Goal: Task Accomplishment & Management: Complete application form

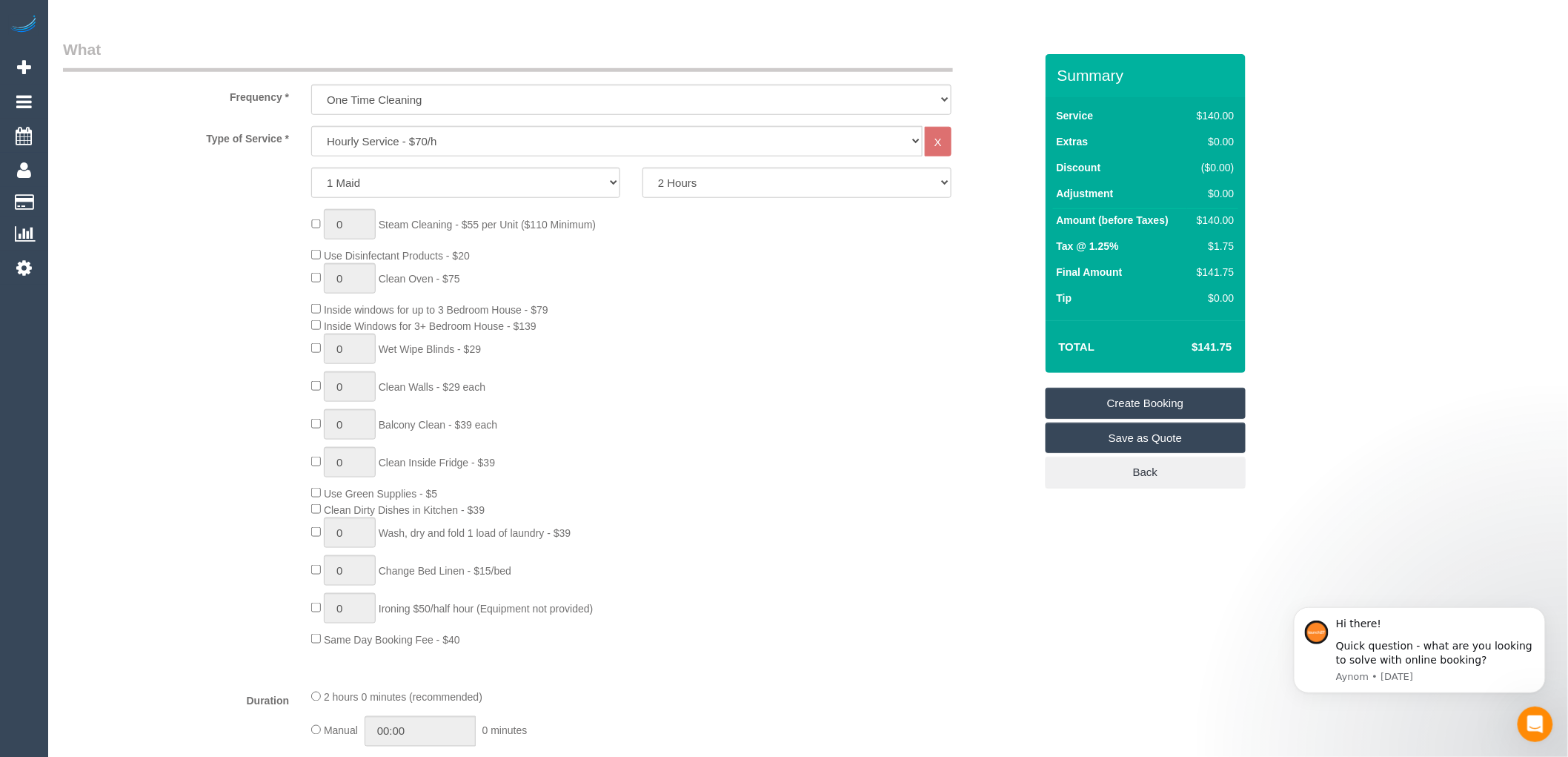
scroll to position [494, 0]
click at [387, 134] on select "Hourly Service - $70/h Hourly Service - $65/h Hourly Service - $60/h Hourly Ser…" at bounding box center [617, 134] width 612 height 31
select select "211"
click at [311, 120] on select "Hourly Service - $70/h Hourly Service - $65/h Hourly Service - $60/h Hourly Ser…" at bounding box center [617, 134] width 612 height 31
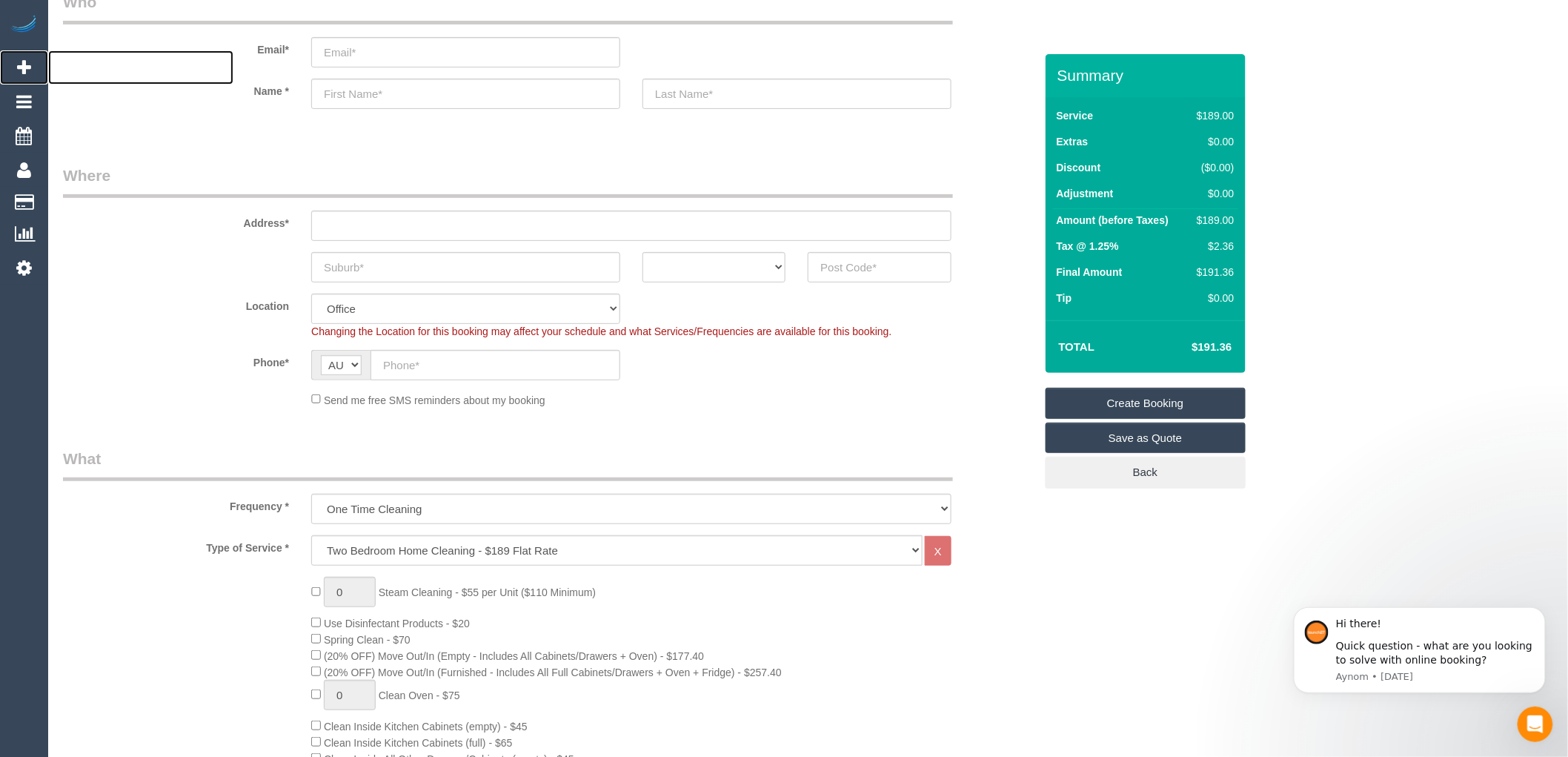
scroll to position [0, 0]
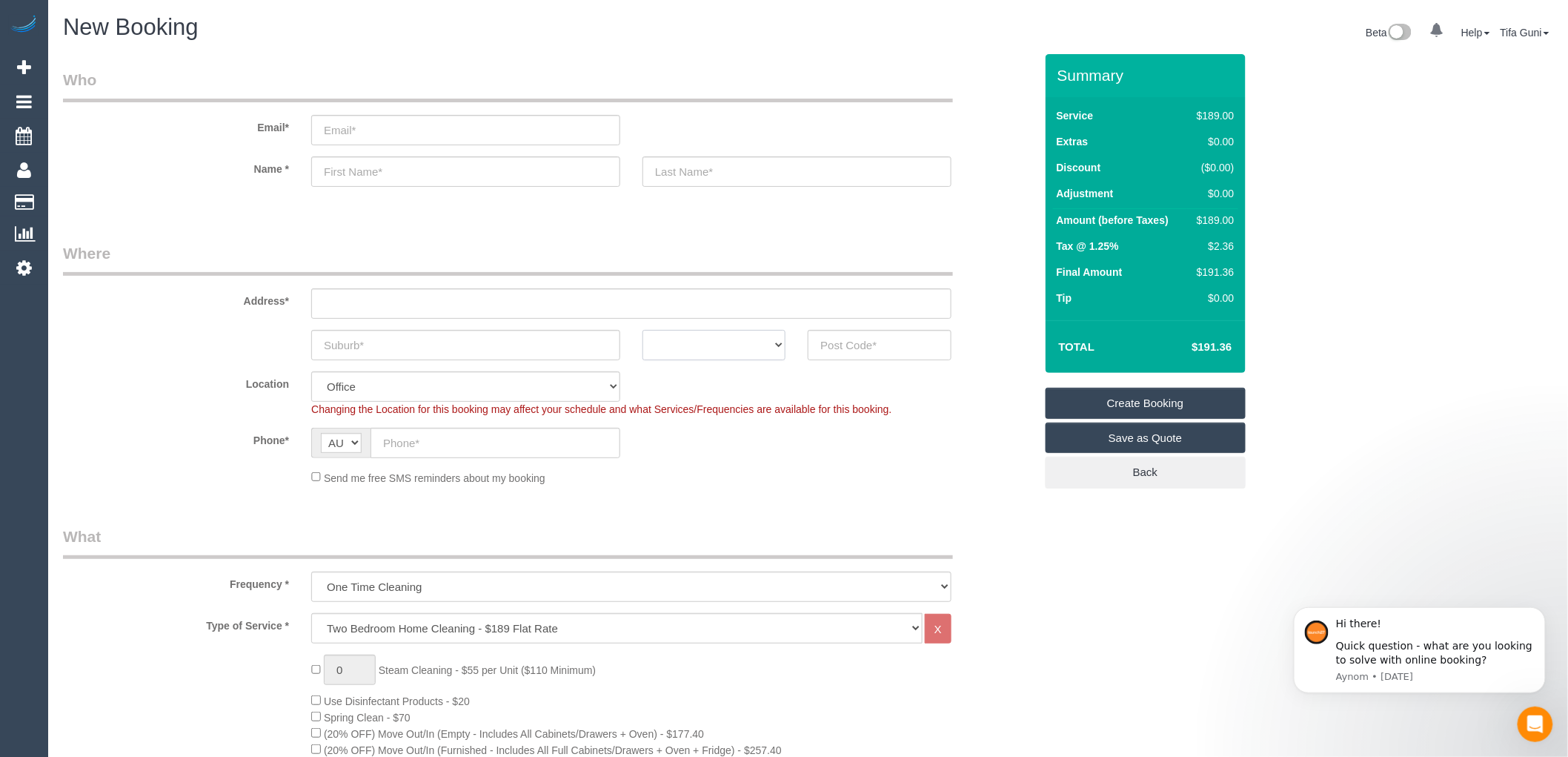
click at [760, 347] on select "ACT [GEOGRAPHIC_DATA] NT [GEOGRAPHIC_DATA] SA TAS [GEOGRAPHIC_DATA] [GEOGRAPHIC…" at bounding box center [714, 345] width 143 height 31
select select "VIC"
click at [643, 330] on select "ACT [GEOGRAPHIC_DATA] NT [GEOGRAPHIC_DATA] SA TAS [GEOGRAPHIC_DATA] [GEOGRAPHIC…" at bounding box center [714, 345] width 143 height 31
click at [640, 551] on legend "What" at bounding box center [508, 542] width 890 height 33
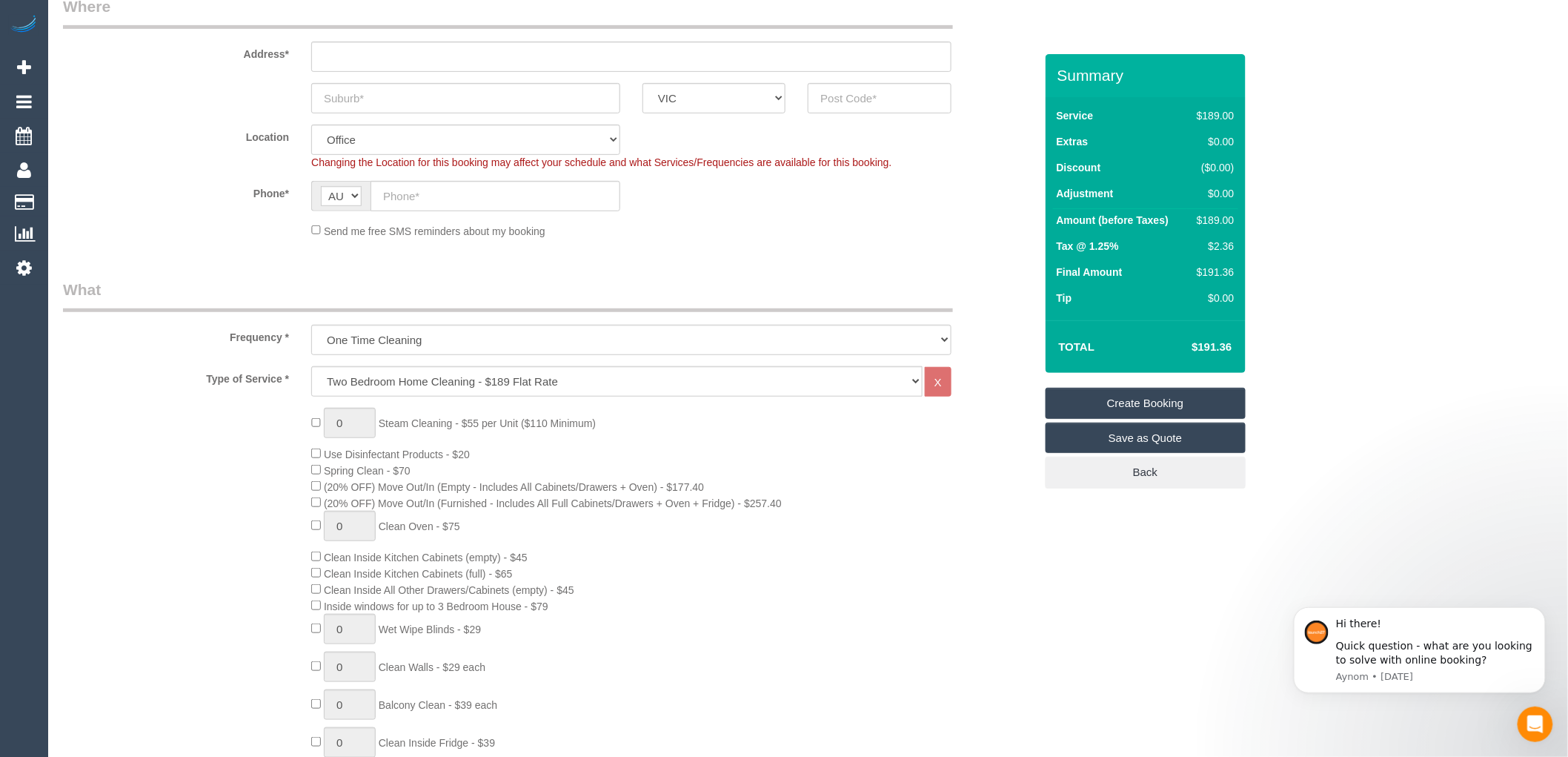
scroll to position [329, 0]
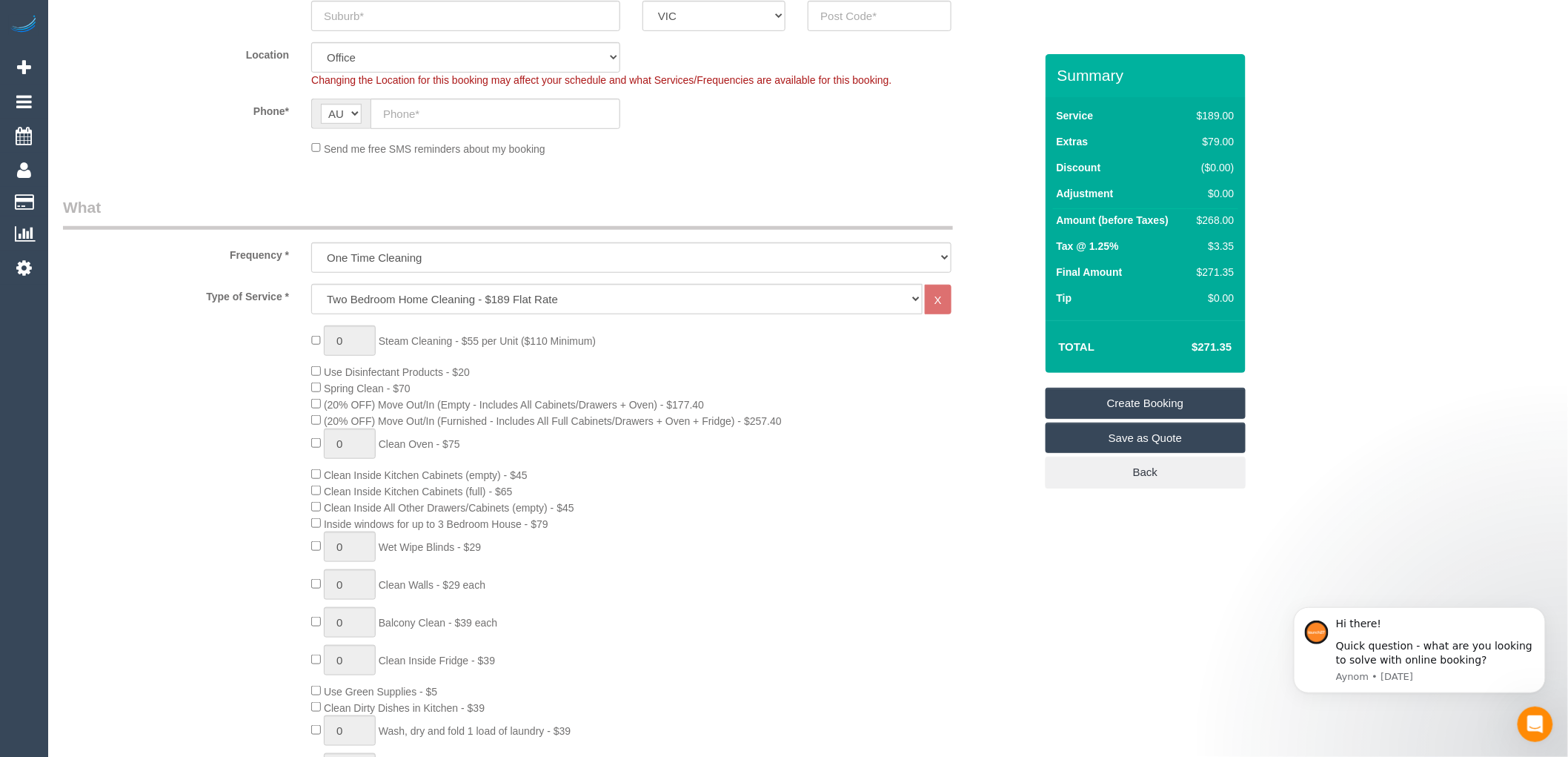
drag, startPoint x: 567, startPoint y: 534, endPoint x: 330, endPoint y: 538, distance: 237.0
click at [330, 538] on div "0 Steam Cleaning - $55 per Unit ($110 Minimum) Use Disinfectant Products - $20 …" at bounding box center [672, 585] width 745 height 520
copy span "Inside windows for up to 3 Bedroom House - $79"
click at [684, 376] on div "0 Steam Cleaning - $55 per Unit ($110 Minimum) Use Disinfectant Products - $20 …" at bounding box center [672, 585] width 745 height 520
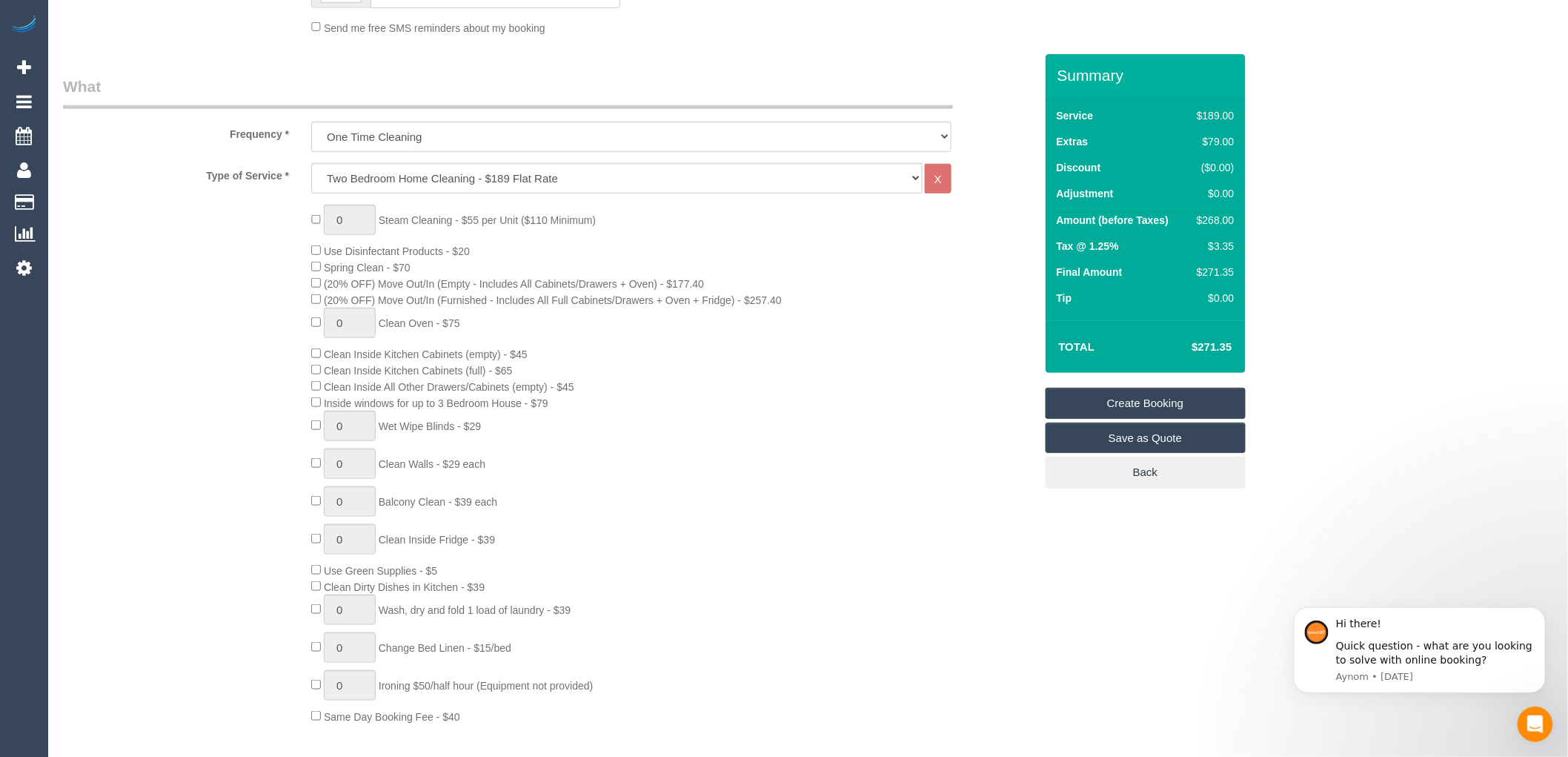
scroll to position [494, 0]
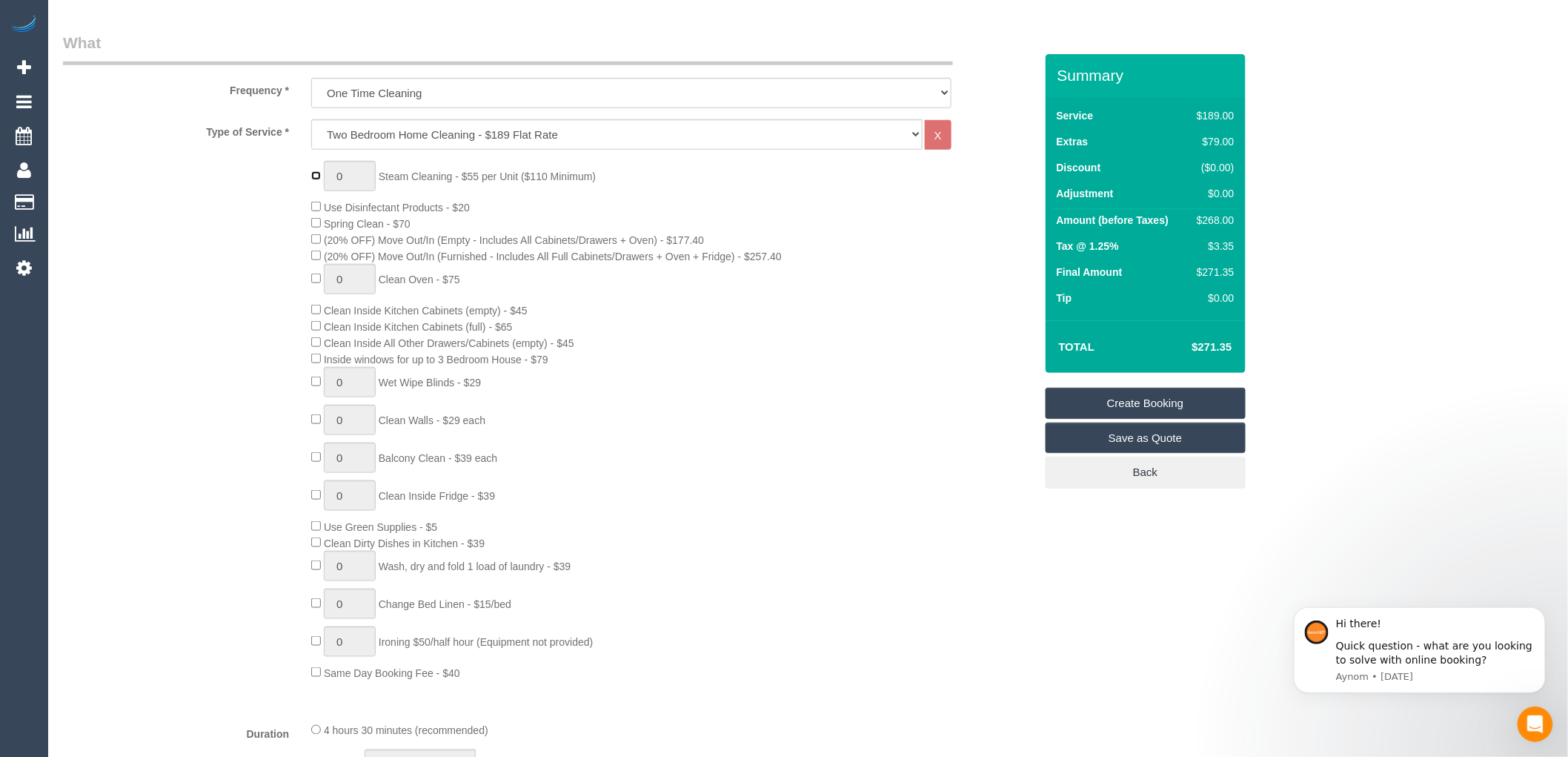
type input "1"
click at [349, 182] on input "1" at bounding box center [350, 176] width 52 height 31
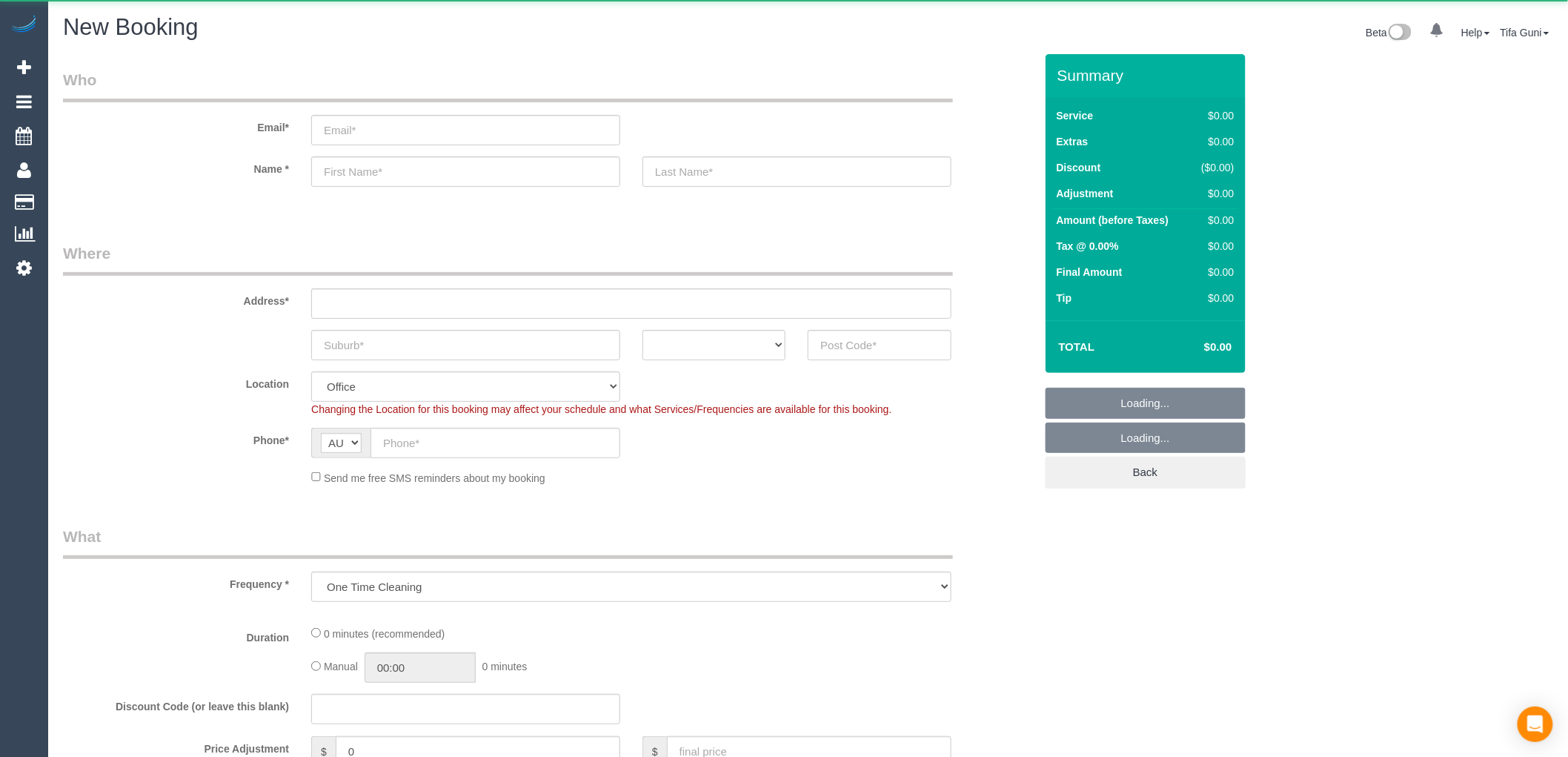
select select "object:649"
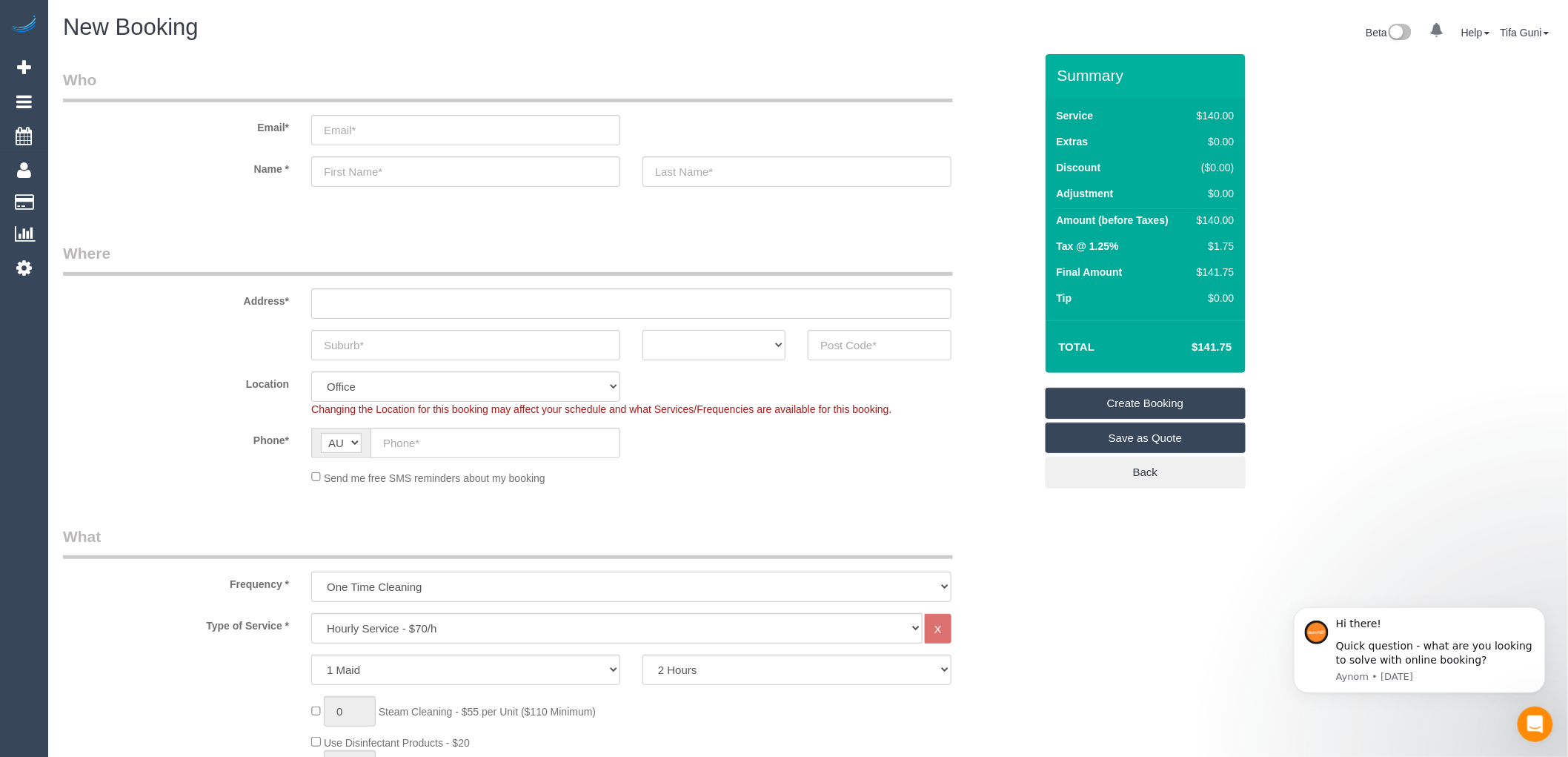
click at [722, 346] on select "ACT NSW NT QLD SA TAS VIC WA" at bounding box center [714, 345] width 143 height 31
select select "VIC"
click at [643, 330] on select "ACT NSW NT QLD SA TAS VIC WA" at bounding box center [714, 345] width 143 height 31
click at [475, 352] on input "text" at bounding box center [465, 345] width 309 height 31
type input "Pascovale"
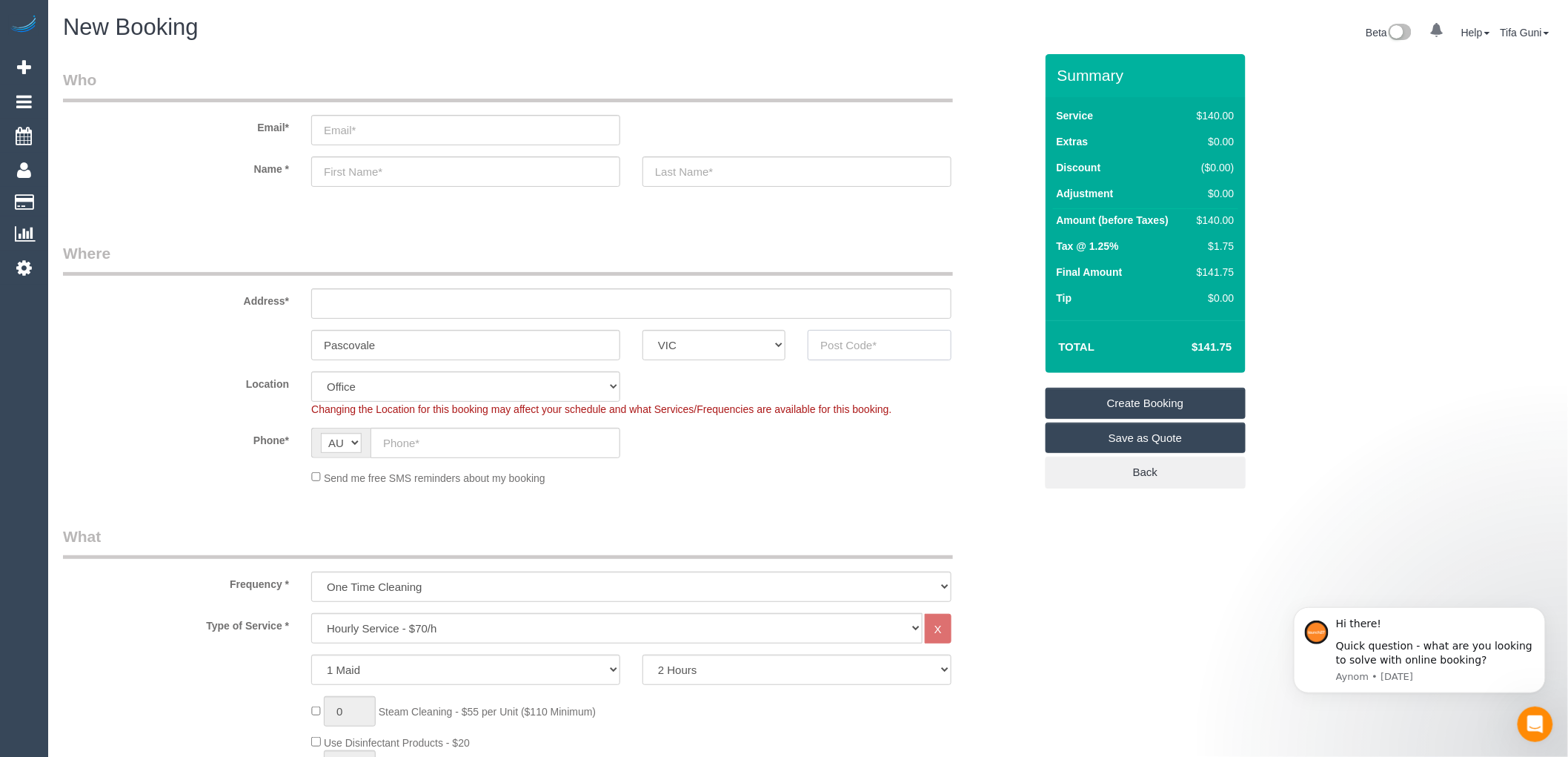
click at [833, 346] on input "text" at bounding box center [880, 345] width 143 height 31
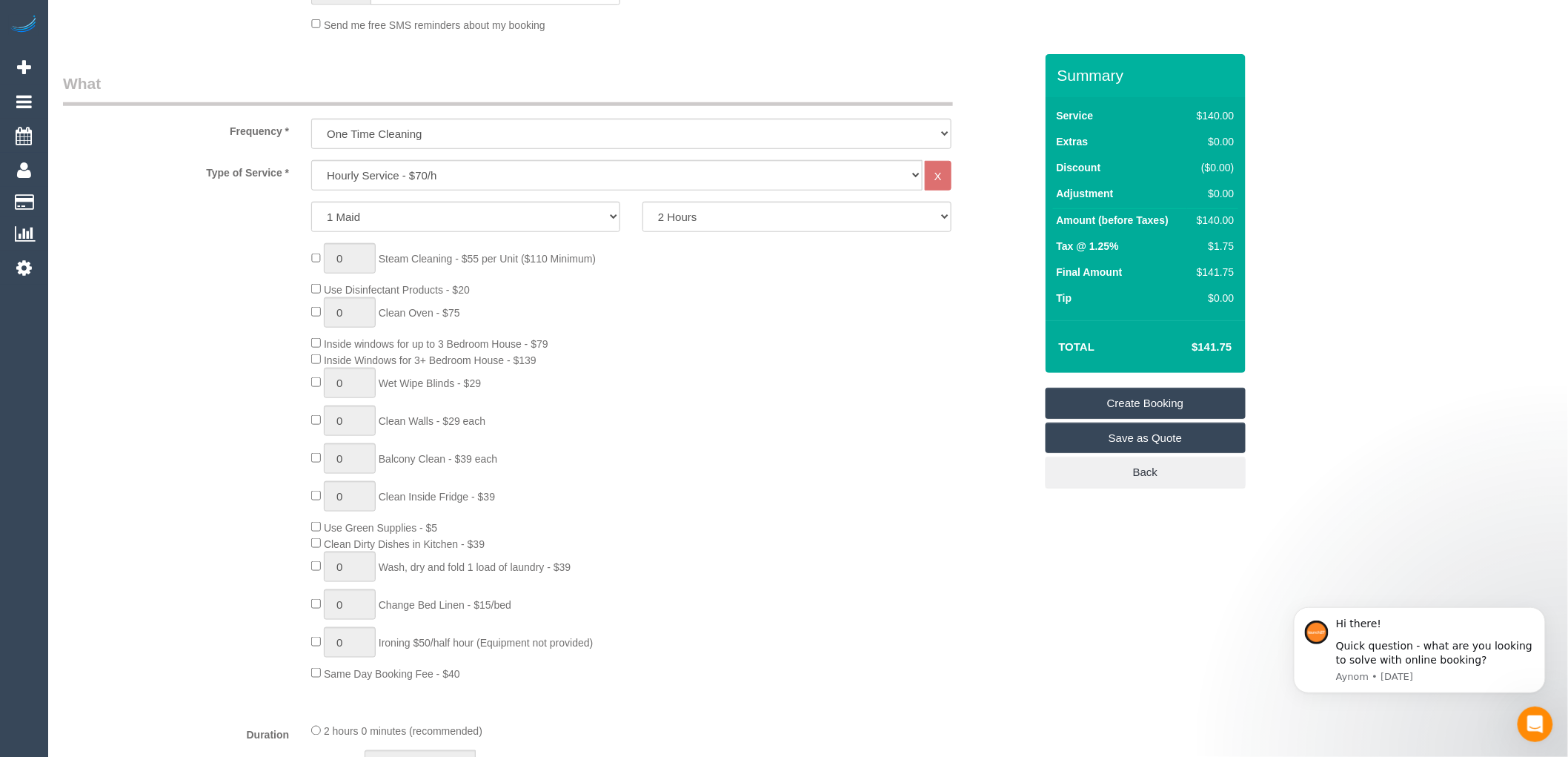
scroll to position [494, 0]
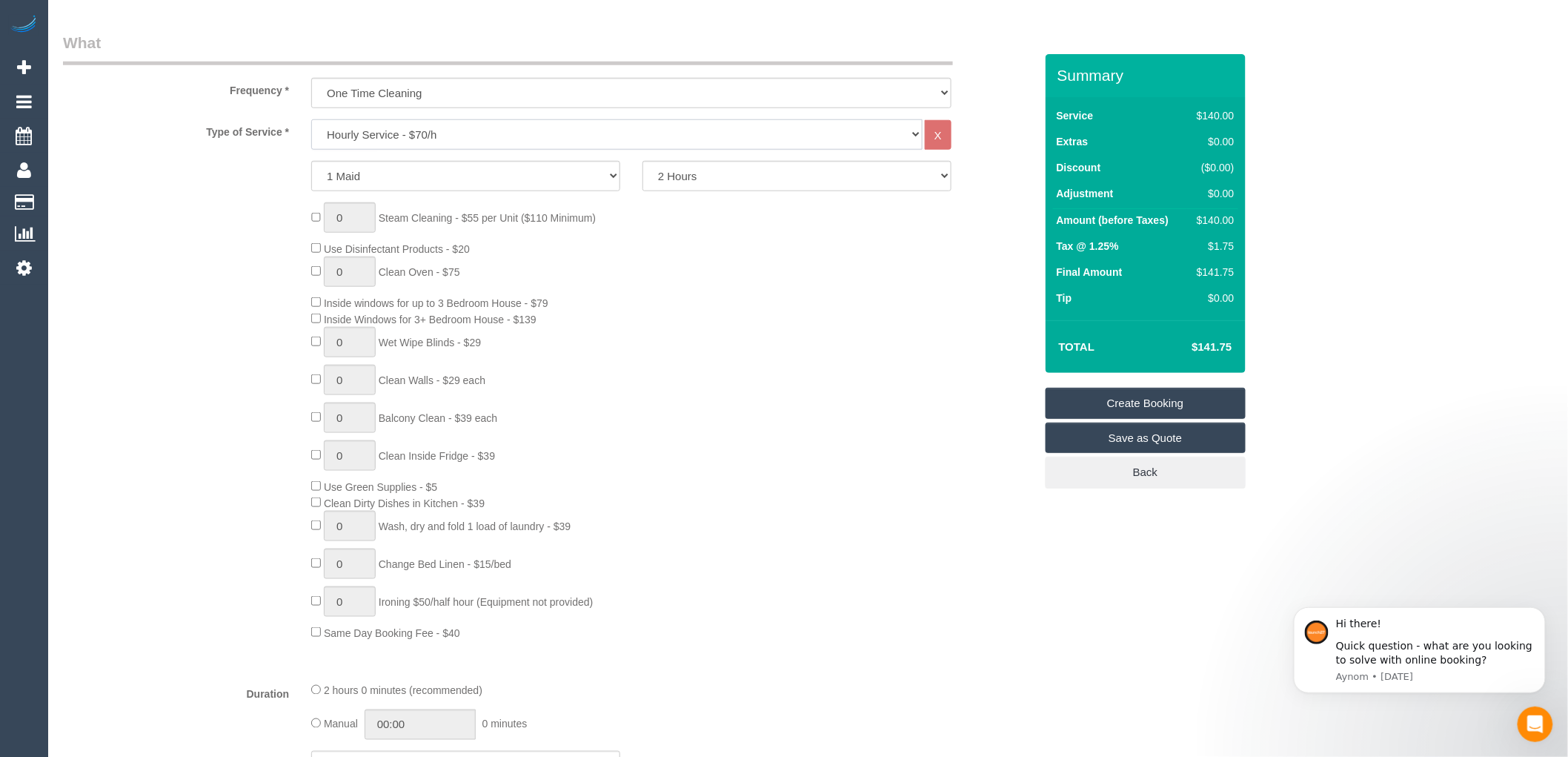
click at [432, 131] on select "Hourly Service - $70/h Hourly Service - $65/h Hourly Service - $60/h Hourly Ser…" at bounding box center [617, 134] width 612 height 31
select select "213"
click at [311, 120] on select "Hourly Service - $70/h Hourly Service - $65/h Hourly Service - $60/h Hourly Ser…" at bounding box center [617, 134] width 612 height 31
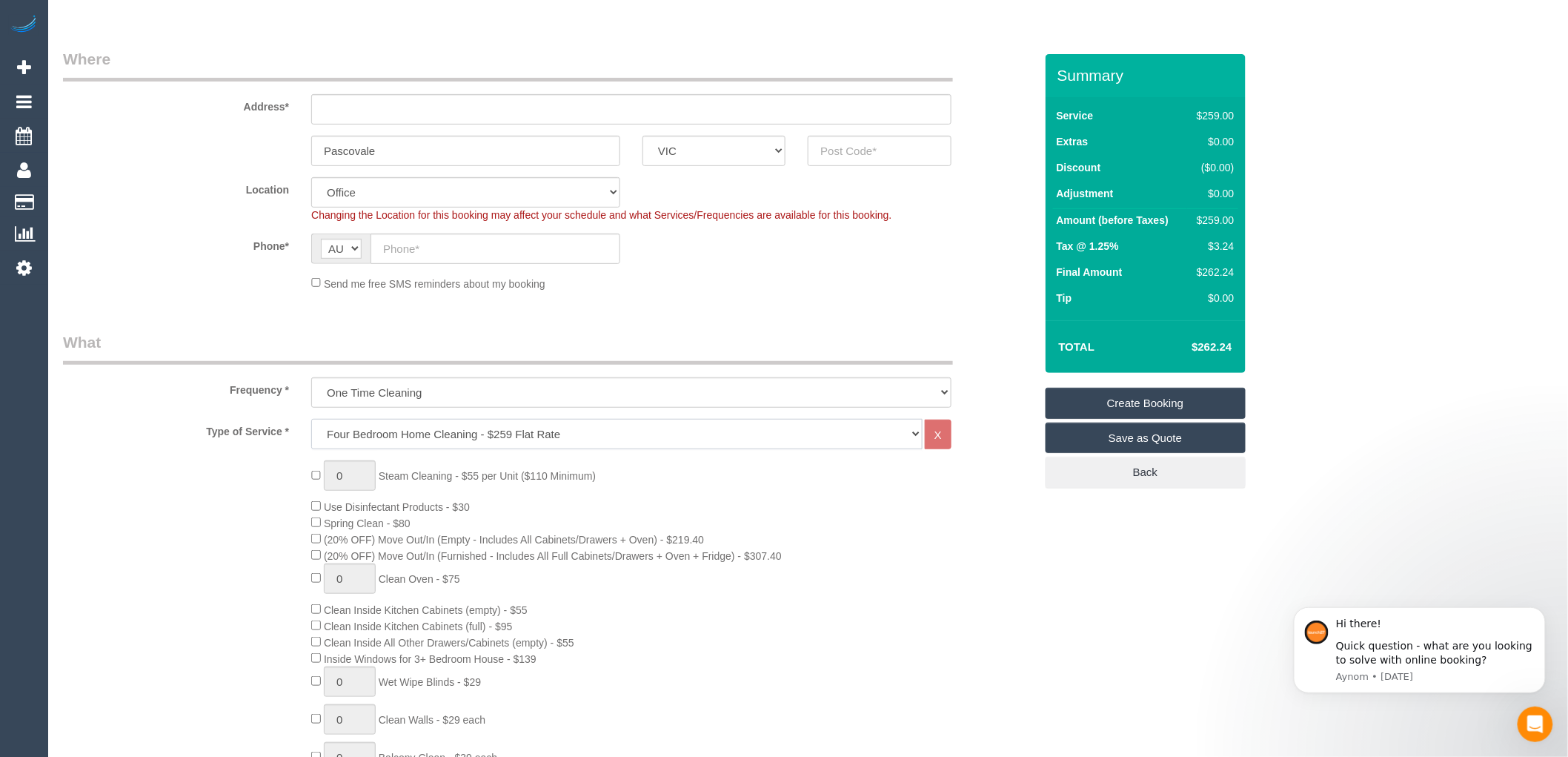
scroll to position [165, 0]
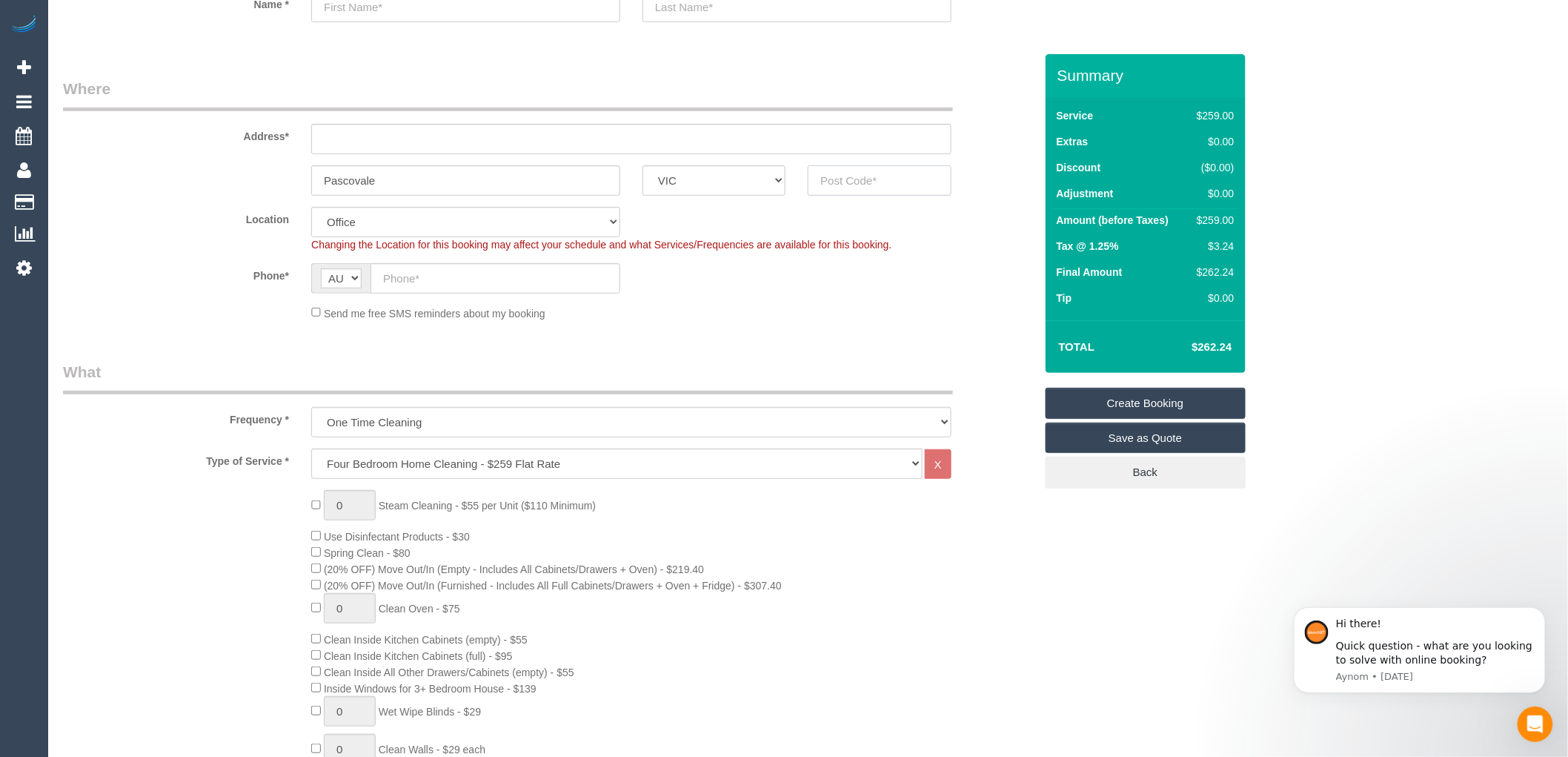
click at [842, 179] on input "text" at bounding box center [880, 180] width 143 height 31
drag, startPoint x: 412, startPoint y: 176, endPoint x: 287, endPoint y: 182, distance: 125.1
click at [287, 182] on div "Pascovale ACT NSW NT QLD SA TAS VIC WA" at bounding box center [549, 180] width 994 height 31
drag, startPoint x: 404, startPoint y: 179, endPoint x: 246, endPoint y: 162, distance: 158.9
click at [246, 162] on sui-booking-address "Address* Pascovale ACT NSW NT QLD SA TAS VIC WA" at bounding box center [549, 137] width 972 height 118
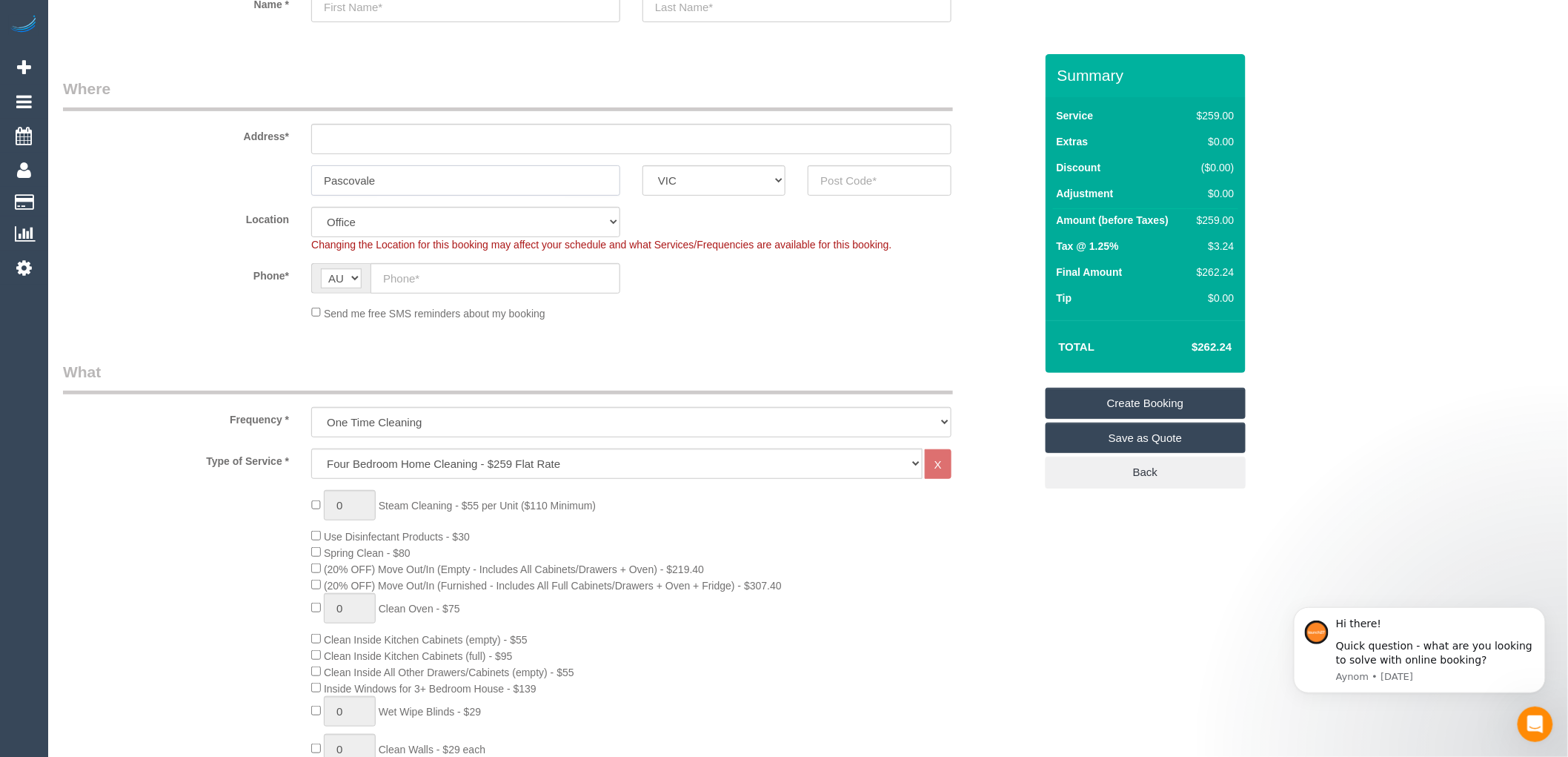
paste input "3044"
type input "3044"
drag, startPoint x: 373, startPoint y: 175, endPoint x: 249, endPoint y: 182, distance: 124.2
click at [249, 182] on div "3044 ACT NSW NT QLD SA TAS VIC WA" at bounding box center [549, 180] width 994 height 31
click at [839, 176] on input "text" at bounding box center [880, 180] width 143 height 31
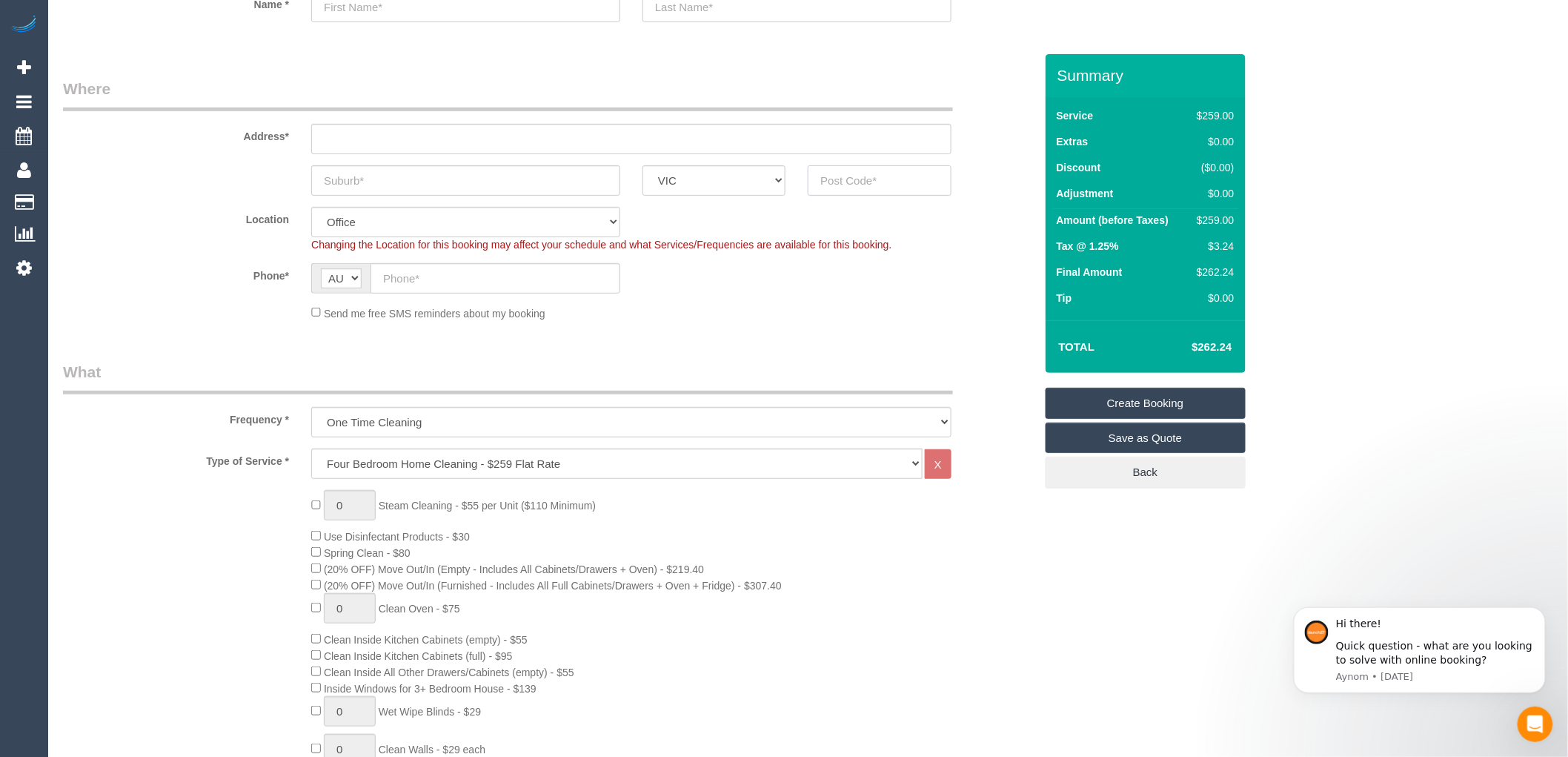
paste input "3044"
type input "3044"
click at [401, 188] on input "text" at bounding box center [465, 180] width 309 height 31
click at [348, 179] on input "text" at bounding box center [465, 180] width 309 height 31
paste input "Pascoe Vale"
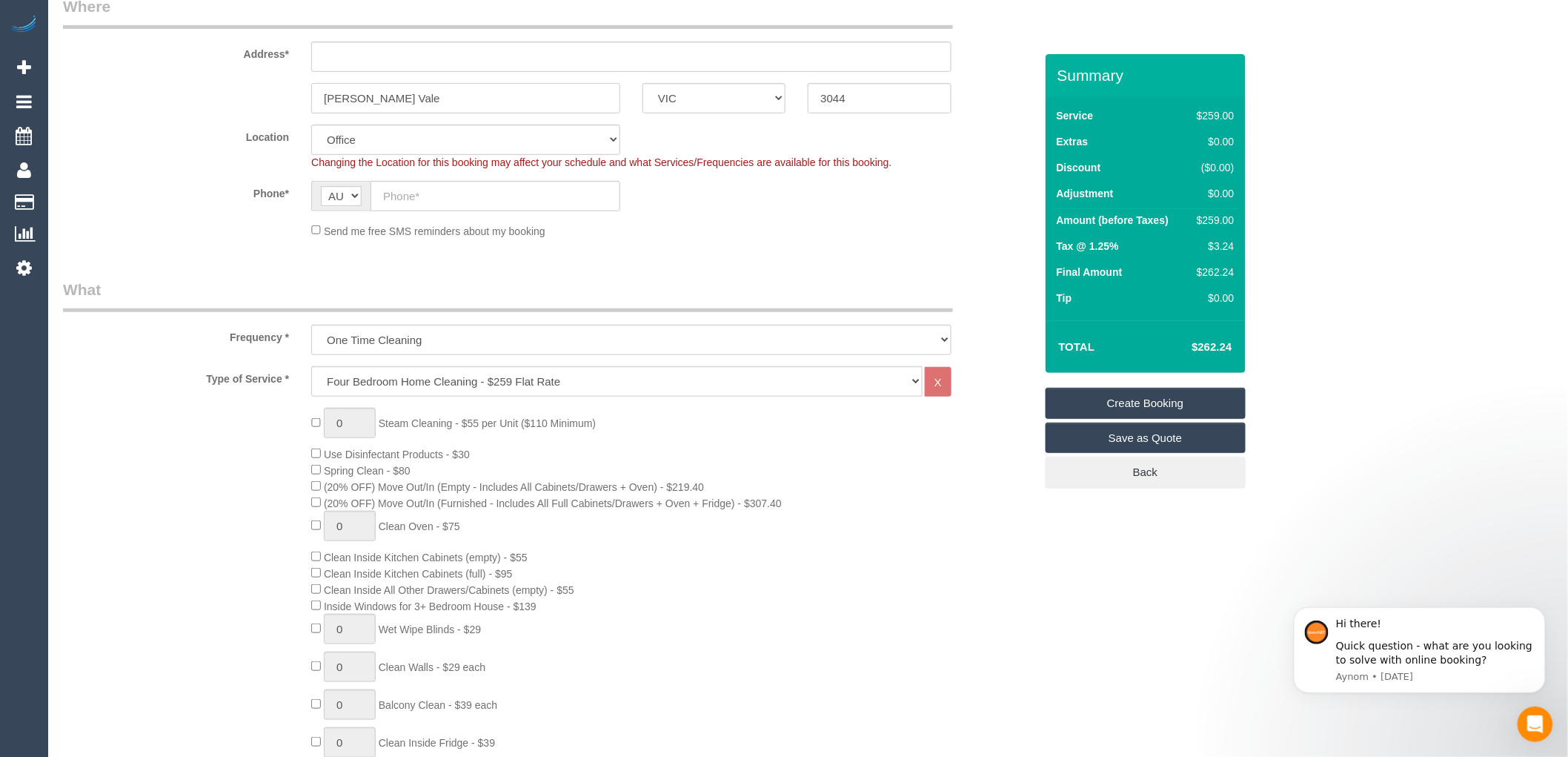
scroll to position [329, 0]
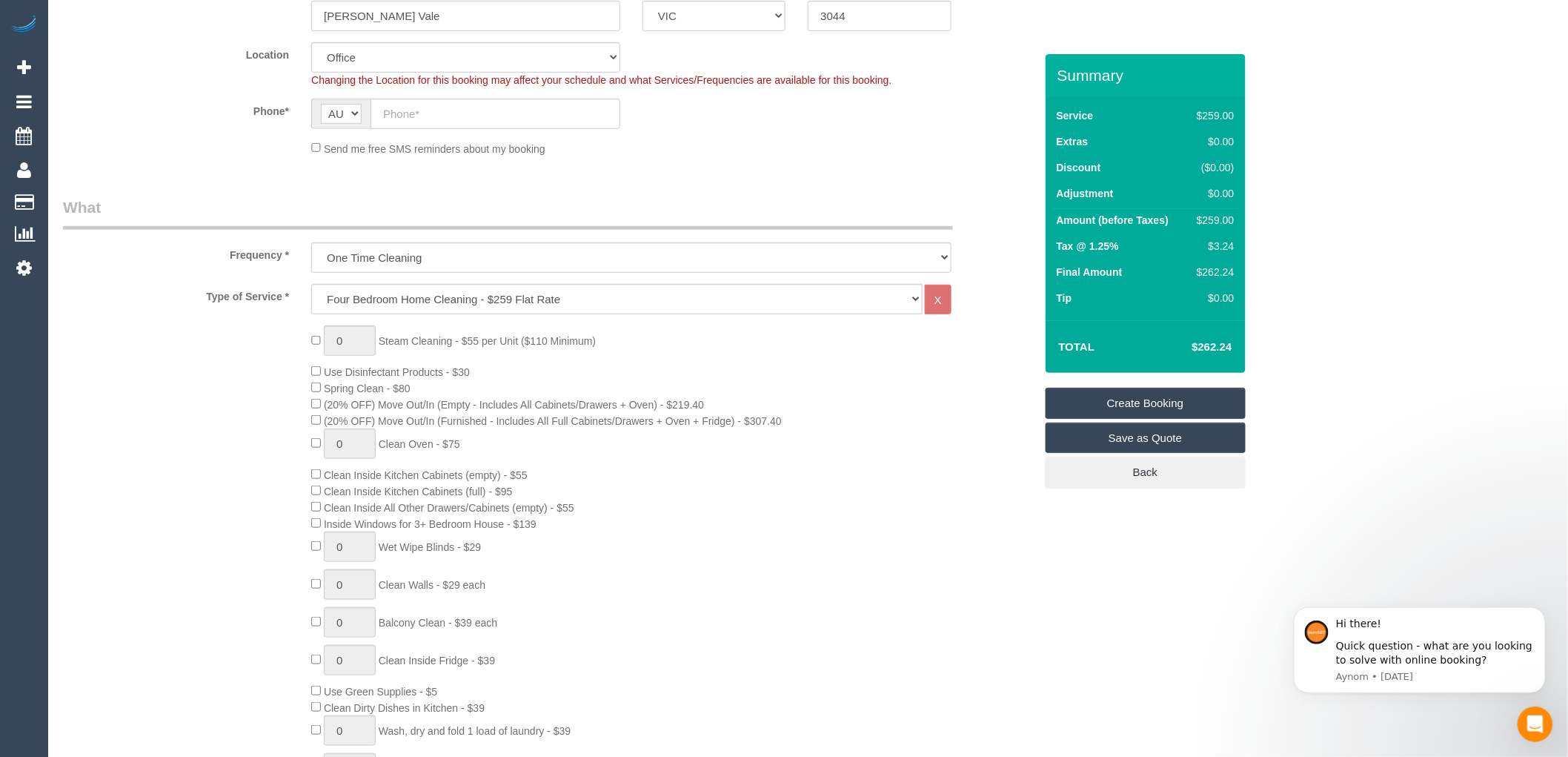
type input "Pascoe Vale"
click at [868, 394] on div "0 Steam Cleaning - $55 per Unit ($110 Minimum) Use Disinfectant Products - $30 …" at bounding box center [672, 585] width 745 height 520
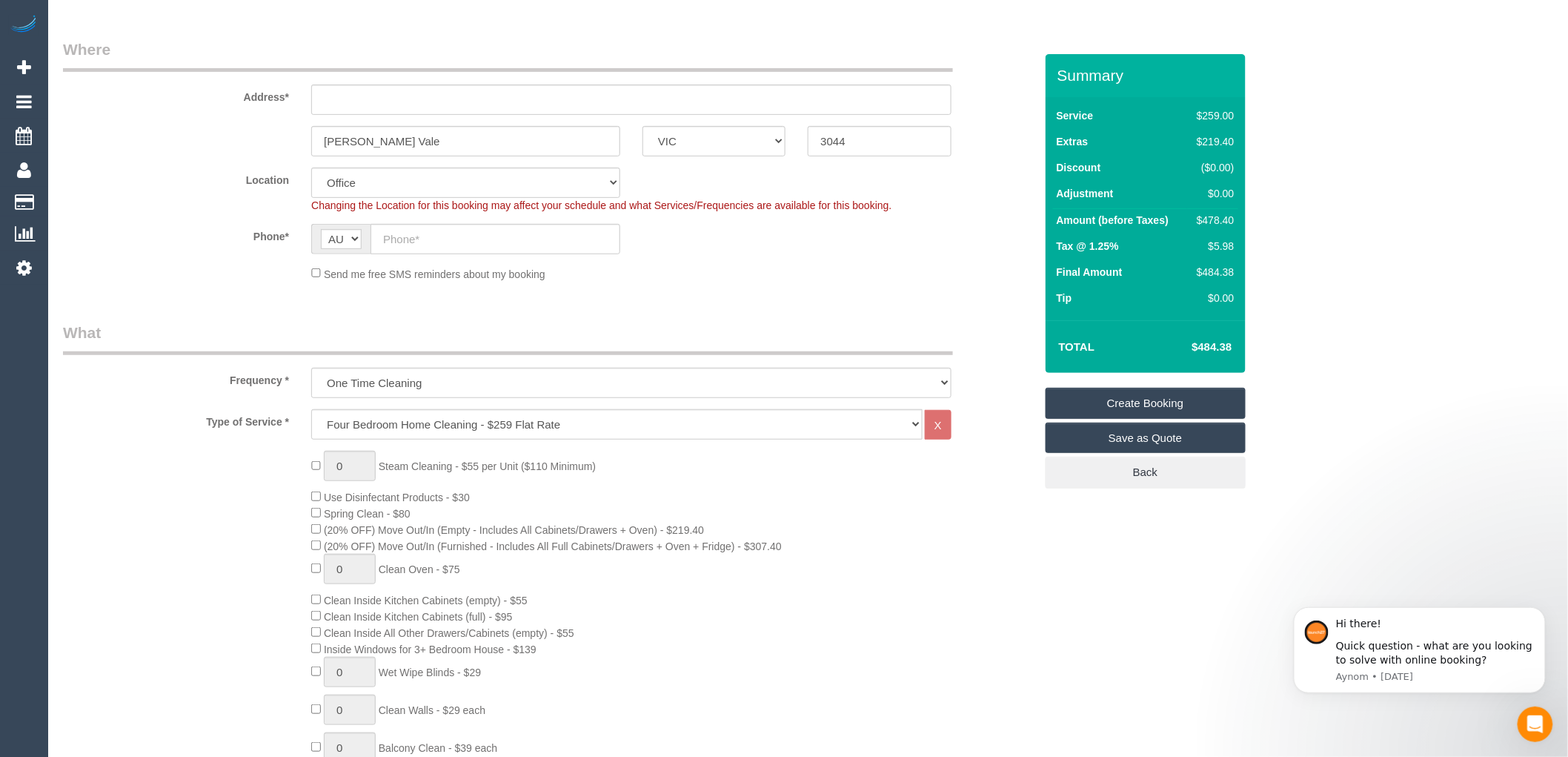
scroll to position [0, 0]
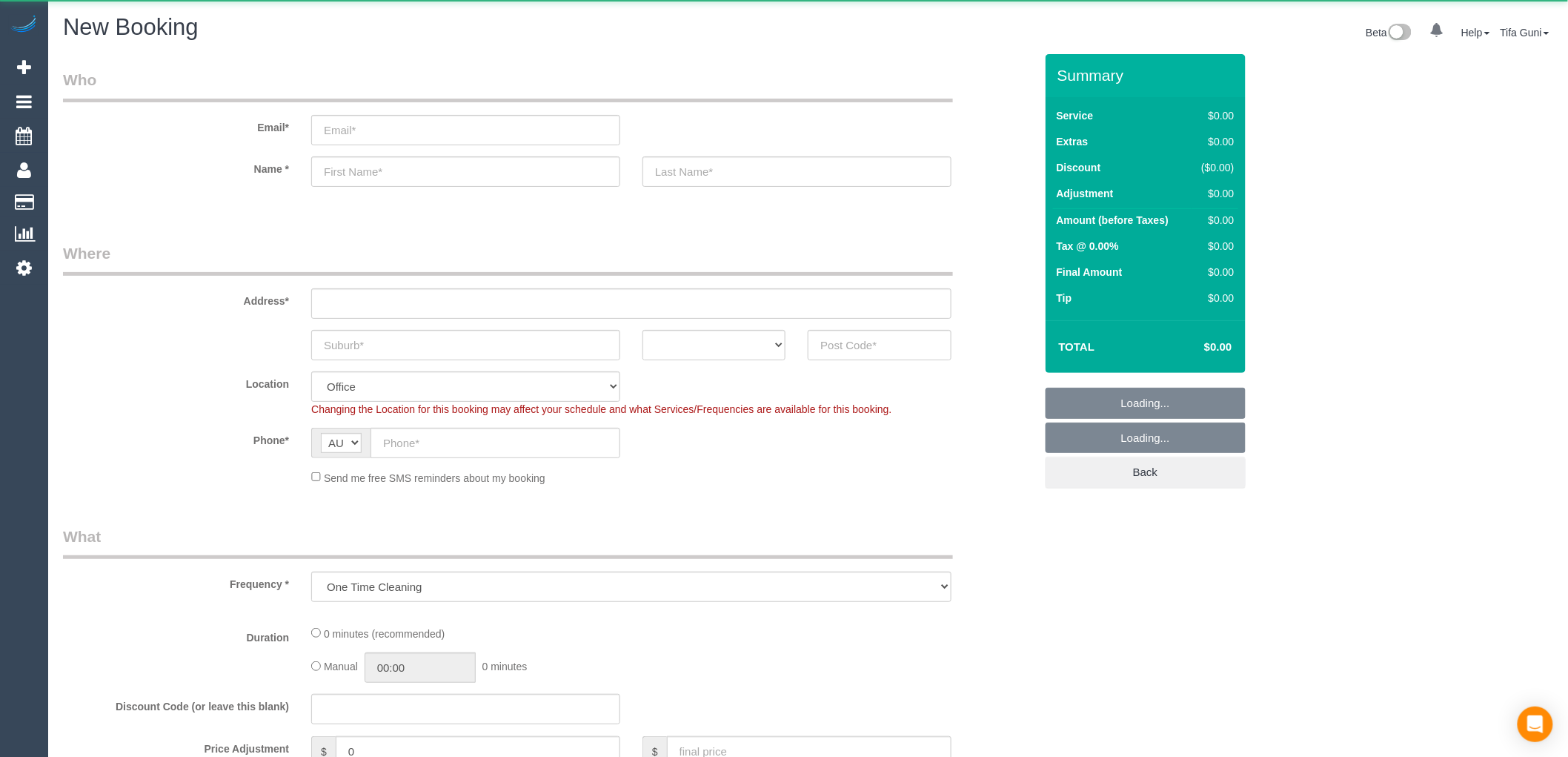
select select "object:813"
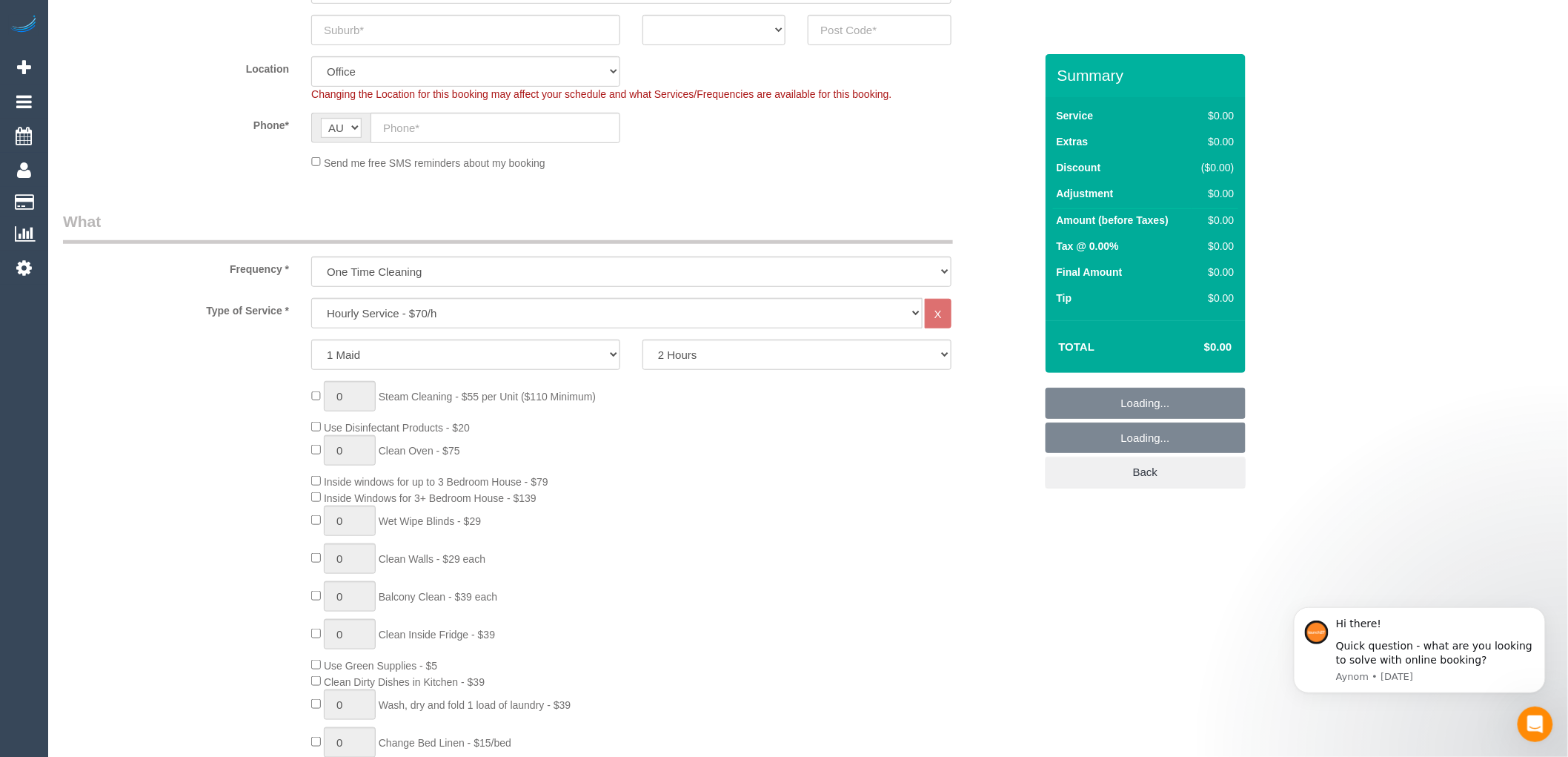
scroll to position [329, 0]
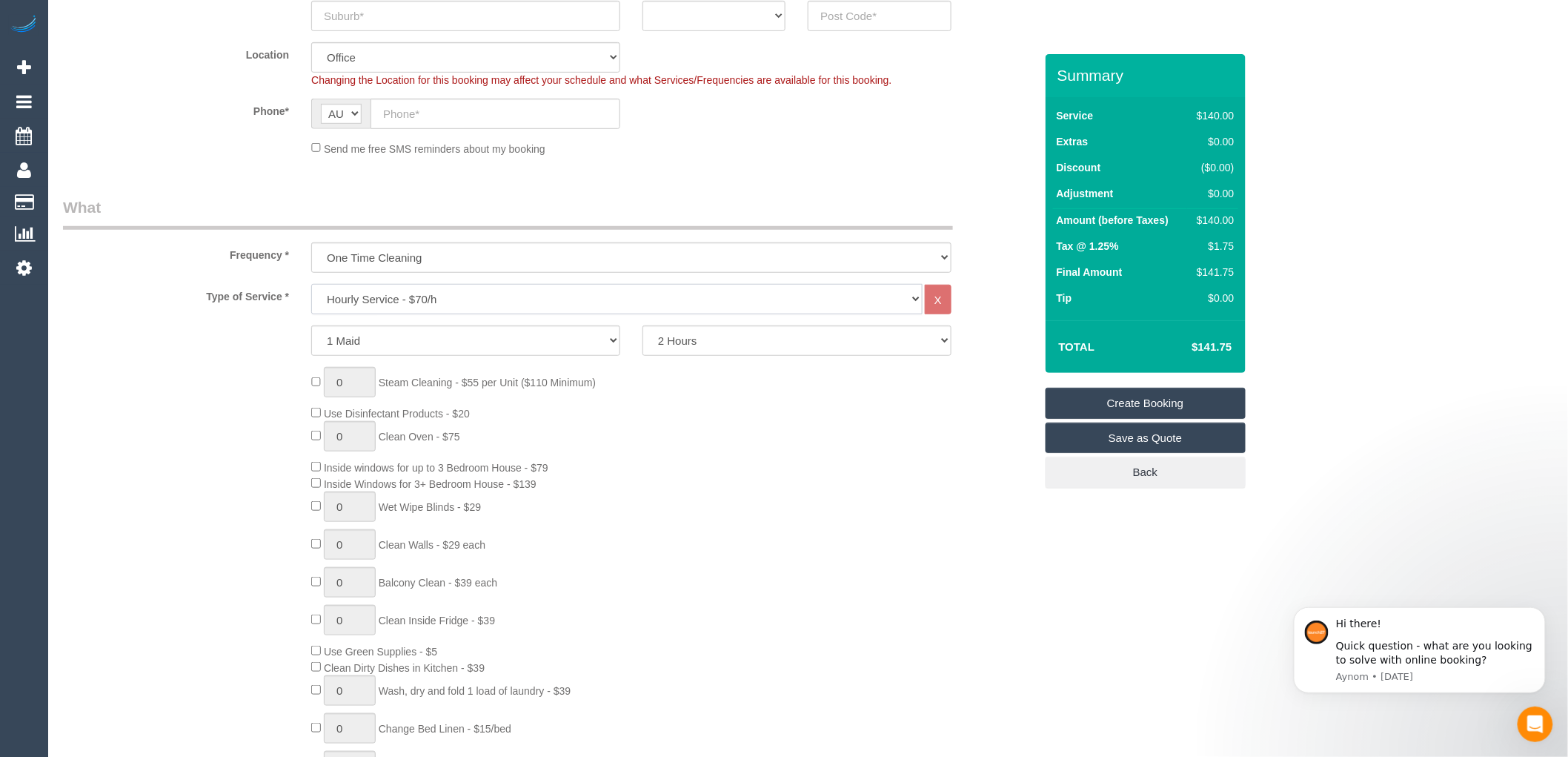
click at [417, 287] on select "Hourly Service - $70/h Hourly Service - $65/h Hourly Service - $60/h Hourly Ser…" at bounding box center [617, 298] width 612 height 31
click at [414, 293] on select "Hourly Service - $70/h Hourly Service - $65/h Hourly Service - $60/h Hourly Ser…" at bounding box center [617, 298] width 612 height 31
select select "211"
click at [311, 284] on select "Hourly Service - $70/h Hourly Service - $65/h Hourly Service - $60/h Hourly Ser…" at bounding box center [617, 298] width 612 height 31
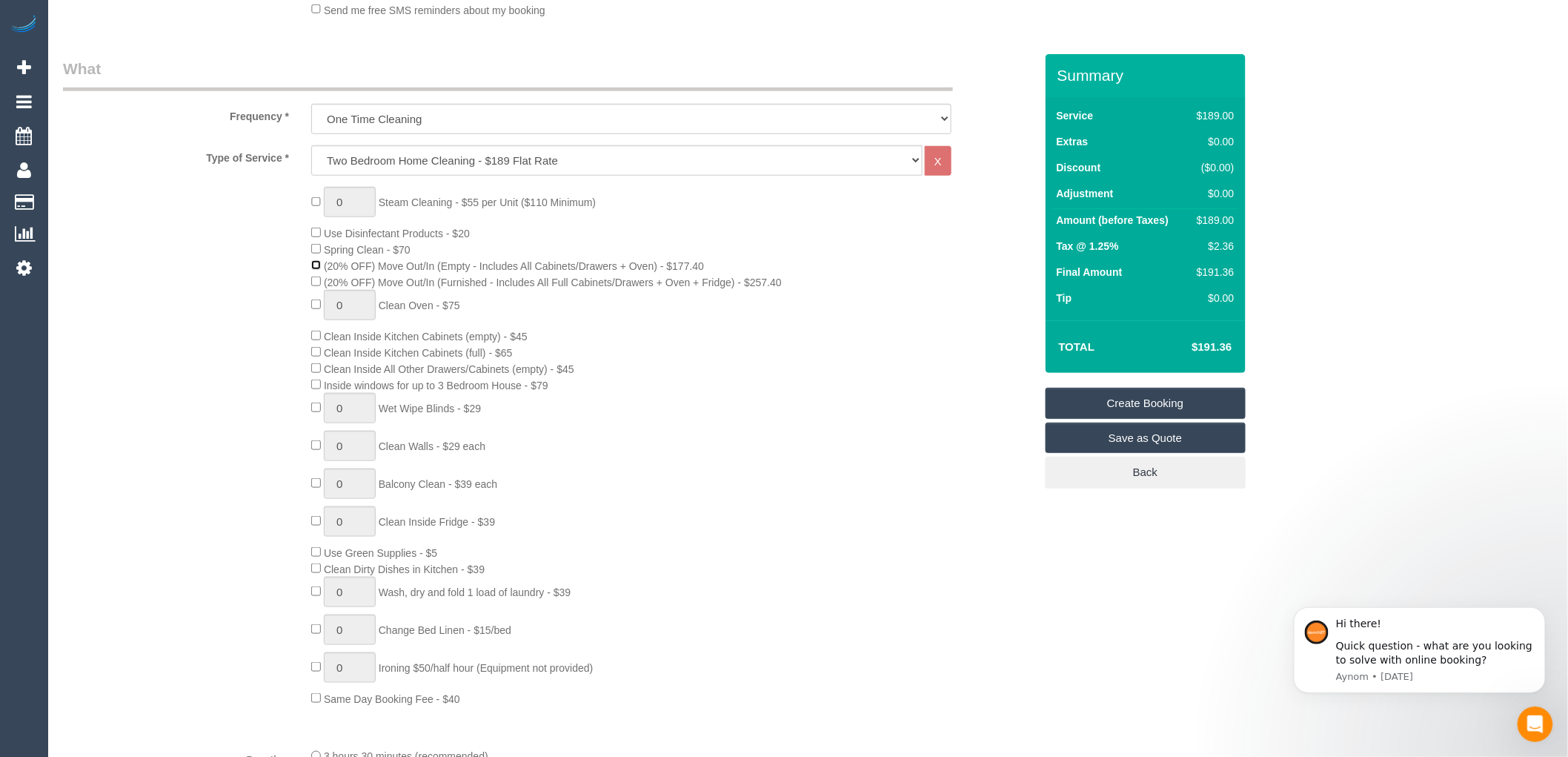
scroll to position [494, 0]
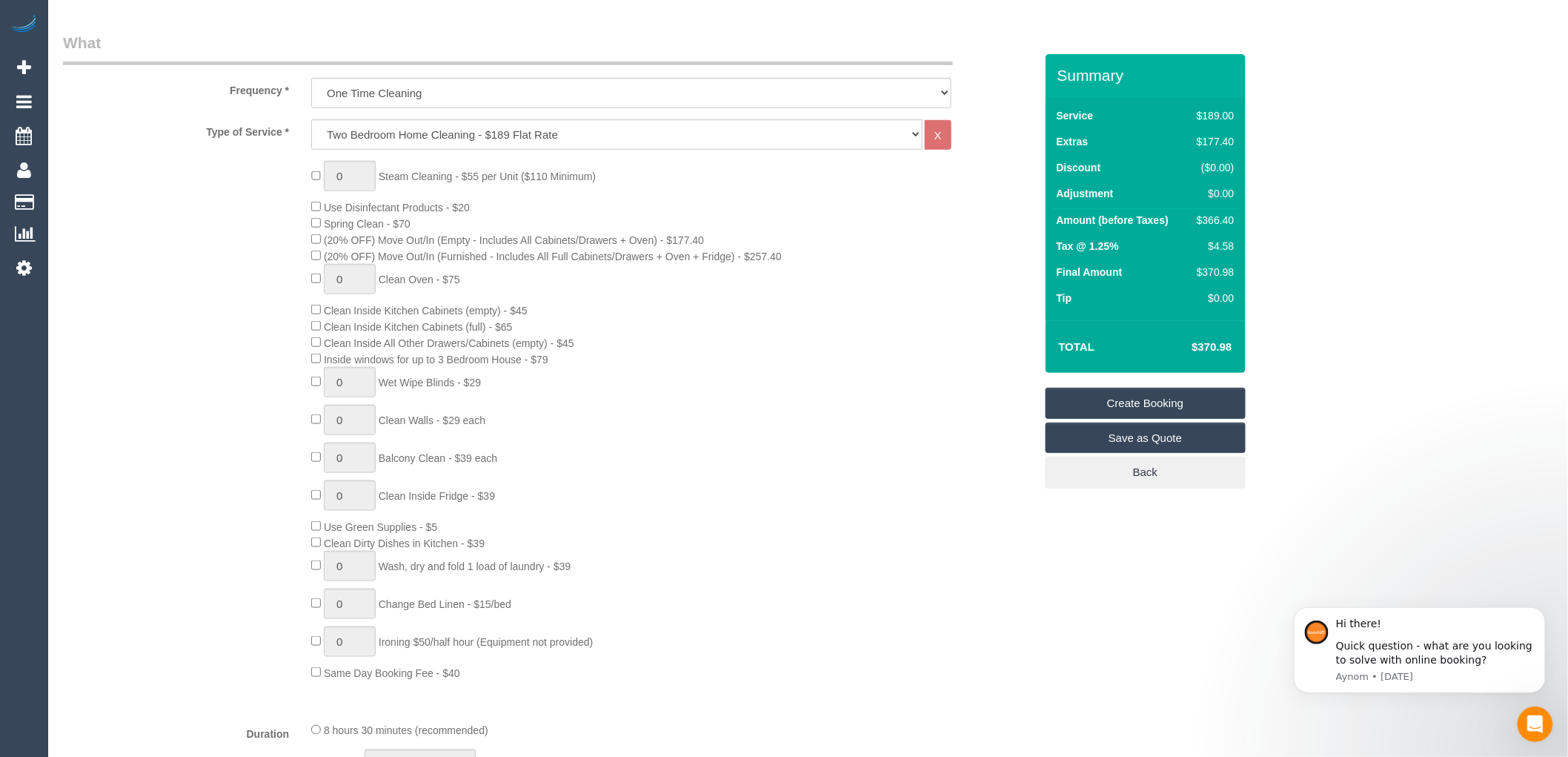
click at [705, 412] on div "0 Steam Cleaning - $55 per Unit ($110 Minimum) Use Disinfectant Products - $20 …" at bounding box center [672, 421] width 745 height 520
drag, startPoint x: 1236, startPoint y: 269, endPoint x: 1221, endPoint y: 285, distance: 21.9
click at [1223, 270] on td "$450.97" at bounding box center [1213, 274] width 51 height 26
drag, startPoint x: 1238, startPoint y: 345, endPoint x: 1188, endPoint y: 345, distance: 50.0
click at [1188, 345] on div "Total $450.97" at bounding box center [1145, 346] width 200 height 53
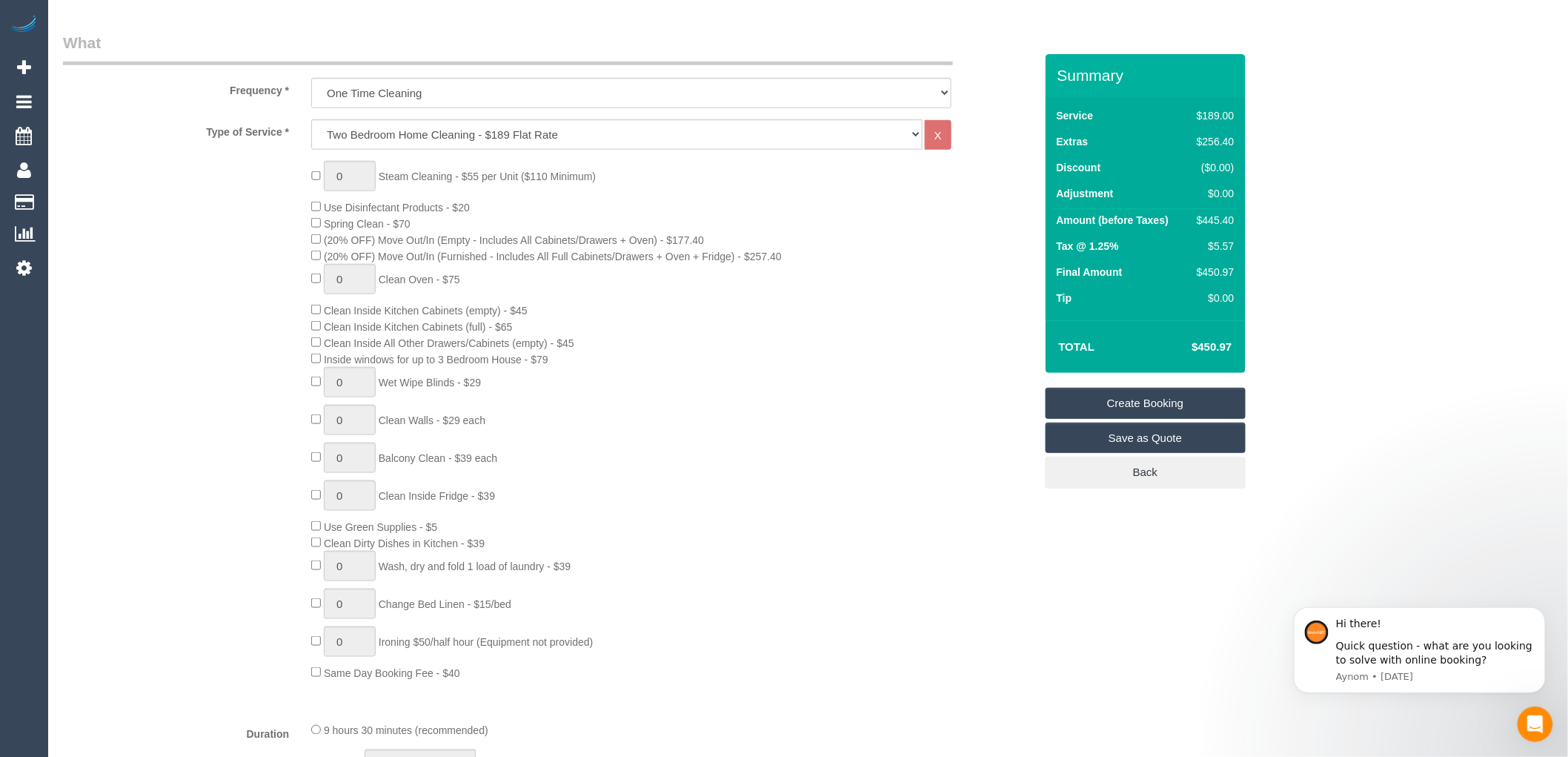
copy table "Total"
click at [621, 402] on div "0 Steam Cleaning - $55 per Unit ($110 Minimum) Use Disinfectant Products - $20 …" at bounding box center [672, 421] width 745 height 520
type input "1"
click at [357, 178] on input "1" at bounding box center [350, 176] width 52 height 31
type input "4"
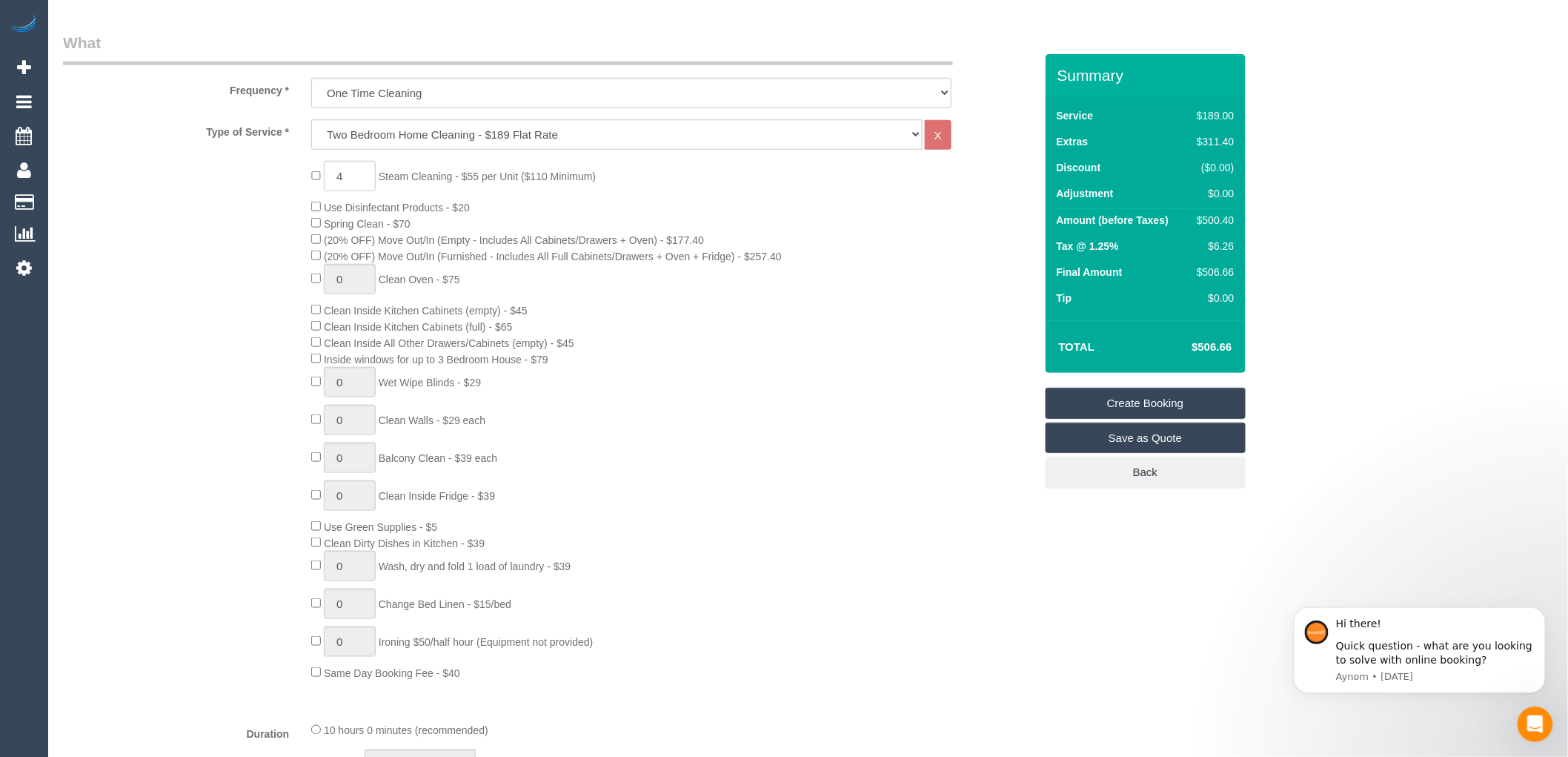
click at [608, 205] on div "4 Steam Cleaning - $55 per Unit ($110 Minimum) Use Disinfectant Products - $20 …" at bounding box center [672, 421] width 745 height 520
drag, startPoint x: 1240, startPoint y: 346, endPoint x: 1186, endPoint y: 344, distance: 54.0
click at [1186, 344] on div "Total $673.72" at bounding box center [1145, 346] width 200 height 53
copy table "Total"
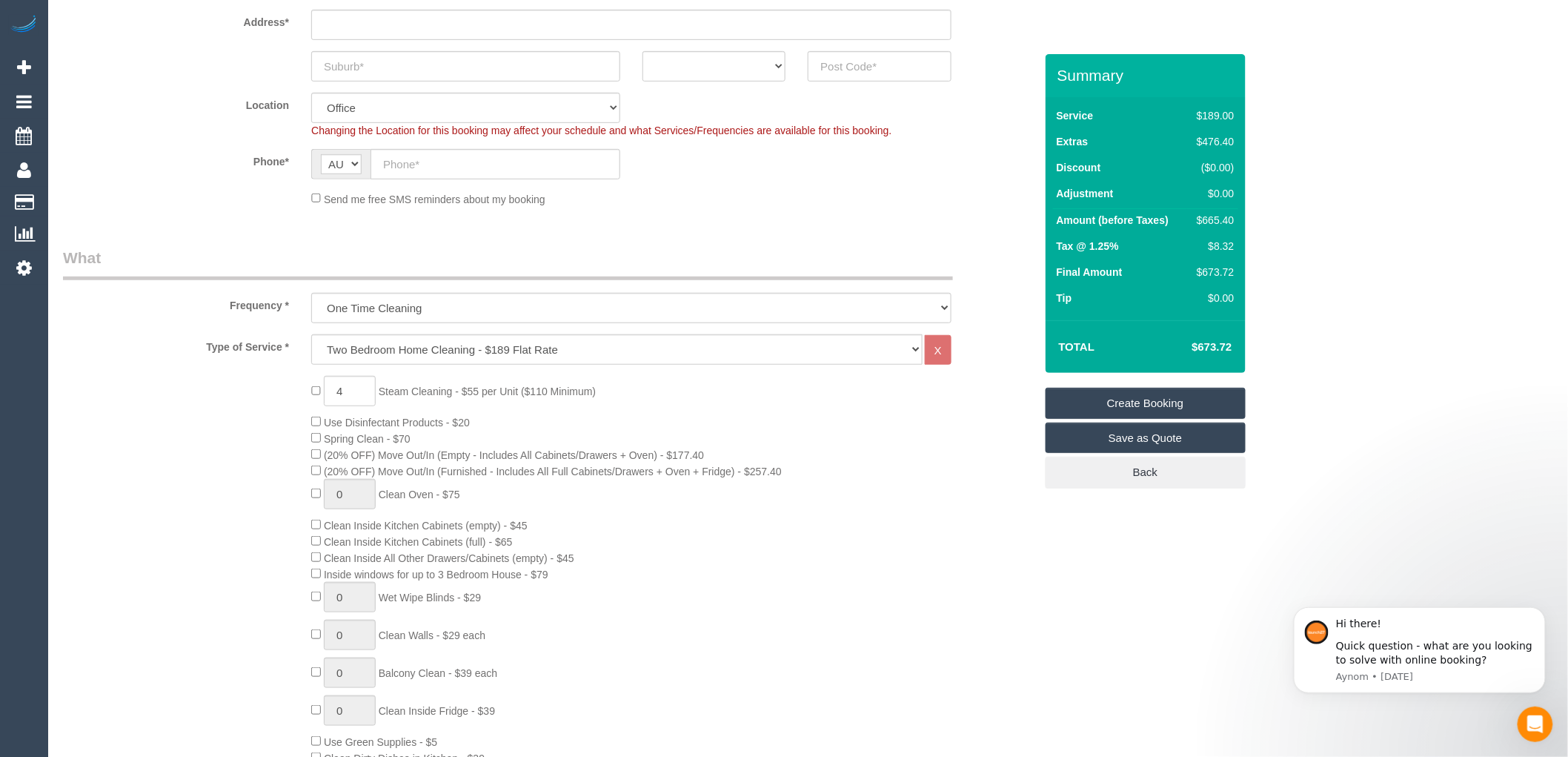
scroll to position [247, 0]
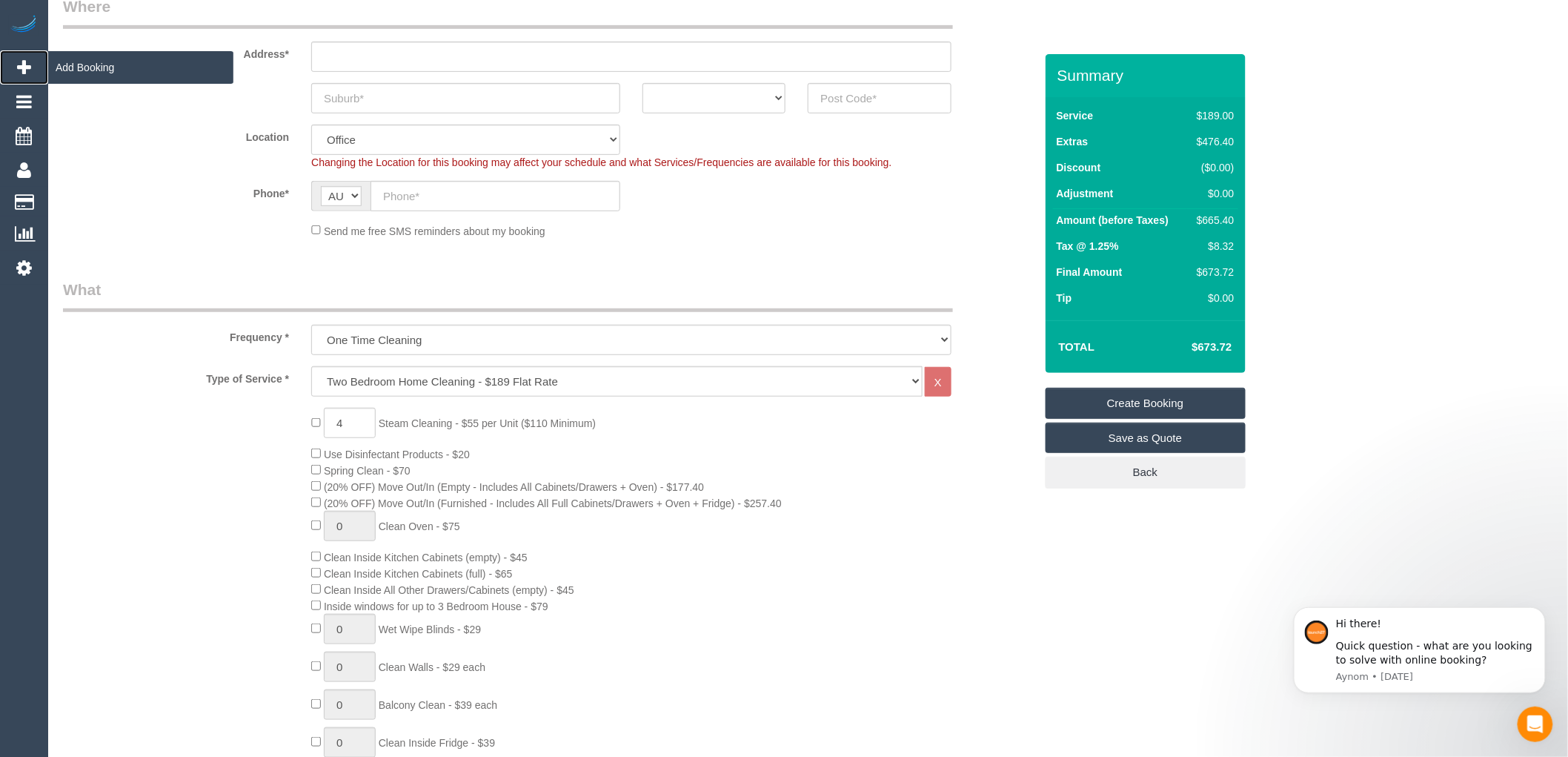
click at [94, 63] on span "Add Booking" at bounding box center [141, 68] width 185 height 34
click at [100, 69] on span "Add Booking" at bounding box center [141, 68] width 185 height 34
click at [134, 72] on span "Add Booking" at bounding box center [141, 68] width 185 height 34
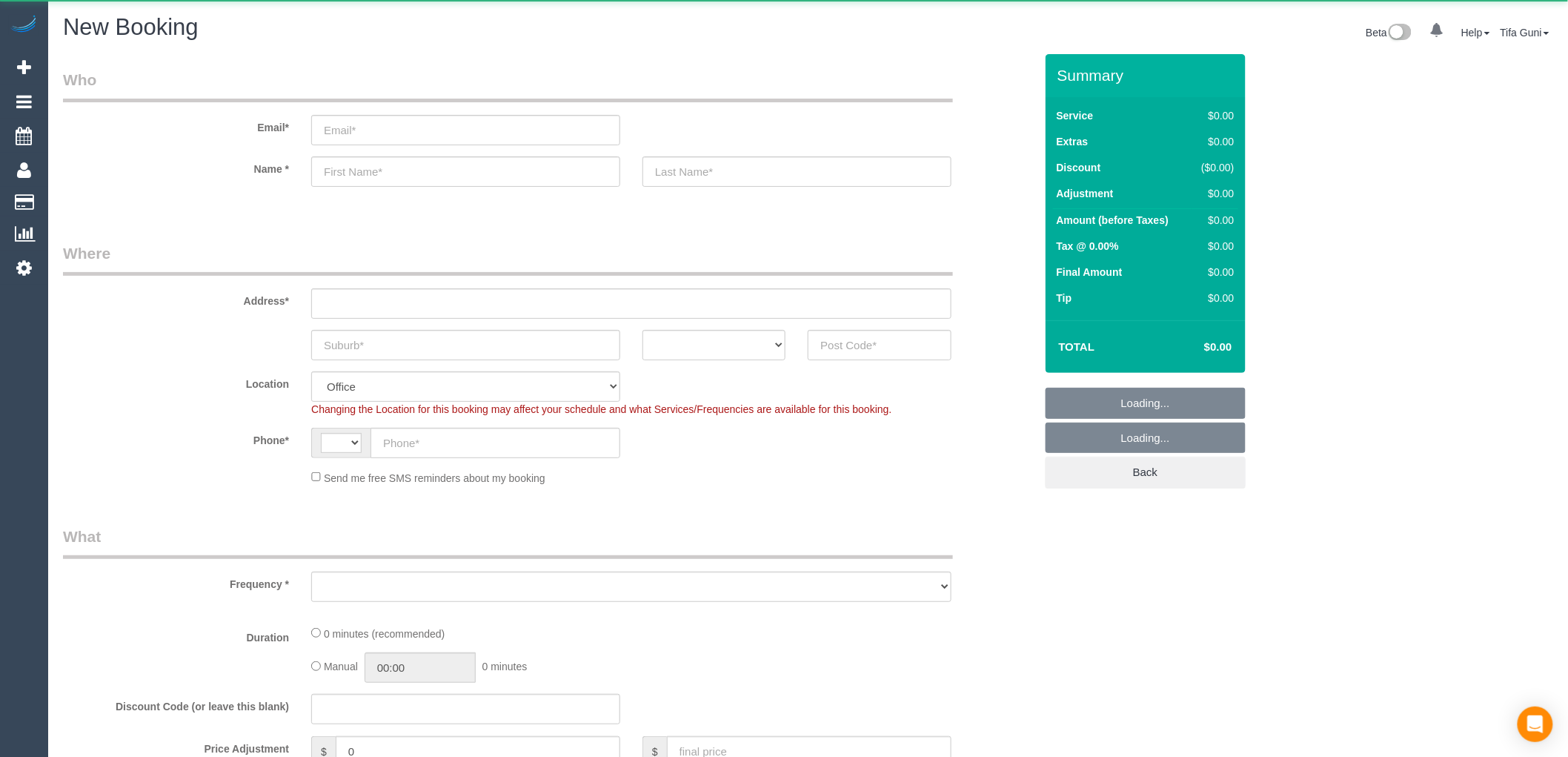
select select "string:AU"
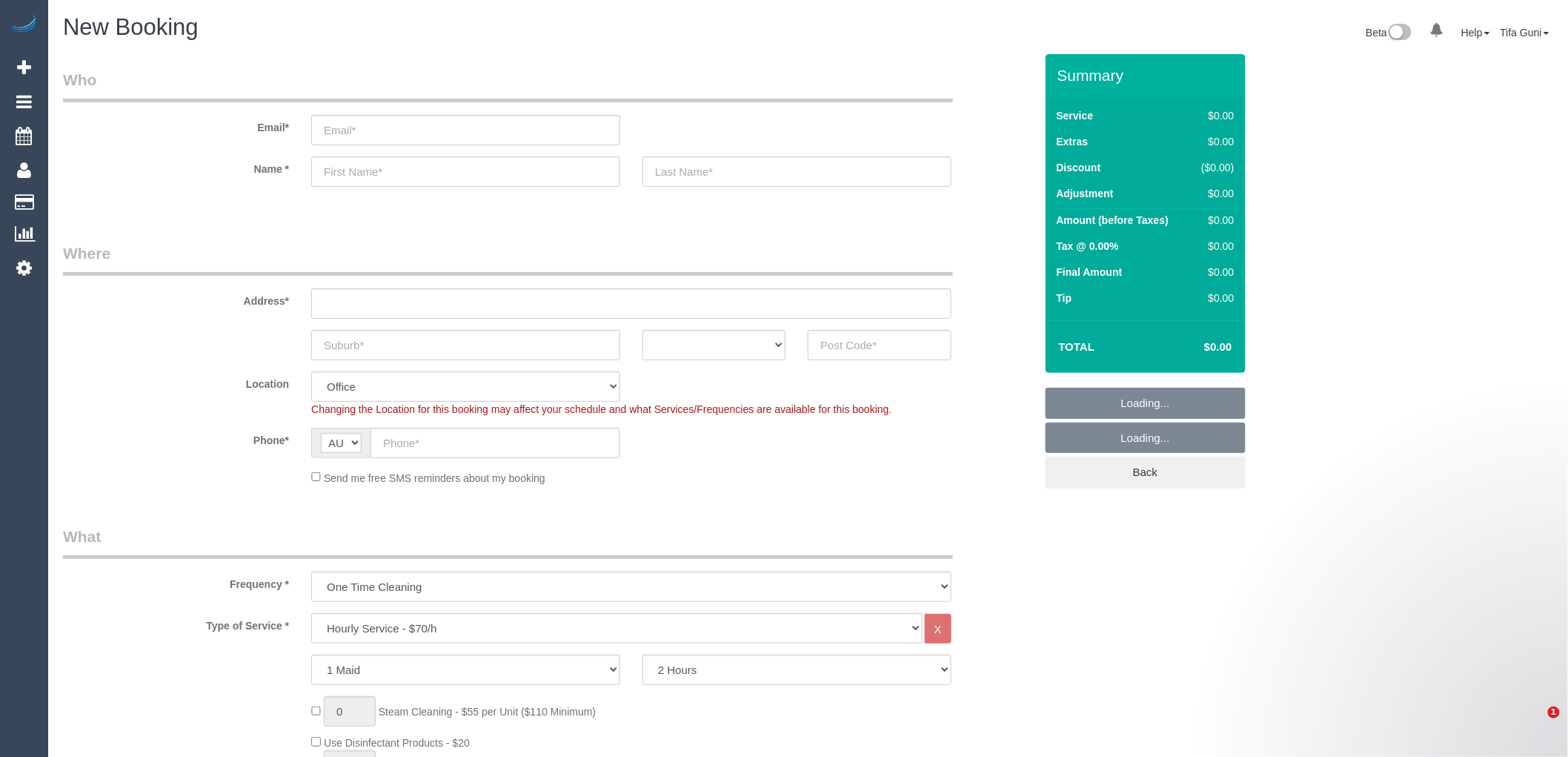
select select "object:2099"
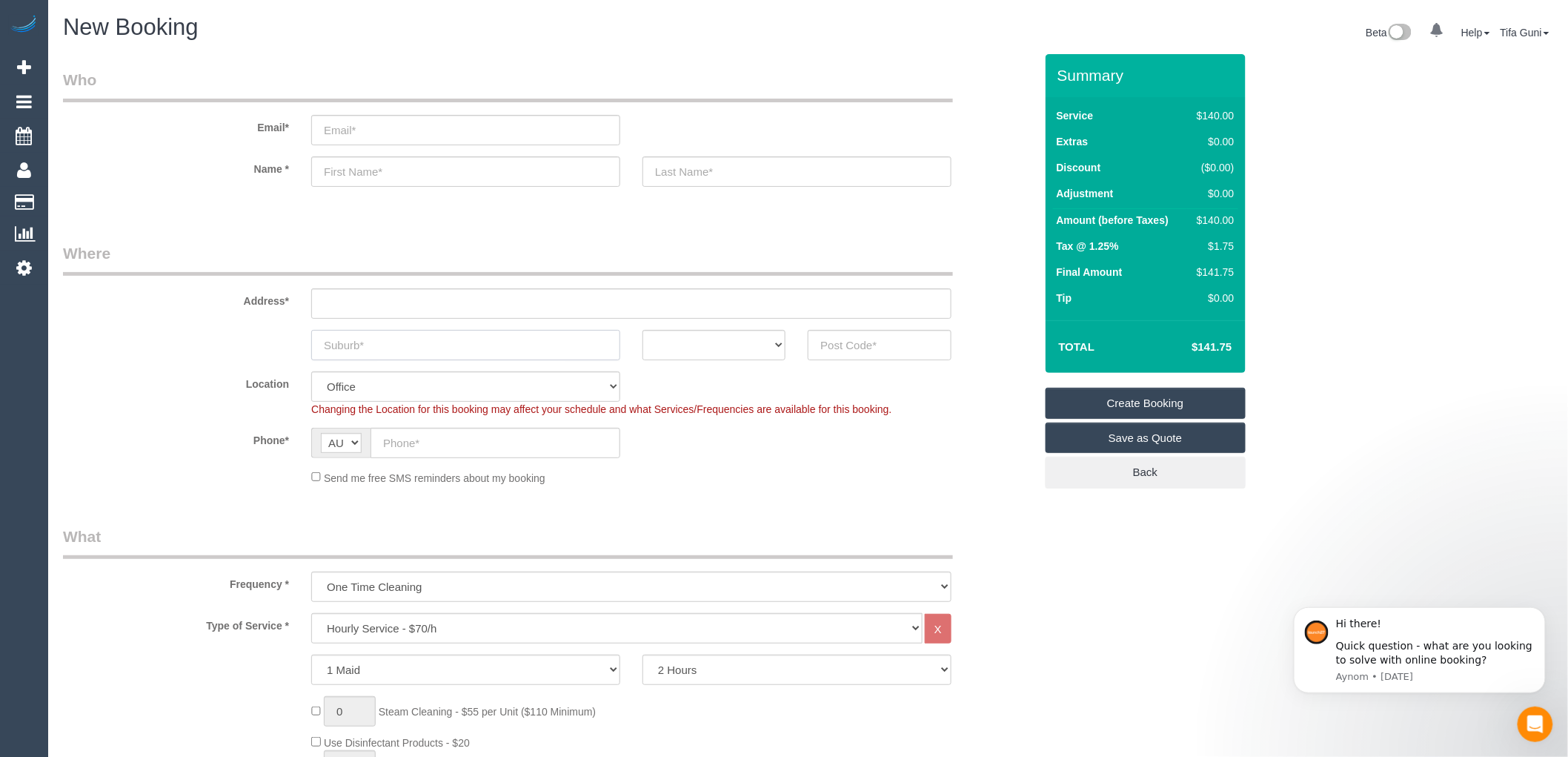
click at [387, 351] on input "text" at bounding box center [465, 345] width 309 height 31
paste input "RESERVOIR"
type input "RESERVOIR"
click at [742, 336] on select "ACT [GEOGRAPHIC_DATA] NT [GEOGRAPHIC_DATA] SA TAS [GEOGRAPHIC_DATA] [GEOGRAPHIC…" at bounding box center [714, 345] width 143 height 31
select select "VIC"
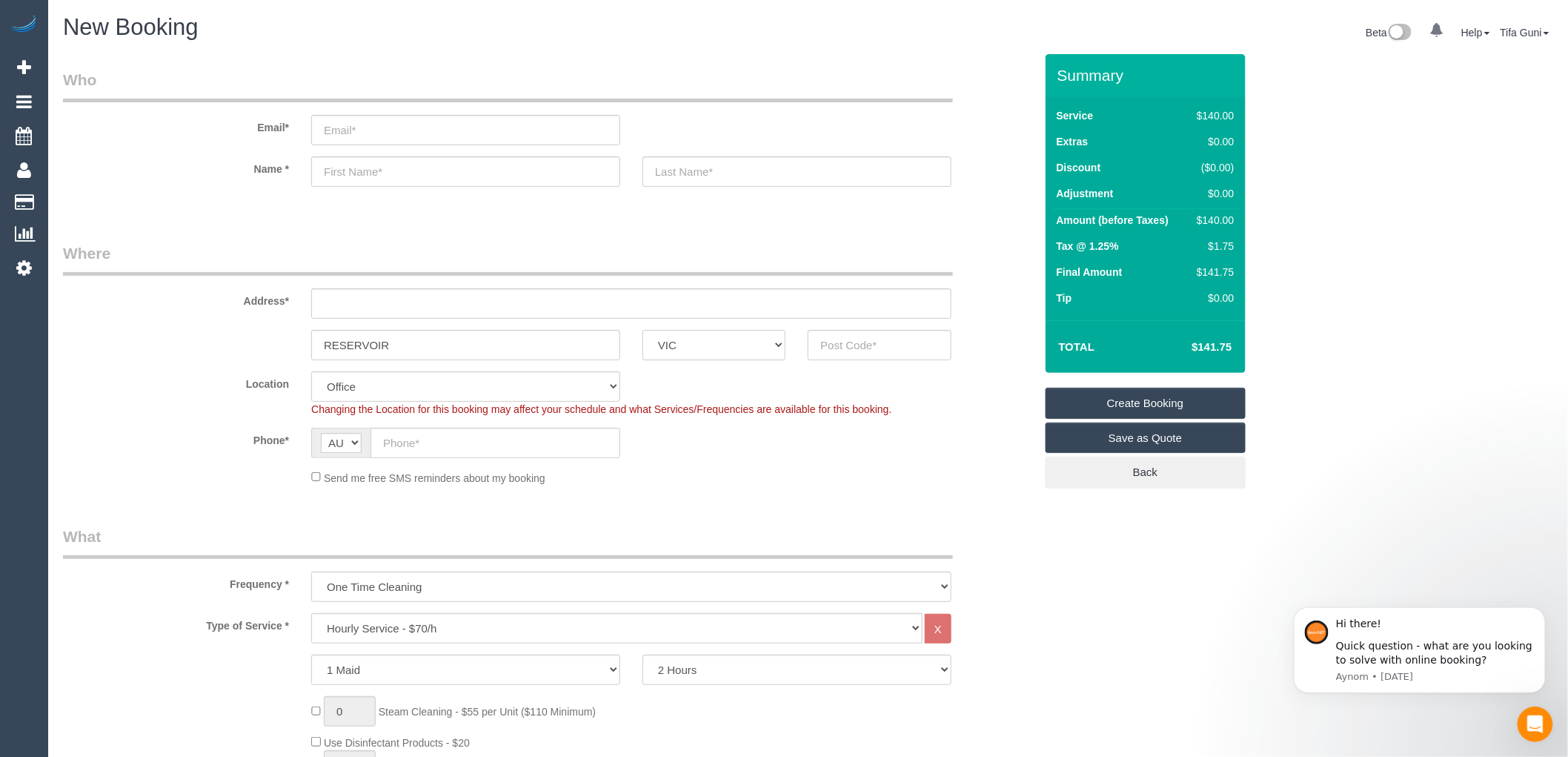
click at [643, 330] on select "ACT [GEOGRAPHIC_DATA] NT [GEOGRAPHIC_DATA] SA TAS [GEOGRAPHIC_DATA] [GEOGRAPHIC…" at bounding box center [714, 345] width 143 height 31
drag, startPoint x: 431, startPoint y: 349, endPoint x: 225, endPoint y: 326, distance: 207.3
click at [225, 326] on sui-booking-address "Address* RESERVOIR ACT NSW NT QLD SA TAS VIC WA" at bounding box center [549, 301] width 972 height 118
click at [839, 349] on input "text" at bounding box center [880, 345] width 143 height 31
type input "3073"
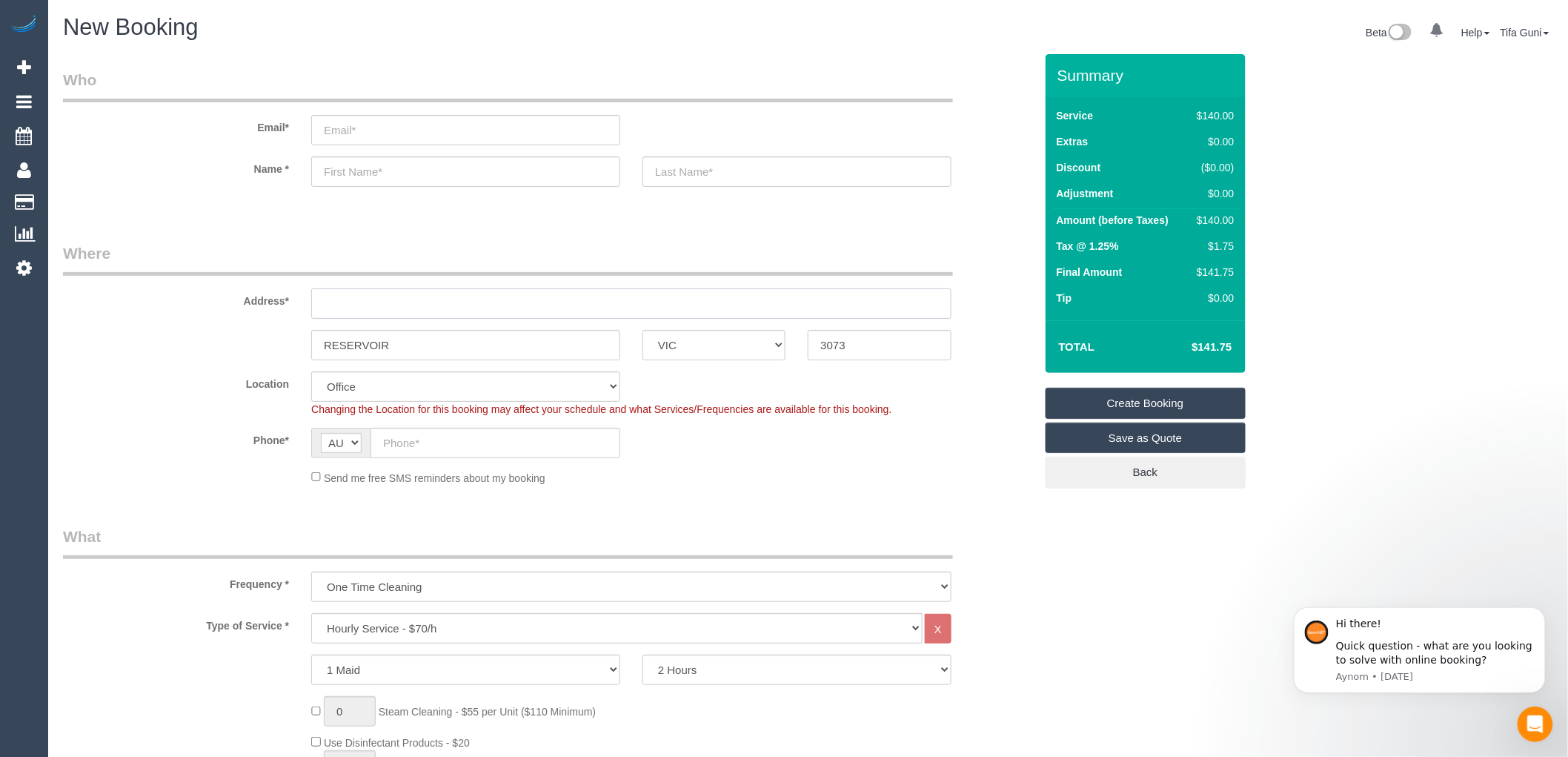
click at [402, 312] on input "text" at bounding box center [631, 303] width 641 height 31
click at [405, 443] on input "text" at bounding box center [496, 443] width 250 height 31
click at [398, 310] on input "text" at bounding box center [631, 303] width 641 height 31
click at [324, 299] on input "text" at bounding box center [631, 303] width 641 height 31
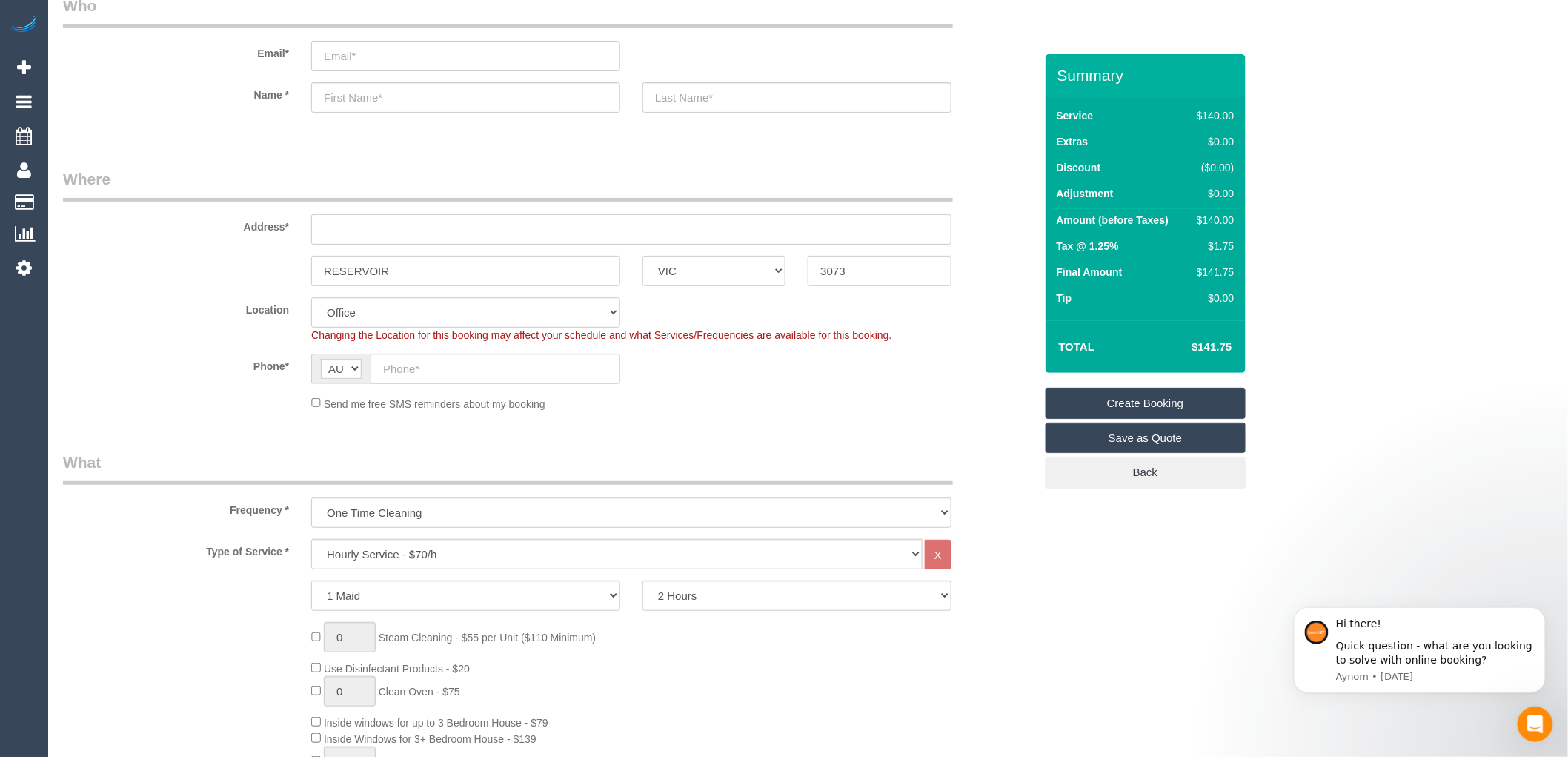
scroll to position [329, 0]
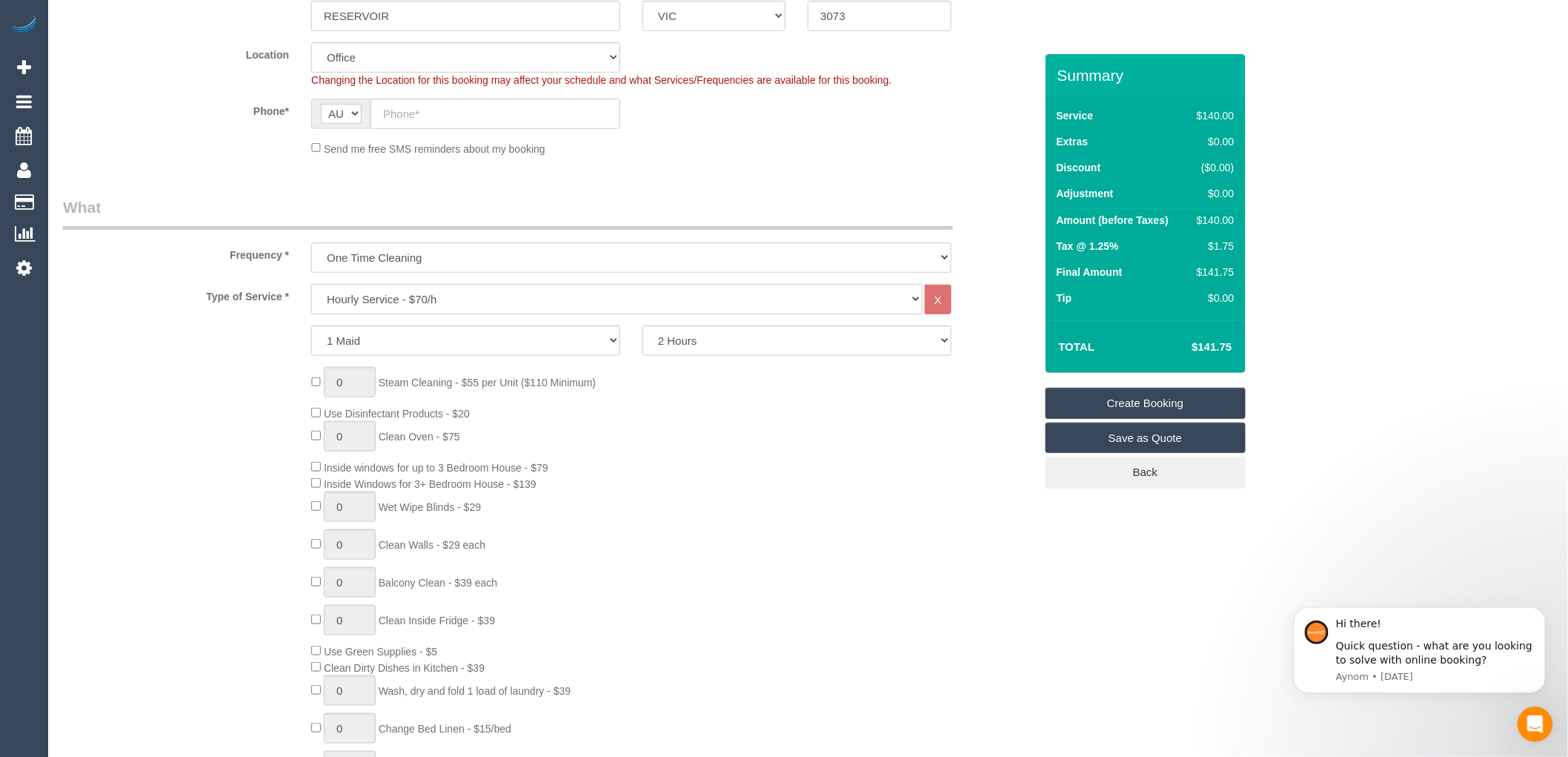
click at [415, 298] on select "Hourly Service - $70/h Hourly Service - $65/h Hourly Service - $60/h Hourly Ser…" at bounding box center [617, 298] width 612 height 31
select select "211"
click at [311, 284] on select "Hourly Service - $70/h Hourly Service - $65/h Hourly Service - $60/h Hourly Ser…" at bounding box center [617, 298] width 612 height 31
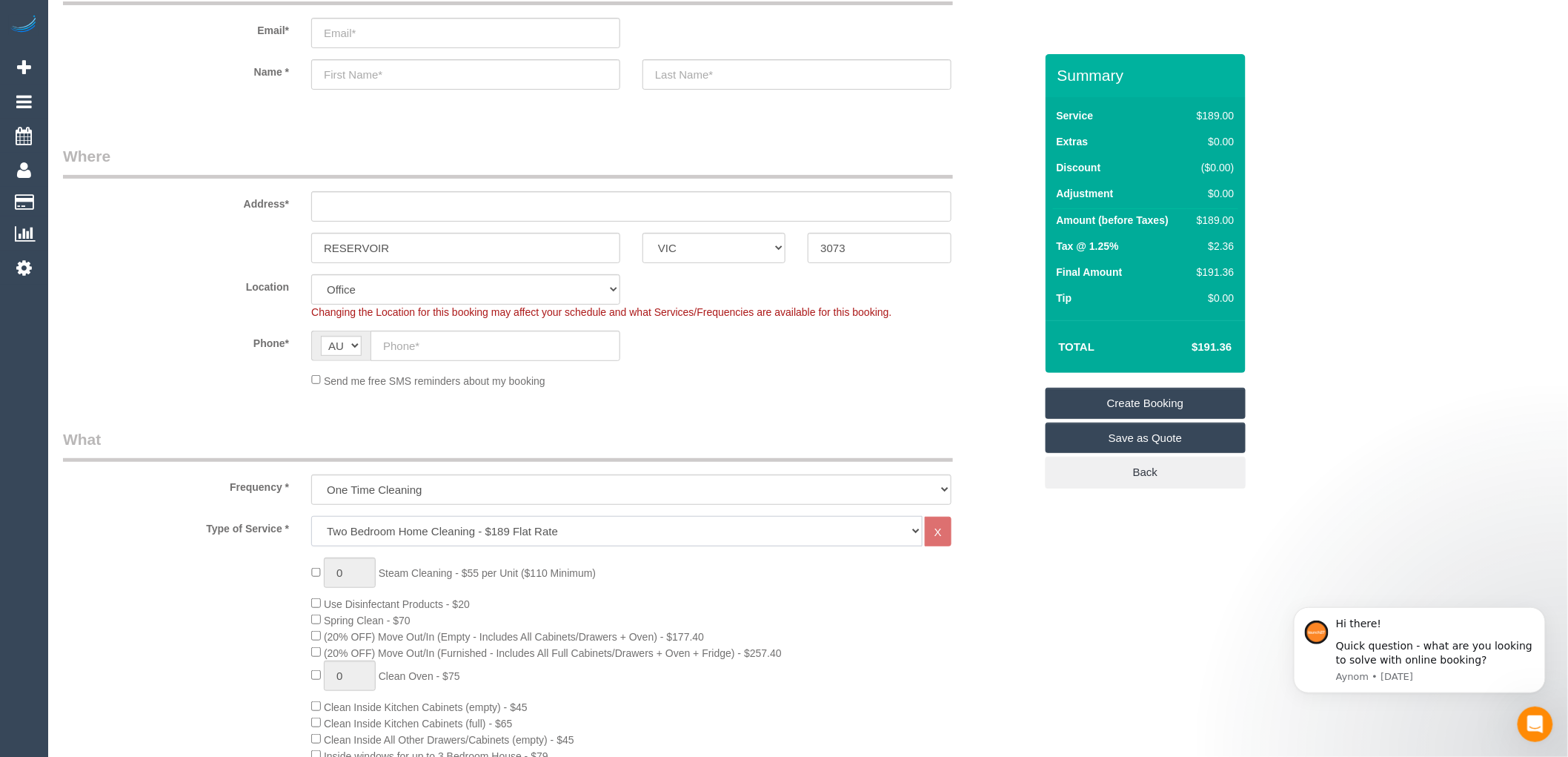
scroll to position [83, 0]
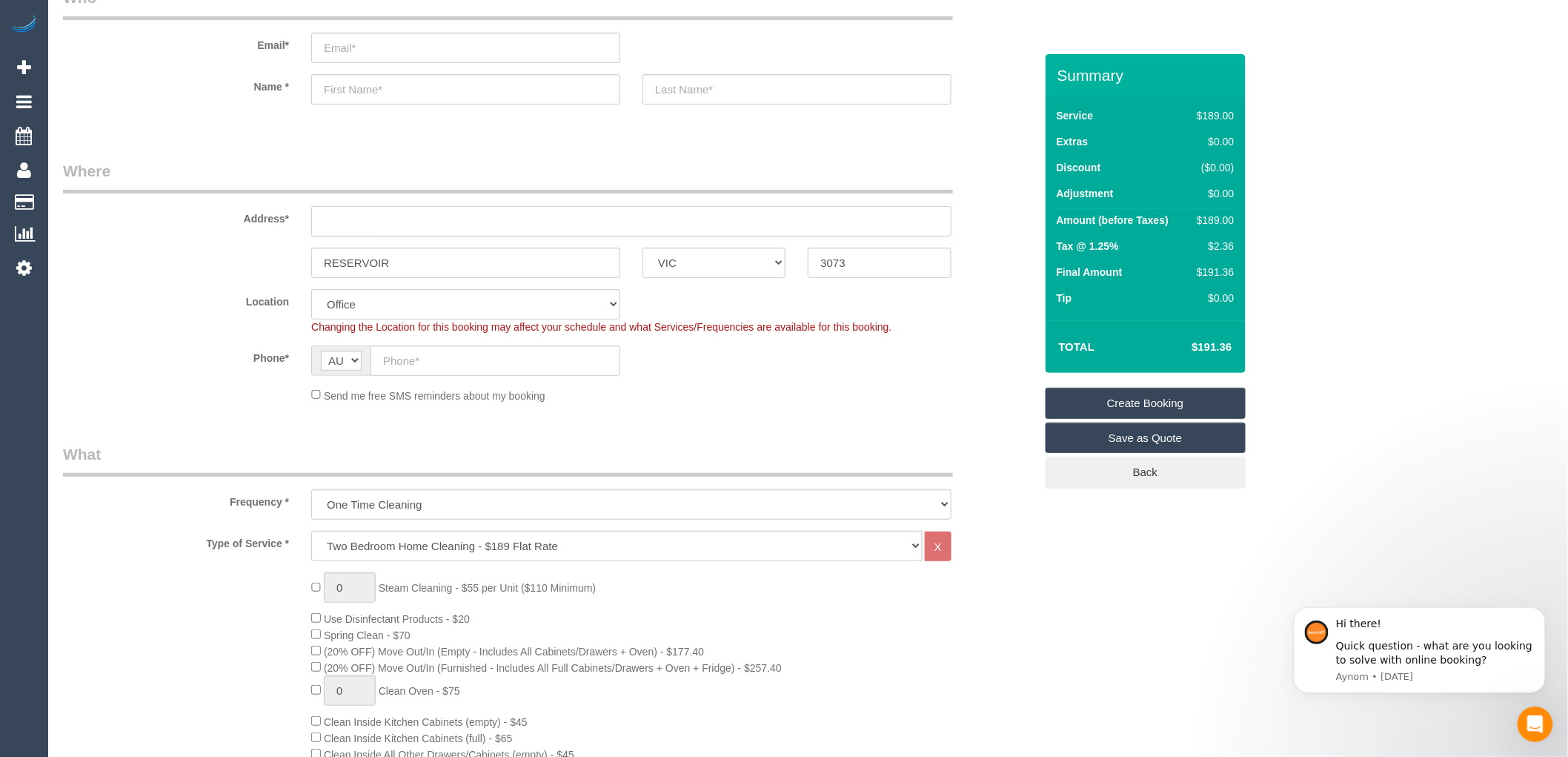
click at [342, 220] on input "text" at bounding box center [631, 221] width 641 height 31
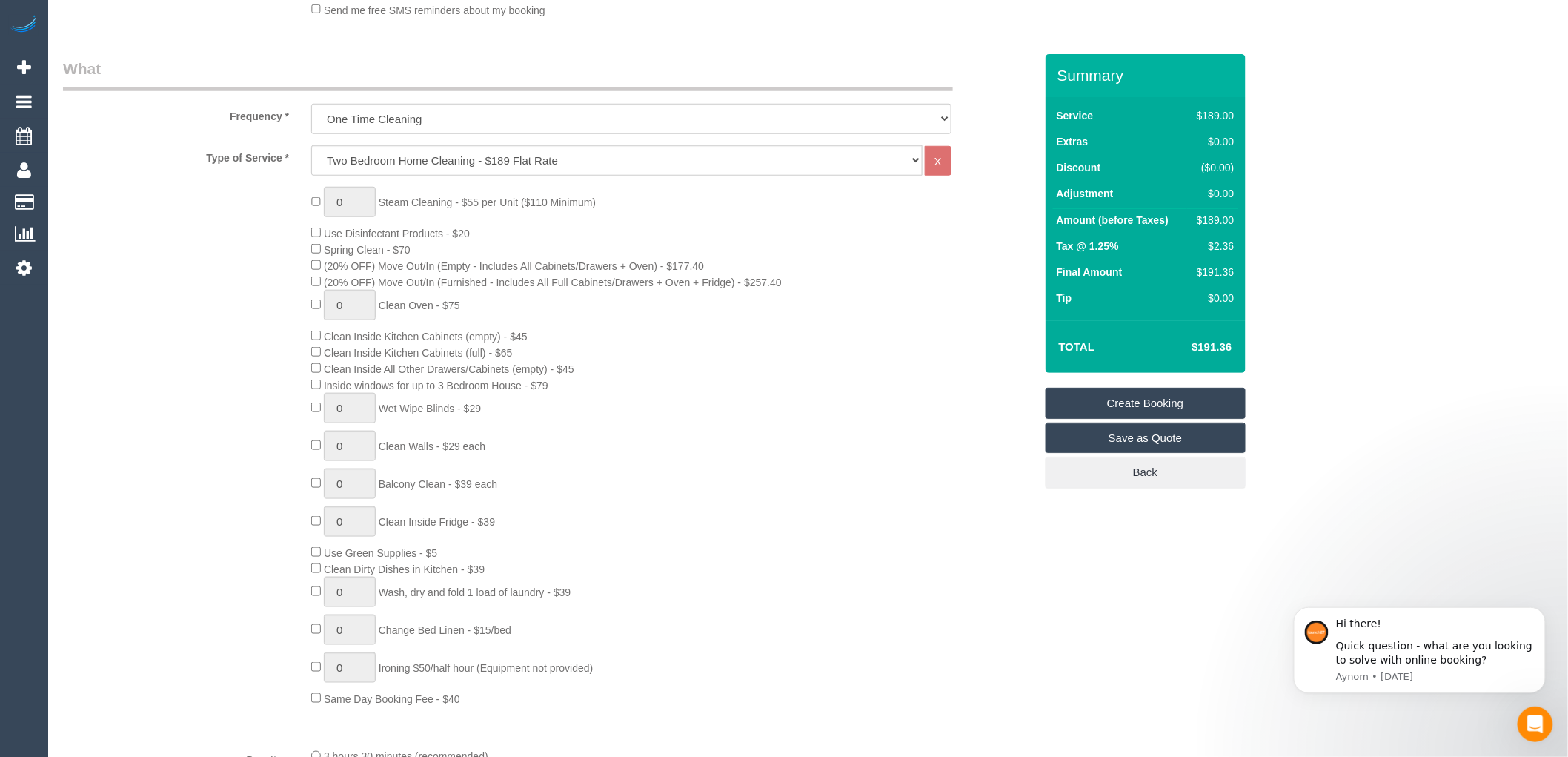
scroll to position [494, 0]
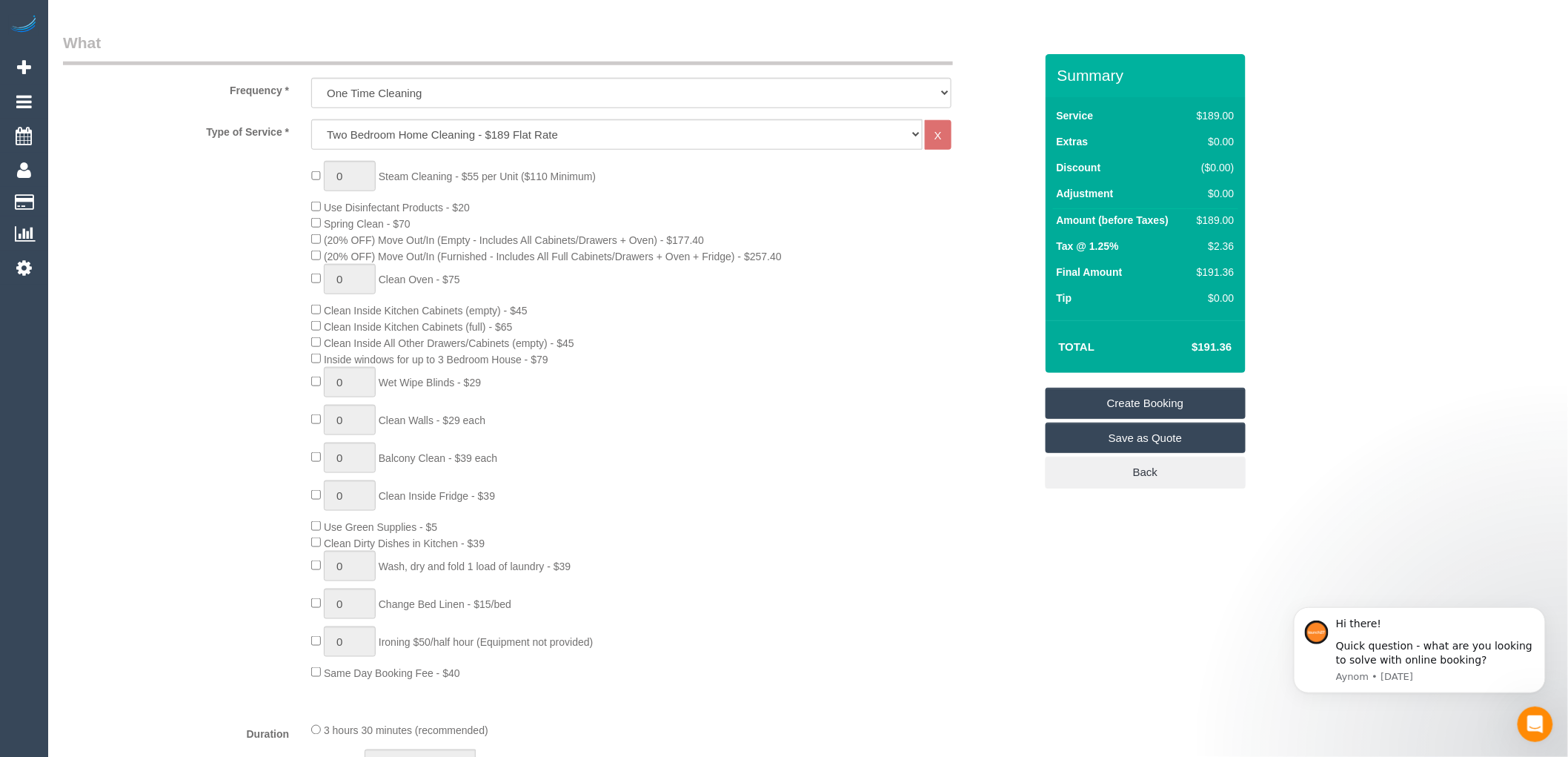
type input "-"
select select "60"
select select "object:2183"
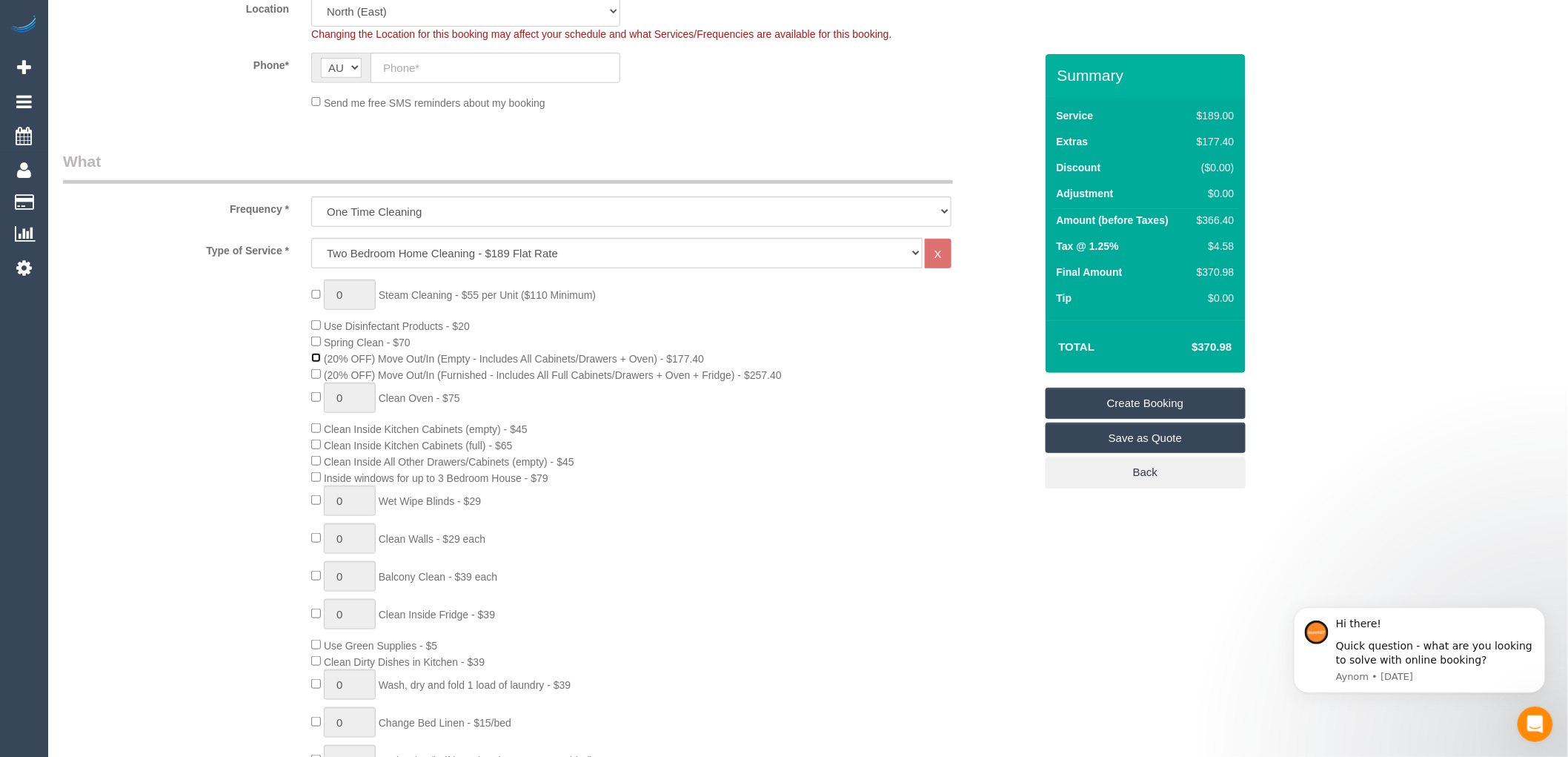
scroll to position [412, 0]
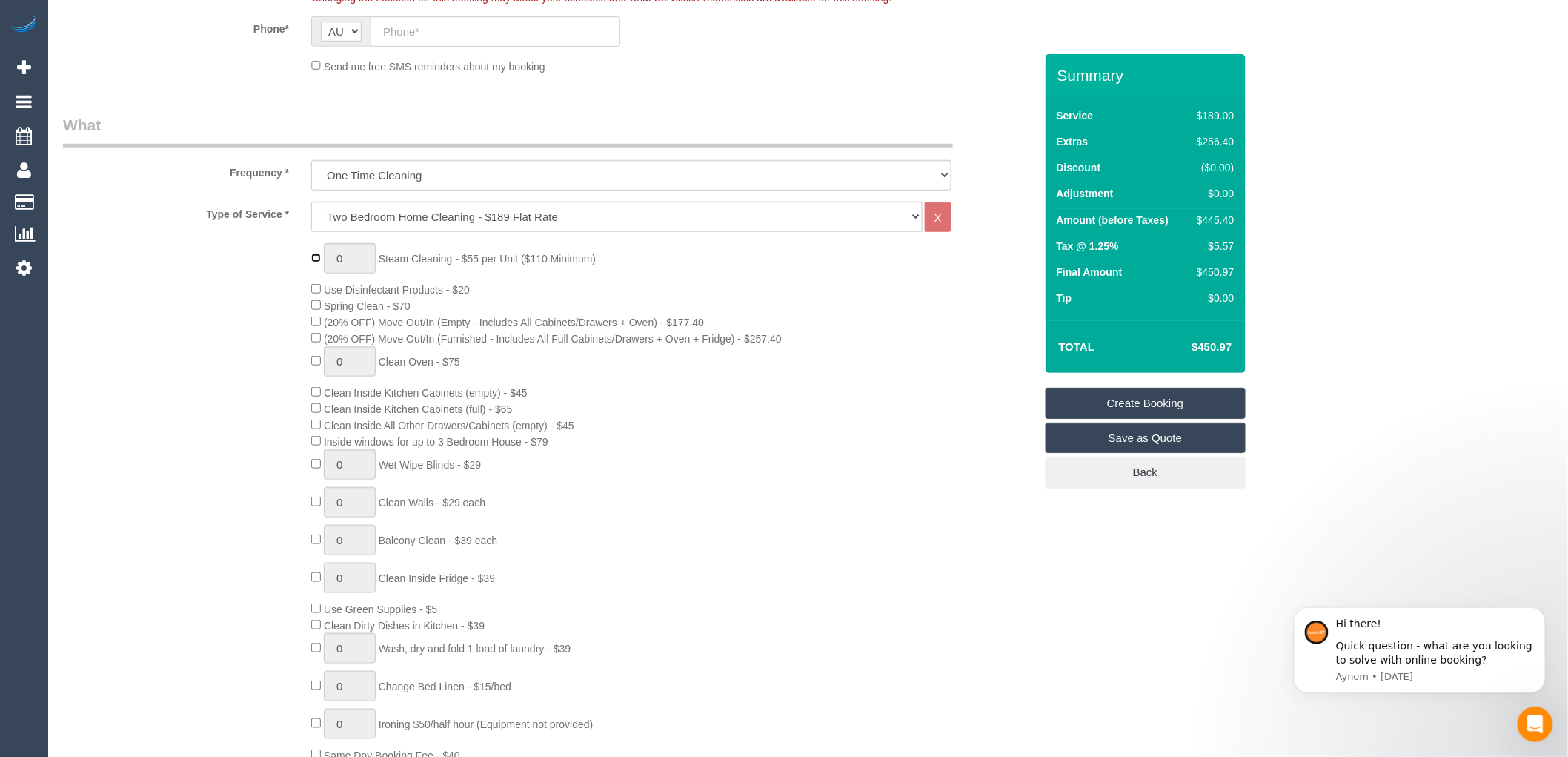
type input "1"
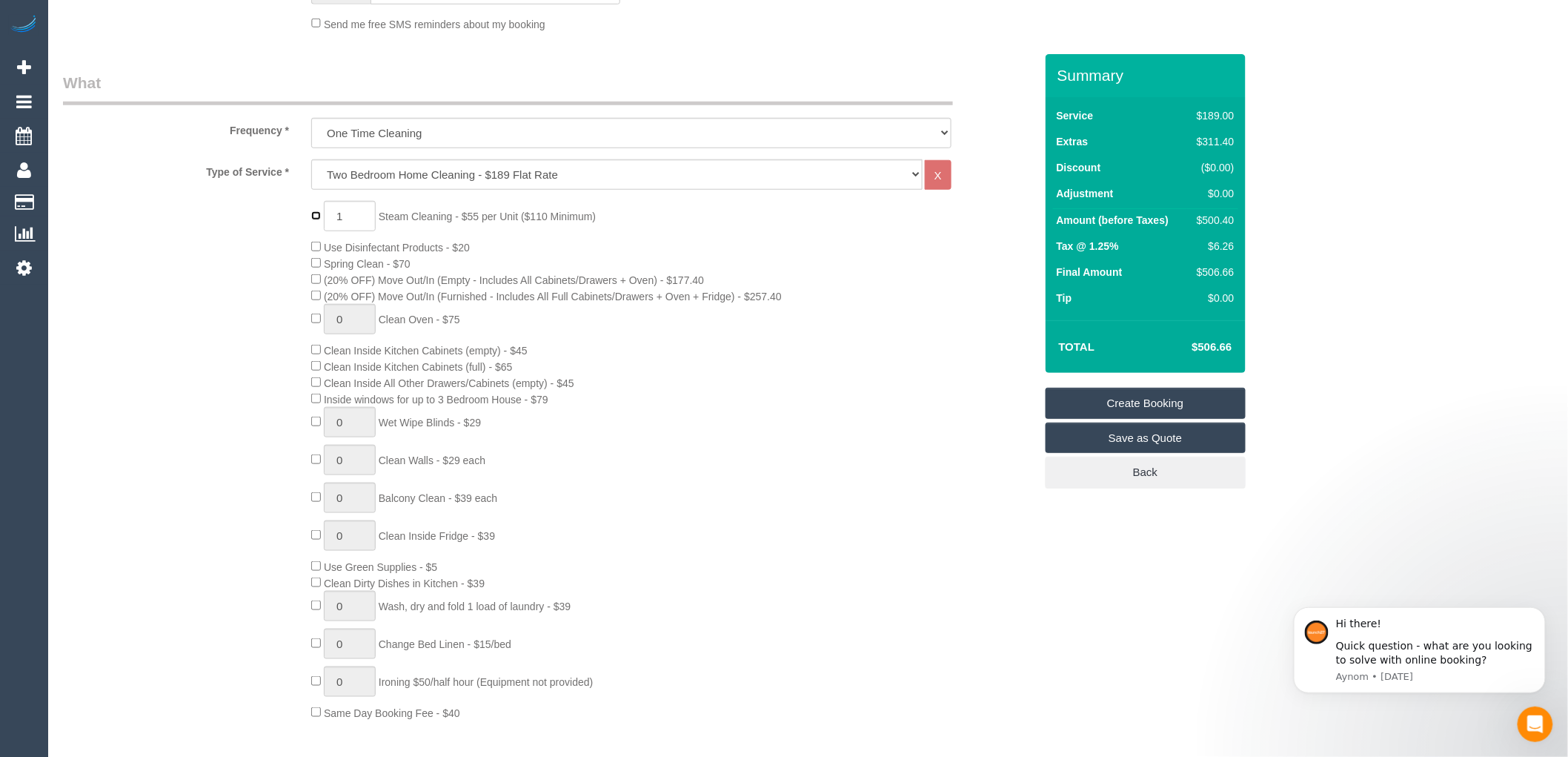
scroll to position [494, 0]
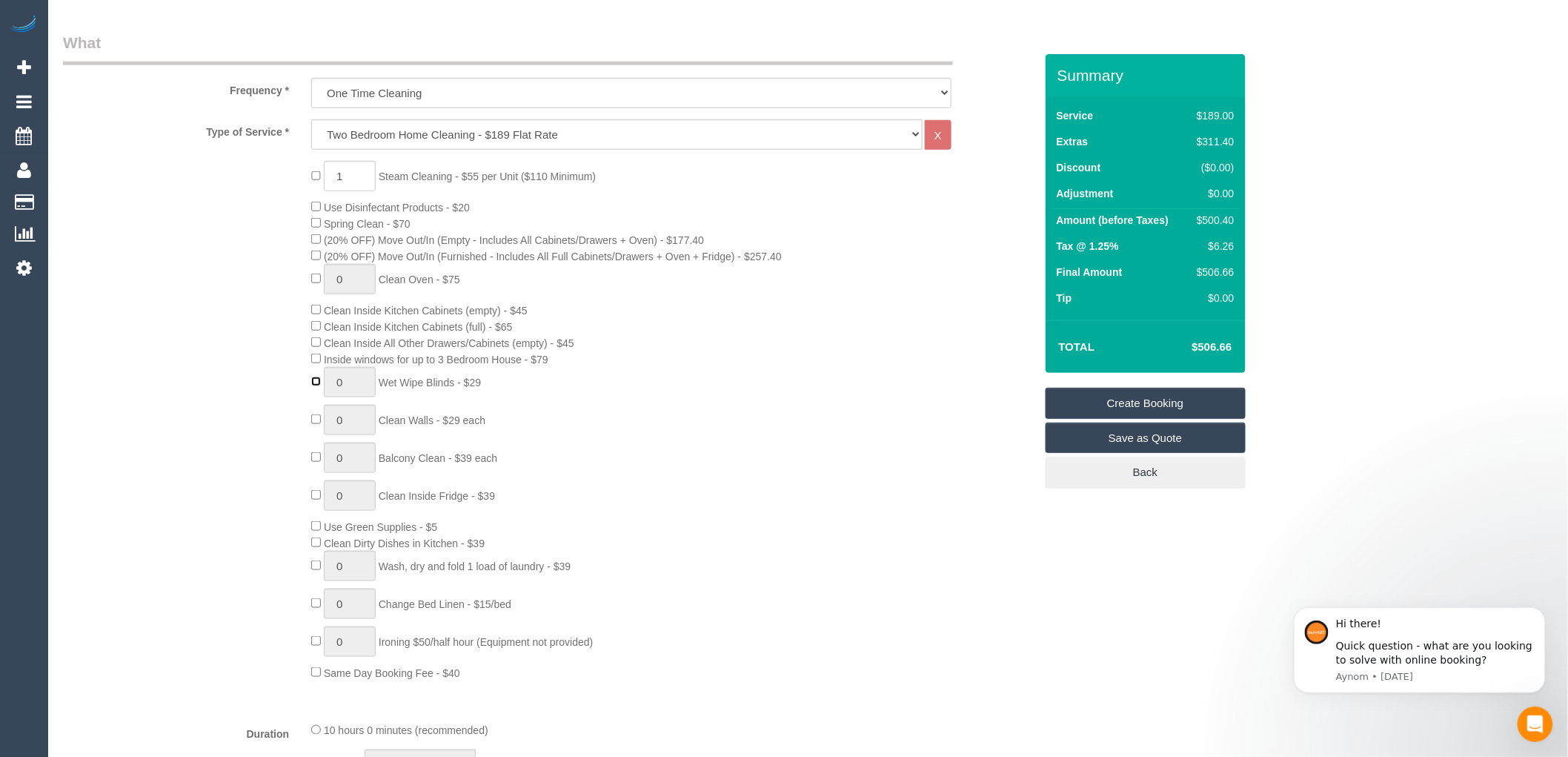
type input "1"
click at [347, 391] on input "1" at bounding box center [350, 382] width 52 height 31
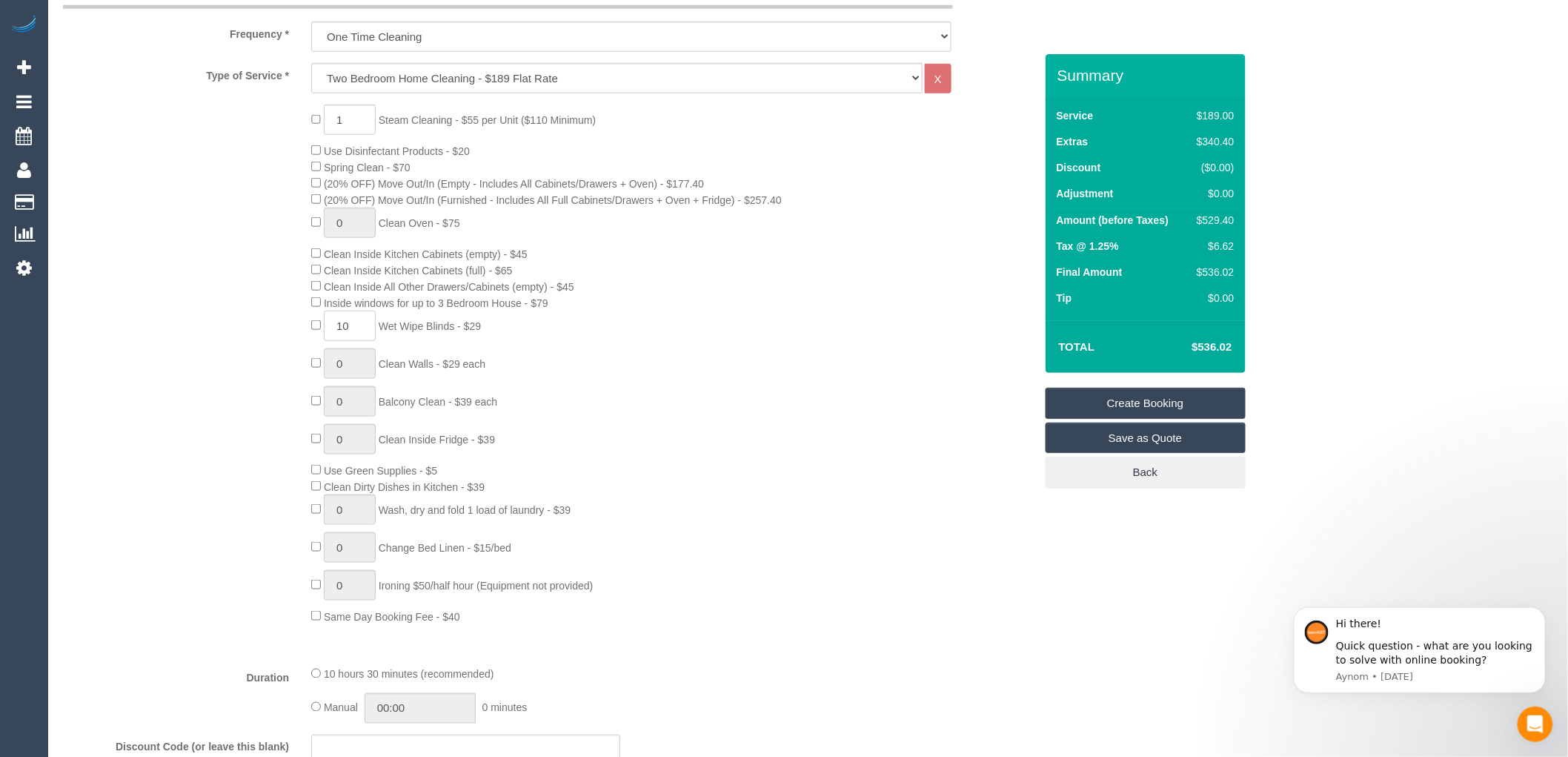
scroll to position [576, 0]
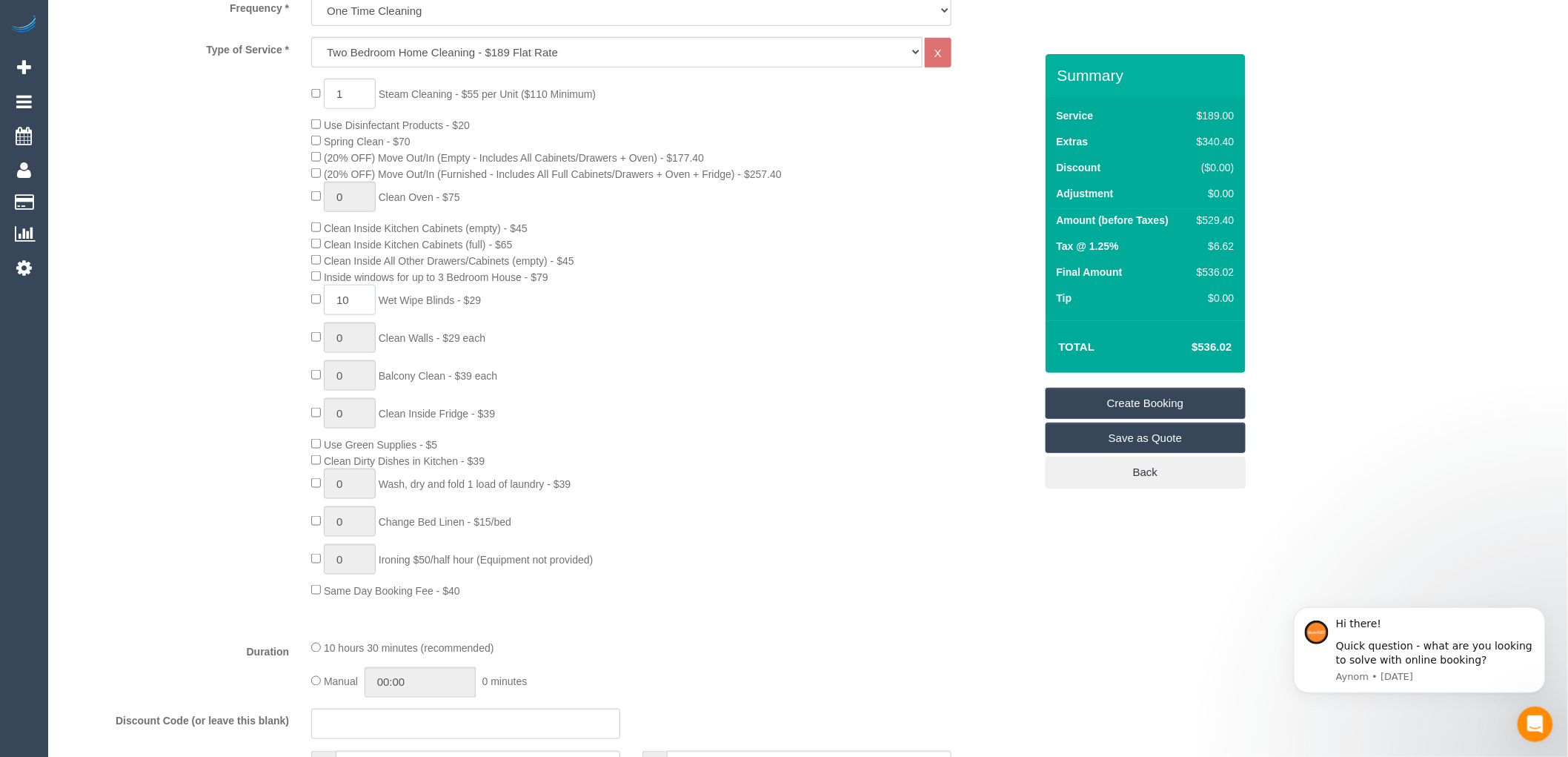
type input "10"
click at [584, 368] on div "1 Steam Cleaning - $55 per Unit ($110 Minimum) Use Disinfectant Products - $20 …" at bounding box center [672, 339] width 745 height 520
drag, startPoint x: 353, startPoint y: 309, endPoint x: 334, endPoint y: 309, distance: 19.0
click at [334, 309] on input "10" at bounding box center [350, 299] width 52 height 31
type input "1"
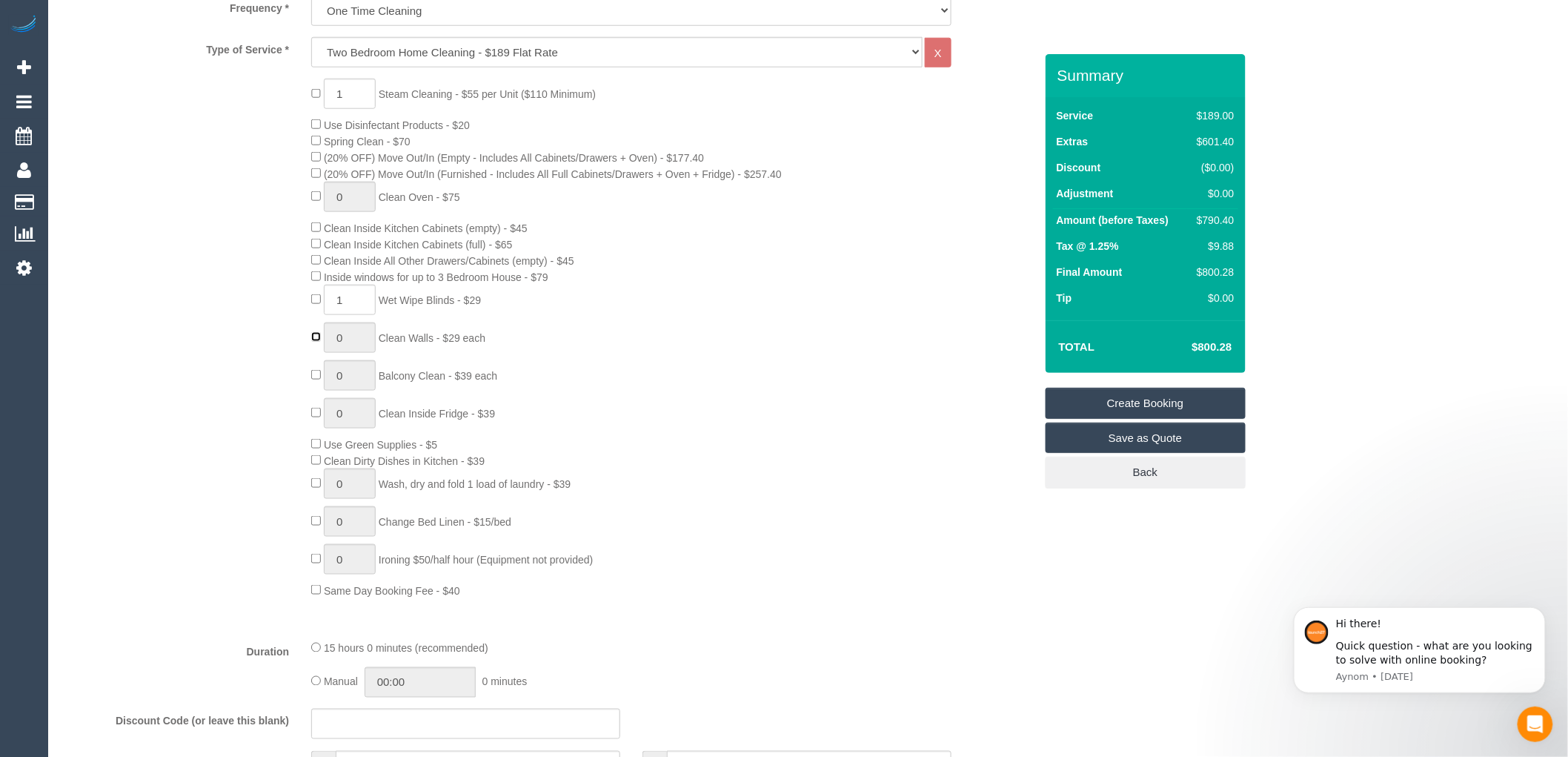
type input "1"
type input "0"
drag, startPoint x: 343, startPoint y: 348, endPoint x: 330, endPoint y: 345, distance: 13.3
click at [330, 345] on input "1" at bounding box center [350, 337] width 52 height 31
paste input "0"
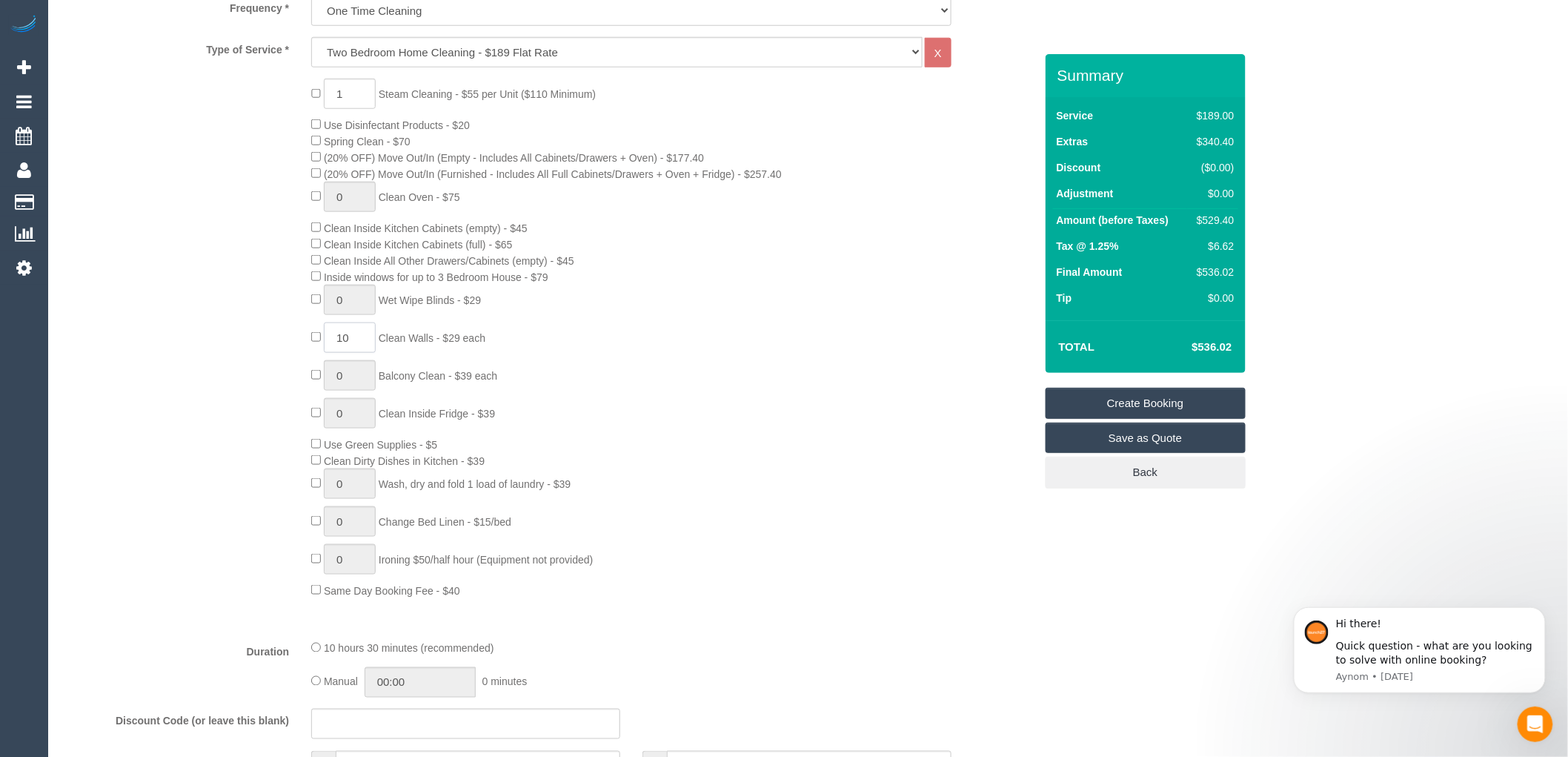
type input "10"
click at [656, 409] on div "1 Steam Cleaning - $55 per Unit ($110 Minimum) Use Disinfectant Products - $20 …" at bounding box center [672, 339] width 745 height 520
click at [353, 96] on input "1" at bounding box center [350, 94] width 52 height 31
type input "2"
type input "1"
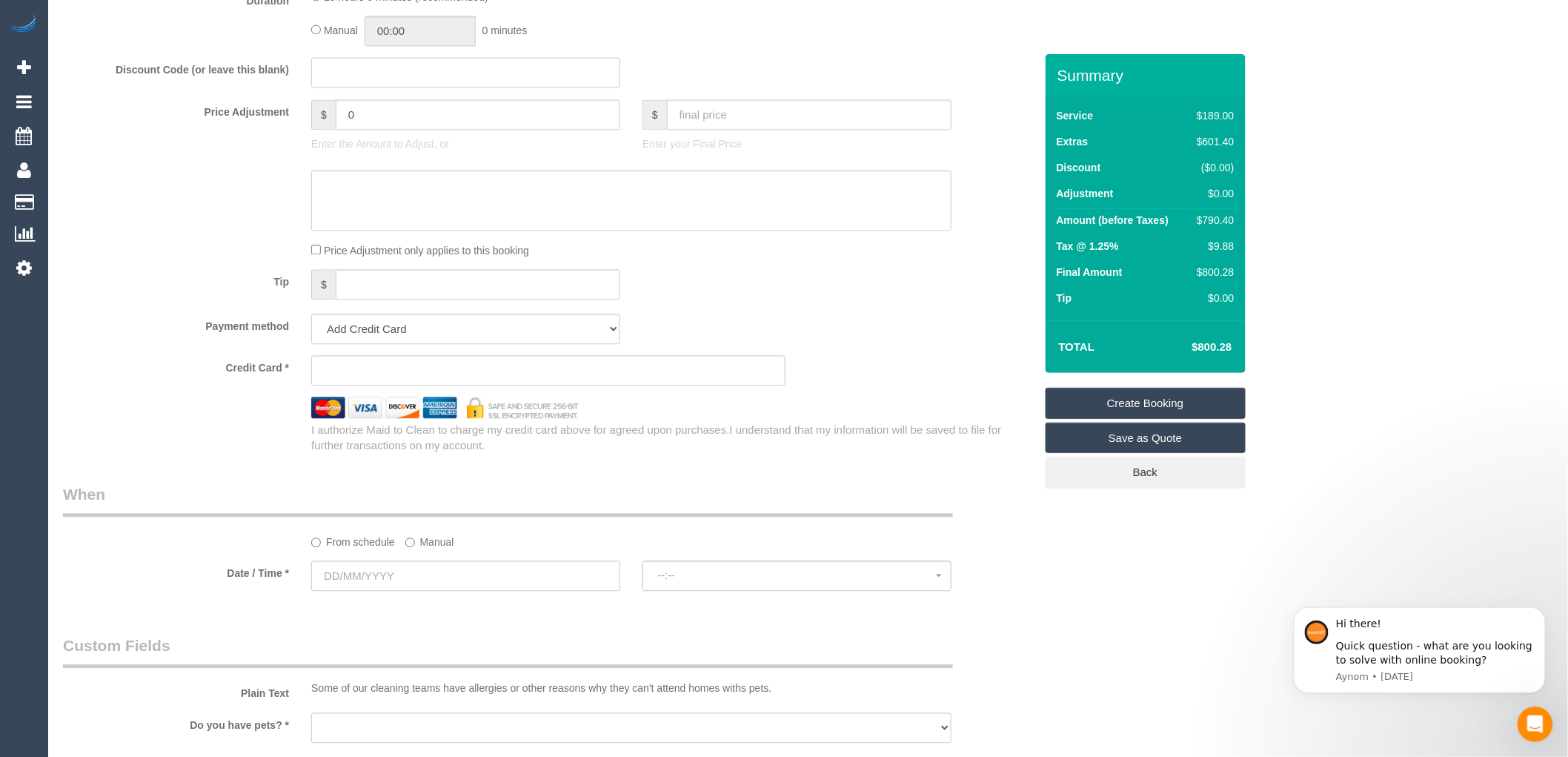
scroll to position [1235, 0]
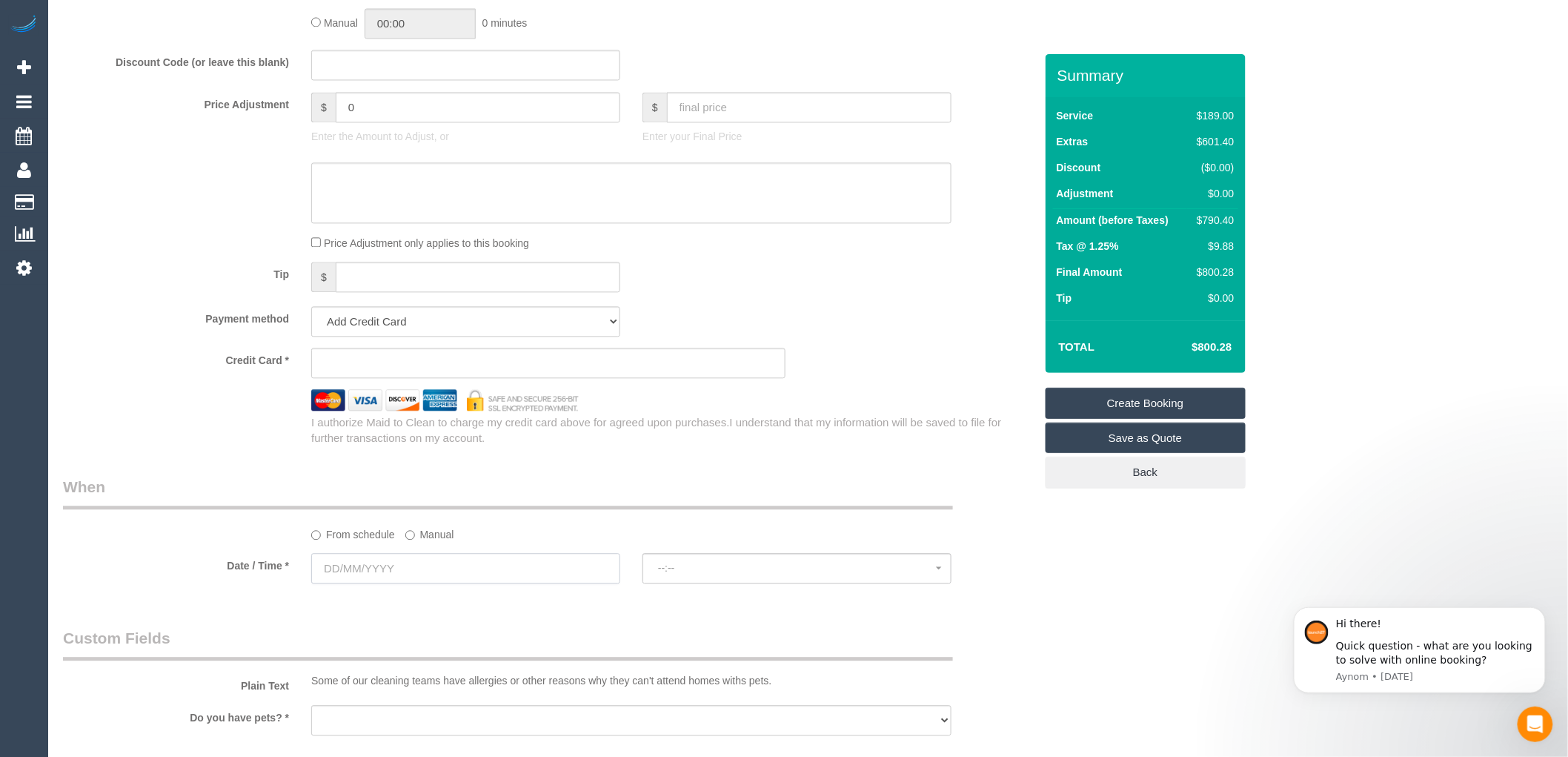
click at [364, 584] on input "text" at bounding box center [465, 568] width 309 height 31
click at [490, 395] on span "Next" at bounding box center [490, 389] width 12 height 12
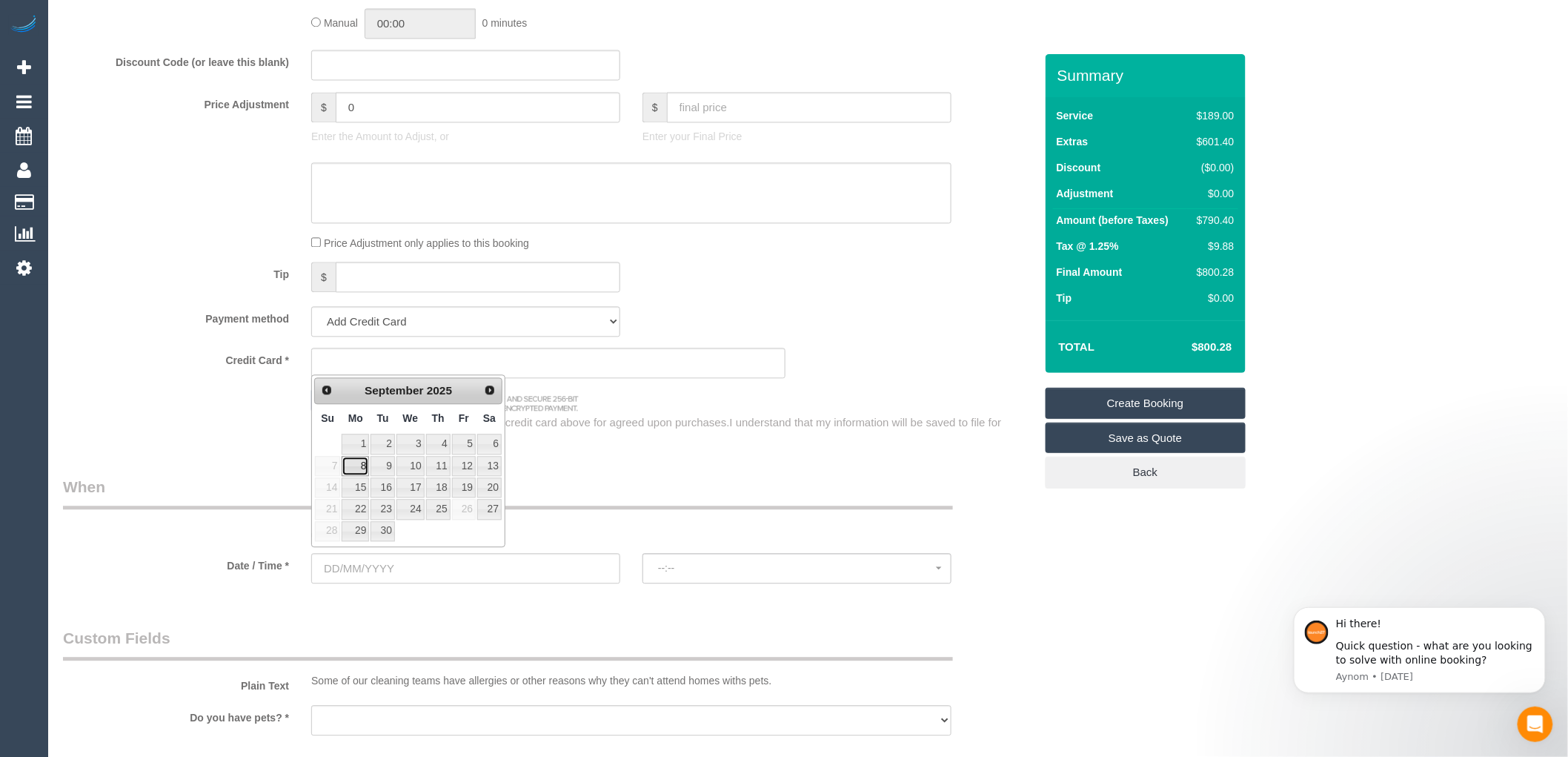
click at [362, 464] on link "8" at bounding box center [355, 466] width 28 height 20
type input "08/09/2025"
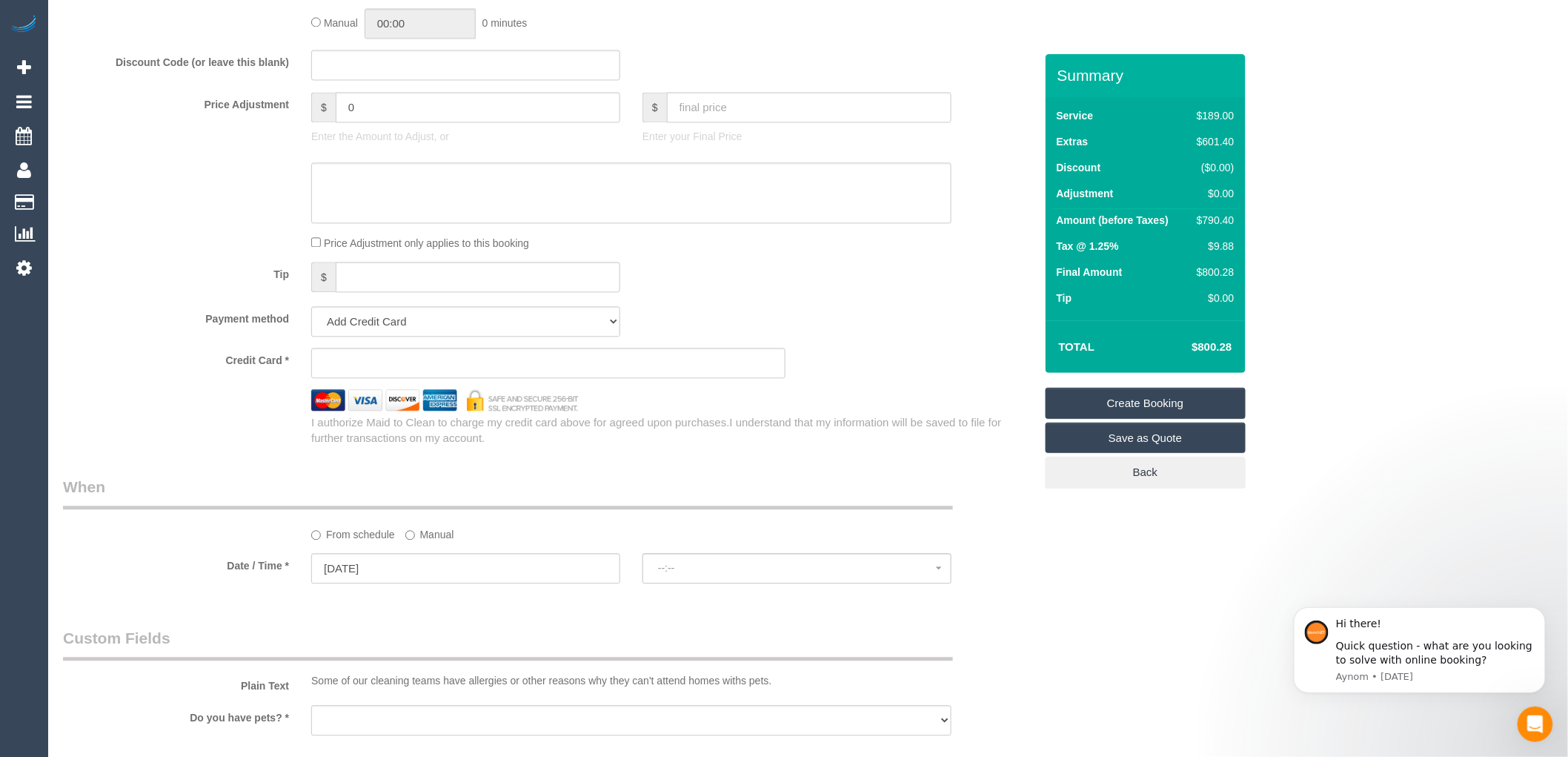
select select "spot1"
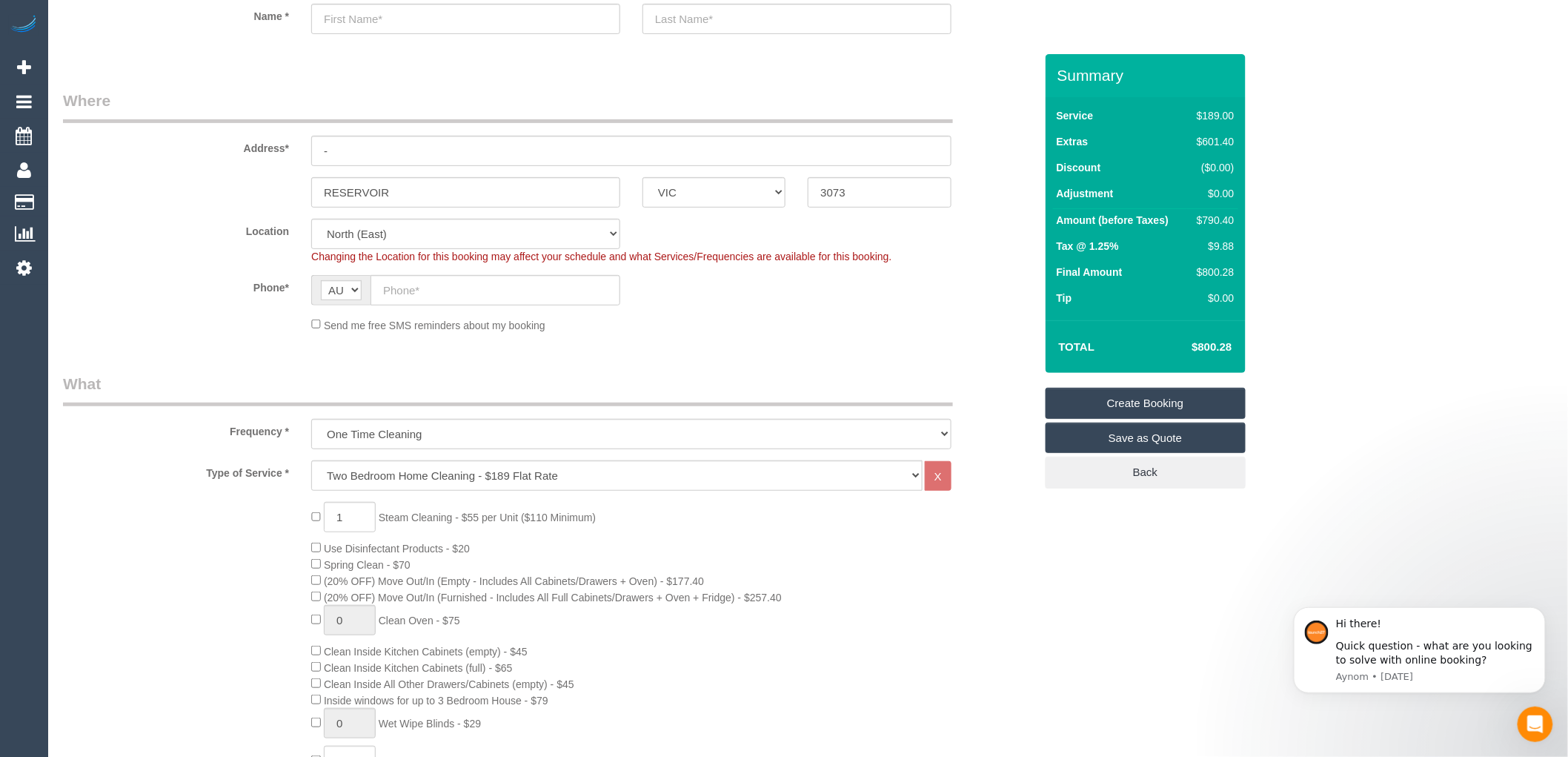
scroll to position [0, 0]
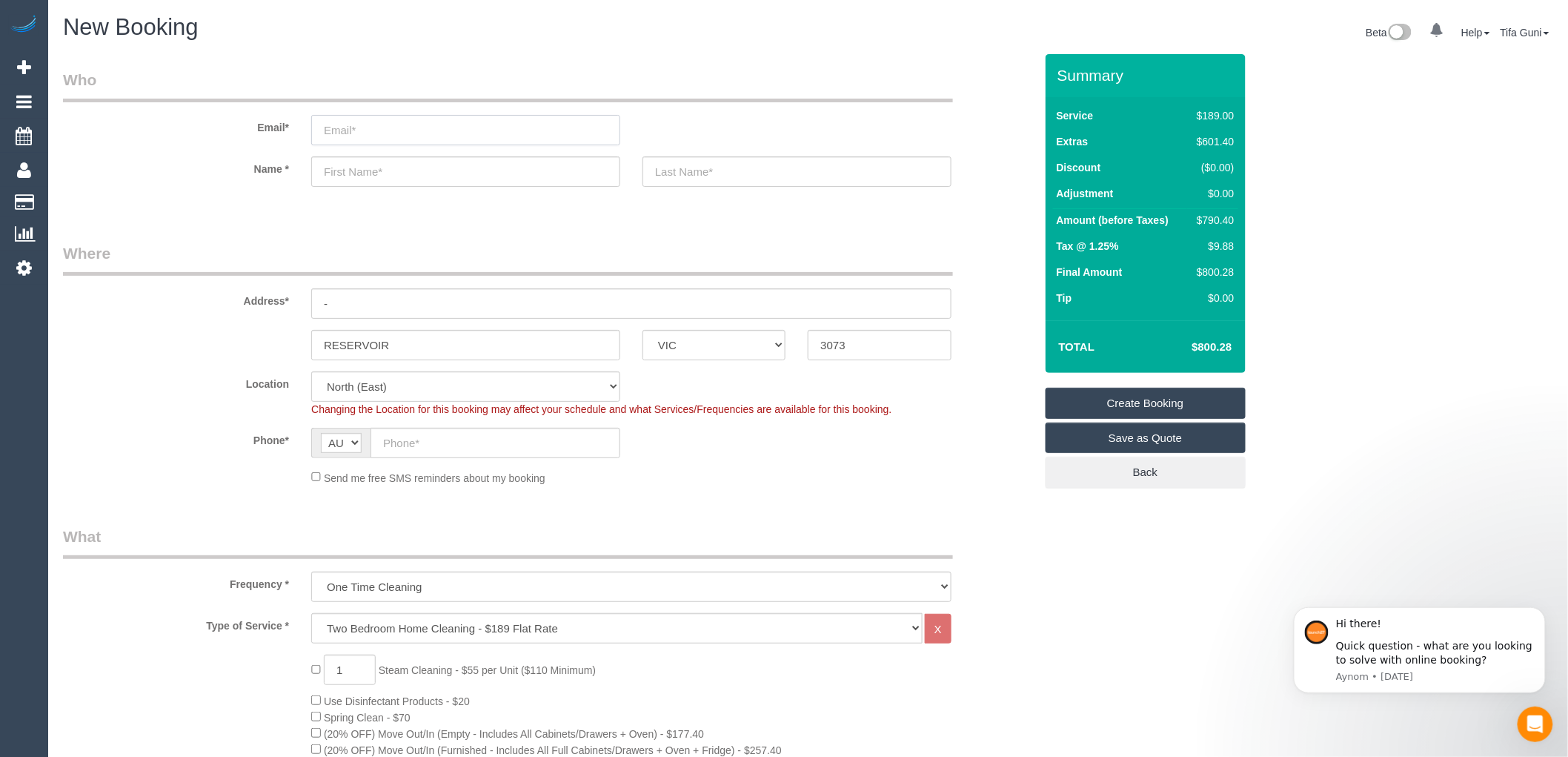
click at [389, 138] on input "email" at bounding box center [465, 130] width 309 height 31
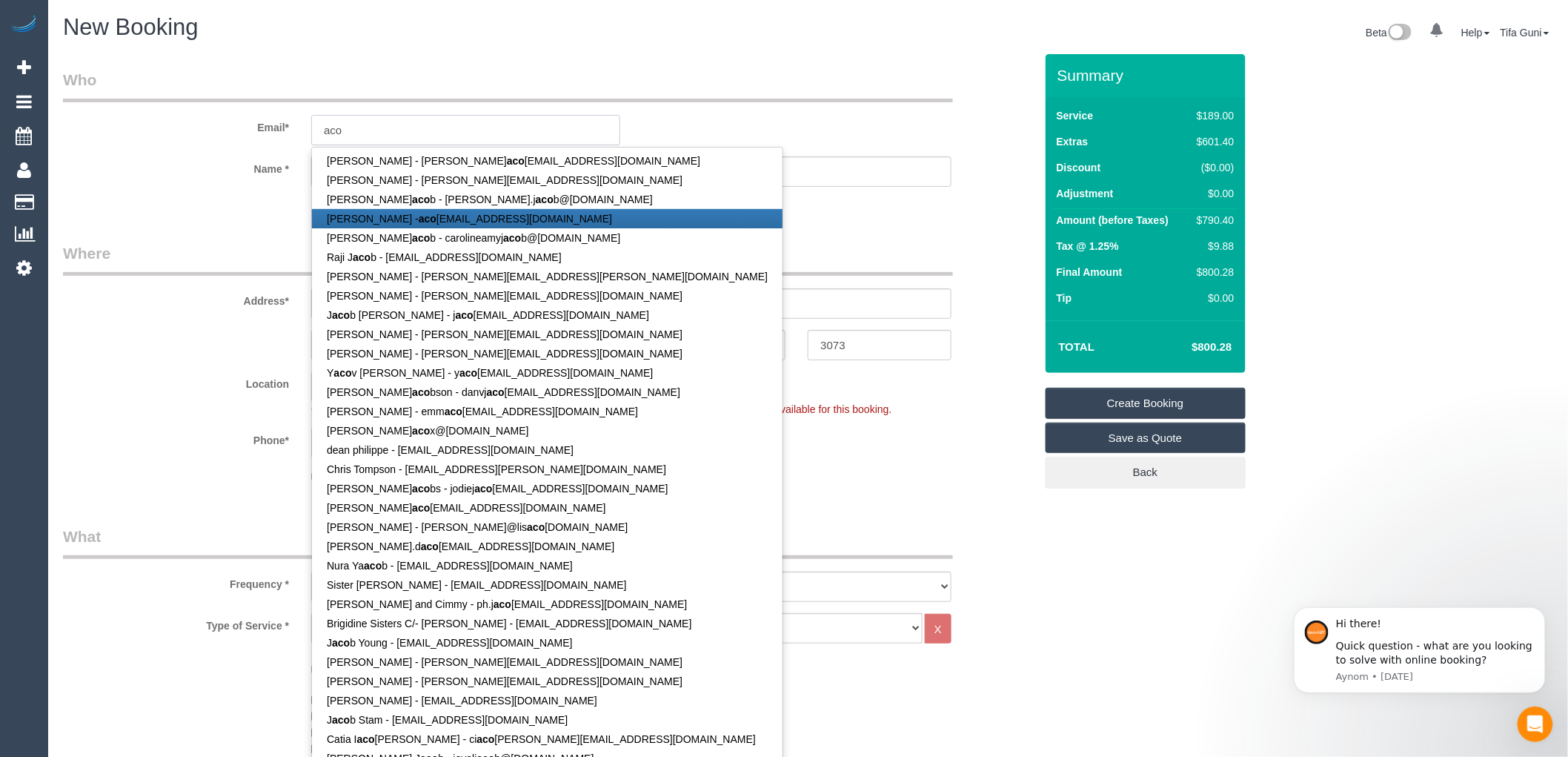
type input "aco"
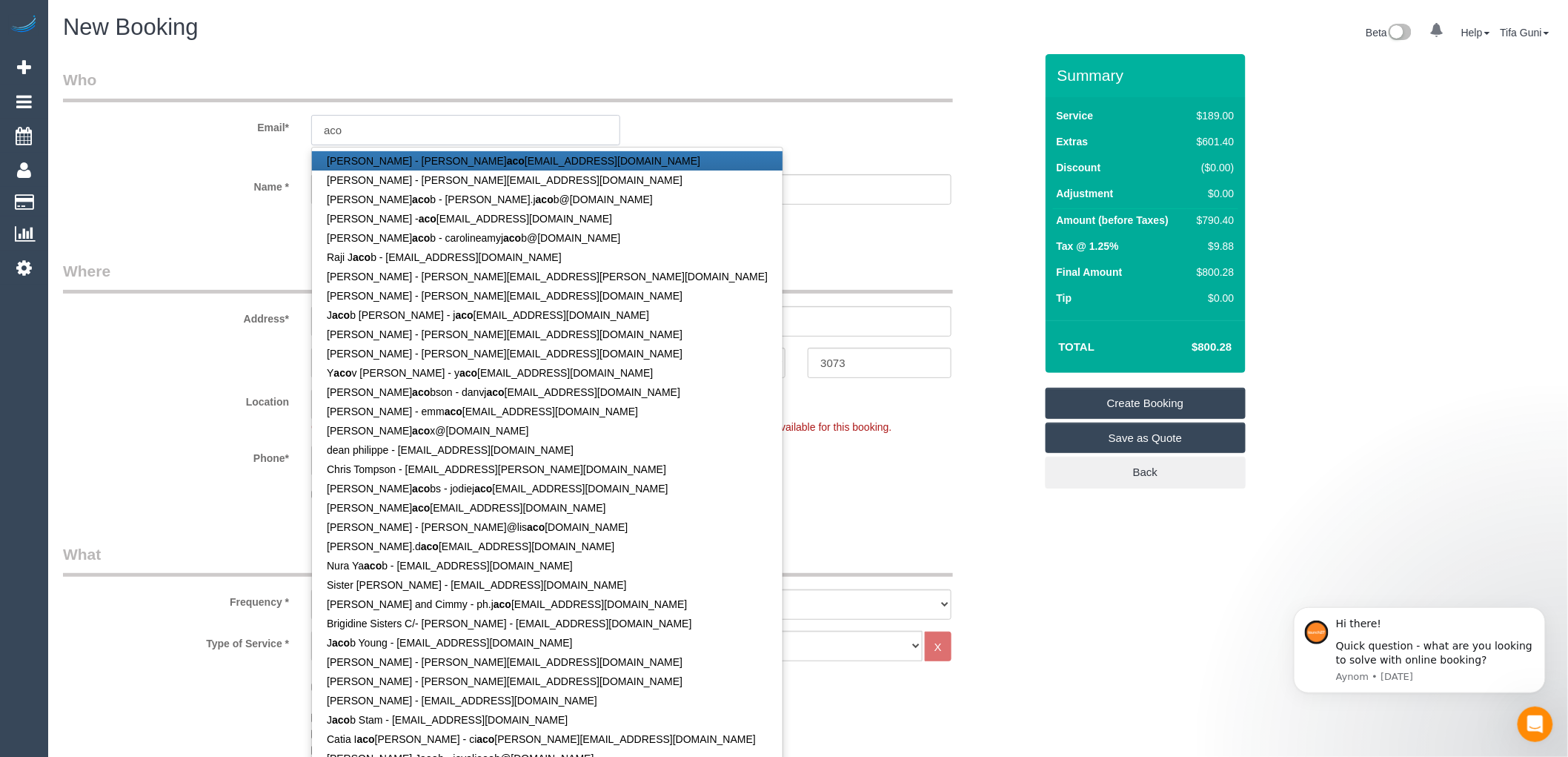
click at [372, 122] on input "aco" at bounding box center [465, 130] width 309 height 31
drag, startPoint x: 372, startPoint y: 122, endPoint x: 316, endPoint y: 128, distance: 56.3
click at [316, 128] on input "aco" at bounding box center [465, 130] width 309 height 31
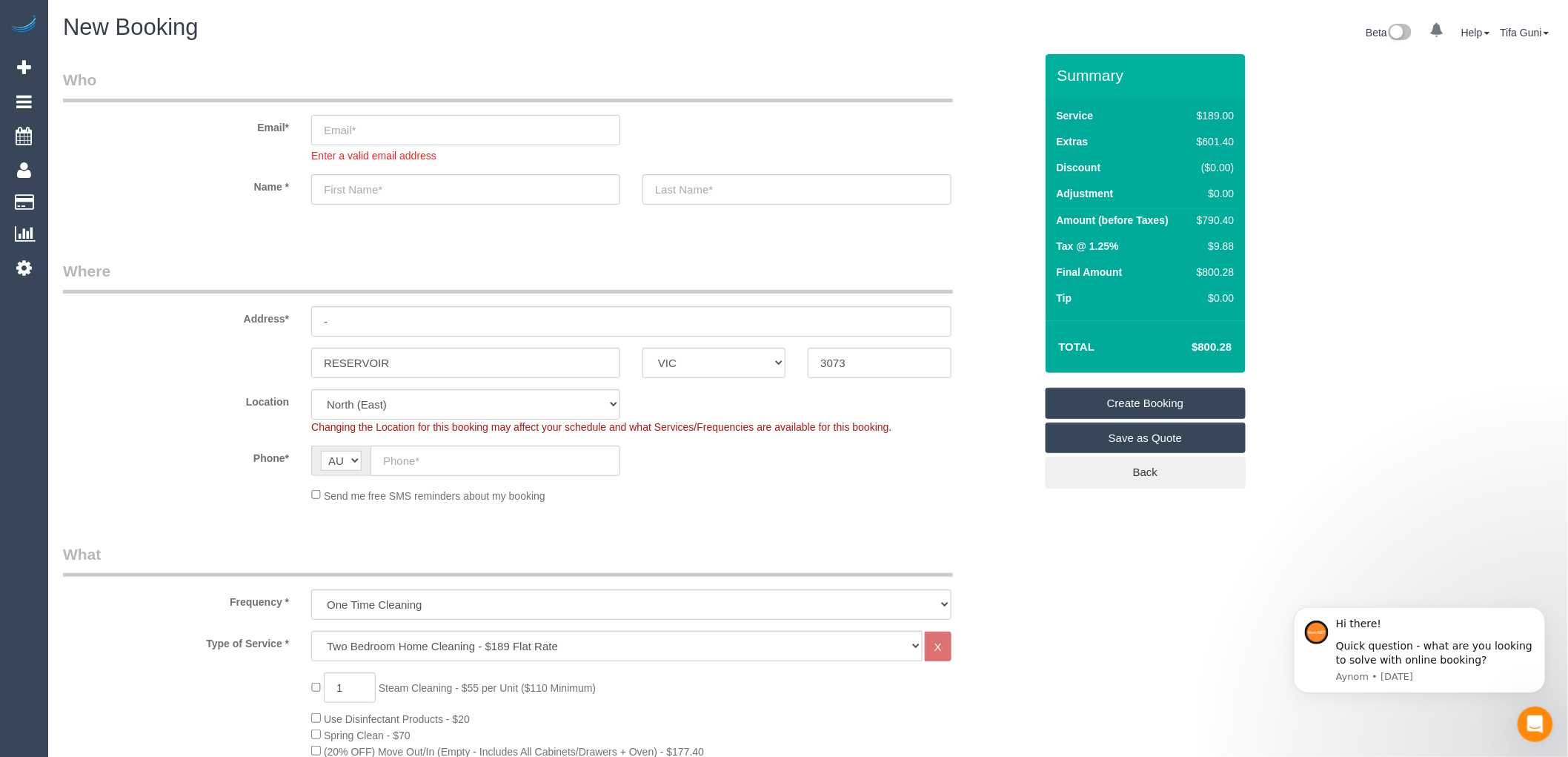
click at [334, 133] on input "email" at bounding box center [465, 130] width 309 height 31
paste input "aco46444@bigpond.net.au"
type input "aco46444@bigpond.net.au"
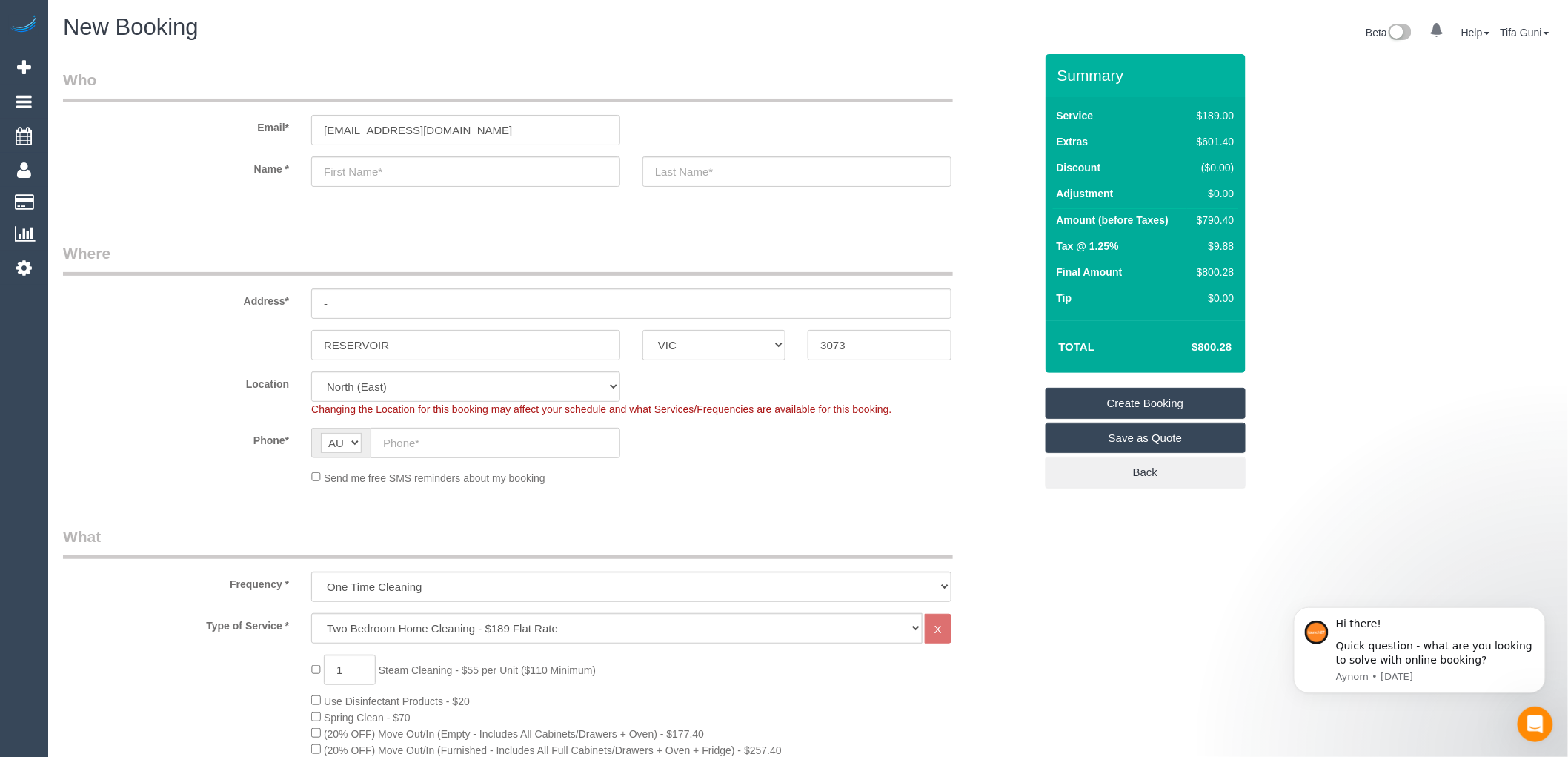
select select "spot26"
click at [413, 172] on input "text" at bounding box center [465, 171] width 309 height 31
type input "Frank"
click at [371, 306] on input "-" at bounding box center [631, 303] width 641 height 31
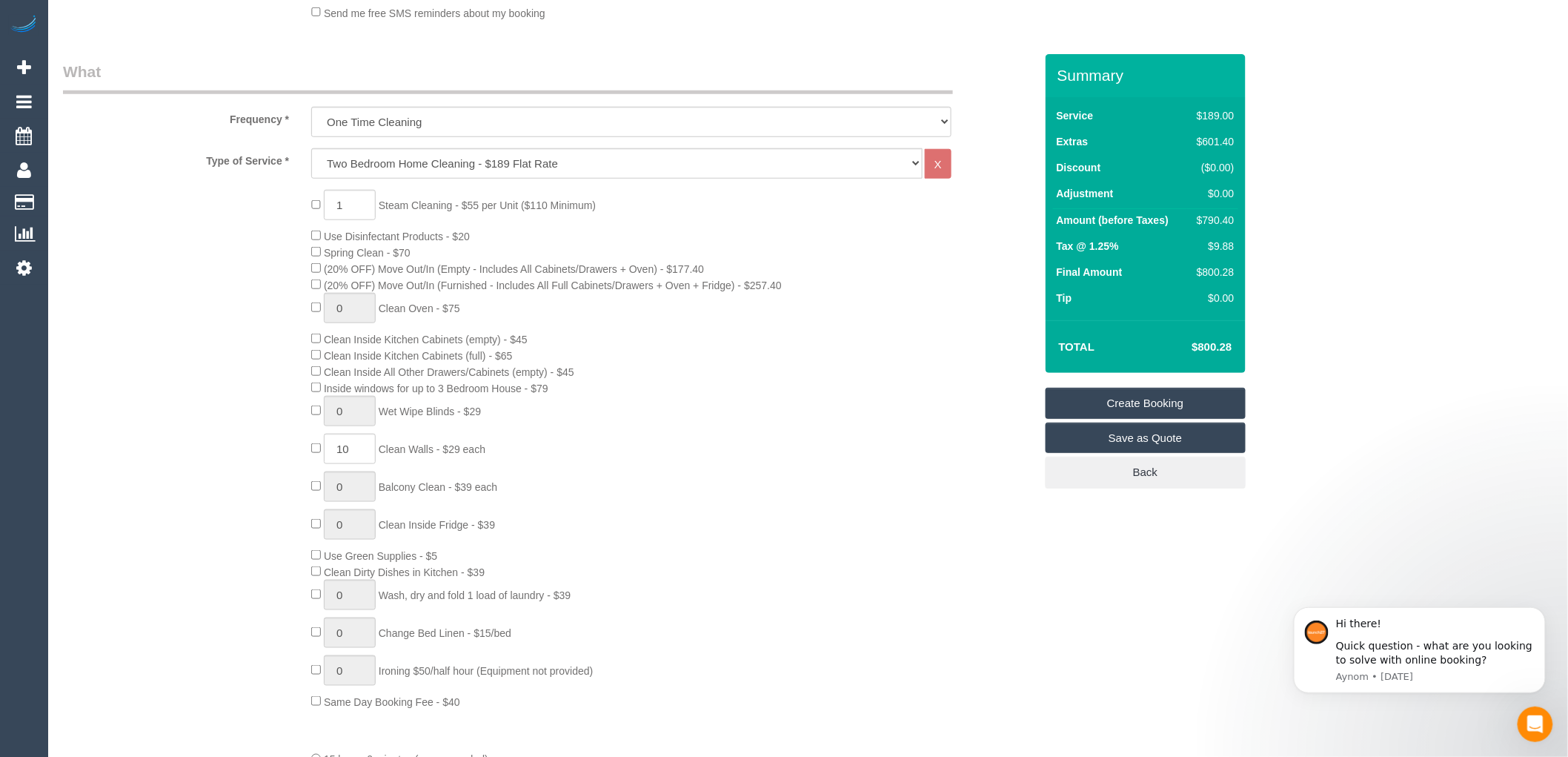
scroll to position [494, 0]
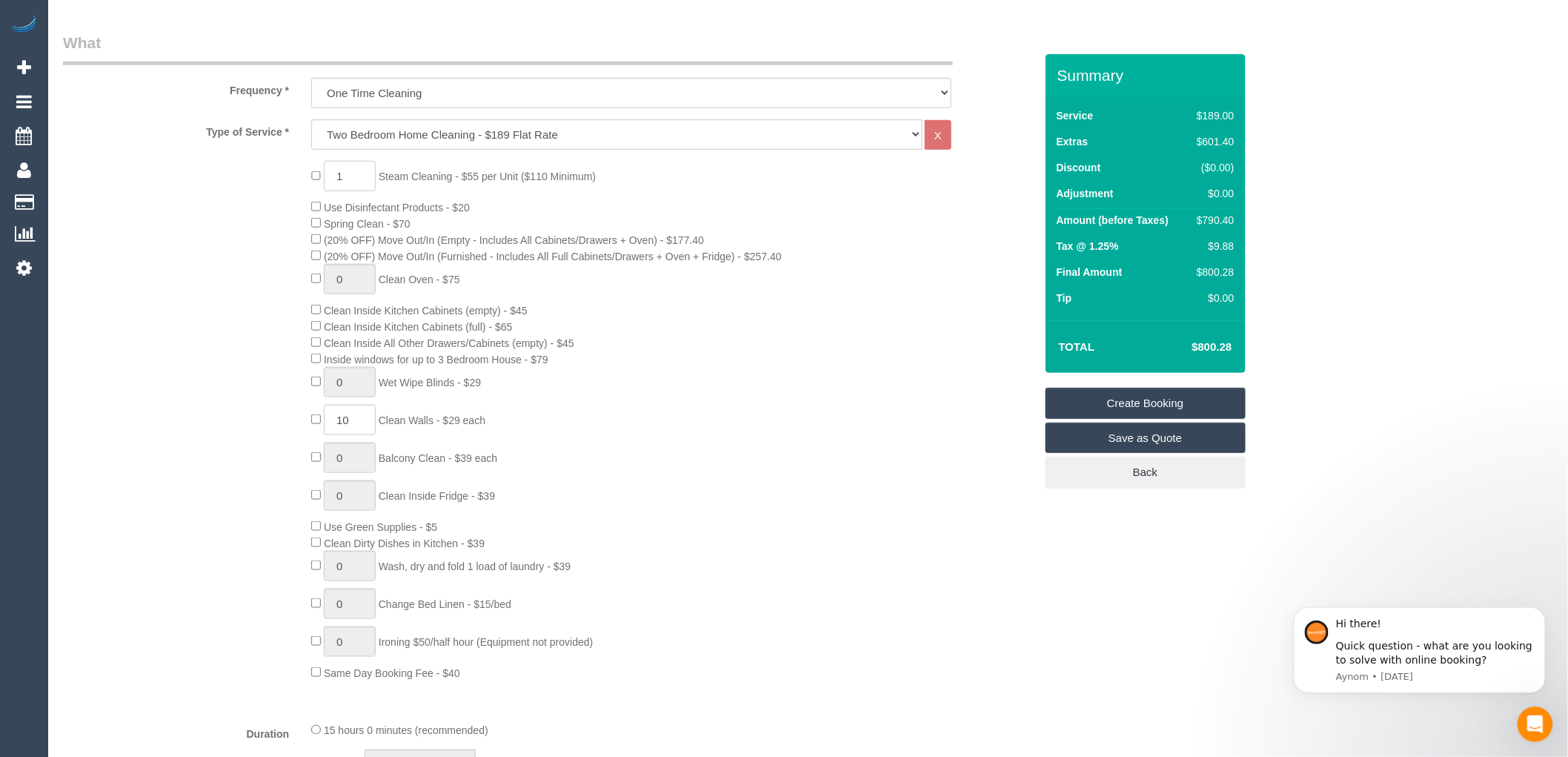
click at [352, 170] on input "1" at bounding box center [350, 176] width 52 height 31
type input "4"
click at [743, 321] on div "4 Steam Cleaning - $55 per Unit ($110 Minimum) Use Disinfectant Products - $20 …" at bounding box center [672, 421] width 745 height 520
select select "spot51"
click at [809, 197] on div "4 Steam Cleaning - $55 per Unit ($110 Minimum) Use Disinfectant Products - $20 …" at bounding box center [672, 421] width 745 height 520
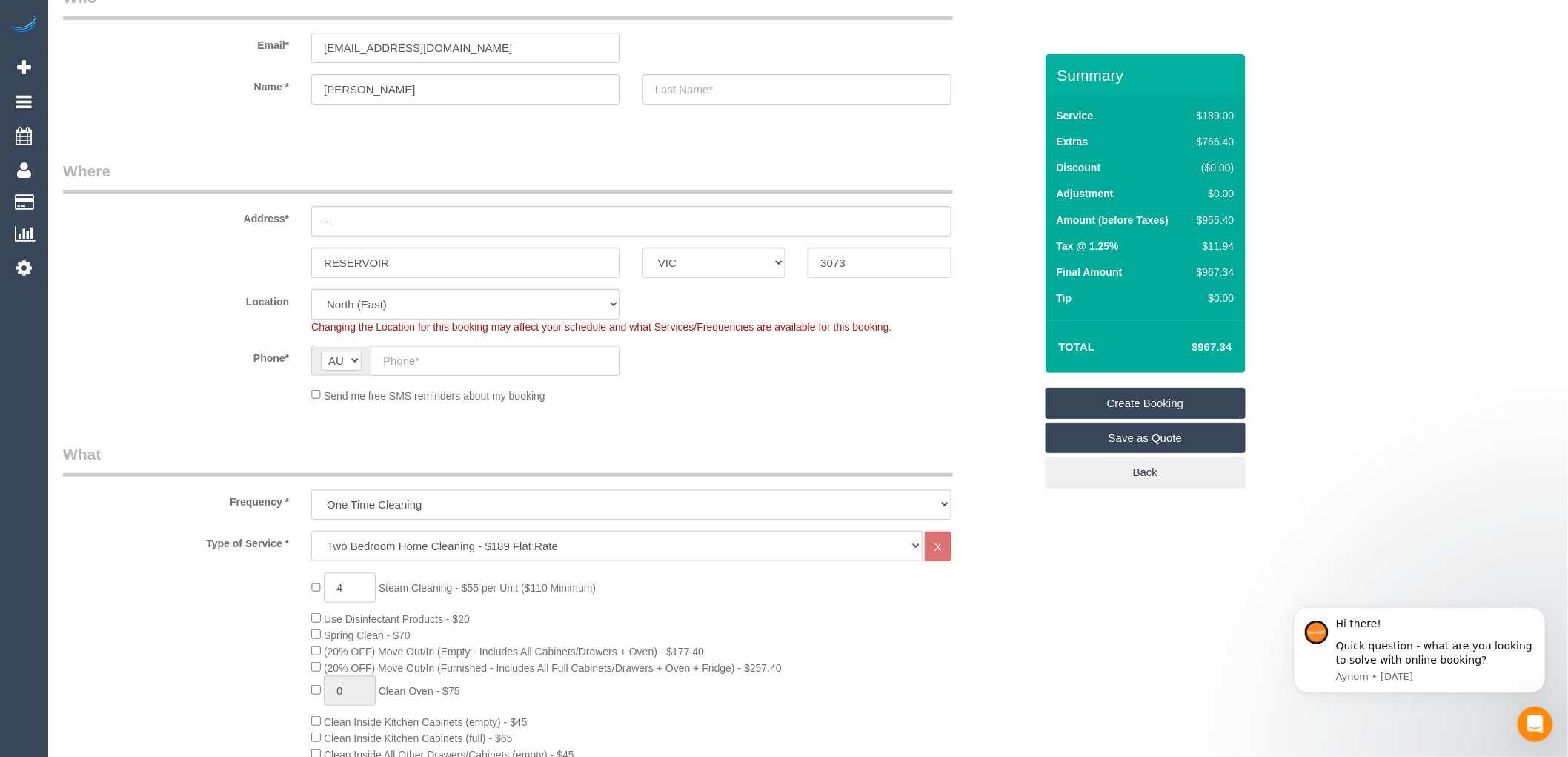
scroll to position [0, 0]
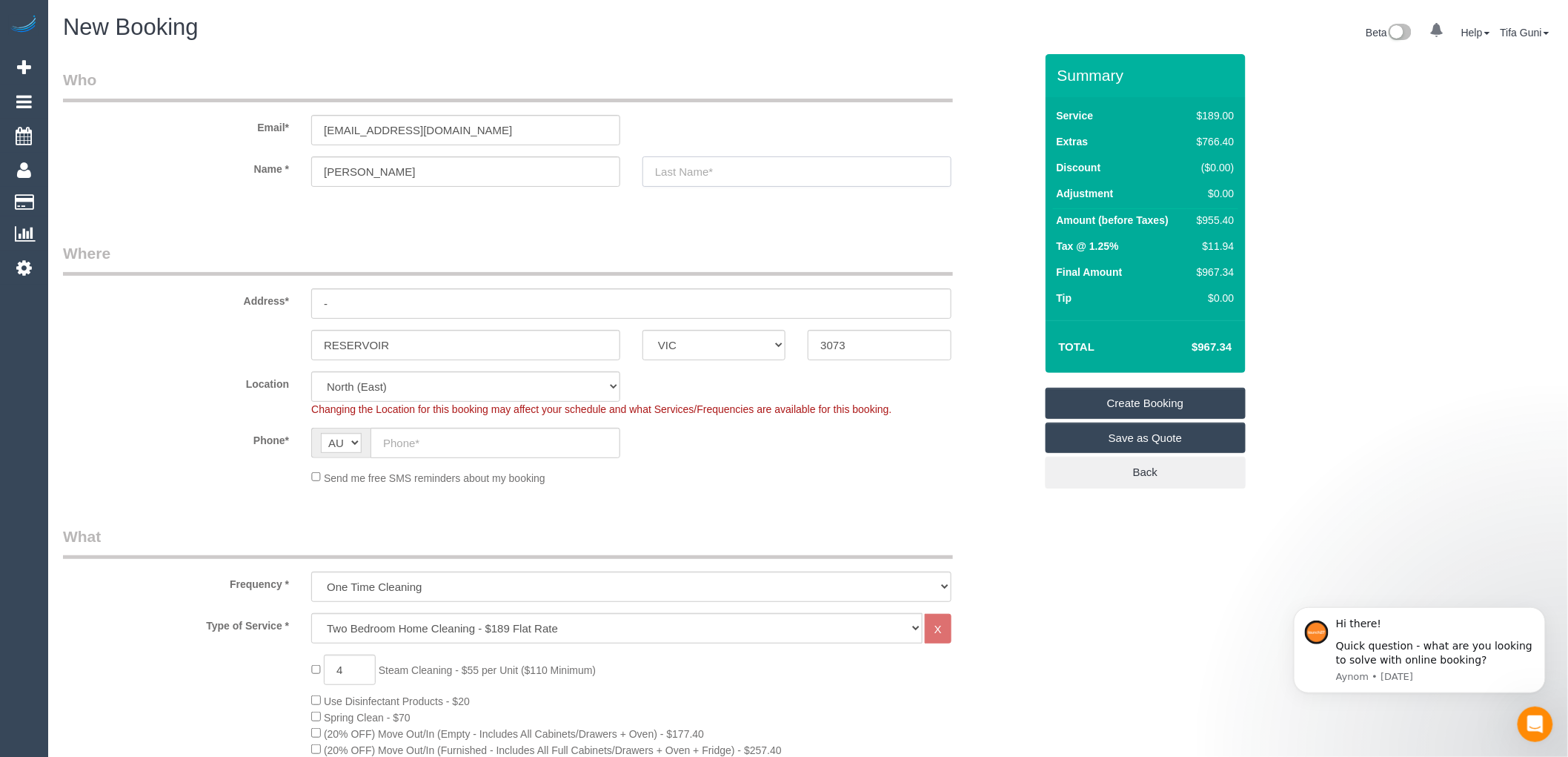
click at [716, 162] on input "text" at bounding box center [797, 171] width 309 height 31
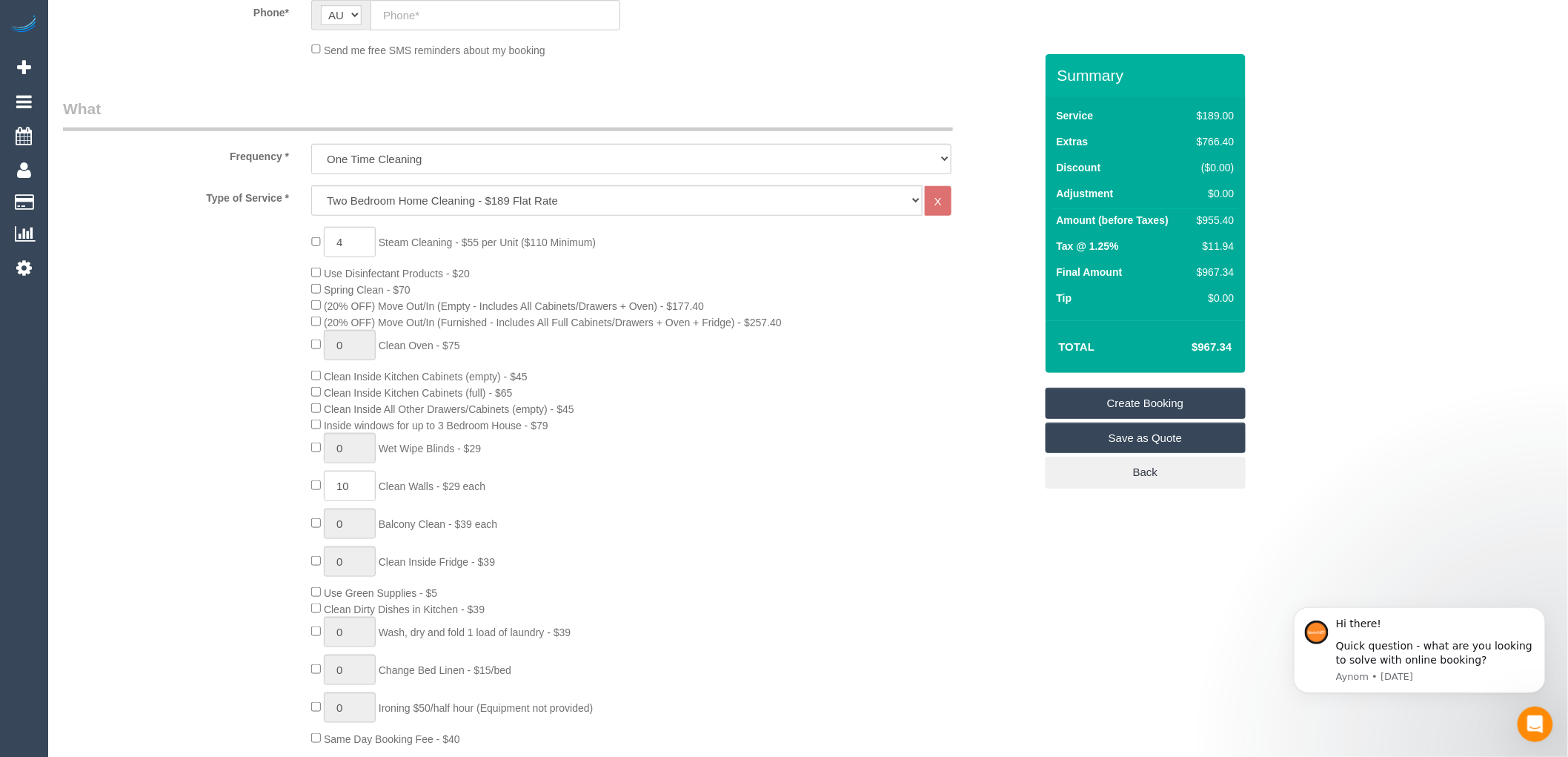
scroll to position [494, 0]
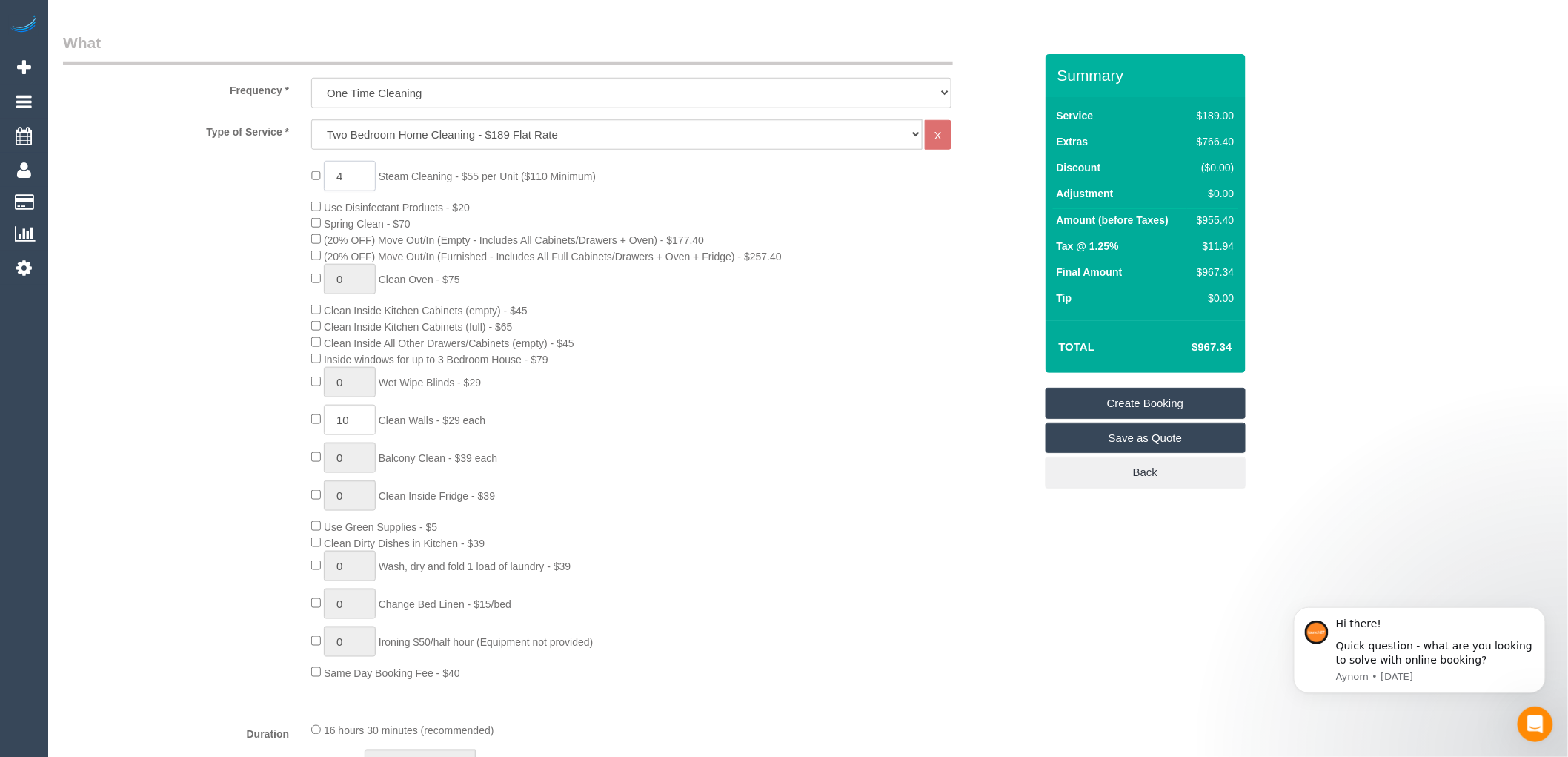
click at [349, 176] on input "4" at bounding box center [350, 176] width 52 height 31
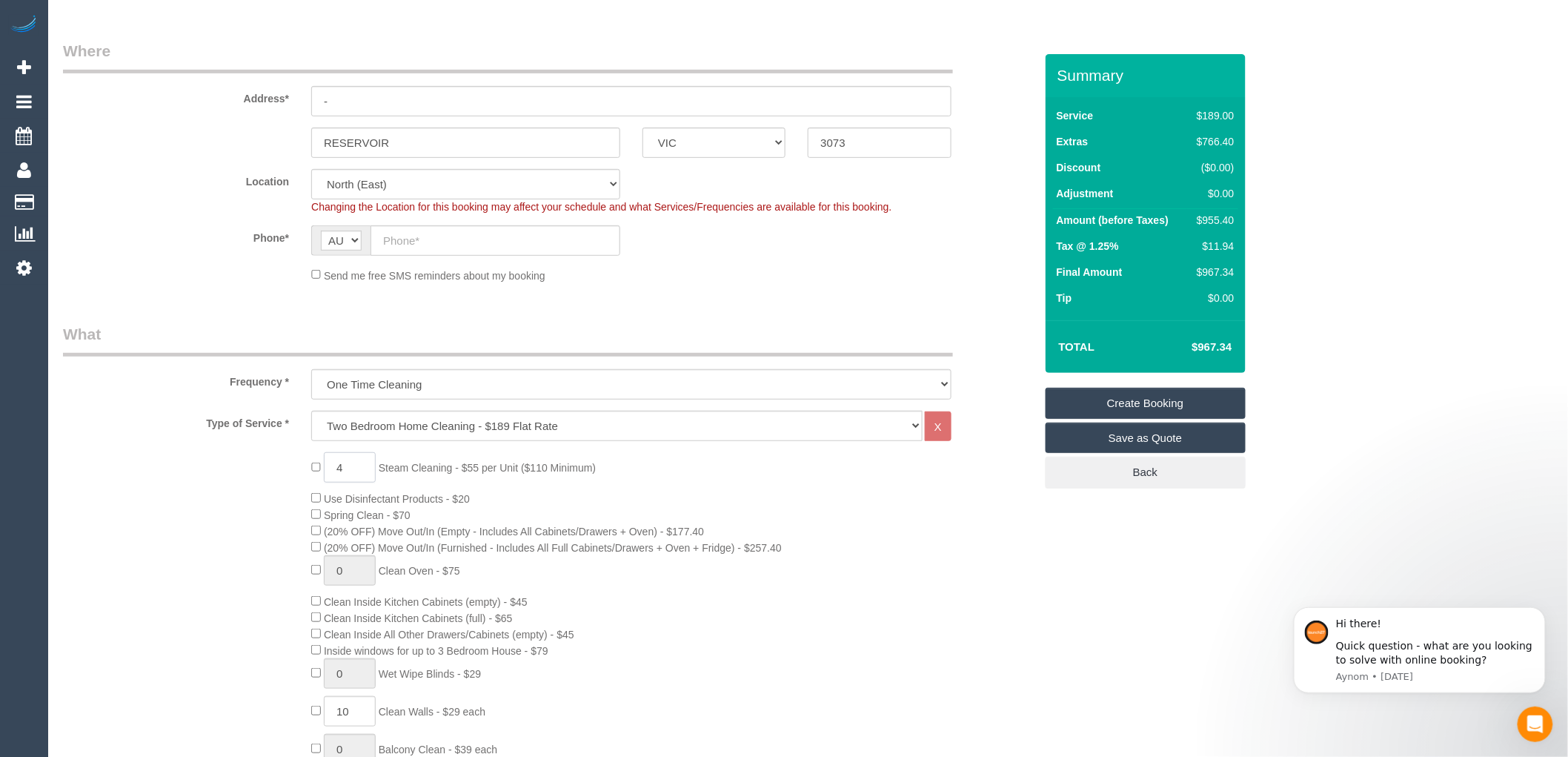
scroll to position [0, 0]
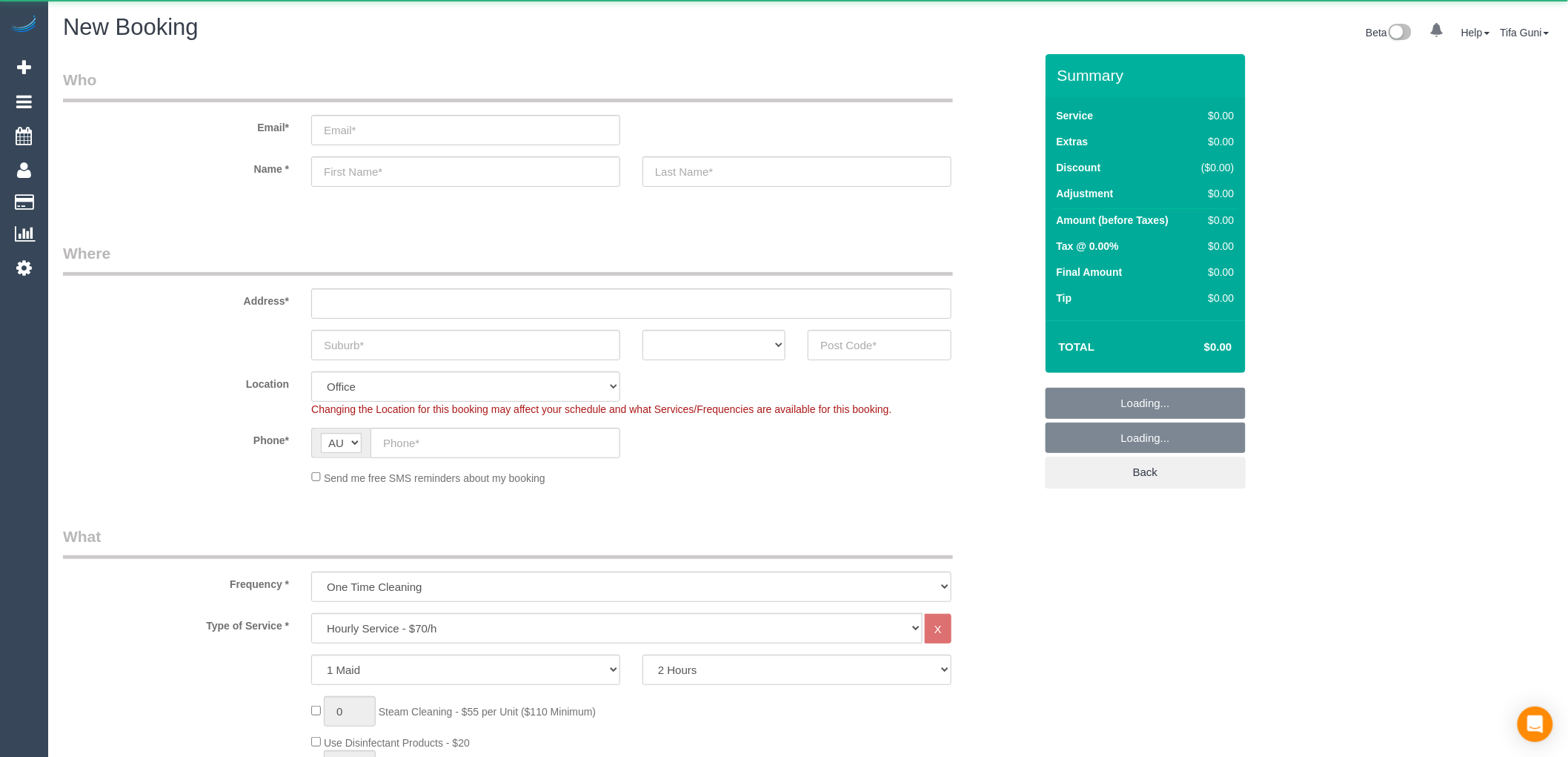
select select "object:813"
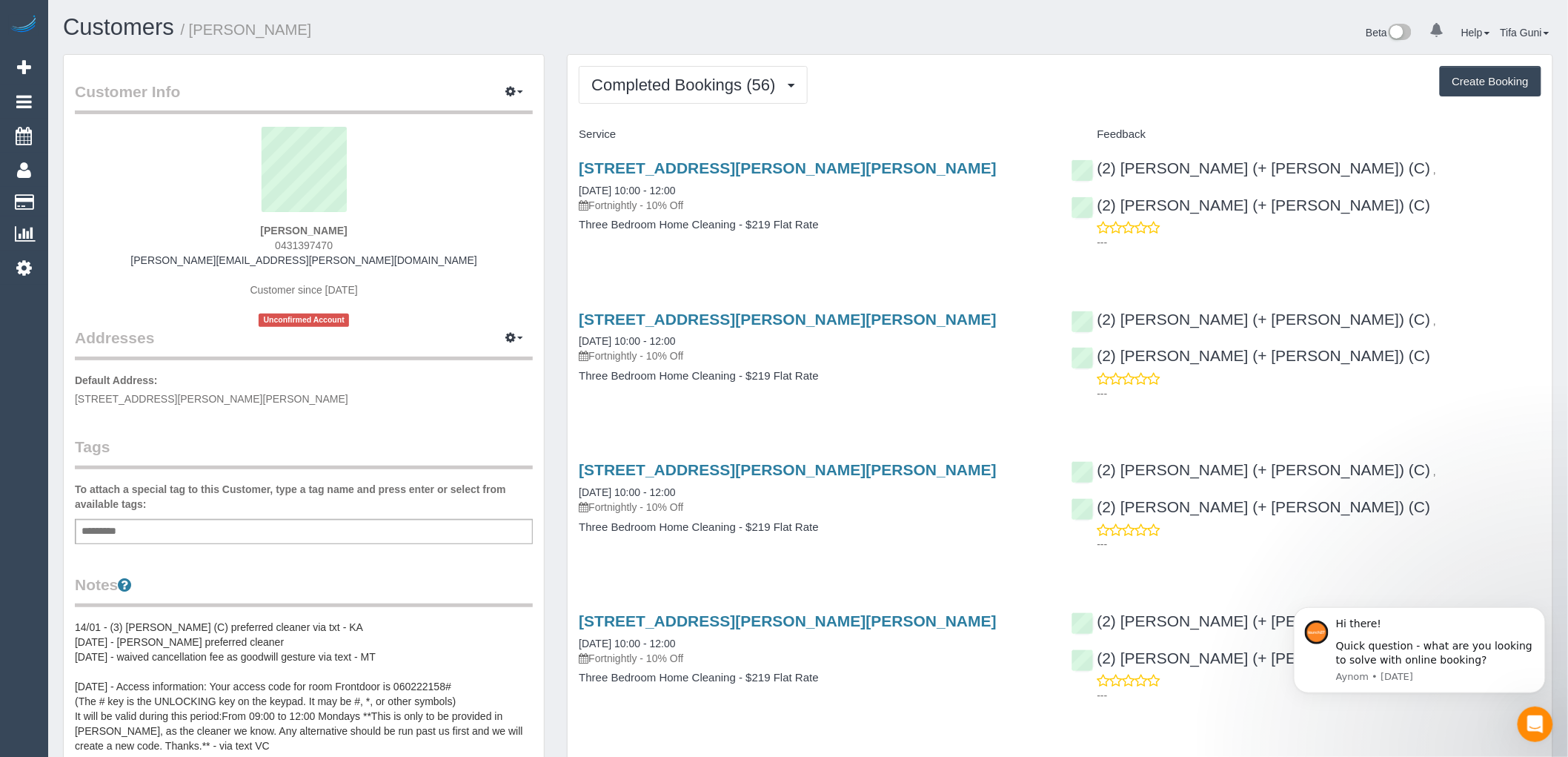
click at [1482, 73] on button "Create Booking" at bounding box center [1491, 82] width 101 height 31
select select "VIC"
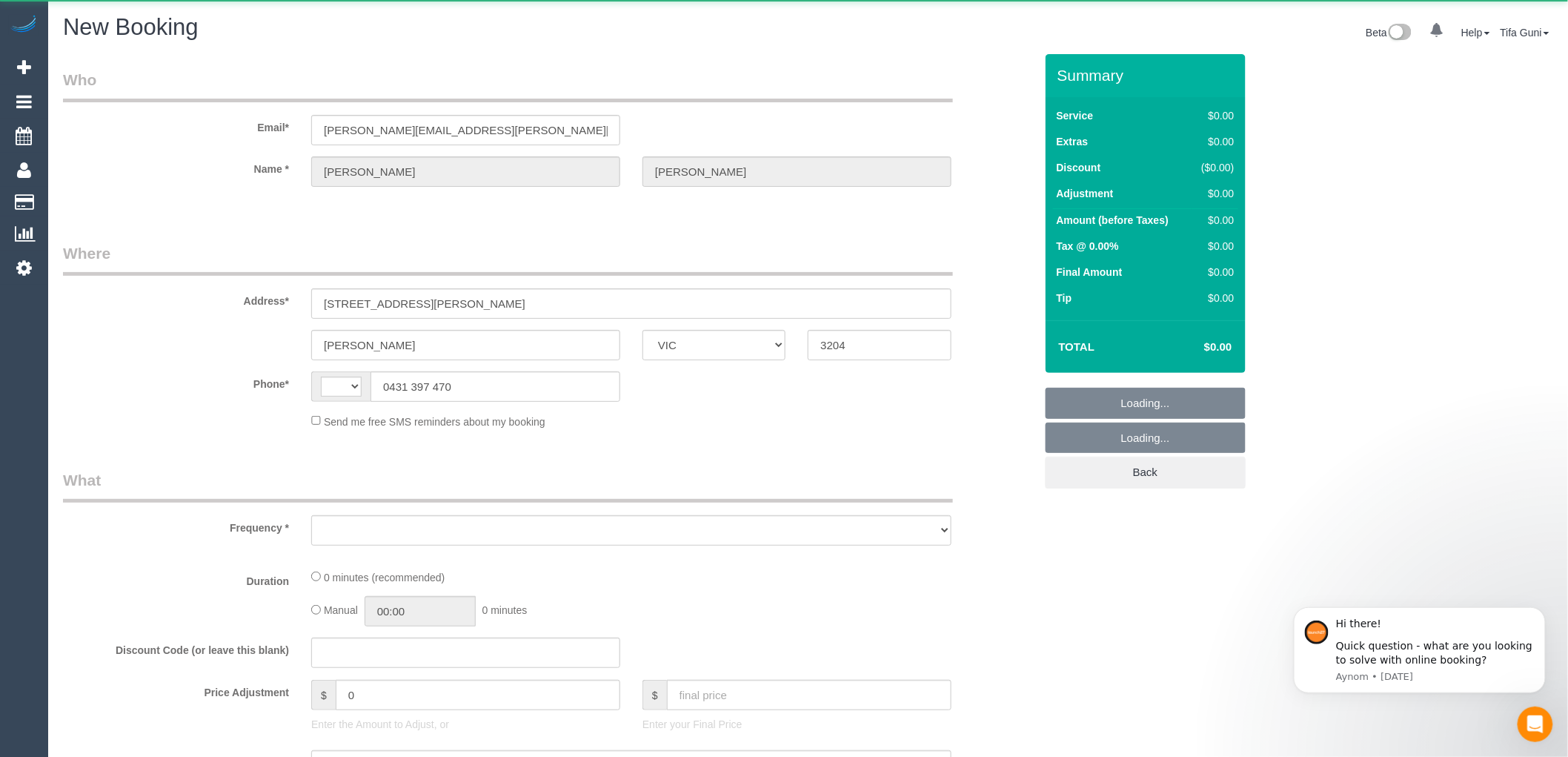
select select "string:AU"
select select "object:2175"
select select "string:stripe-pm_1MU5OA2GScqysDRV42SJ4BMW"
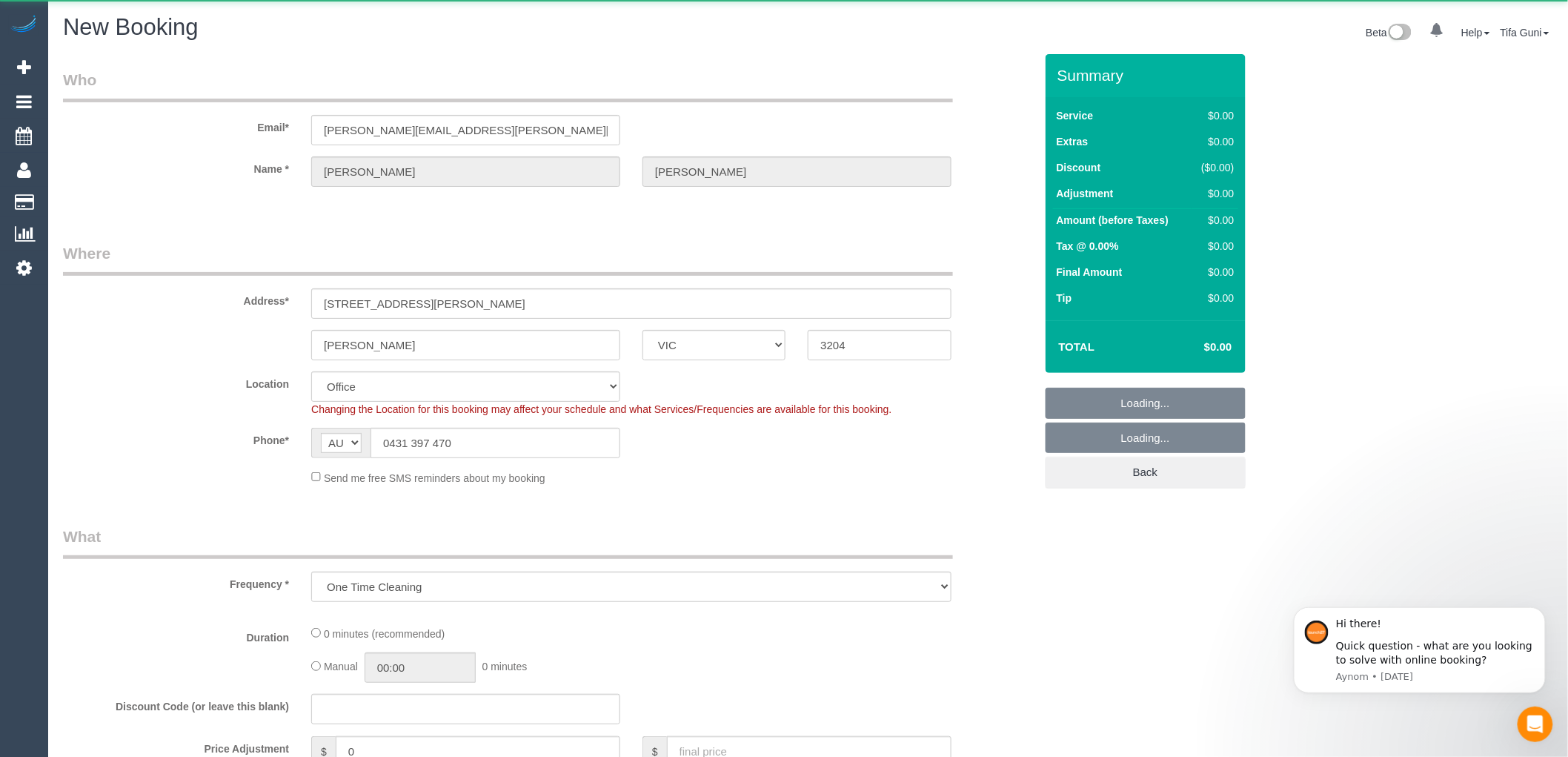
select select "object:2346"
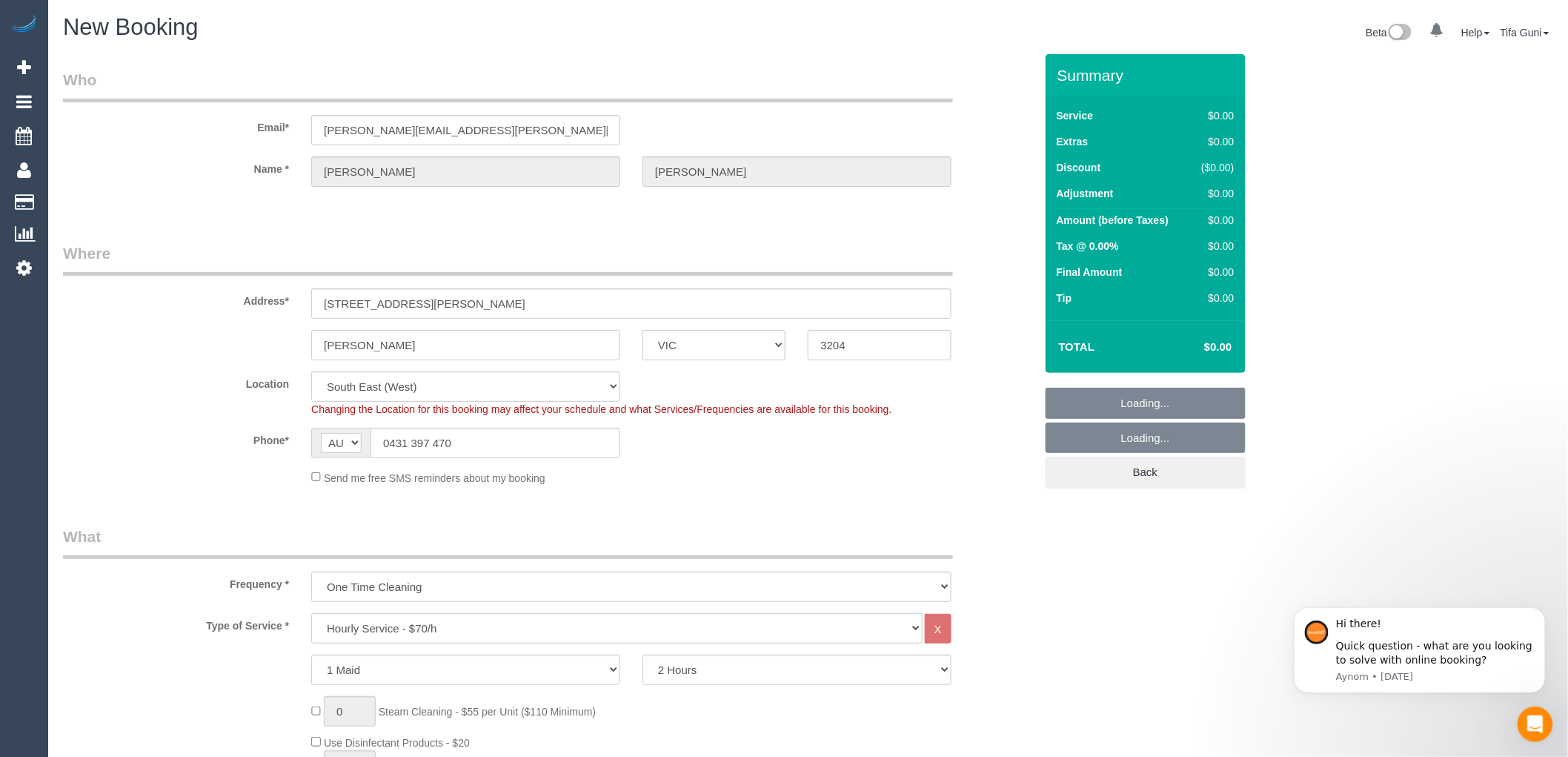
select select "64"
select select "object:3637"
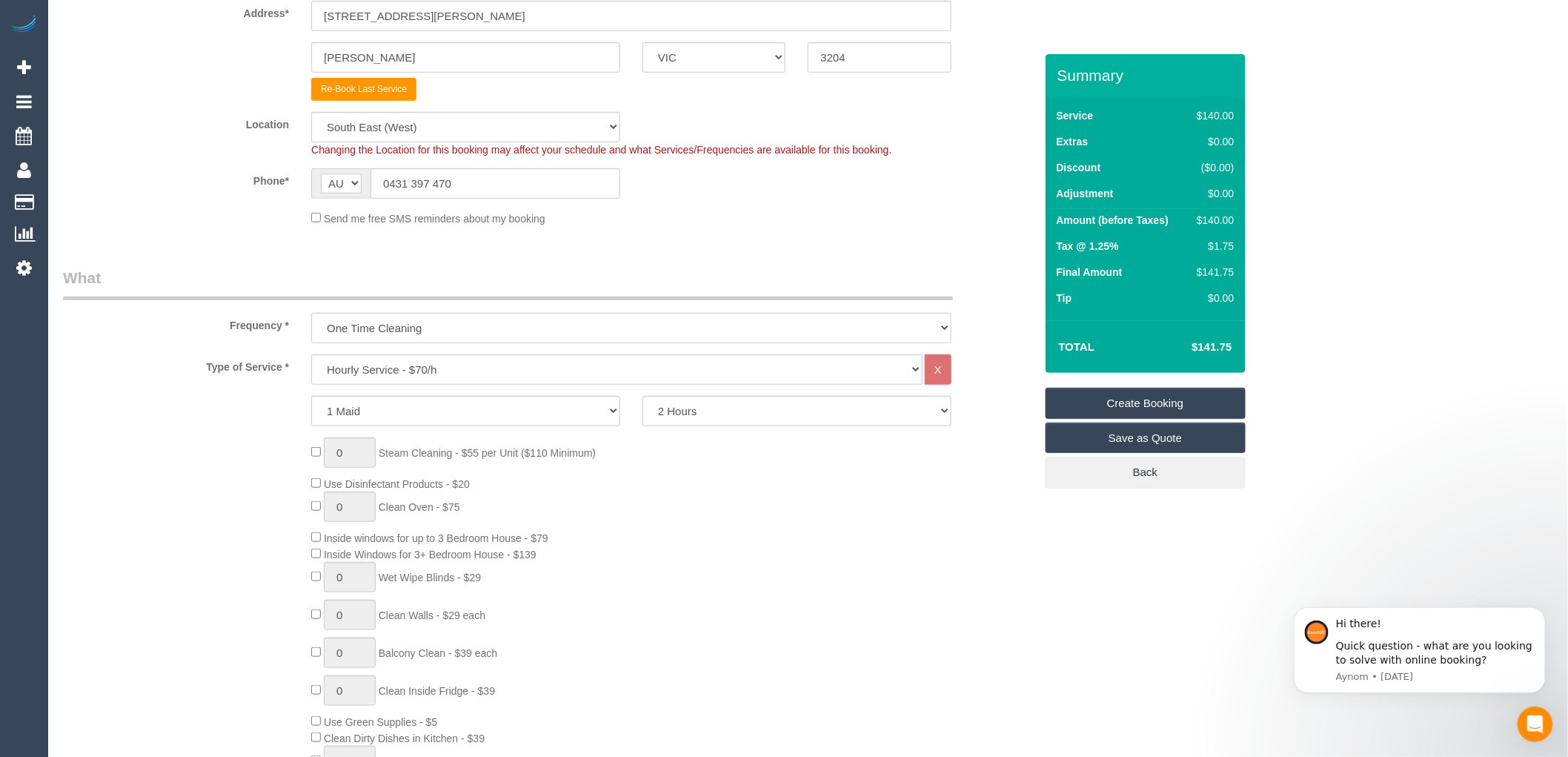
scroll to position [329, 0]
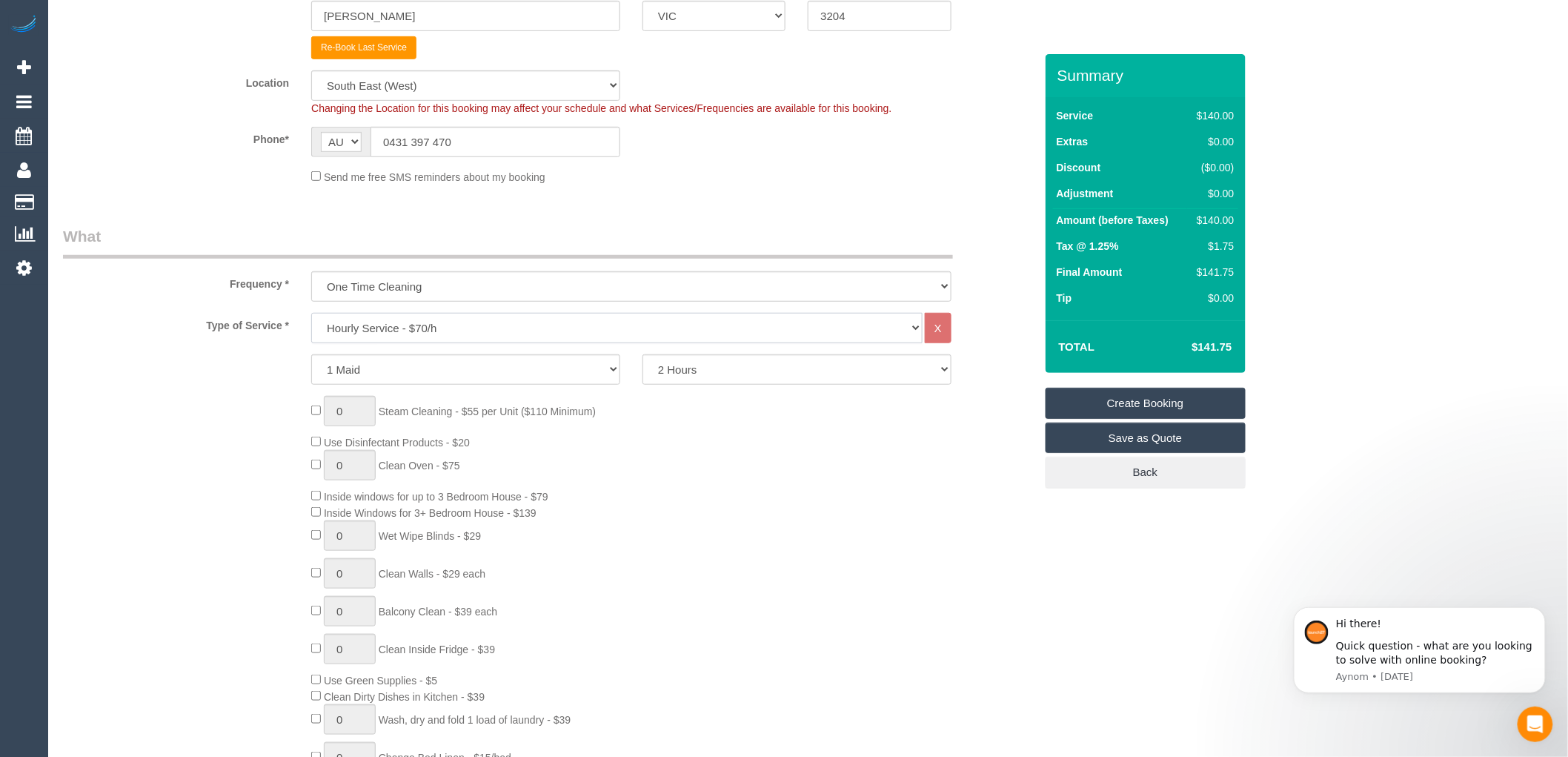
click at [485, 327] on select "Hourly Service - $70/h Hourly Service - $65/h Hourly Service - $60/h Hourly Ser…" at bounding box center [617, 328] width 612 height 31
select select "213"
click at [311, 313] on select "Hourly Service - $70/h Hourly Service - $65/h Hourly Service - $60/h Hourly Ser…" at bounding box center [617, 328] width 612 height 31
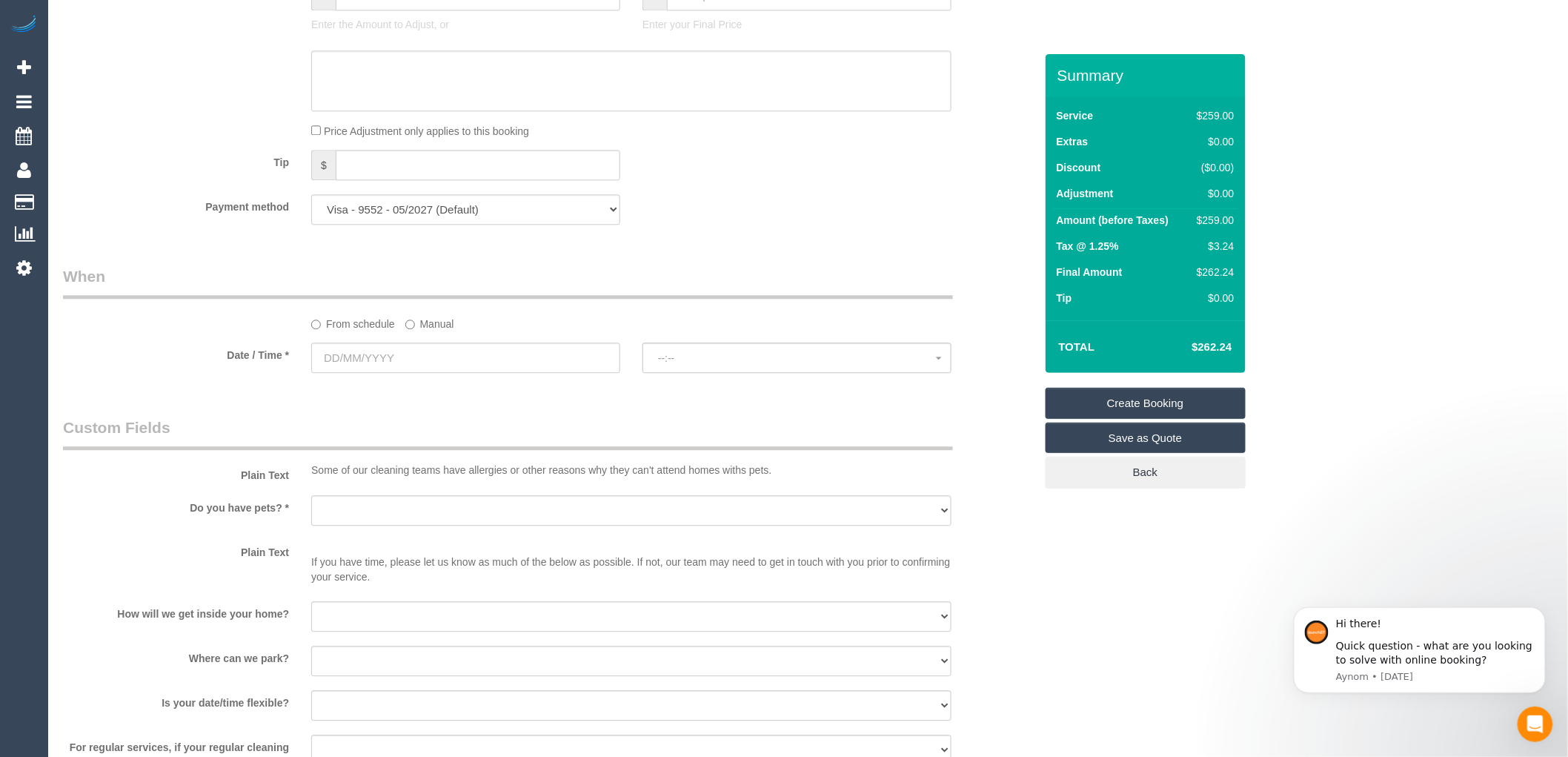
scroll to position [1399, 0]
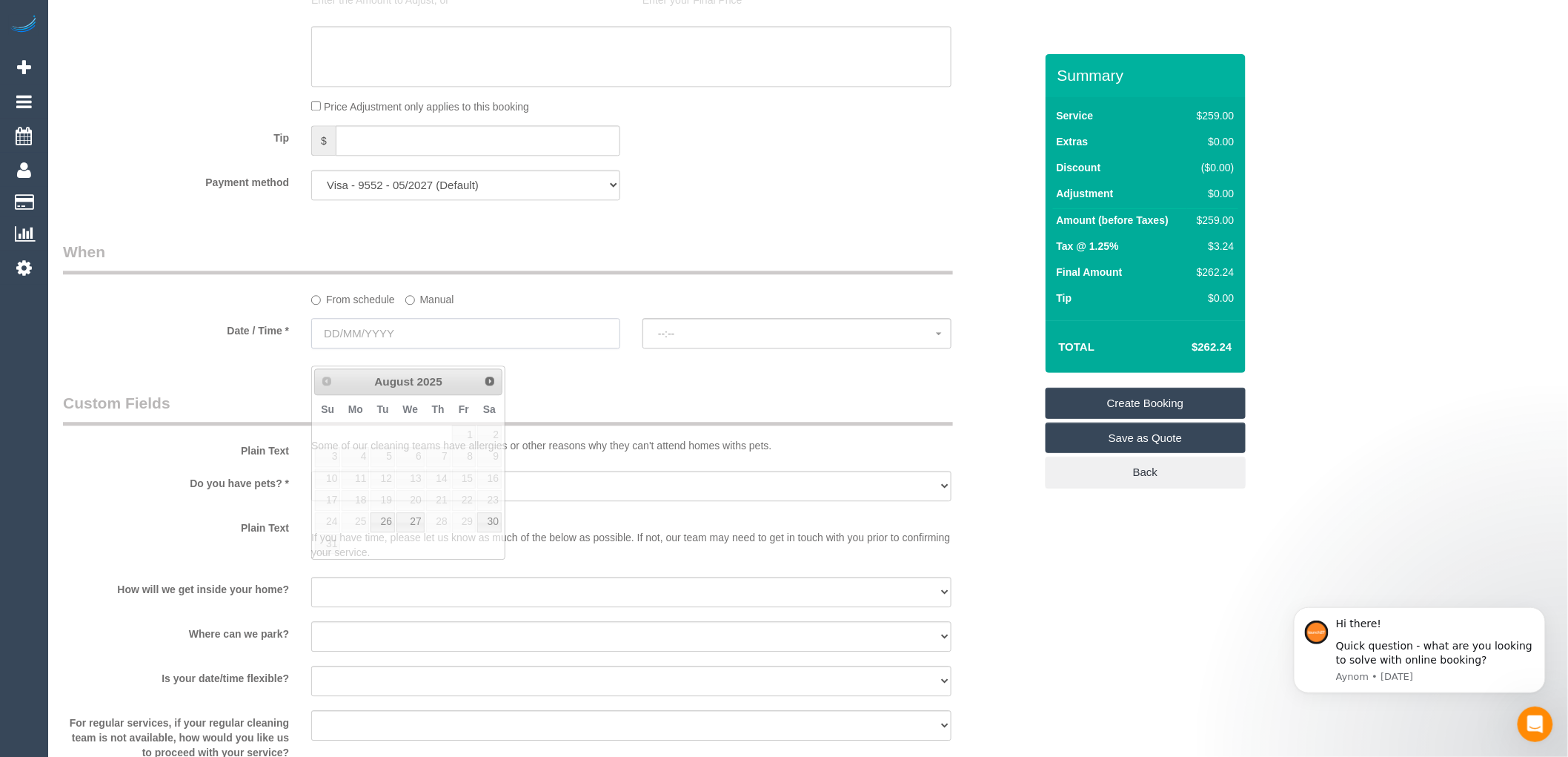
click at [351, 348] on input "text" at bounding box center [465, 333] width 309 height 31
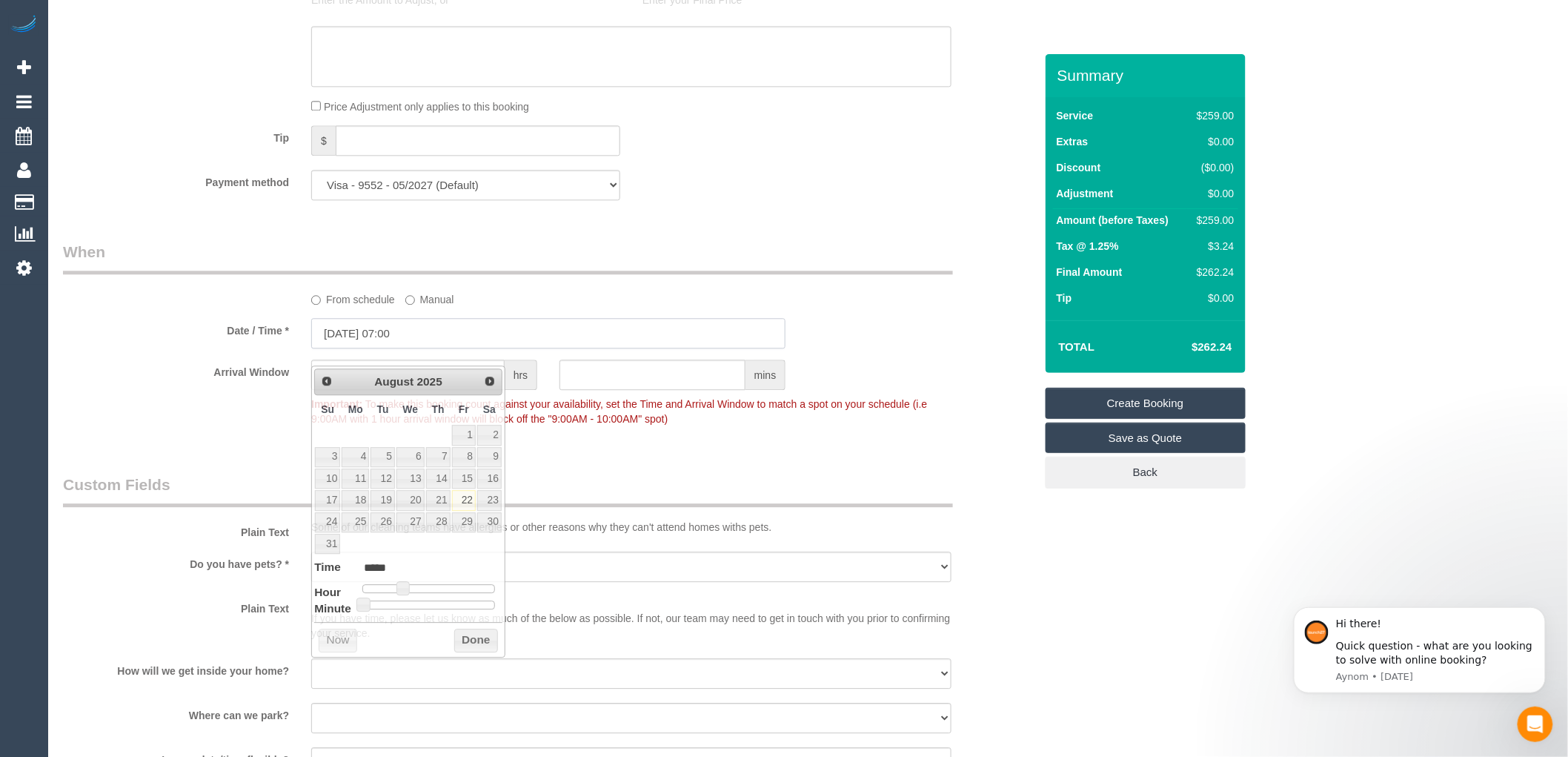
click at [447, 348] on input "22/08/2025 07:00" at bounding box center [548, 333] width 474 height 31
click at [465, 520] on link "29" at bounding box center [464, 522] width 24 height 20
type input "29/08/2025 07:00"
click at [471, 636] on button "Done" at bounding box center [476, 641] width 44 height 24
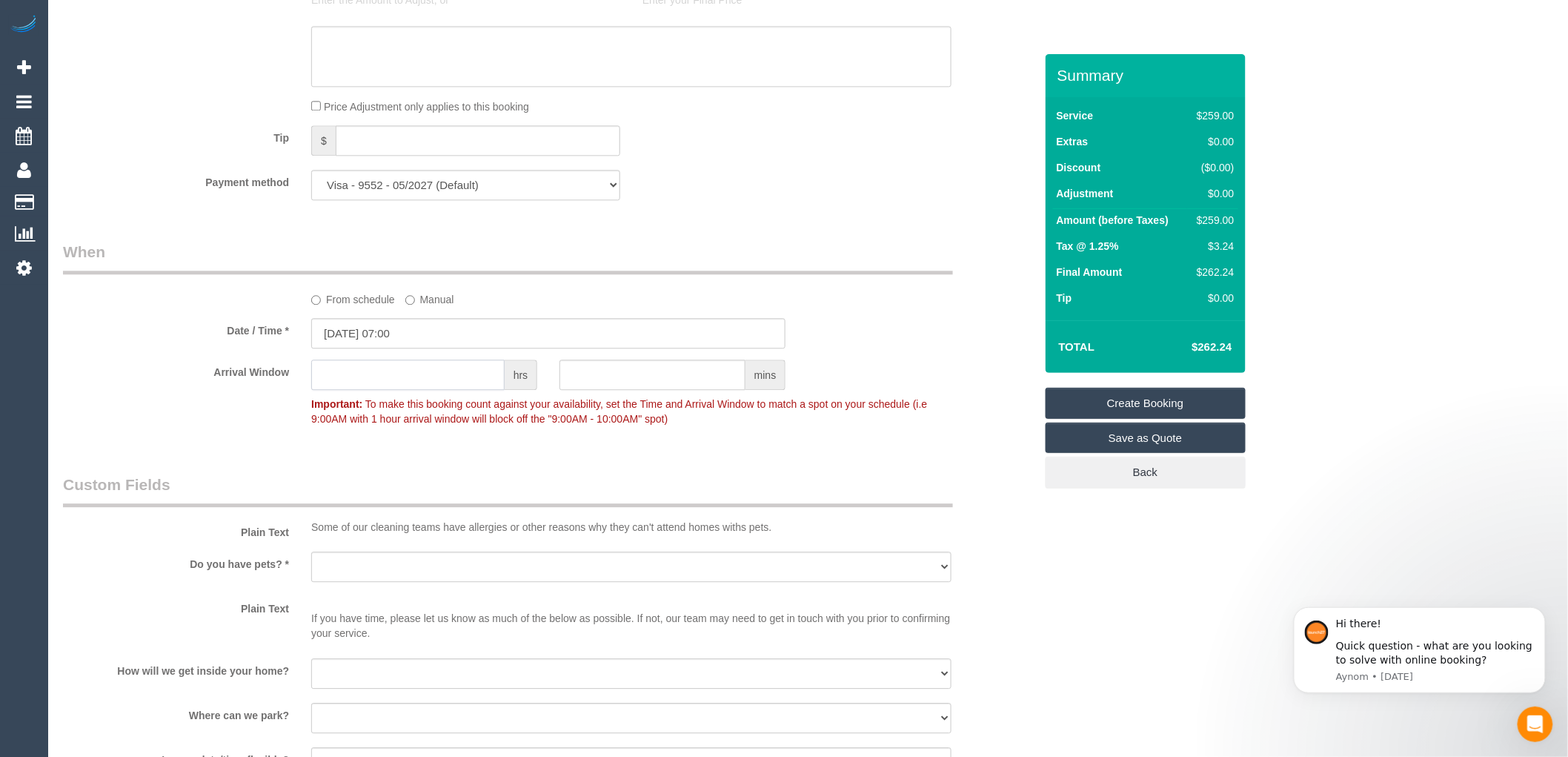
click at [339, 390] on input "text" at bounding box center [408, 374] width 193 height 31
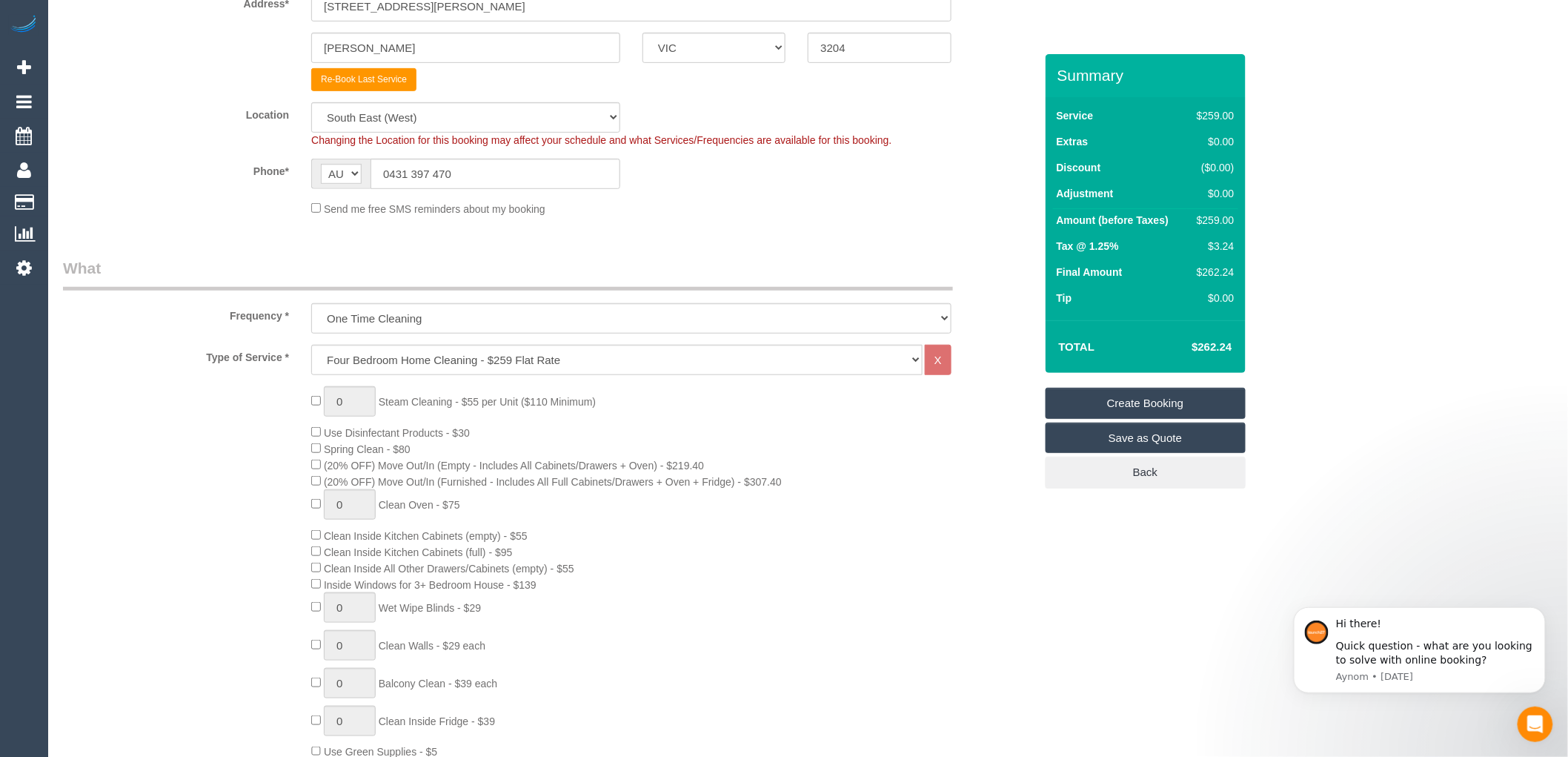
scroll to position [0, 0]
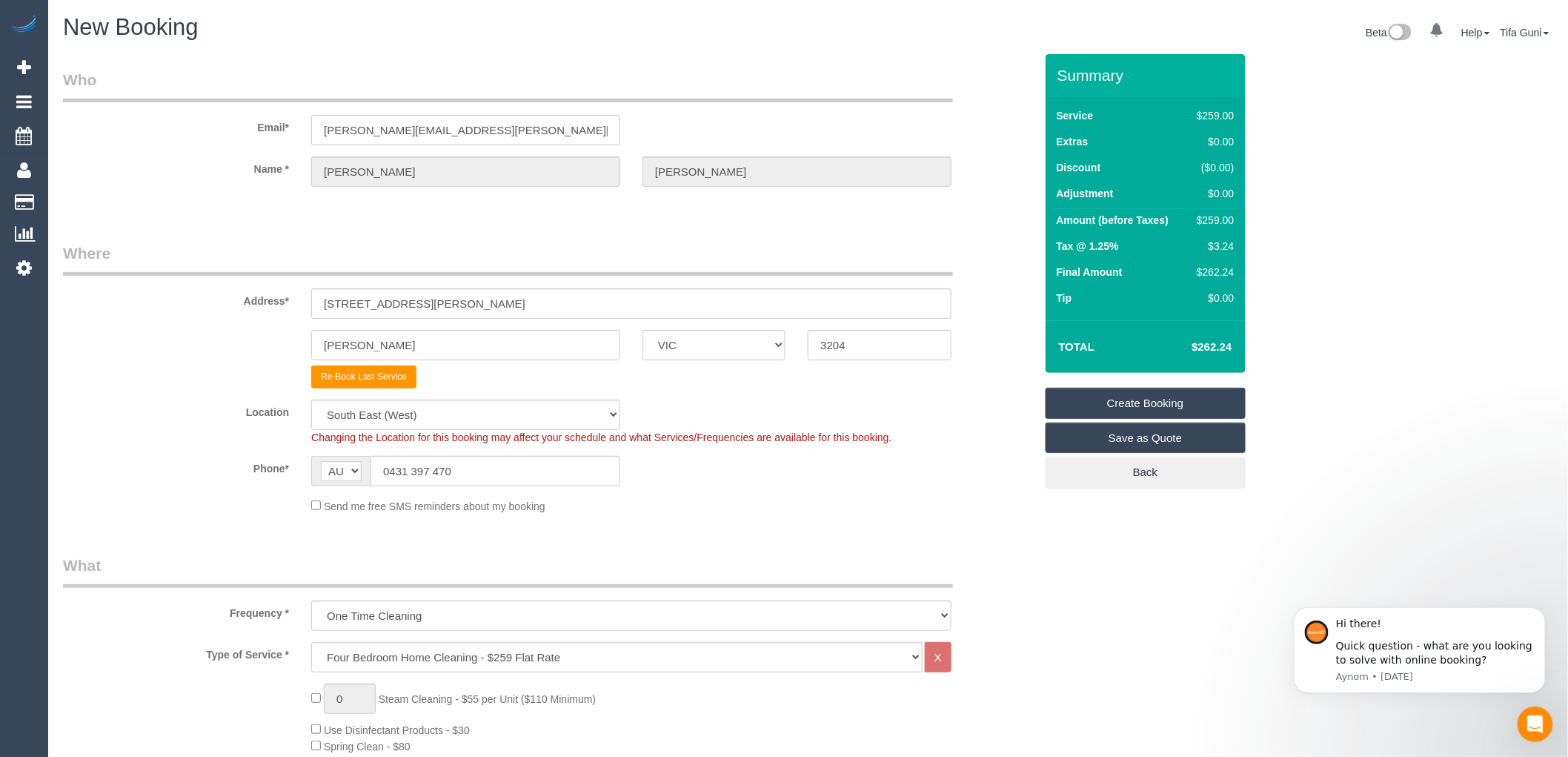
type input "2"
drag, startPoint x: 471, startPoint y: 130, endPoint x: 273, endPoint y: 128, distance: 198.0
click at [273, 128] on div "Email* jackie.kallam@gmail.com" at bounding box center [549, 107] width 994 height 77
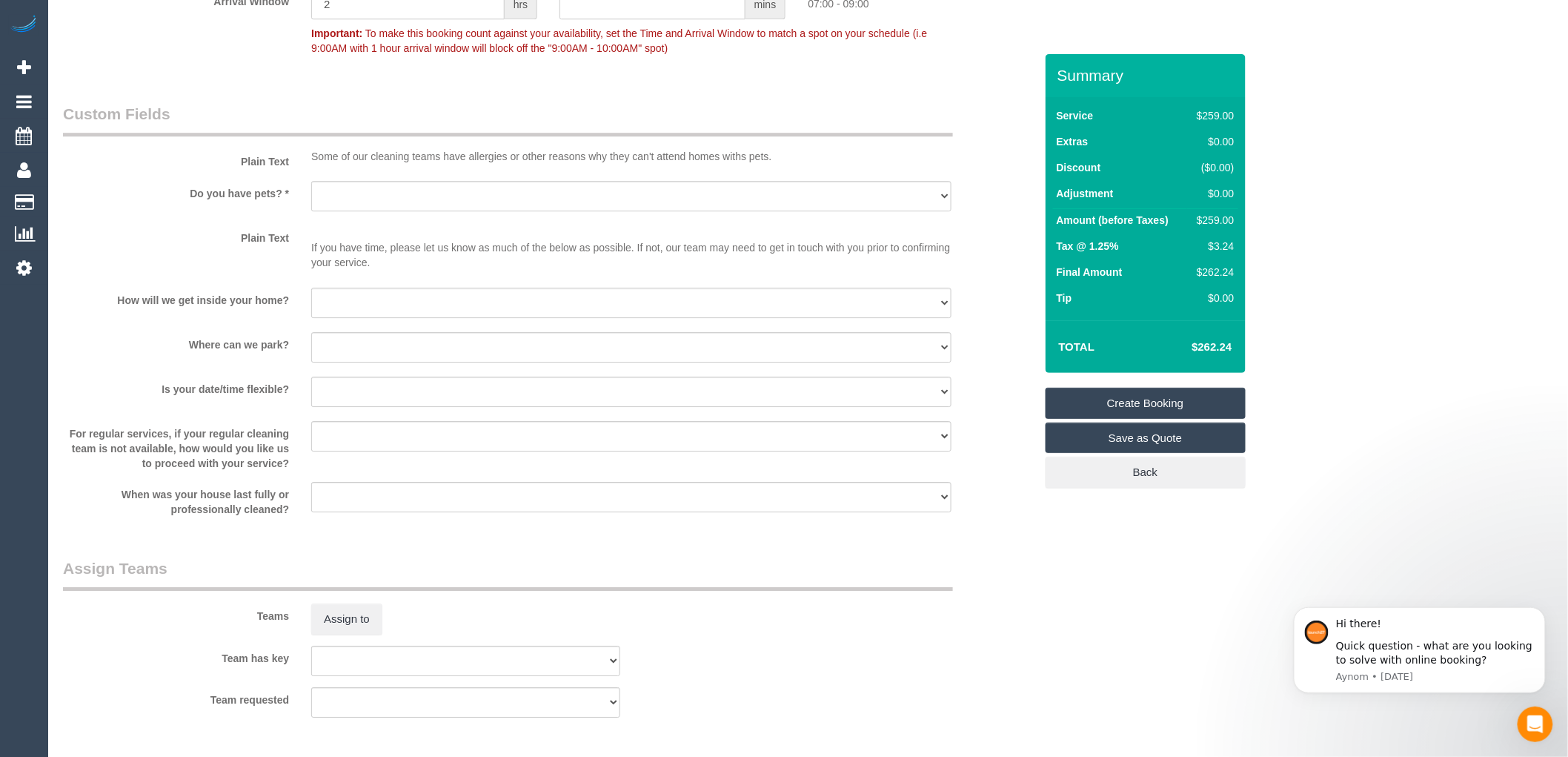
scroll to position [1812, 0]
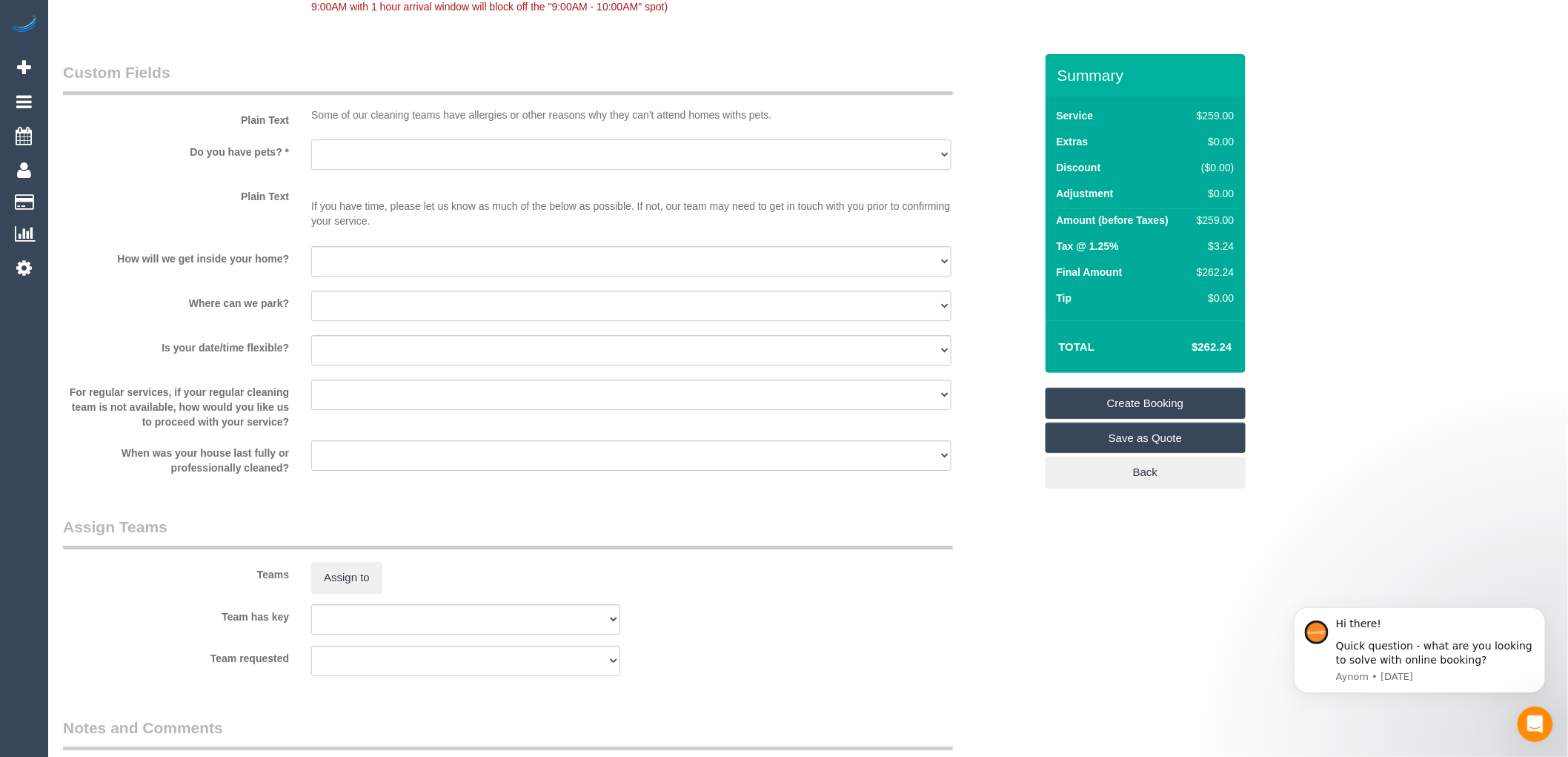
click at [394, 170] on select "Yes - Cats Yes - Dogs No pets Yes - Dogs and Cats Yes - Other" at bounding box center [631, 154] width 641 height 31
select select "number:29"
click at [311, 155] on select "Yes - Cats Yes - Dogs No pets Yes - Dogs and Cats Yes - Other" at bounding box center [631, 154] width 641 height 31
click at [389, 275] on select "I will be home Key will be left (please provide details below) Lock box/Access …" at bounding box center [631, 261] width 641 height 31
select select "number:14"
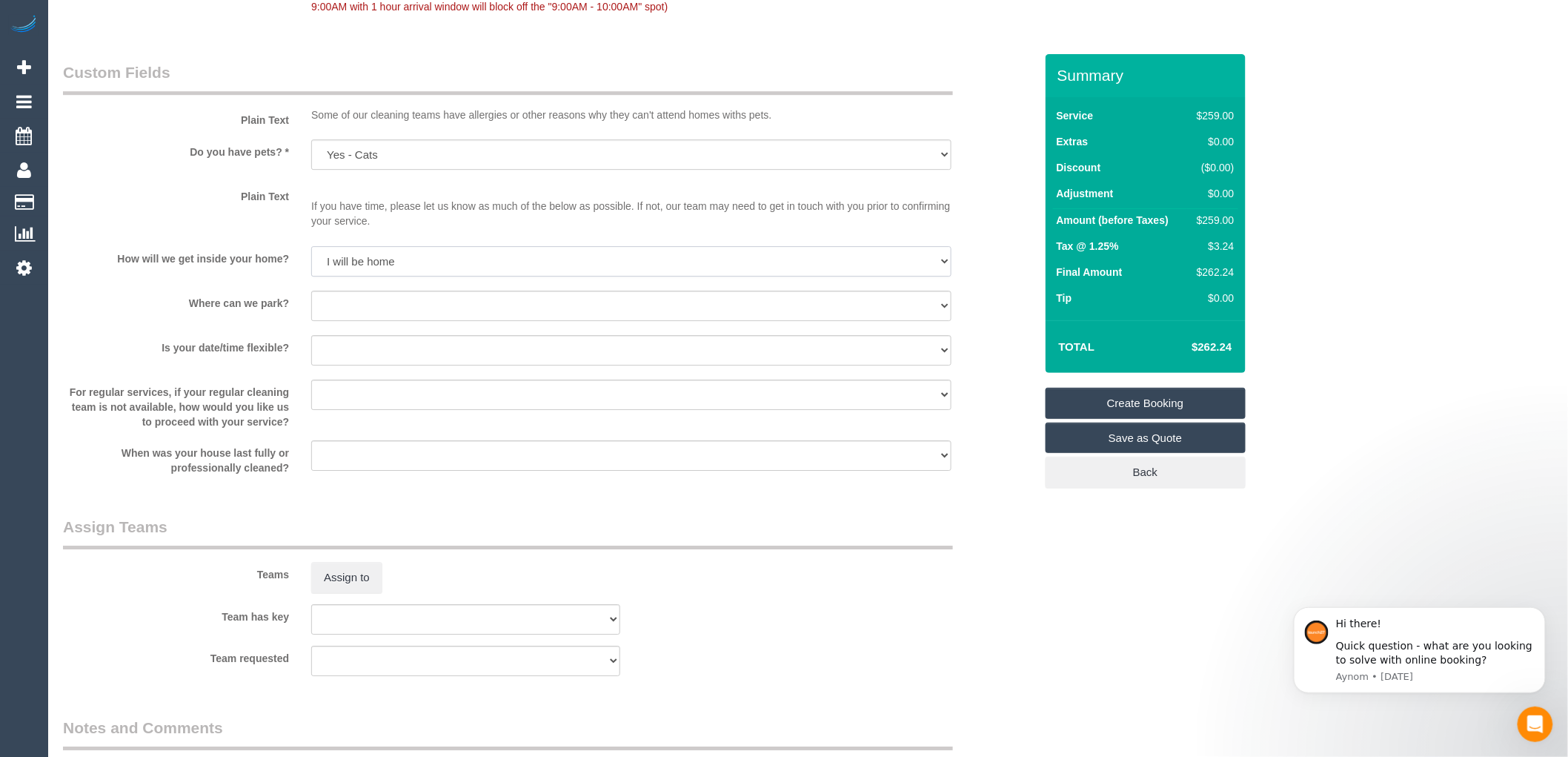
click at [311, 262] on select "I will be home Key will be left (please provide details below) Lock box/Access …" at bounding box center [631, 261] width 641 height 31
click at [387, 319] on select "I will provide parking on-site Free street parking Paid street parking (cost wi…" at bounding box center [631, 305] width 641 height 31
select select "number:19"
click at [311, 306] on select "I will provide parking on-site Free street parking Paid street parking (cost wi…" at bounding box center [631, 305] width 641 height 31
click at [384, 365] on select "Yes - date and time Yes - date but not time Yes - time but not date No - No fle…" at bounding box center [631, 350] width 641 height 31
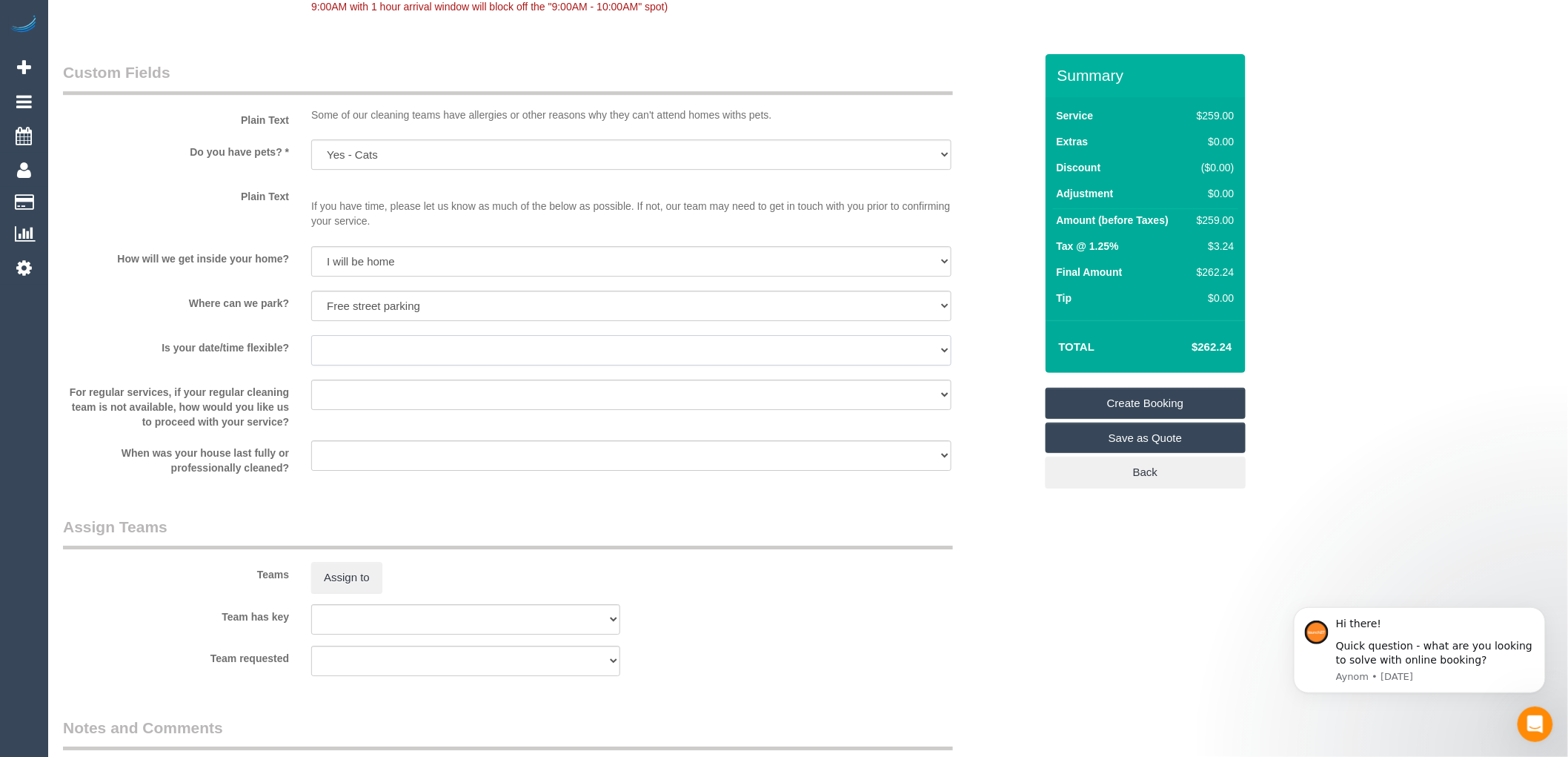
select select "number:36"
click at [311, 351] on select "Yes - date and time Yes - date but not time Yes - time but not date No - No fle…" at bounding box center [631, 350] width 641 height 31
click at [444, 410] on select "Arrange a cleaner to cover and do not bother you Arrange a cleaner to cover and…" at bounding box center [631, 395] width 641 height 31
select select "number:34"
click at [311, 395] on select "Arrange a cleaner to cover and do not bother you Arrange a cleaner to cover and…" at bounding box center [631, 395] width 641 height 31
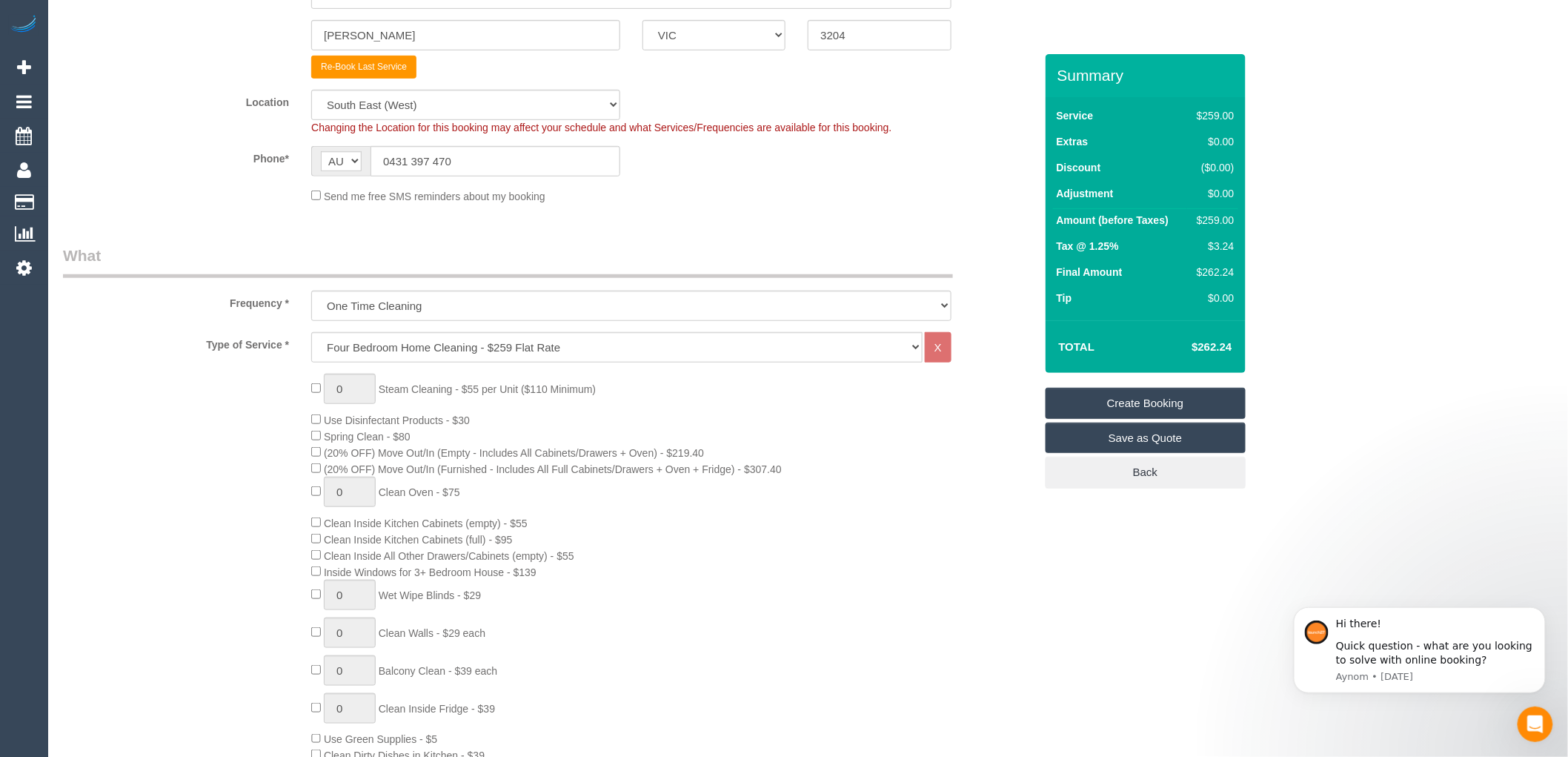
scroll to position [83, 0]
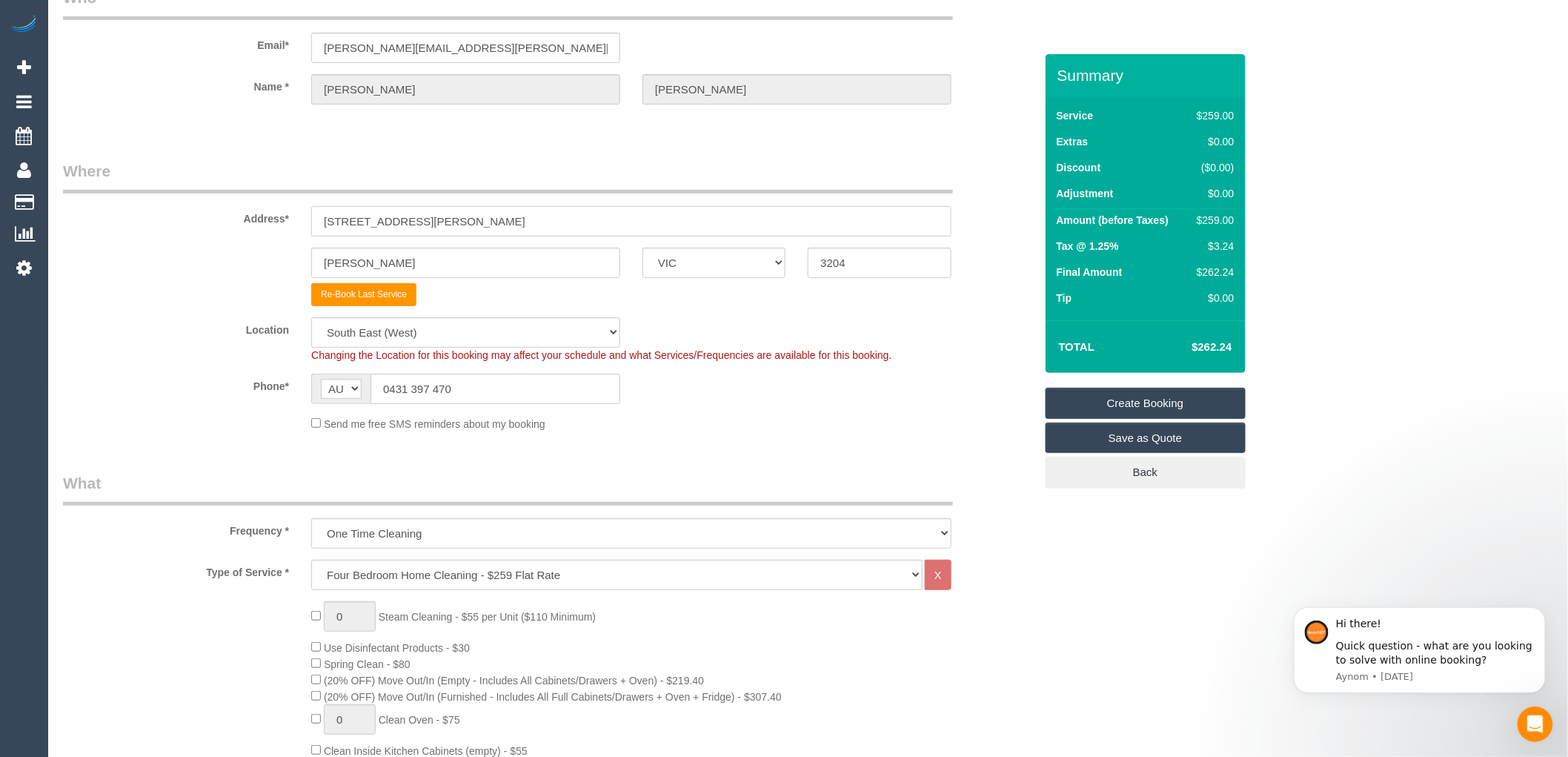
click at [465, 229] on input "7a Harold St" at bounding box center [631, 221] width 641 height 31
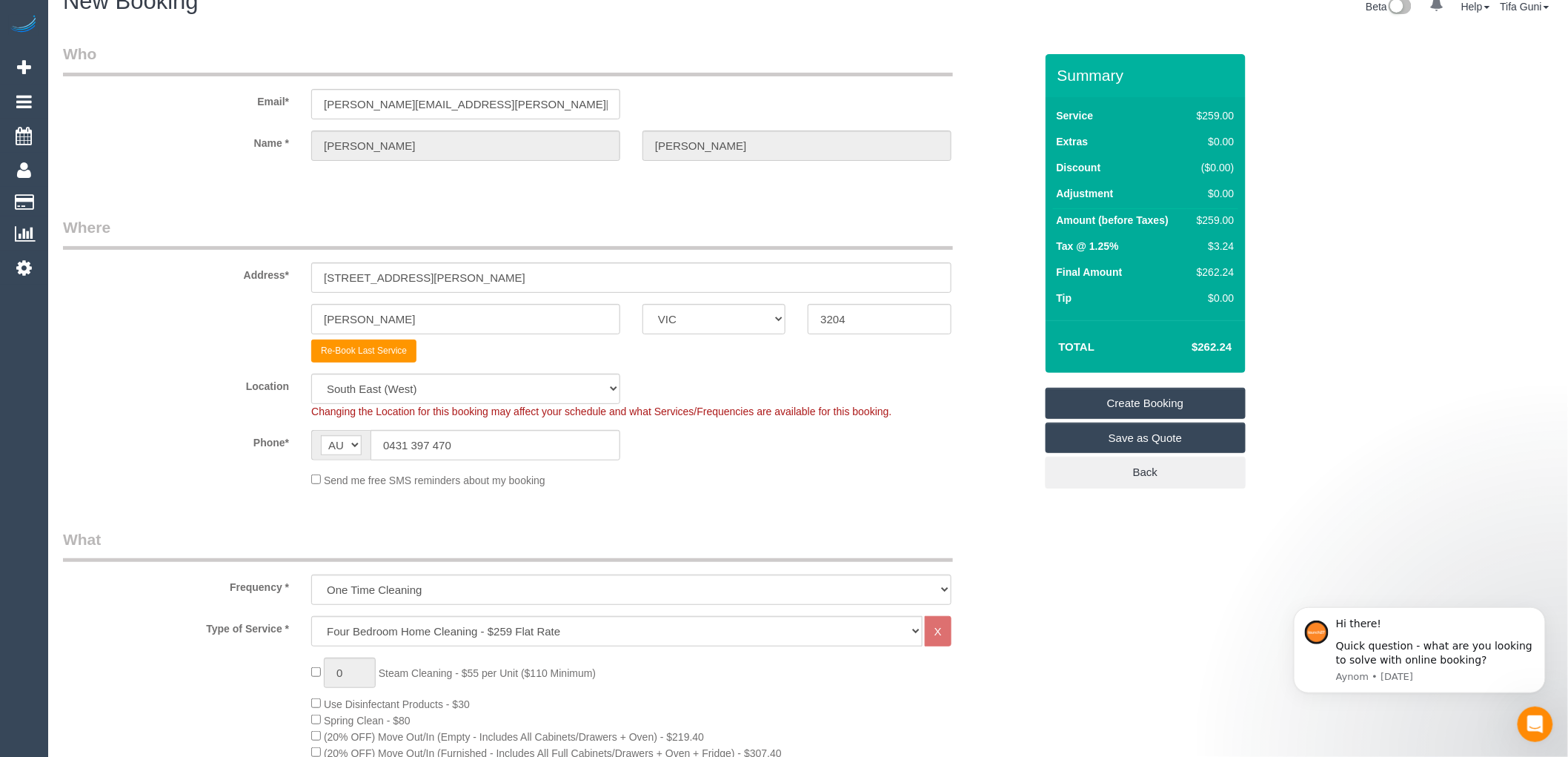
scroll to position [0, 0]
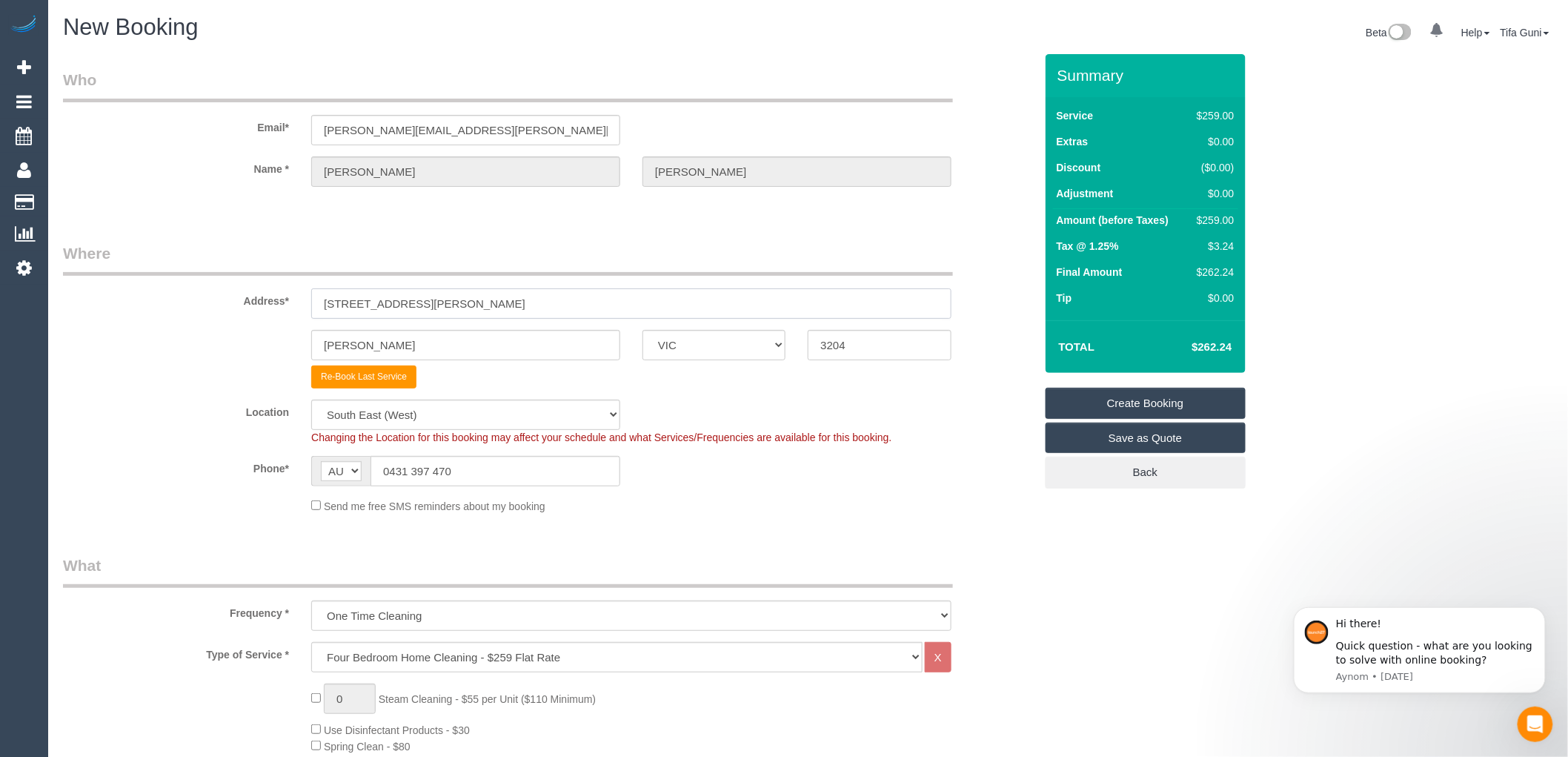
drag, startPoint x: 413, startPoint y: 304, endPoint x: 204, endPoint y: 315, distance: 209.3
click at [204, 315] on div "Address* 7a Harold St" at bounding box center [549, 281] width 994 height 77
paste input "25 Wright Street Bentleigh"
drag, startPoint x: 406, startPoint y: 299, endPoint x: 495, endPoint y: 310, distance: 89.7
click at [495, 310] on input "25 Wright Street Bentleigh" at bounding box center [631, 303] width 641 height 31
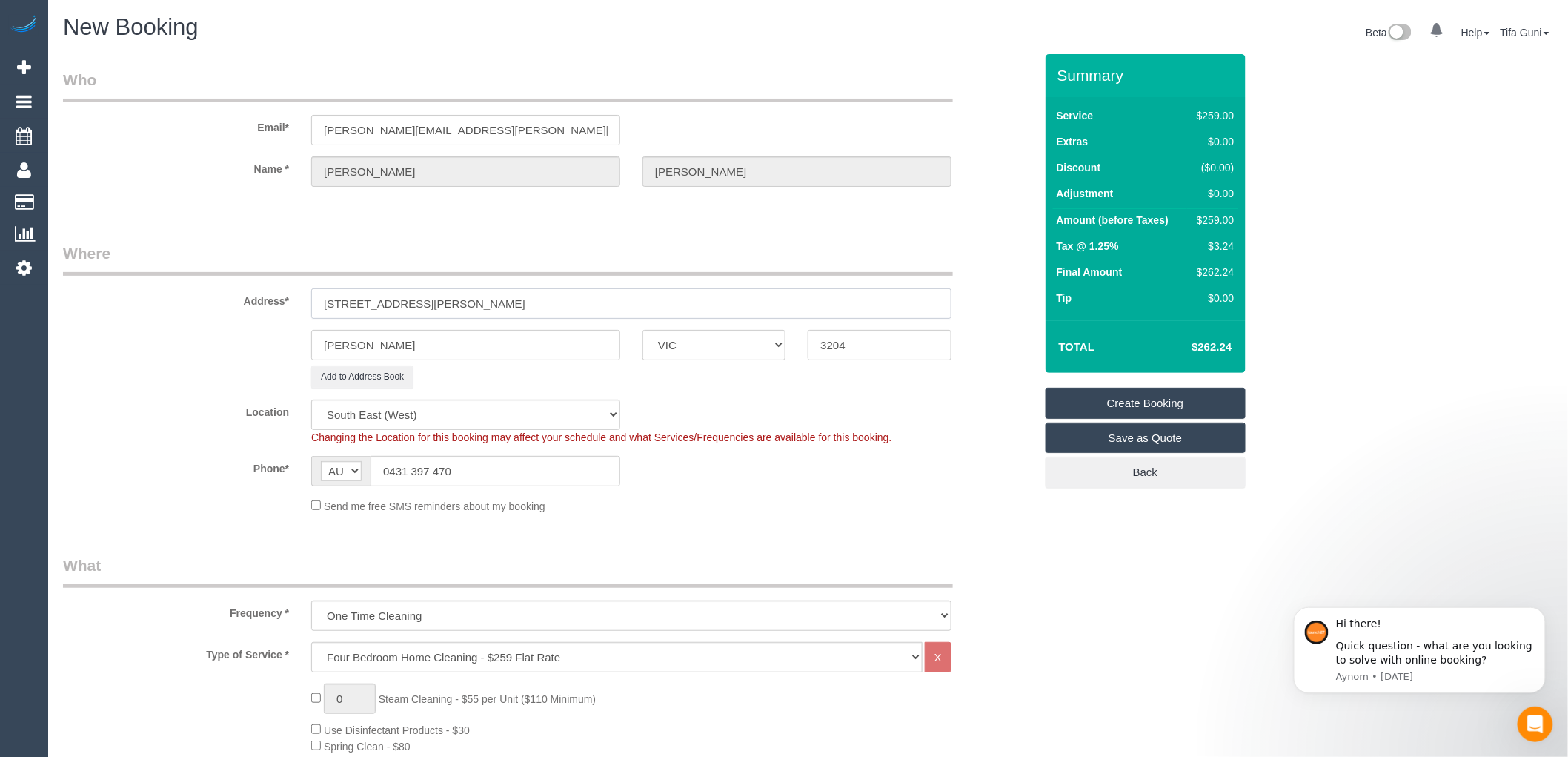
type input "25 Wright Street"
drag, startPoint x: 403, startPoint y: 342, endPoint x: 251, endPoint y: 345, distance: 152.0
click at [251, 345] on div "McKinnon ACT NSW NT QLD SA TAS VIC WA 3204" at bounding box center [549, 345] width 994 height 31
paste input "Bentleigh"
type input "Bentleigh"
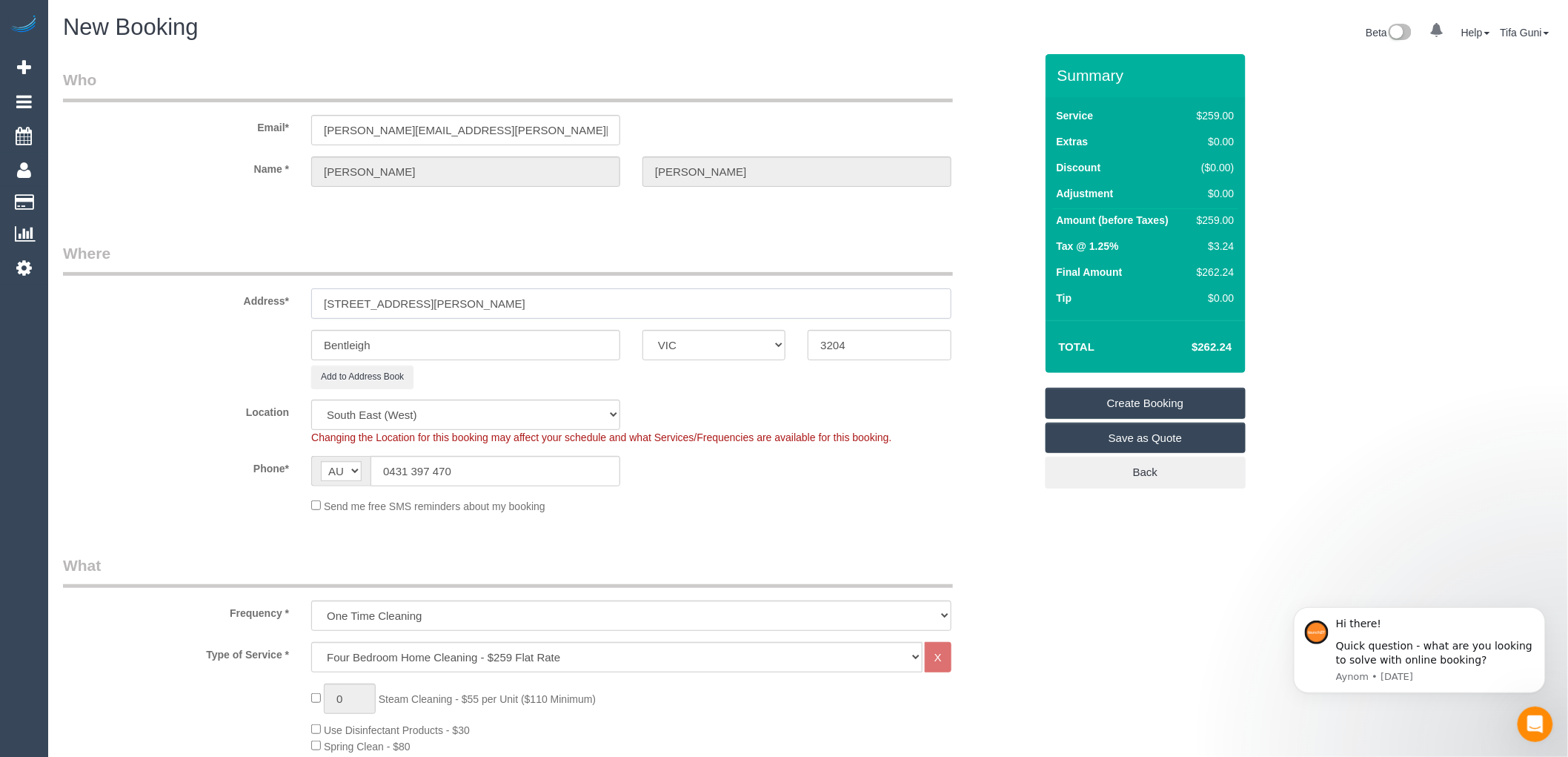
drag, startPoint x: 421, startPoint y: 302, endPoint x: 246, endPoint y: 304, distance: 175.0
click at [246, 304] on div "Address* 25 Wright Street" at bounding box center [549, 281] width 994 height 77
click at [870, 346] on input "3204" at bounding box center [880, 345] width 143 height 31
drag, startPoint x: 868, startPoint y: 345, endPoint x: 809, endPoint y: 336, distance: 59.7
click at [809, 336] on input "3204" at bounding box center [880, 345] width 143 height 31
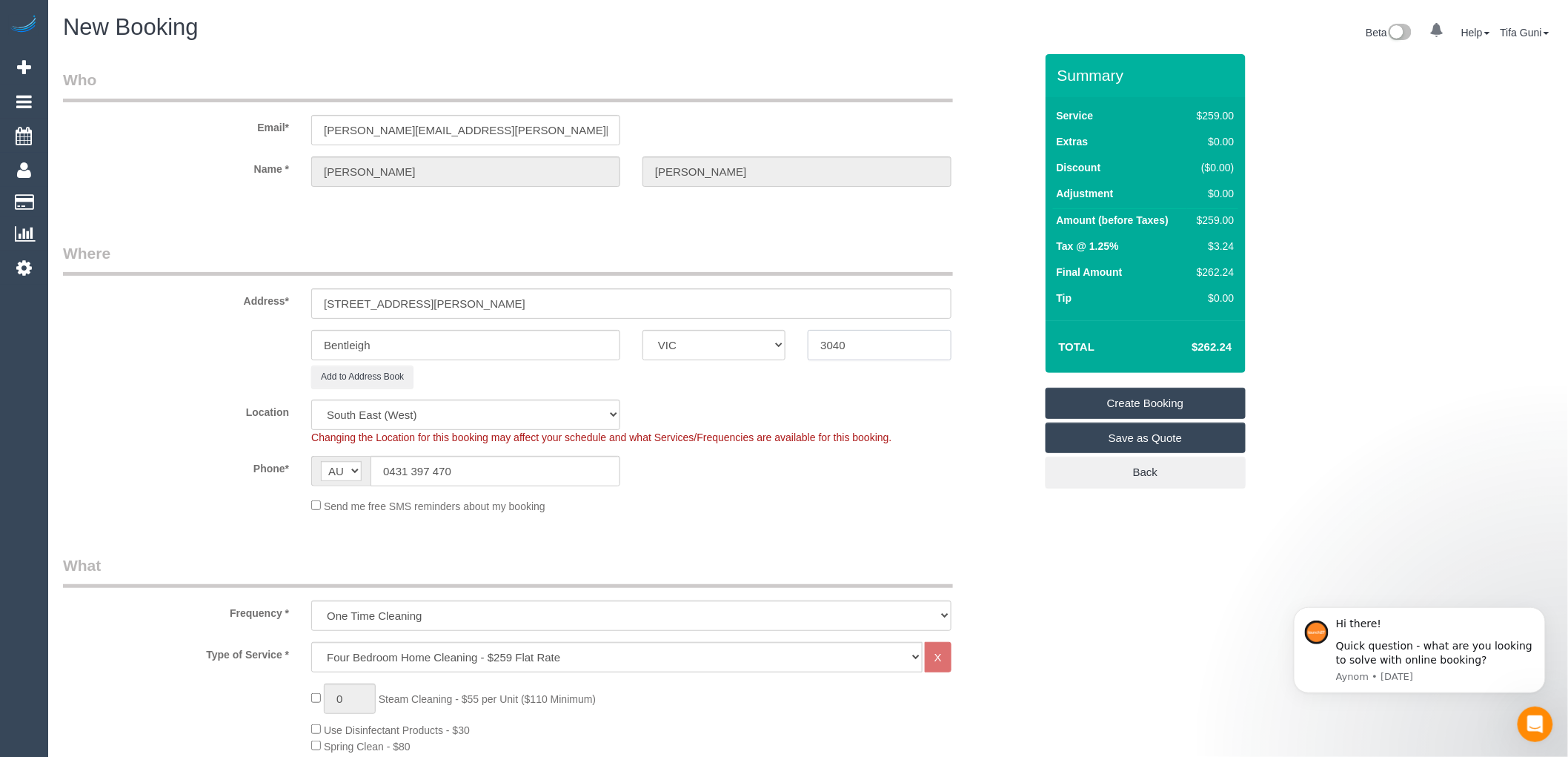
type input "3040"
select select "59"
select select "object:5793"
click at [851, 338] on input "3040" at bounding box center [880, 345] width 143 height 31
type input "3204"
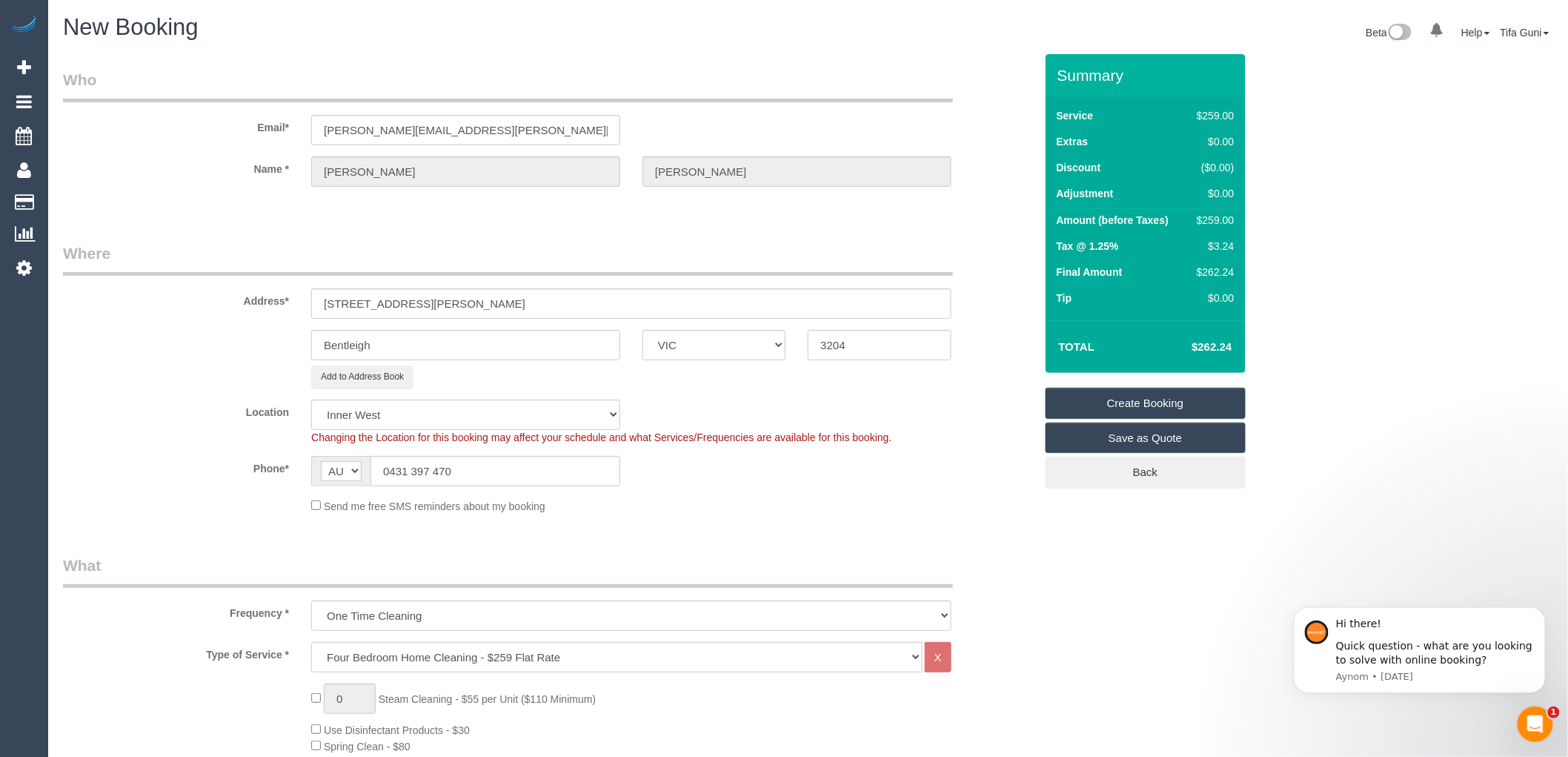
select select "64"
select select "object:6498"
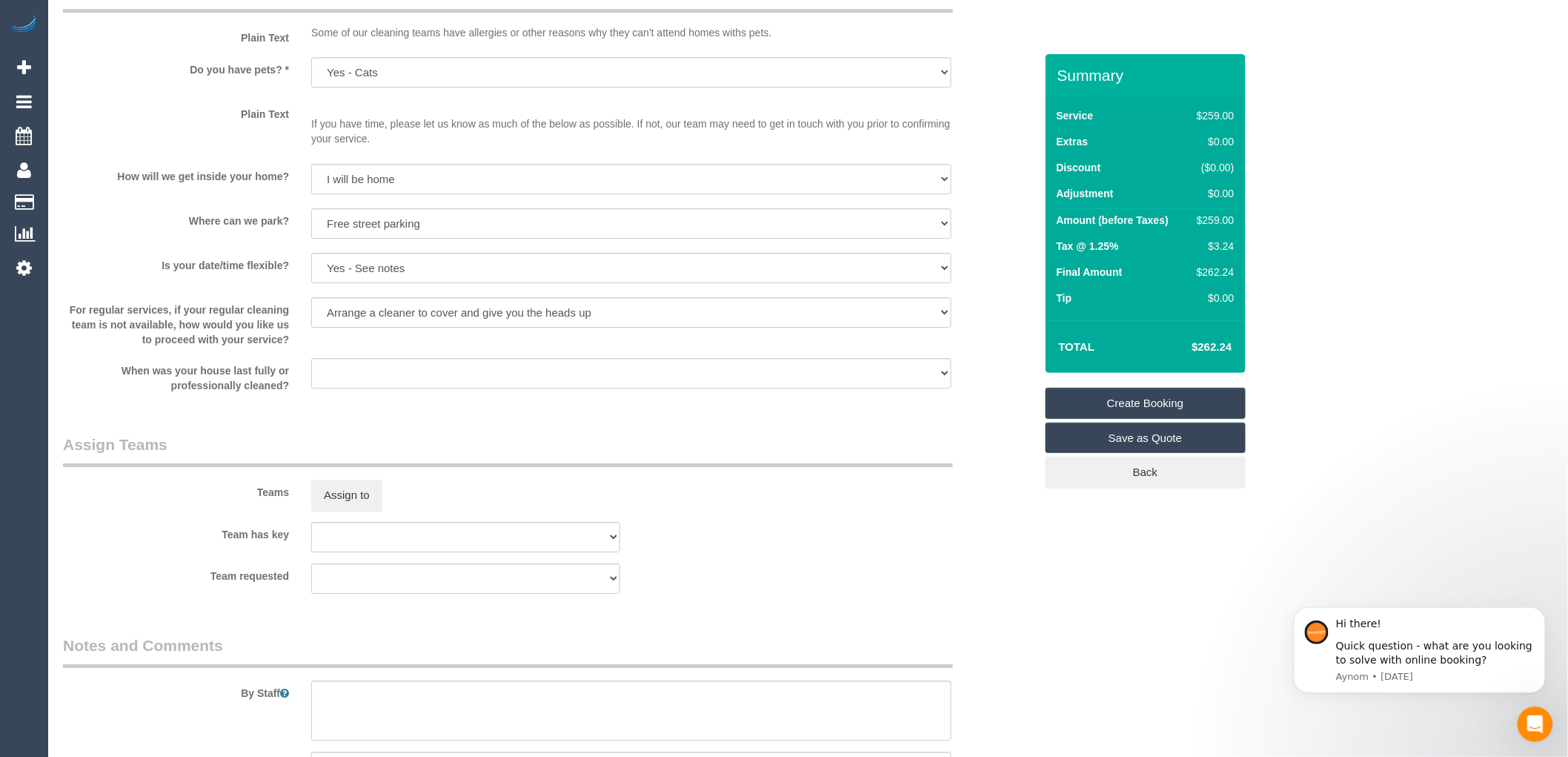
scroll to position [1730, 0]
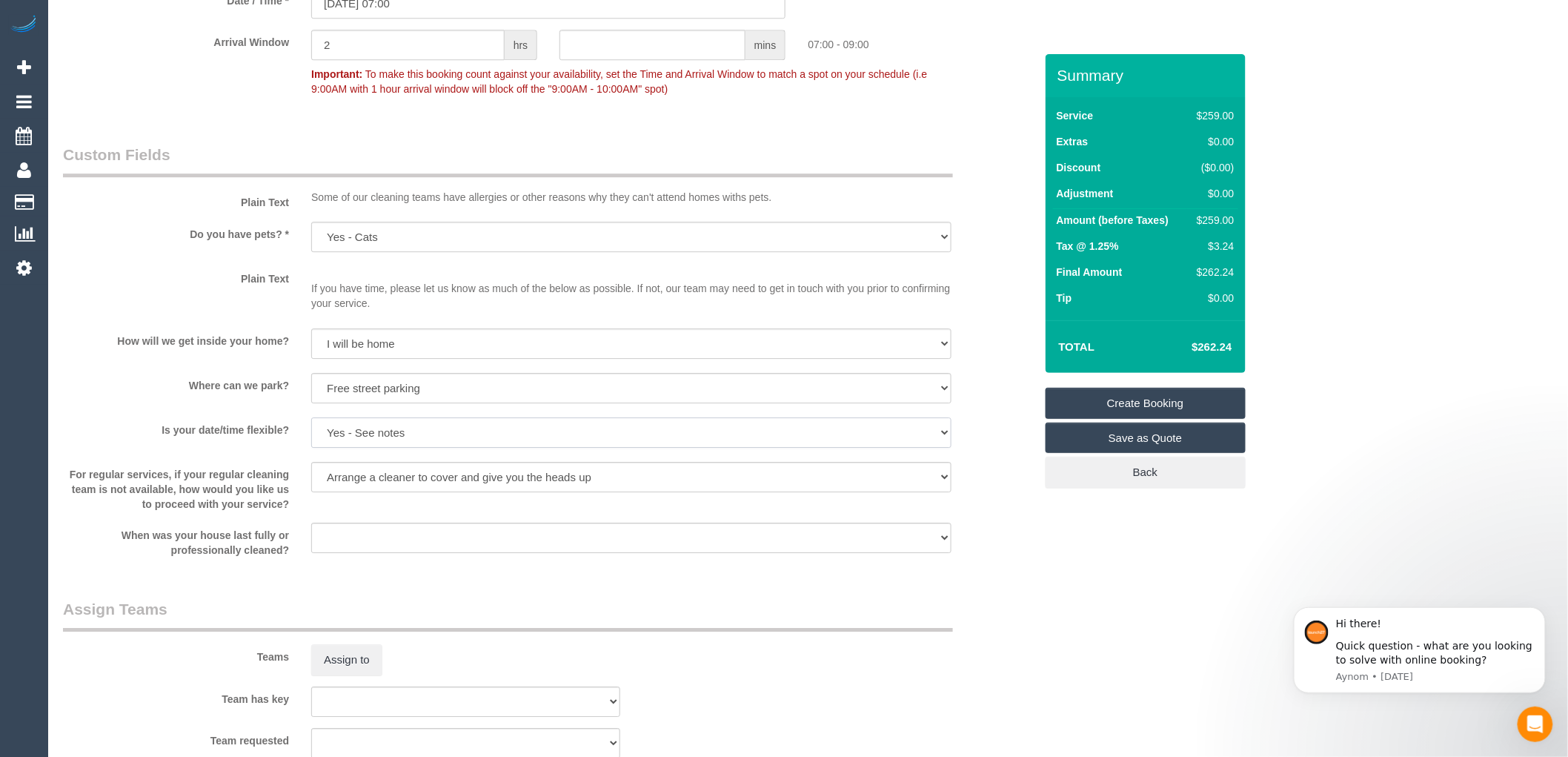
click at [399, 448] on select "Yes - date and time Yes - date but not time Yes - time but not date No - No fle…" at bounding box center [631, 432] width 641 height 31
select select "number:24"
click at [311, 433] on select "Yes - date and time Yes - date but not time Yes - time but not date No - No fle…" at bounding box center [631, 432] width 641 height 31
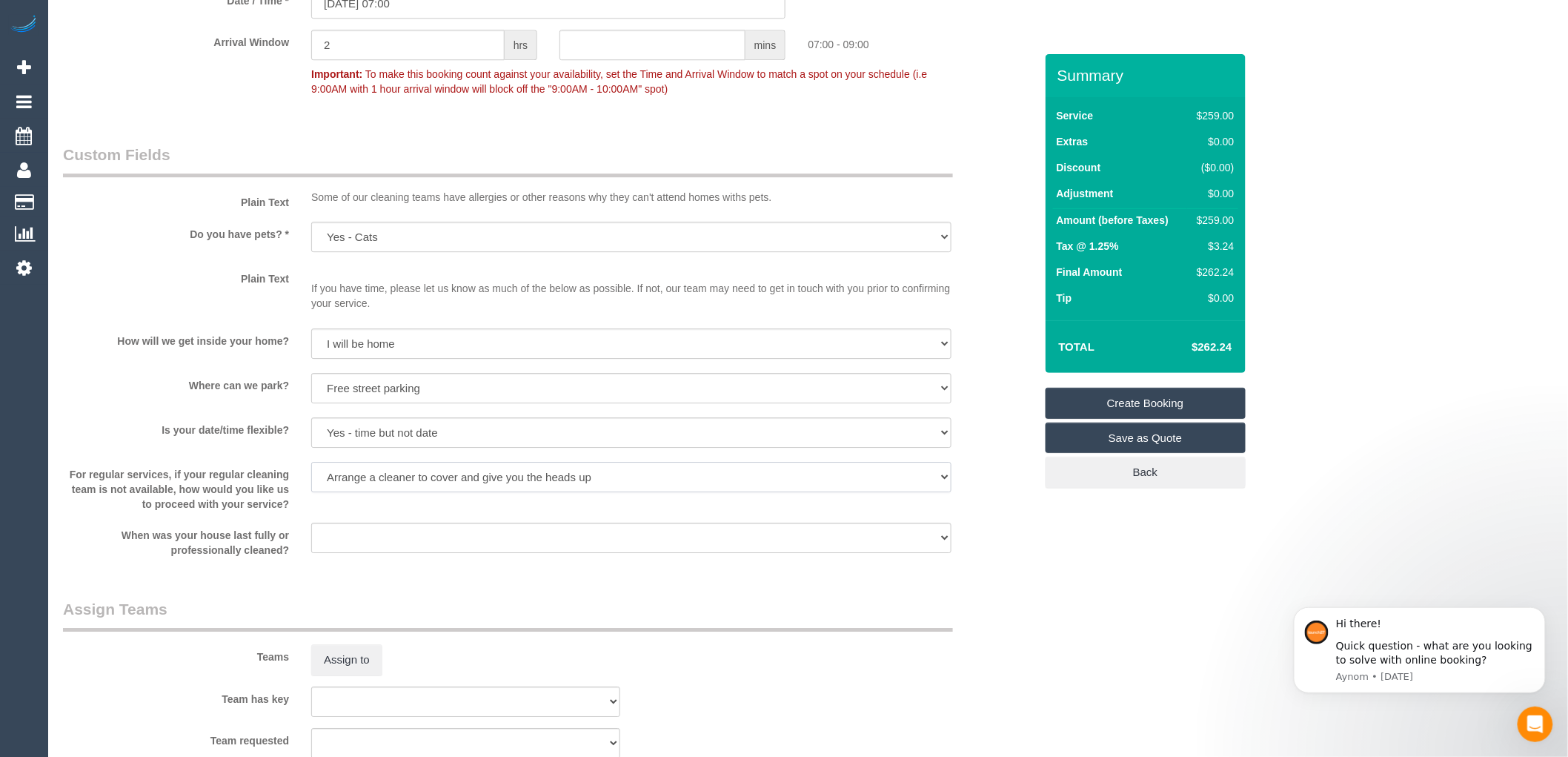
click at [390, 491] on select "Arrange a cleaner to cover and do not bother you Arrange a cleaner to cover and…" at bounding box center [631, 476] width 641 height 31
select select
click at [311, 477] on select "Arrange a cleaner to cover and do not bother you Arrange a cleaner to cover and…" at bounding box center [631, 476] width 641 height 31
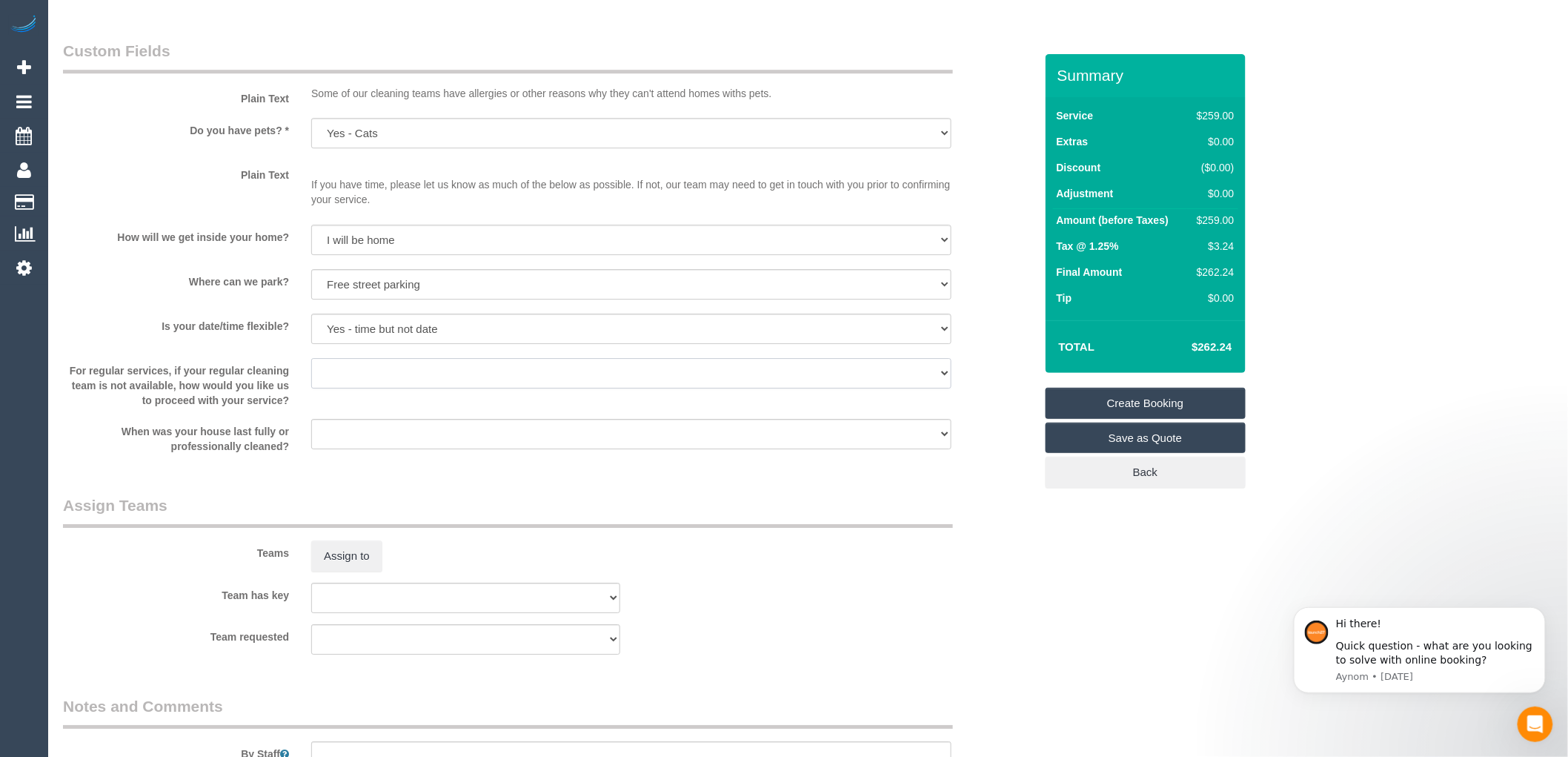
scroll to position [1812, 0]
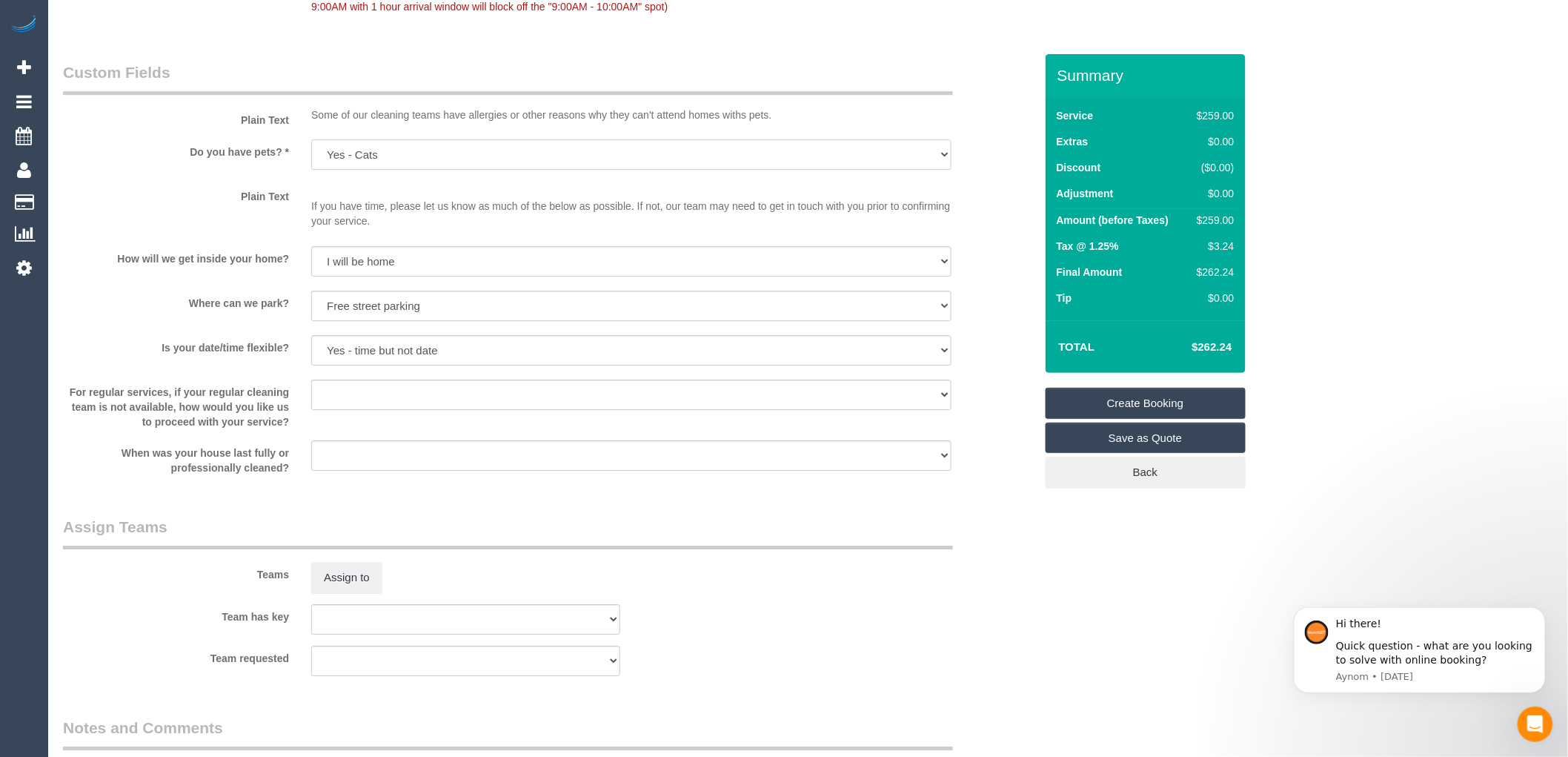
click at [387, 165] on select "Yes - Cats Yes - Dogs No pets Yes - Dogs and Cats Yes - Other" at bounding box center [631, 154] width 641 height 31
select select "number:28"
click at [311, 155] on select "Yes - Cats Yes - Dogs No pets Yes - Dogs and Cats Yes - Other" at bounding box center [631, 154] width 641 height 31
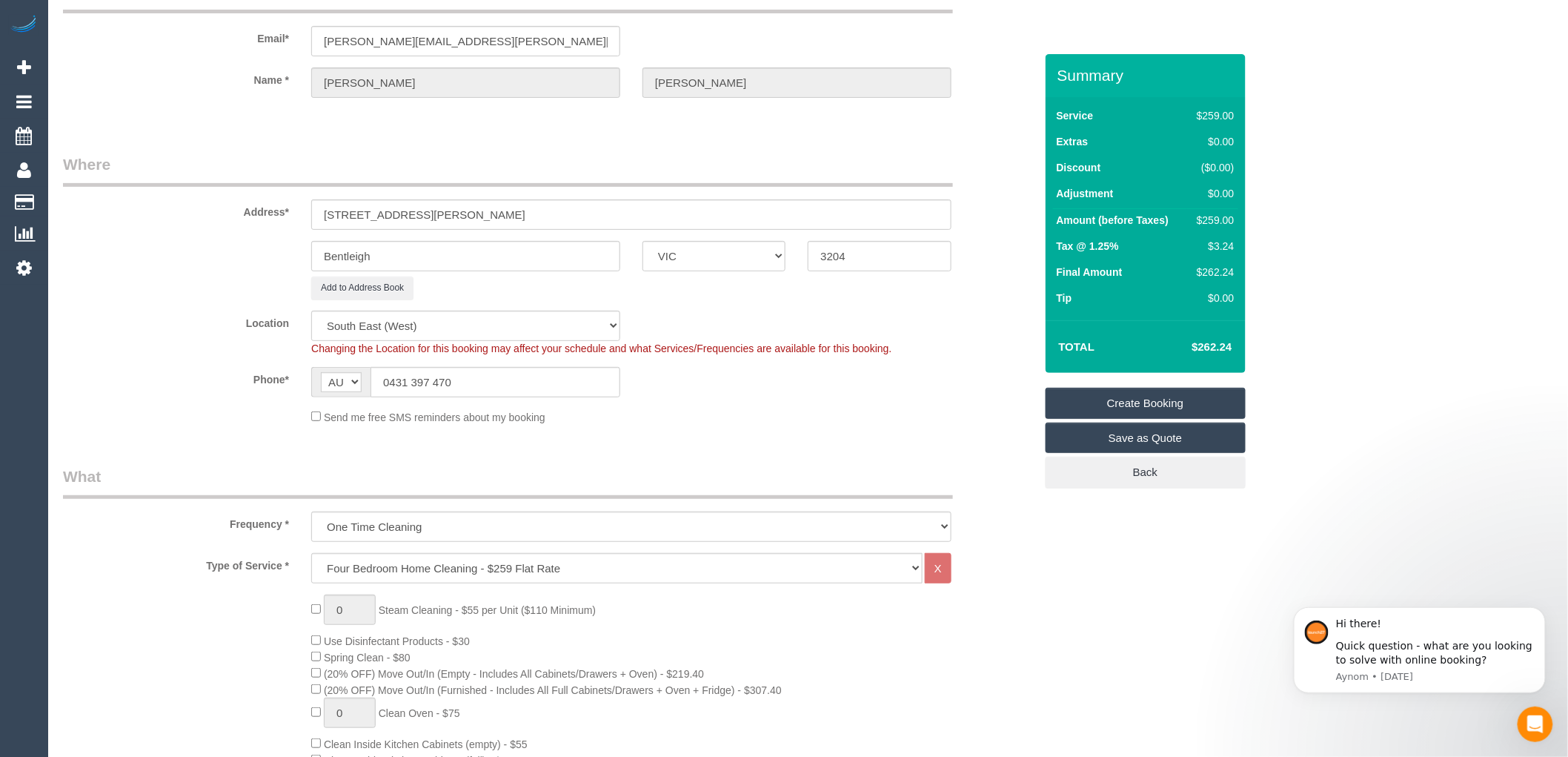
scroll to position [0, 0]
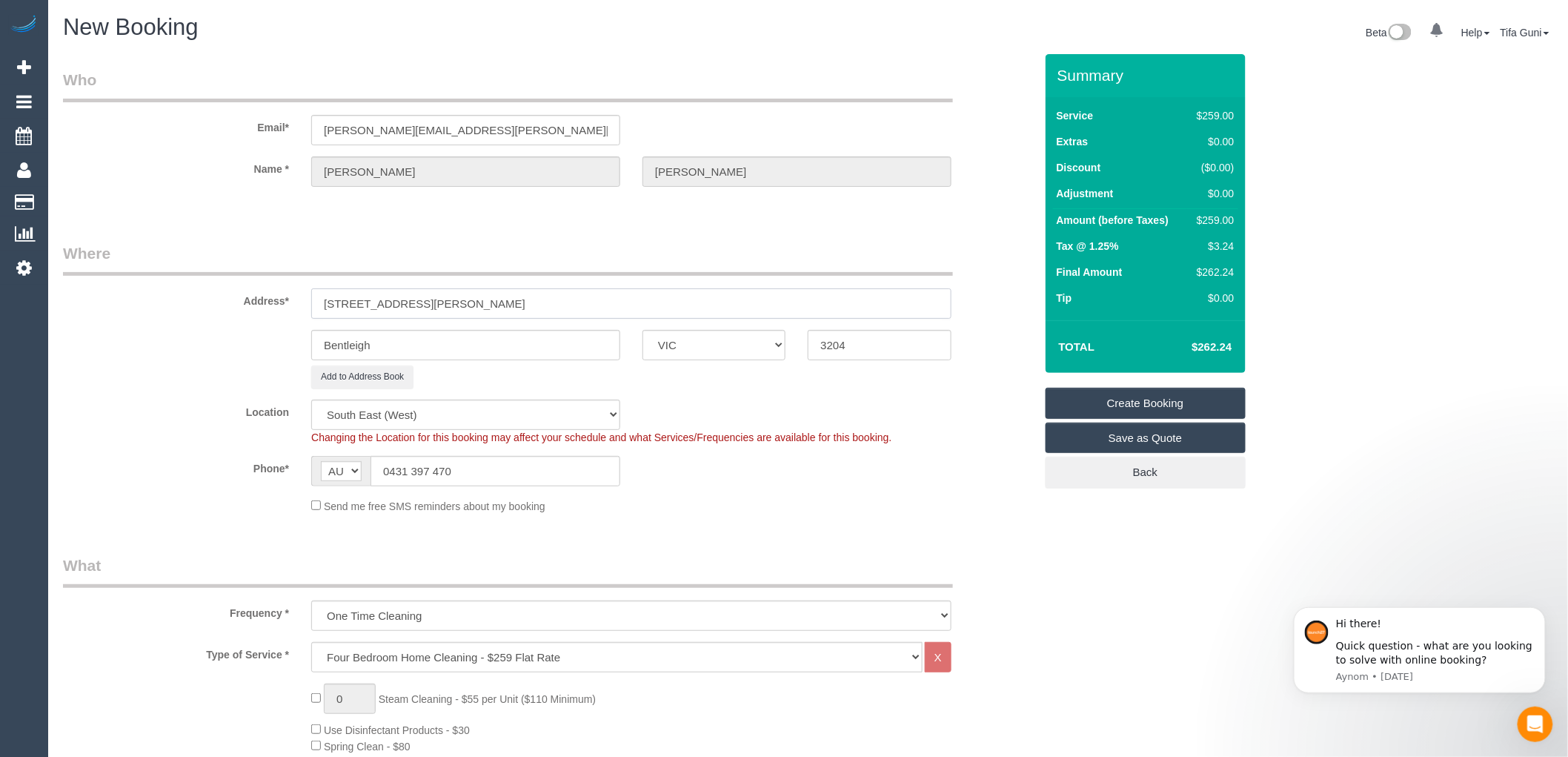
click at [417, 300] on input "25 Wright Street" at bounding box center [631, 303] width 641 height 31
drag, startPoint x: 458, startPoint y: 124, endPoint x: 233, endPoint y: 141, distance: 225.6
click at [233, 141] on div "Email* jackie.kallam@gmail.com" at bounding box center [549, 107] width 994 height 77
click at [1134, 402] on link "Create Booking" at bounding box center [1145, 403] width 200 height 31
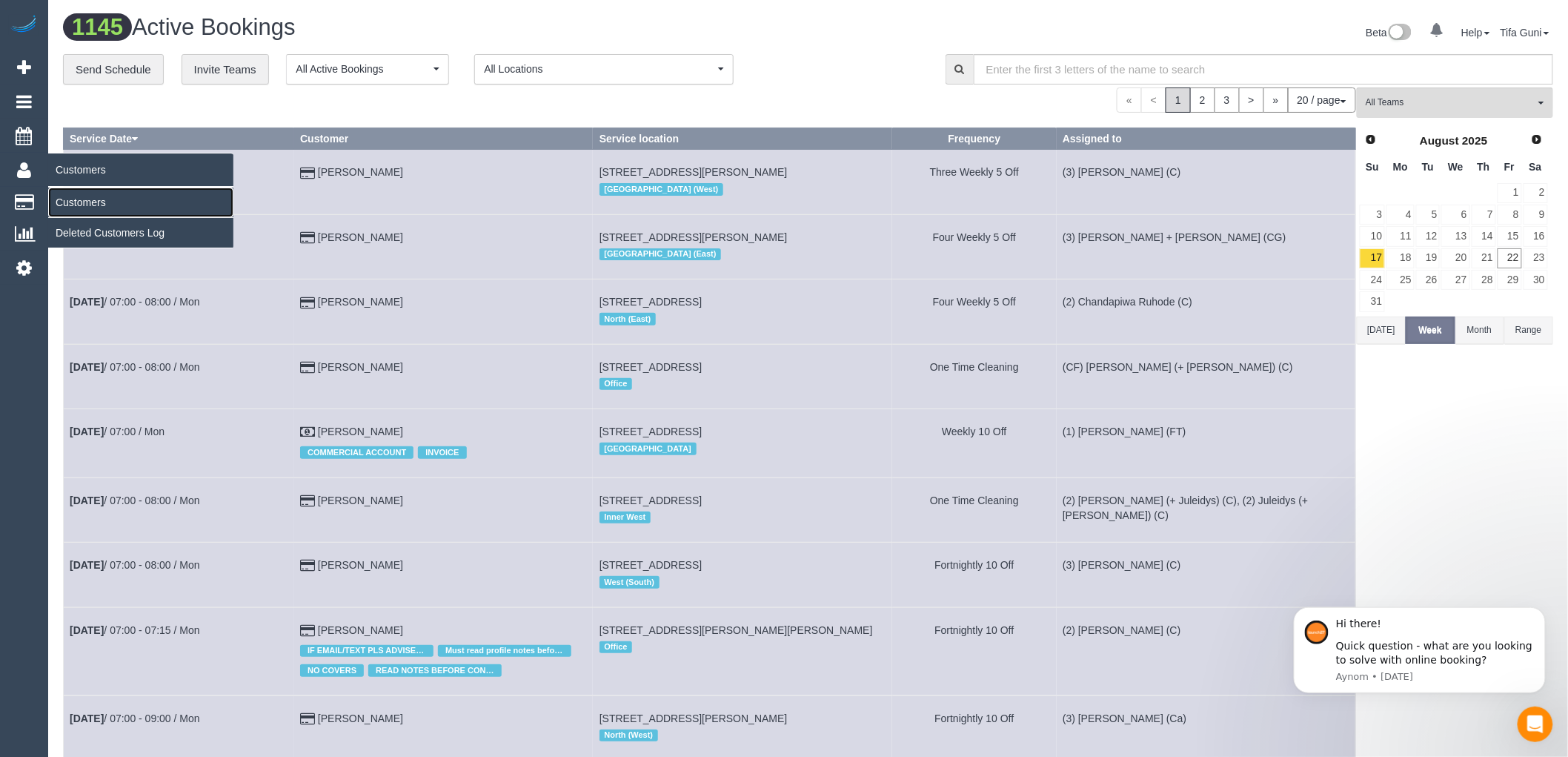
click at [80, 201] on link "Customers" at bounding box center [141, 202] width 185 height 30
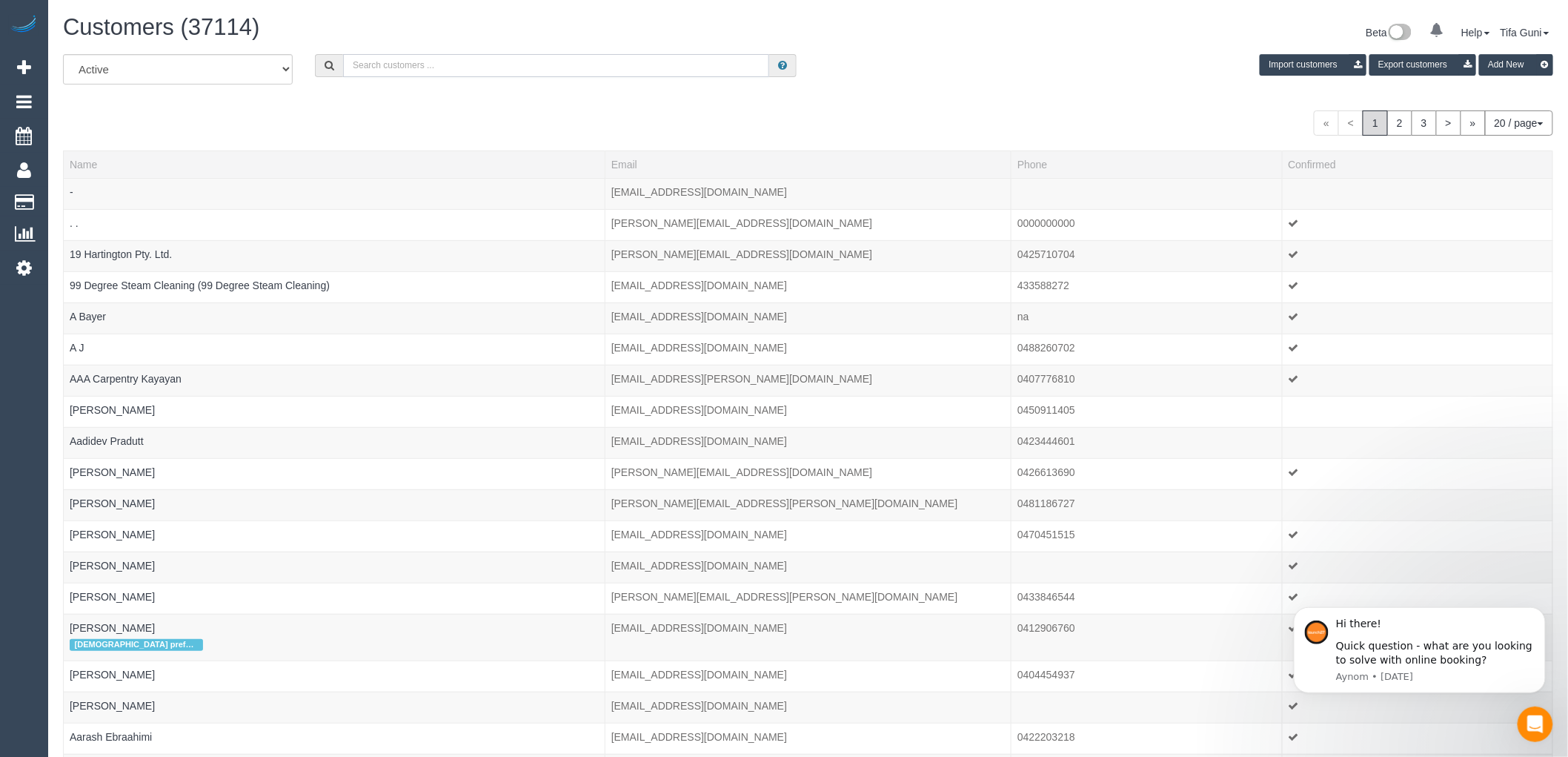
click at [445, 69] on input "text" at bounding box center [556, 66] width 426 height 23
paste input "[PERSON_NAME][EMAIL_ADDRESS][PERSON_NAME][DOMAIN_NAME]"
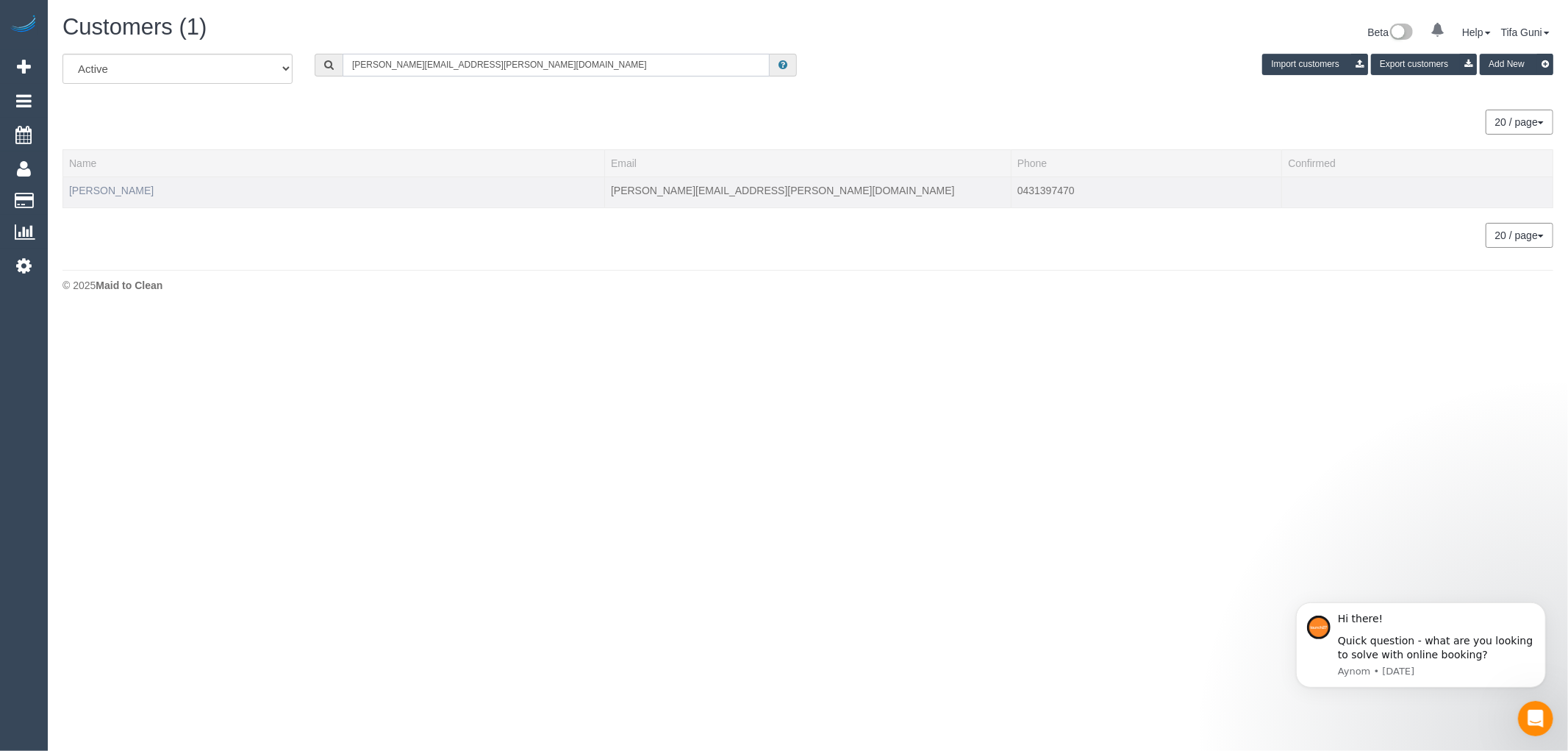
type input "[PERSON_NAME][EMAIL_ADDRESS][PERSON_NAME][DOMAIN_NAME]"
click at [103, 185] on link "[PERSON_NAME]" at bounding box center [111, 191] width 85 height 12
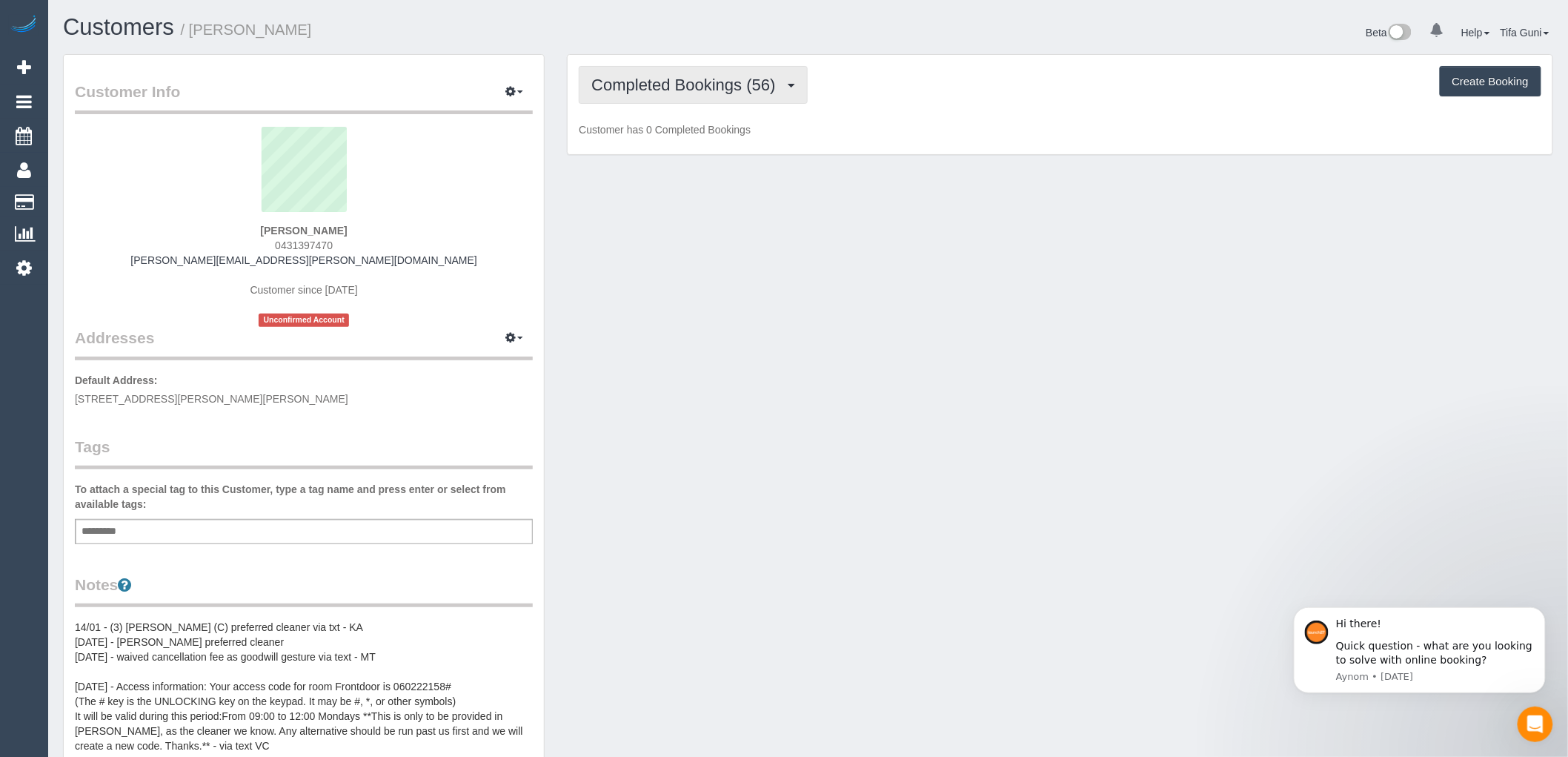
click at [783, 90] on span "Completed Bookings (56)" at bounding box center [687, 85] width 191 height 19
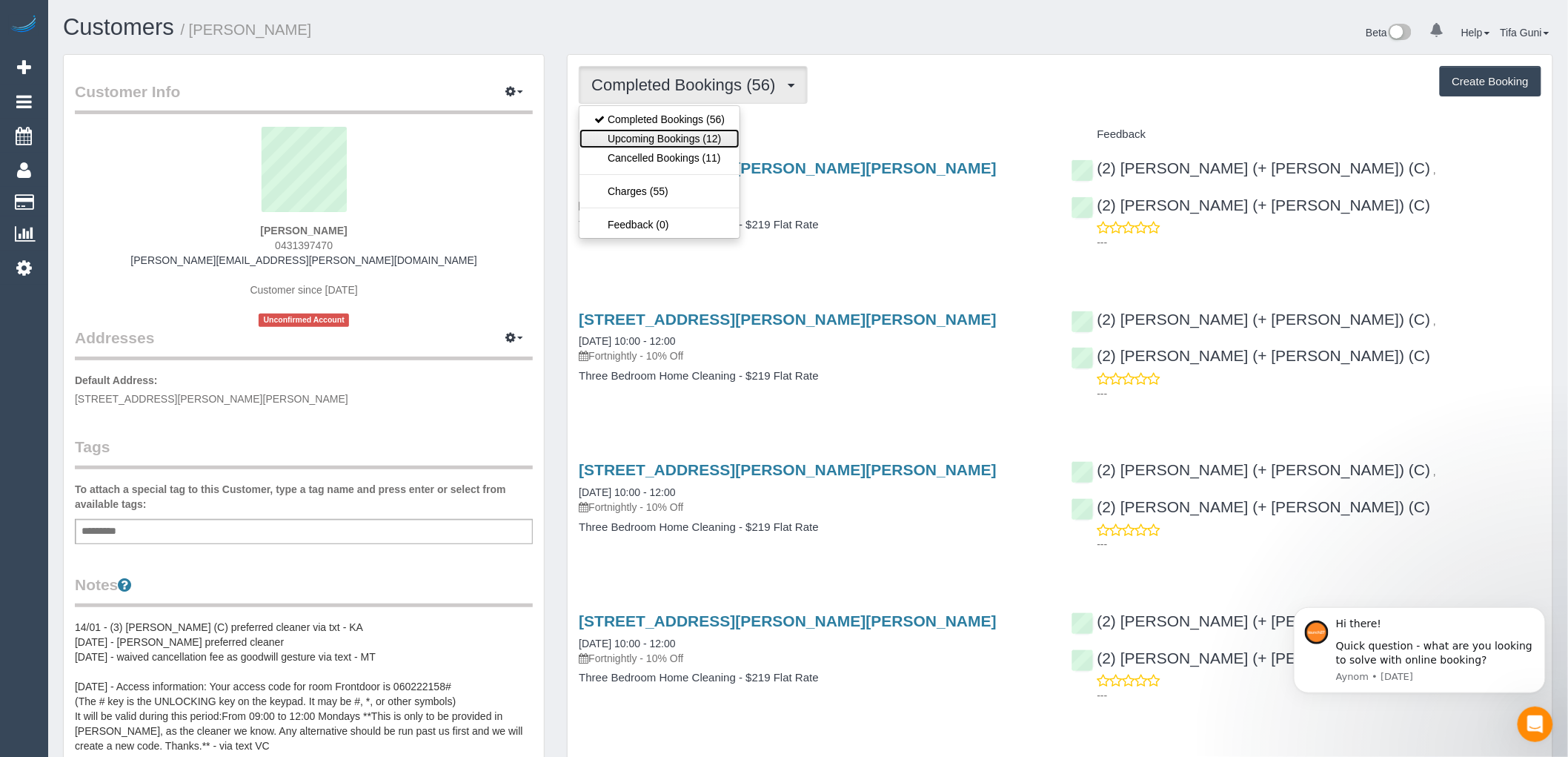
click at [683, 139] on link "Upcoming Bookings (12)" at bounding box center [659, 138] width 160 height 19
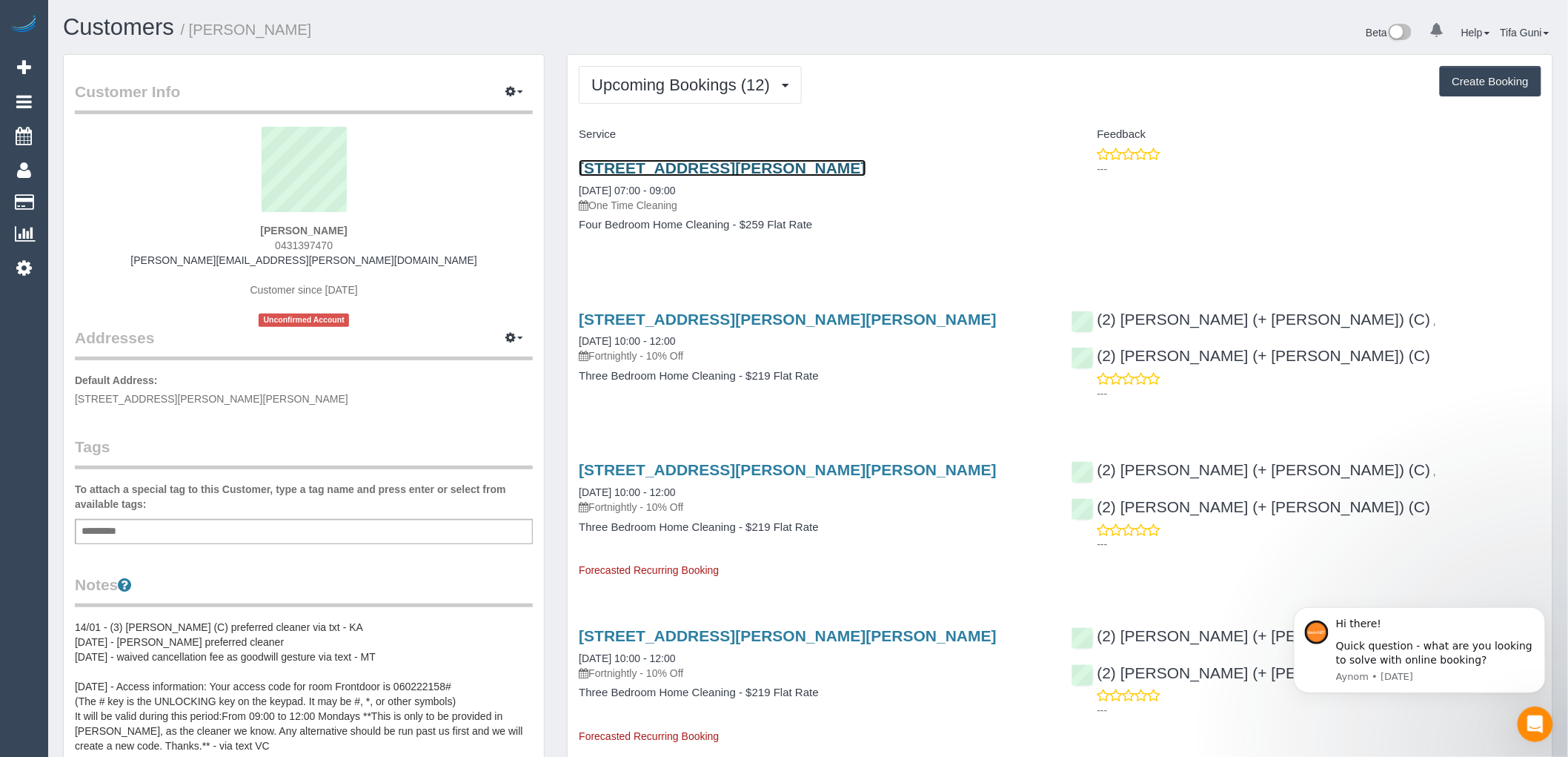
click at [703, 167] on link "25 Wright Street, Bentleigh, VIC 3204" at bounding box center [722, 167] width 287 height 17
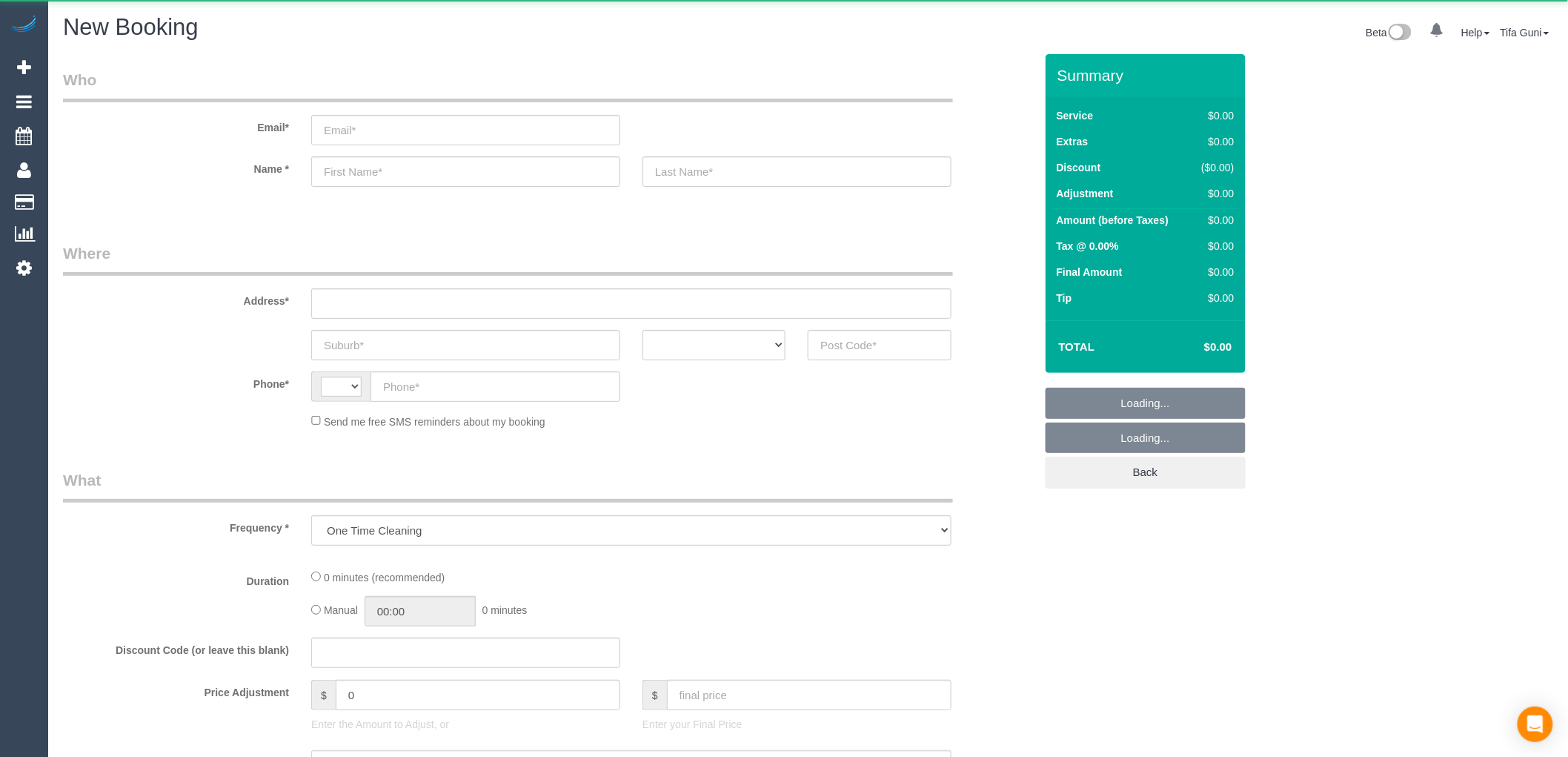
select select "string:AU"
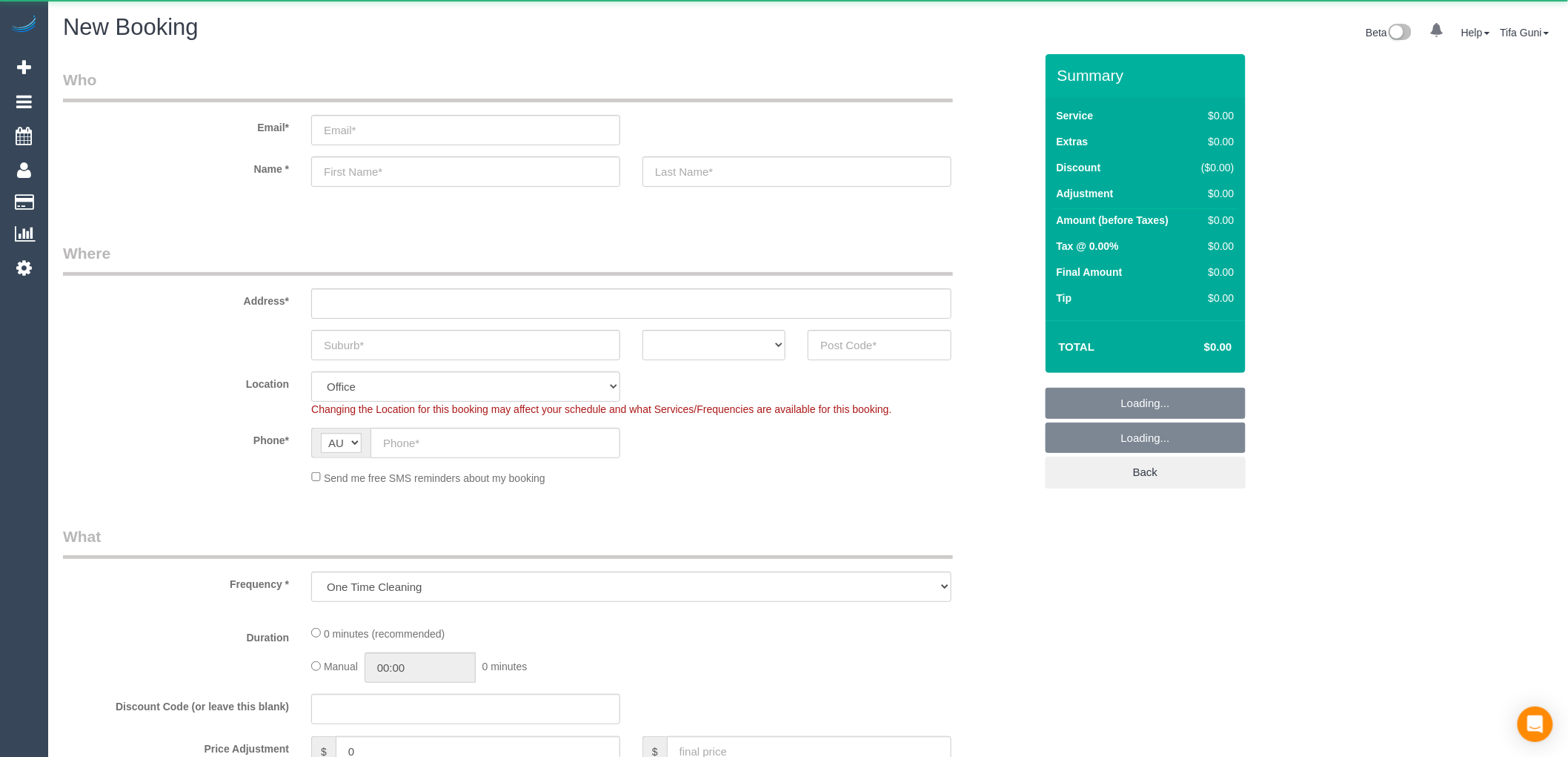
select select "object:658"
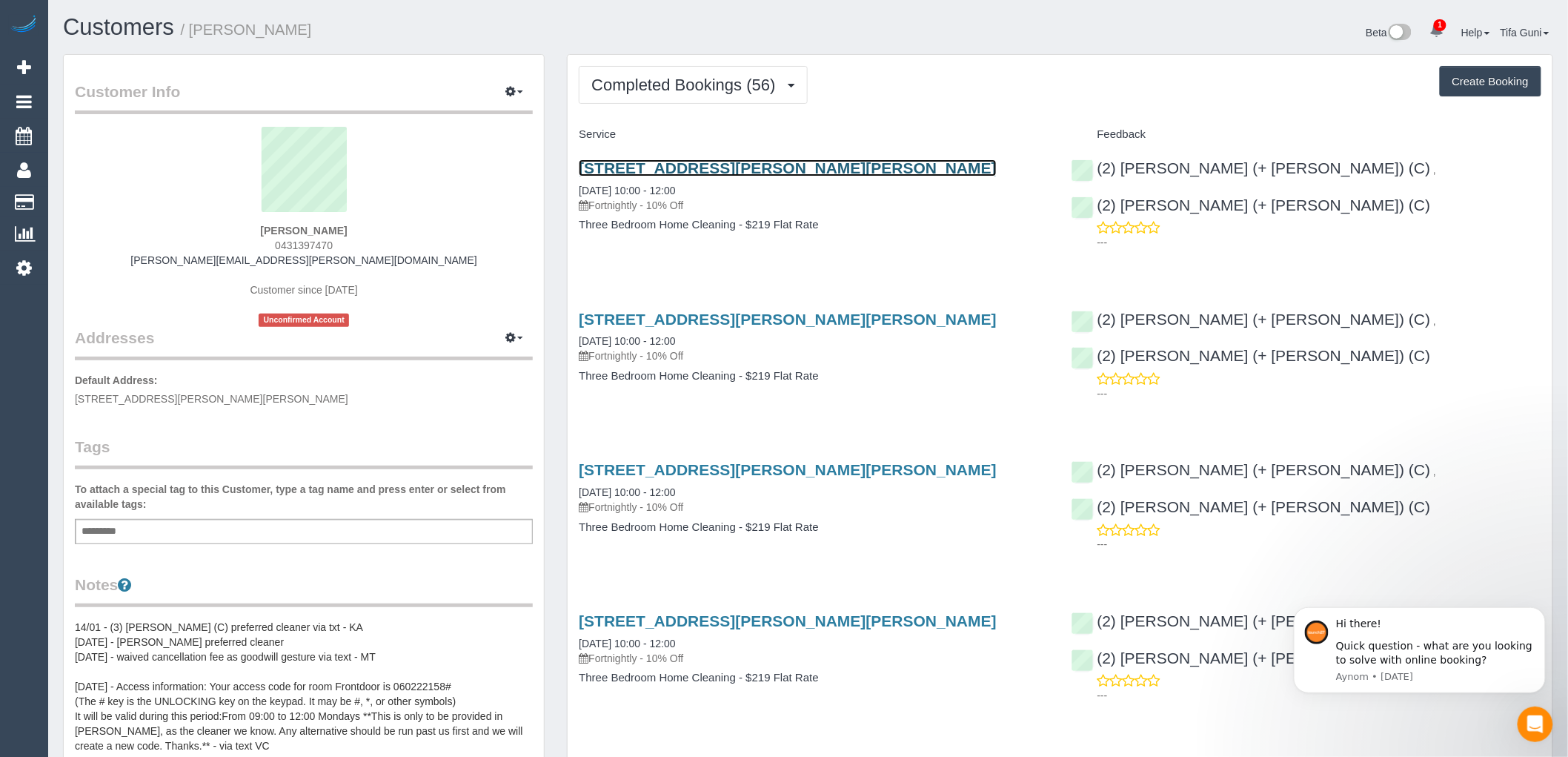
click at [752, 167] on link "[STREET_ADDRESS][PERSON_NAME][PERSON_NAME]" at bounding box center [788, 167] width 418 height 17
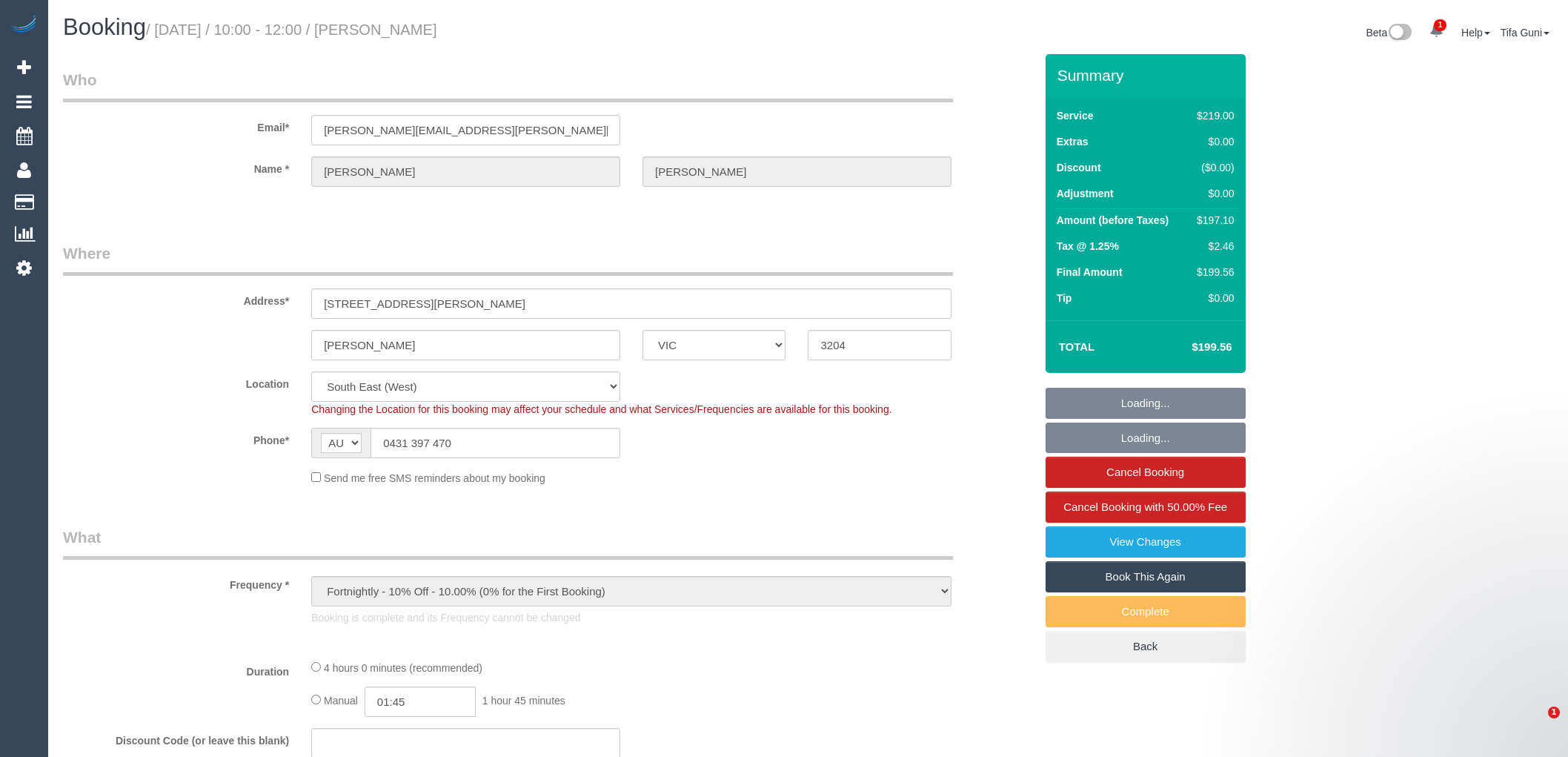
select select "VIC"
select select "string:stripe-pm_1MU5OA2GScqysDRV42SJ4BMW"
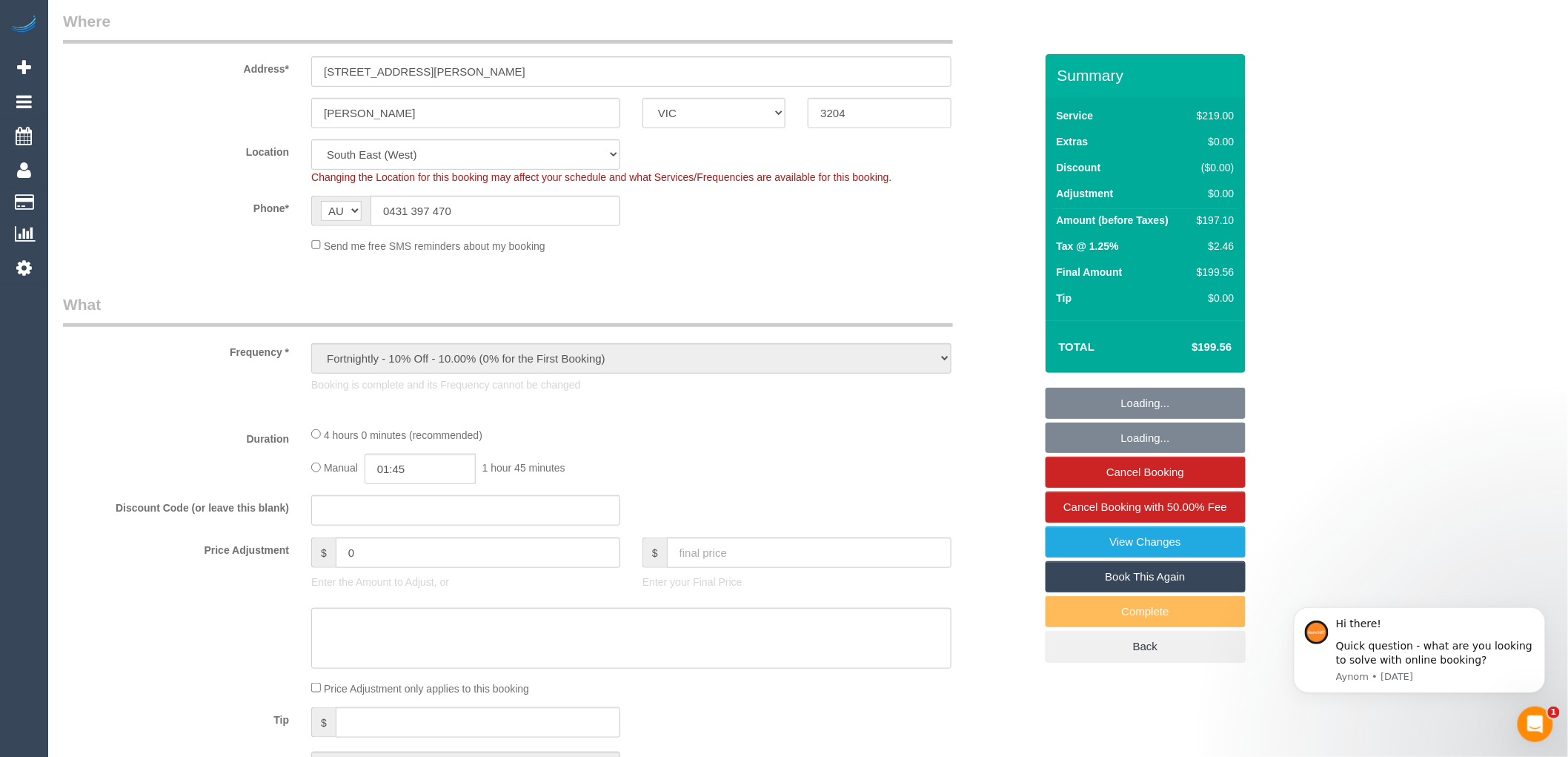
select select "object:1077"
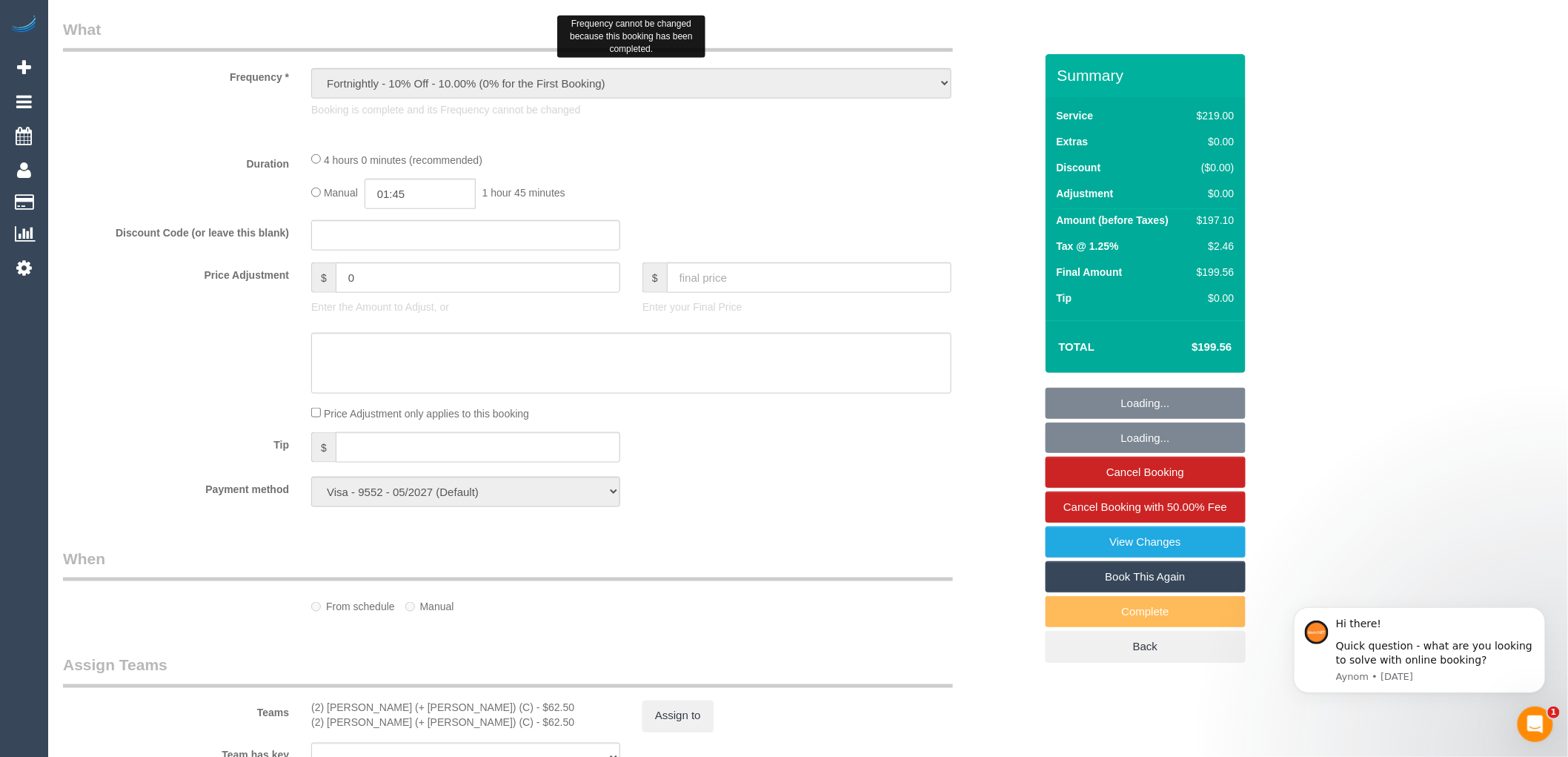
select select "spot1"
select select "number:29"
select select "number:14"
select select "number:19"
select select "number:22"
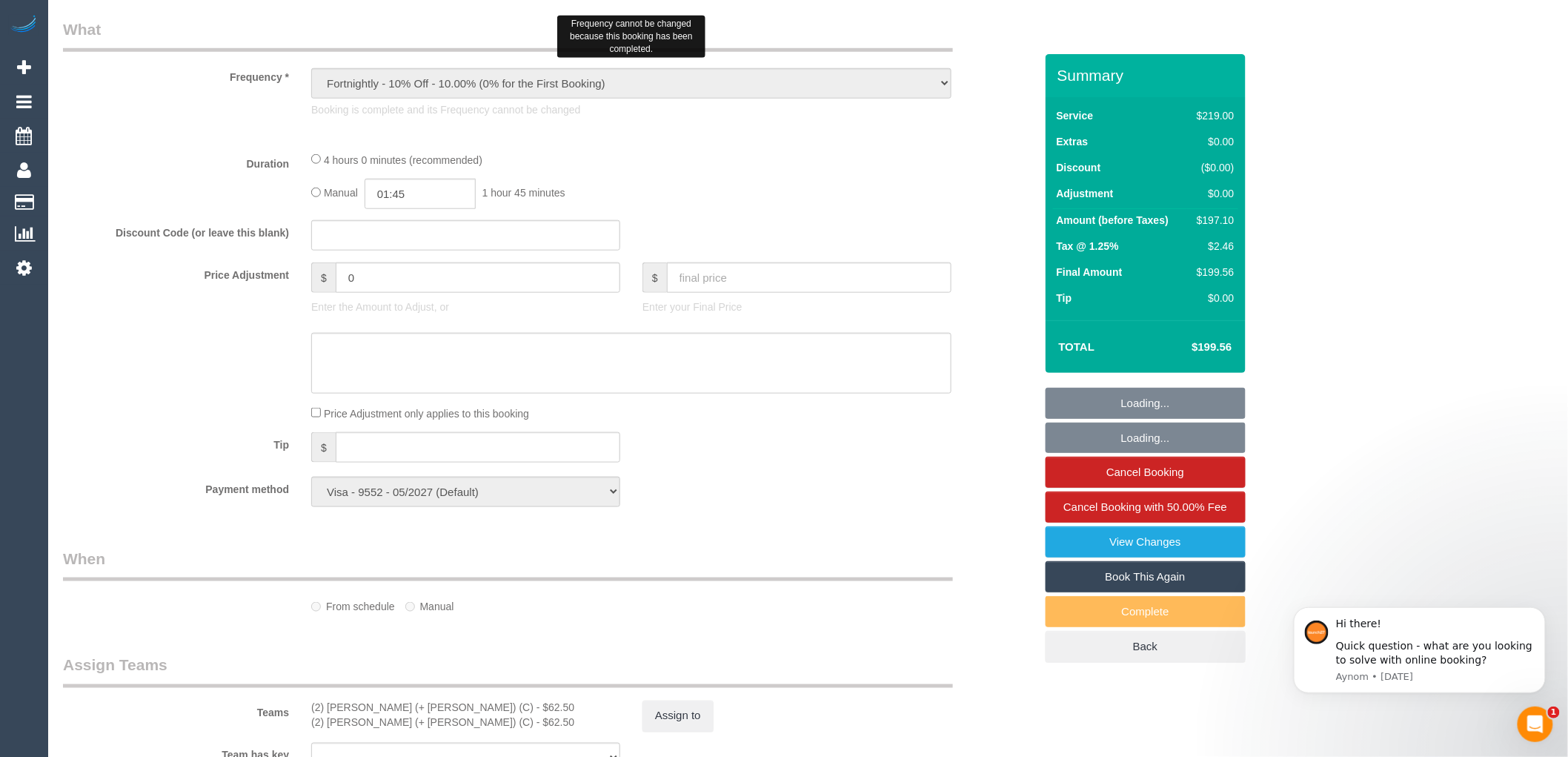
select select "number:34"
select select "number:13"
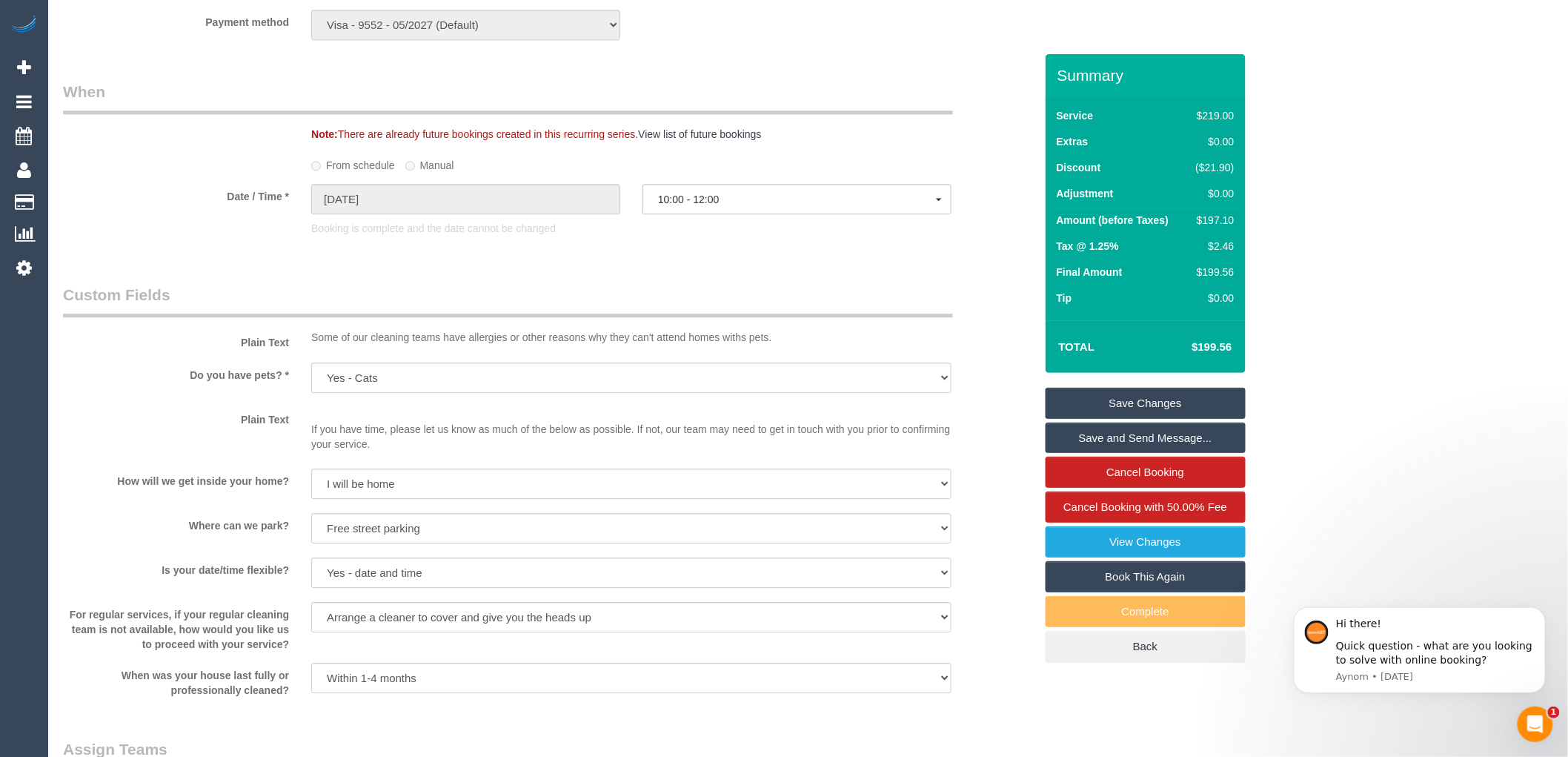
scroll to position [1647, 0]
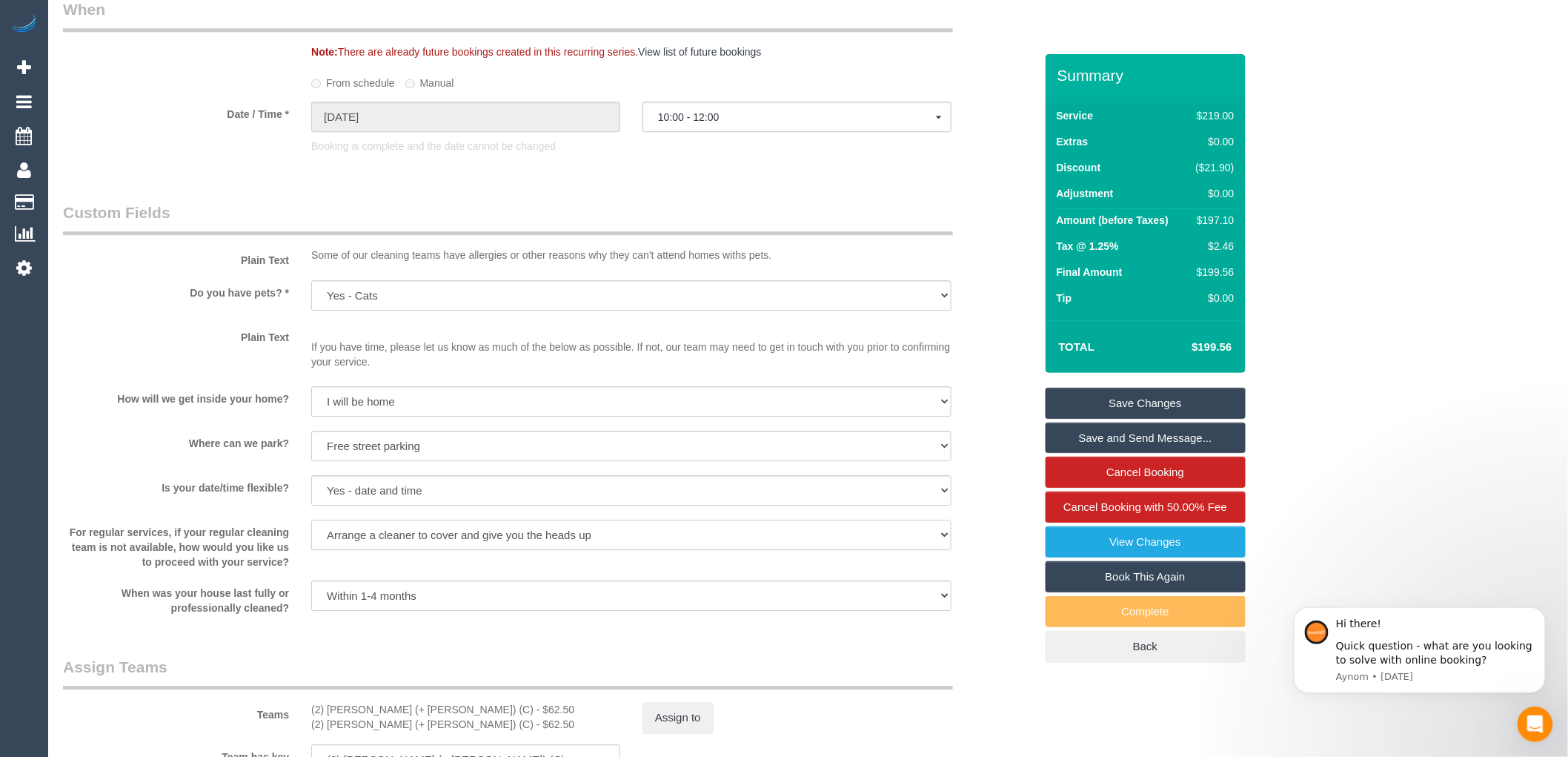
drag, startPoint x: 604, startPoint y: 551, endPoint x: 311, endPoint y: 537, distance: 293.3
click at [311, 537] on select "Arrange a cleaner to cover and do not bother you Arrange a cleaner to cover and…" at bounding box center [631, 534] width 641 height 31
click at [543, 310] on select "Yes - Cats Yes - Dogs No pets Yes - Dogs and Cats Yes - Other" at bounding box center [631, 295] width 641 height 31
select select "number:28"
click at [311, 296] on select "Yes - Cats Yes - Dogs No pets Yes - Dogs and Cats Yes - Other" at bounding box center [631, 295] width 641 height 31
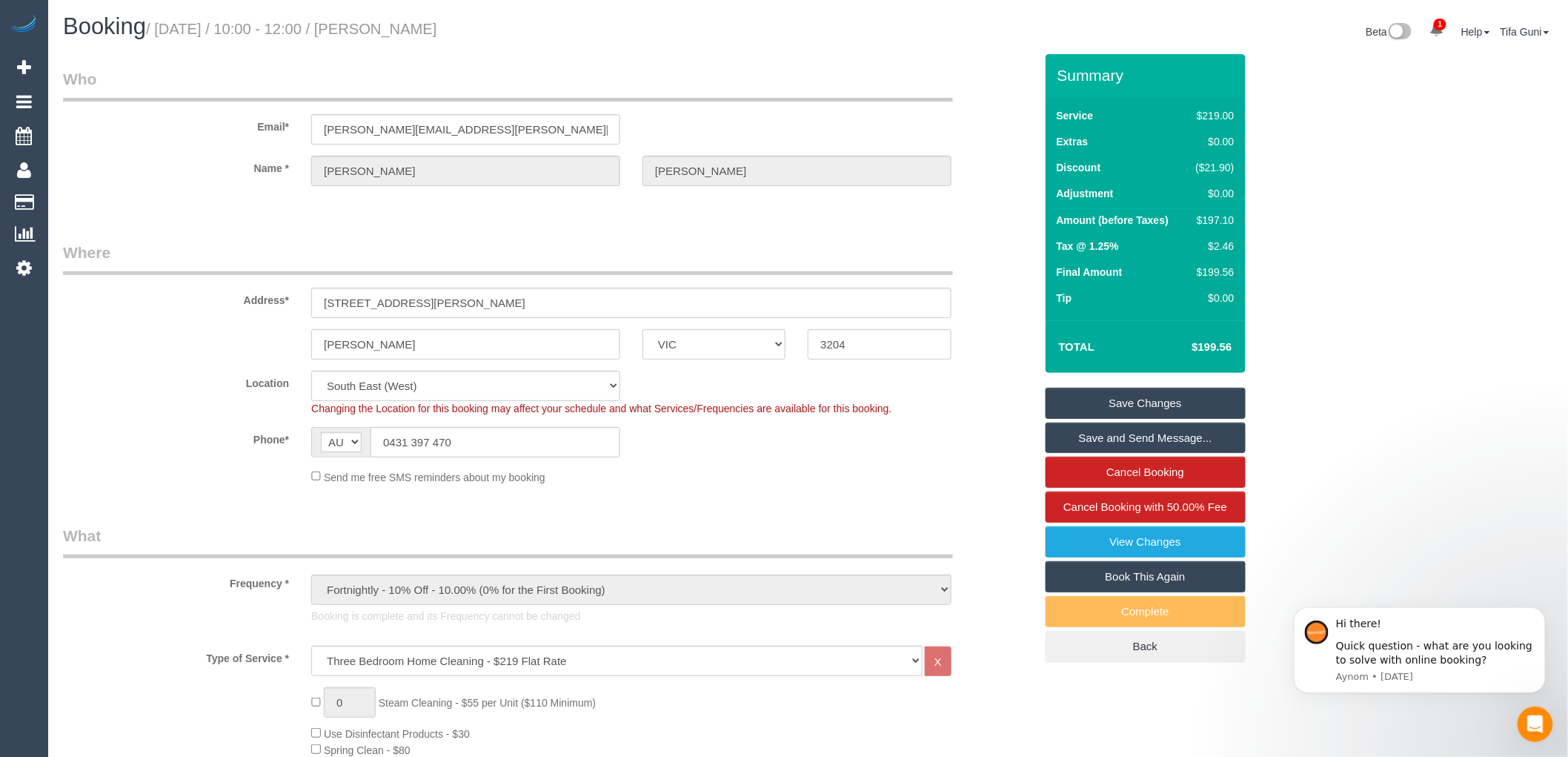
scroll to position [0, 0]
drag, startPoint x: 1239, startPoint y: 223, endPoint x: 1209, endPoint y: 221, distance: 30.1
click at [1209, 221] on div "Service $219.00 Extras $0.00 Discount ($21.90) Adjustment $0.00 Amount (before …" at bounding box center [1145, 208] width 200 height 223
click at [1194, 240] on div "$2.46" at bounding box center [1213, 246] width 45 height 15
drag, startPoint x: 1241, startPoint y: 219, endPoint x: 1197, endPoint y: 226, distance: 44.6
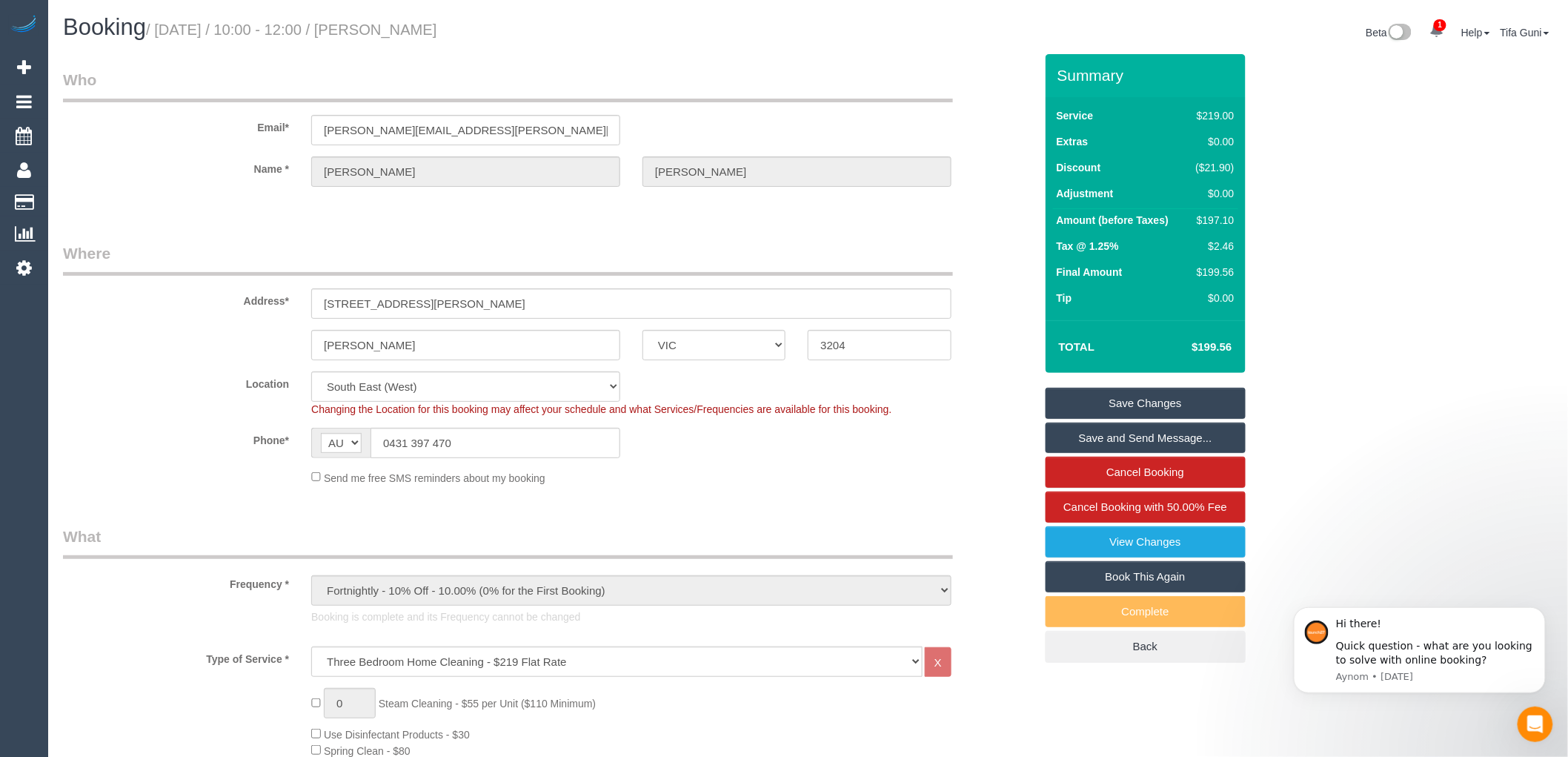
click at [1197, 226] on div "Service $219.00 Extras $0.00 Discount ($21.90) Adjustment $0.00 Amount (before …" at bounding box center [1145, 208] width 200 height 223
click at [1183, 242] on td "Tax @ 1.25%" at bounding box center [1120, 248] width 134 height 26
drag, startPoint x: 1194, startPoint y: 226, endPoint x: 1238, endPoint y: 211, distance: 46.5
click at [1238, 211] on td "$197.10" at bounding box center [1213, 223] width 52 height 27
copy div "$197.10"
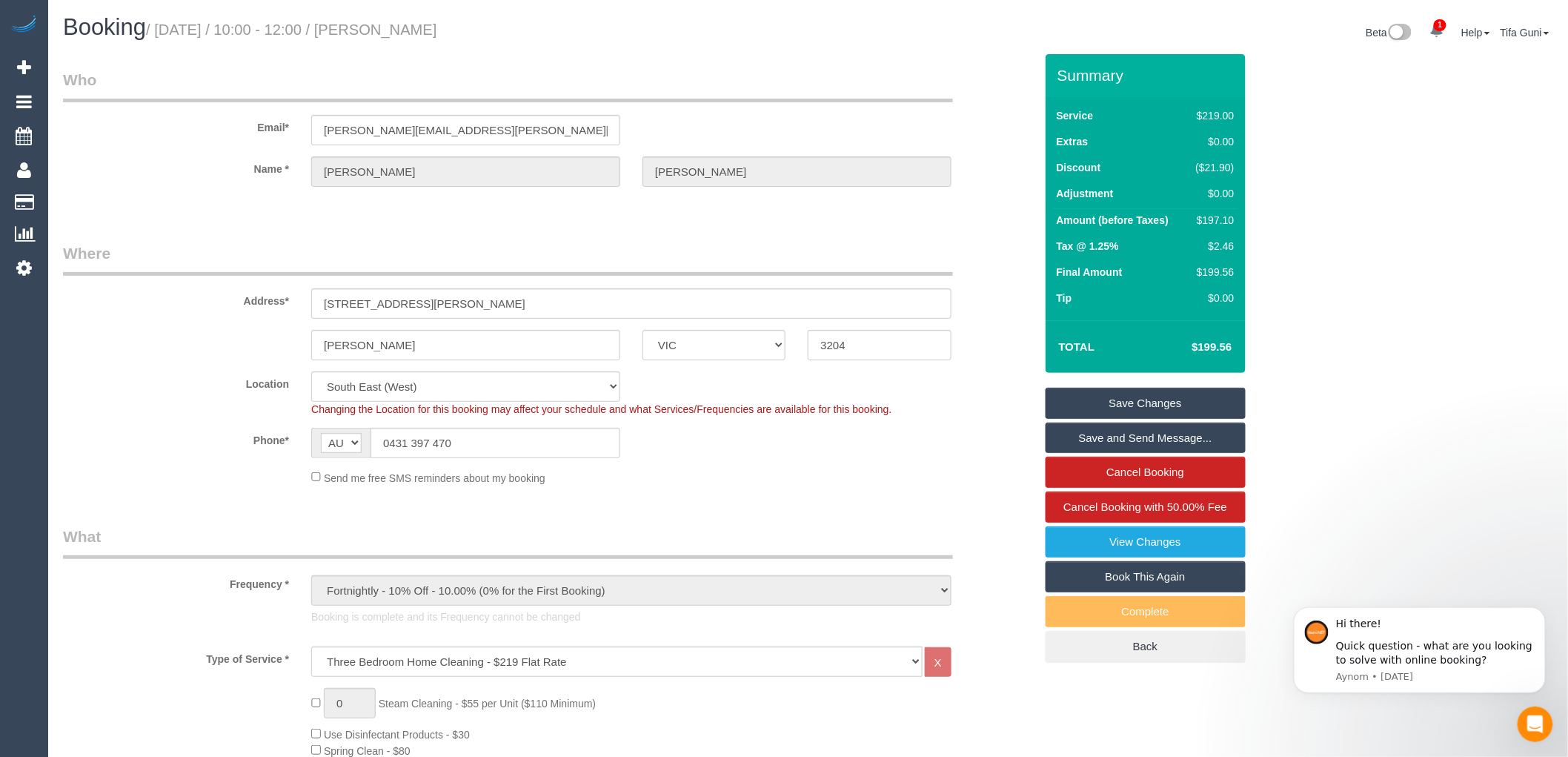
scroll to position [83, 0]
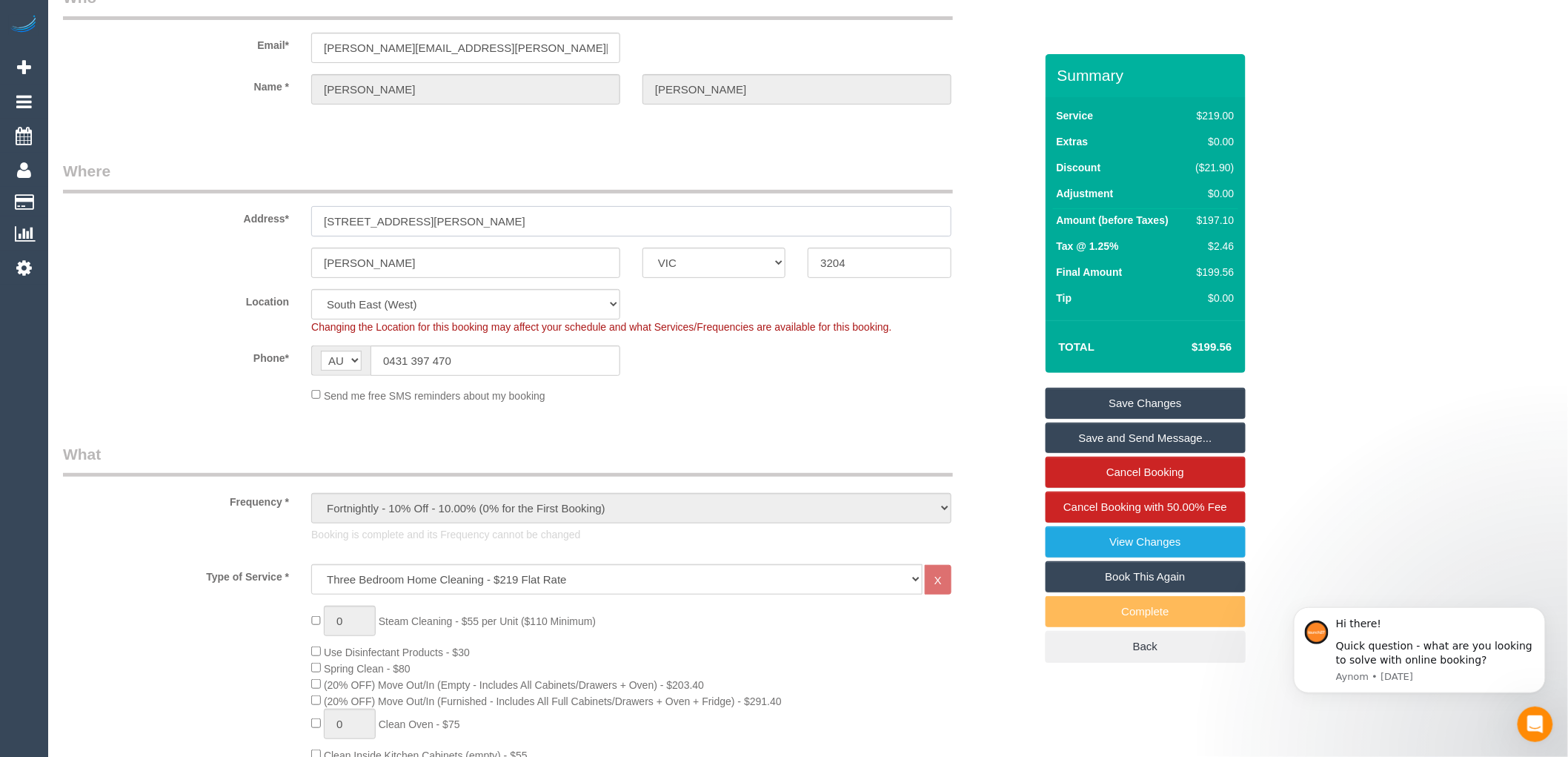
click at [409, 223] on input "7a Harold St" at bounding box center [631, 221] width 641 height 31
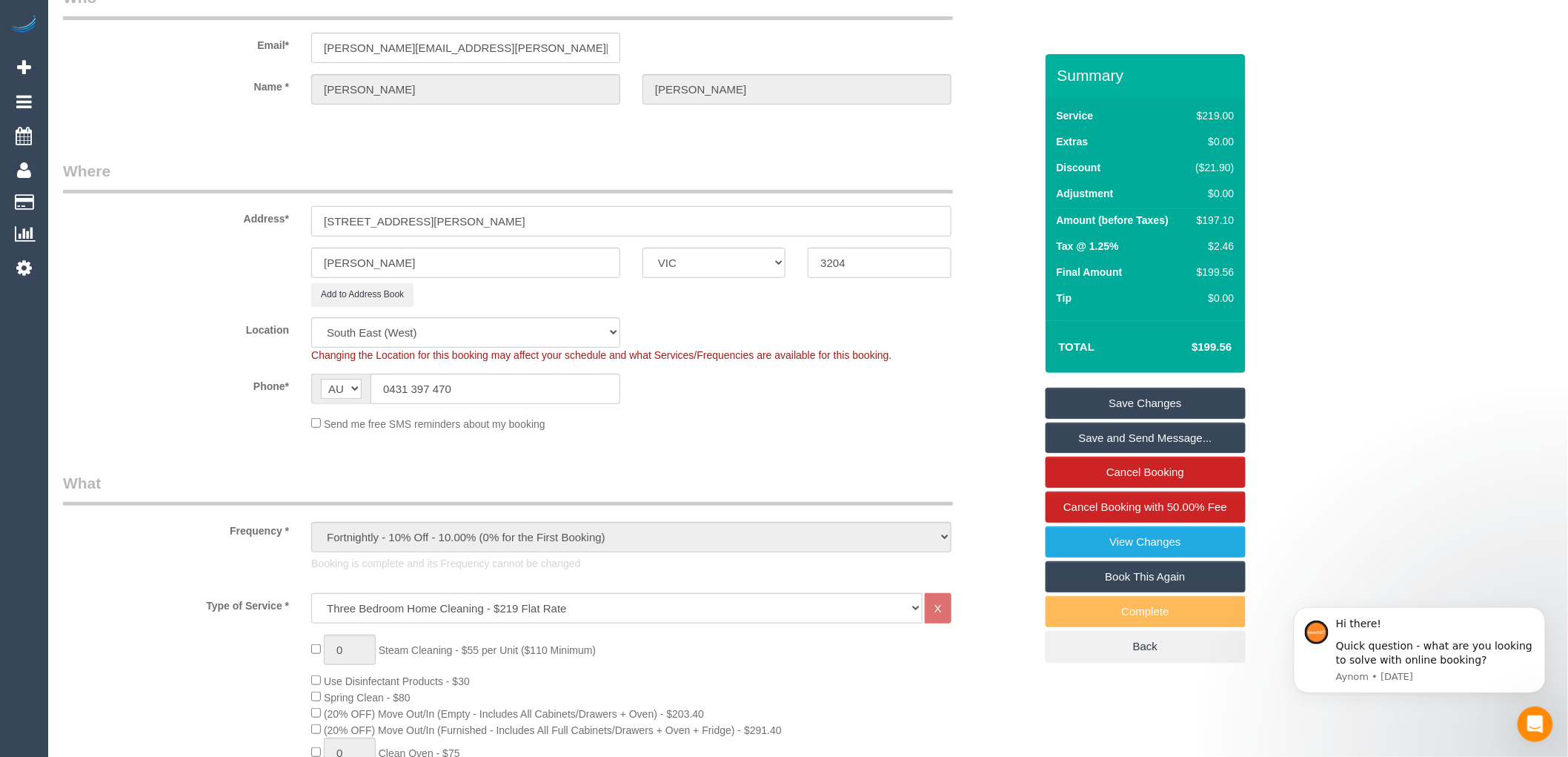
type input "7a Harold Street"
click at [689, 310] on fieldset "Where Address* 7a Harold Street McKinnon ACT NSW NT QLD SA TAS VIC WA 3204 Add …" at bounding box center [549, 301] width 972 height 282
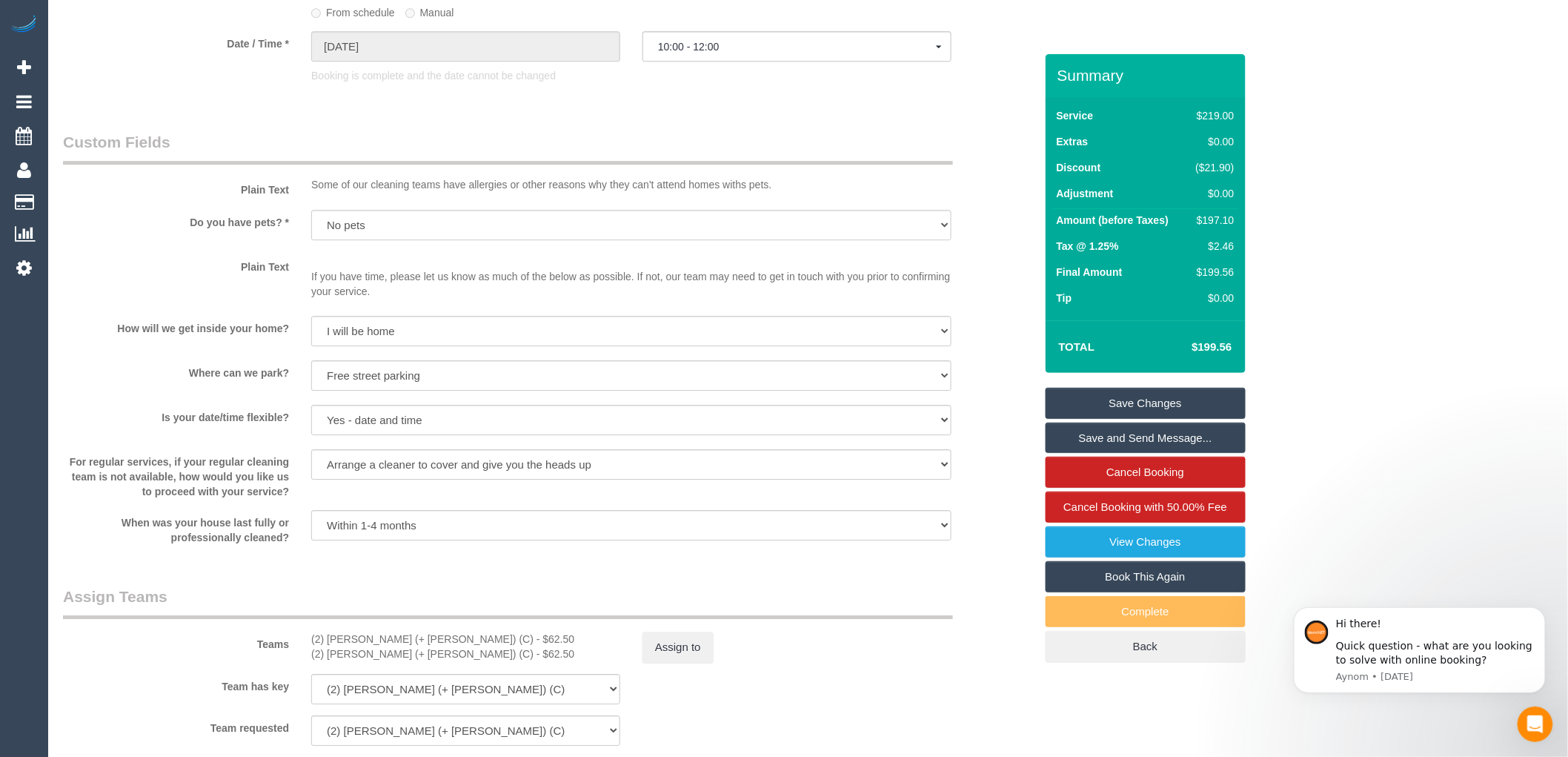
scroll to position [1730, 0]
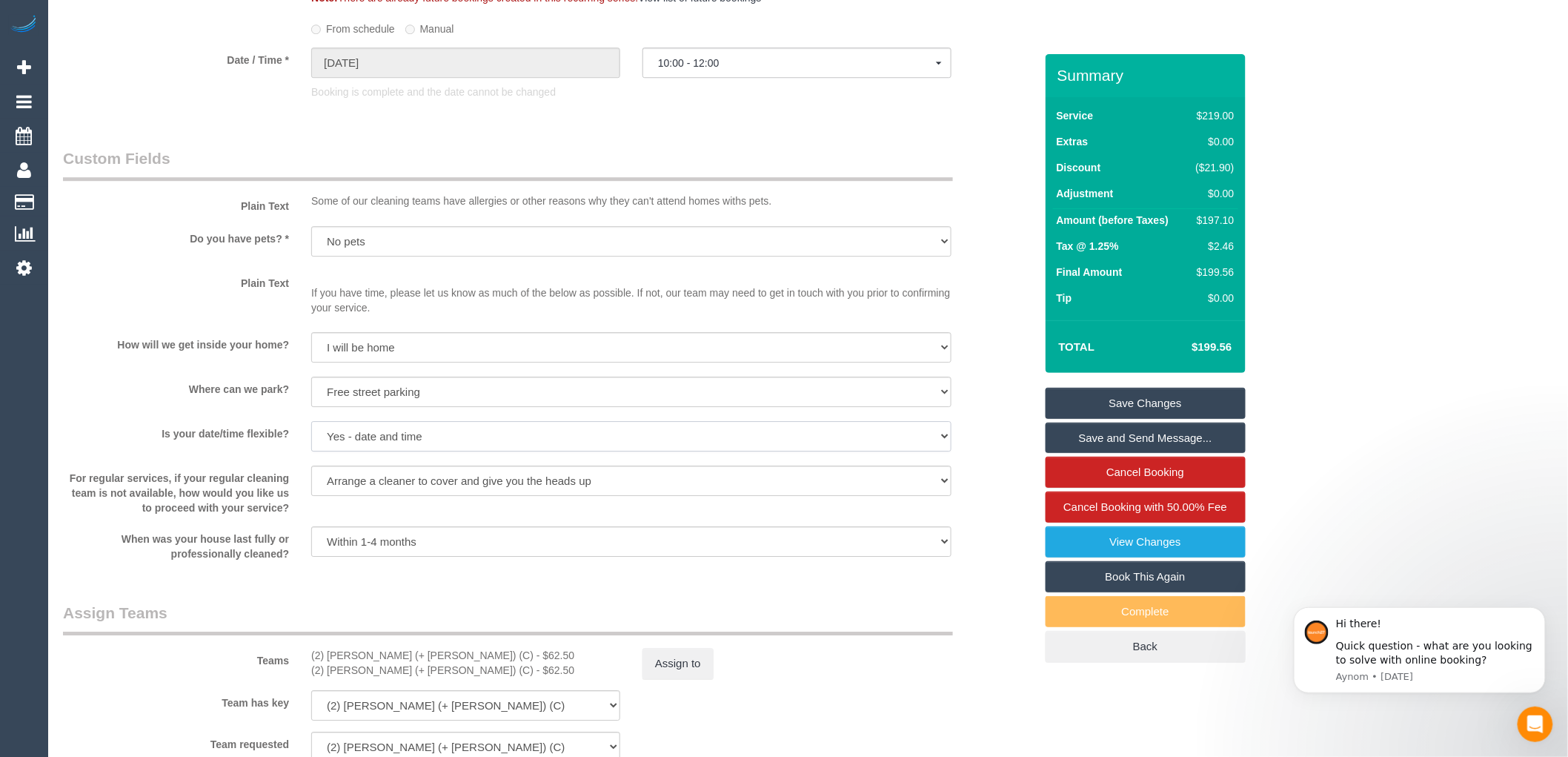
click at [364, 450] on select "Yes - date and time Yes - date but not time Yes - time but not date No - No fle…" at bounding box center [631, 436] width 641 height 31
select select "number:24"
click at [311, 437] on select "Yes - date and time Yes - date but not time Yes - time but not date No - No fle…" at bounding box center [631, 436] width 641 height 31
click at [391, 489] on select "Arrange a cleaner to cover and do not bother you Arrange a cleaner to cover and…" at bounding box center [631, 480] width 641 height 31
select select
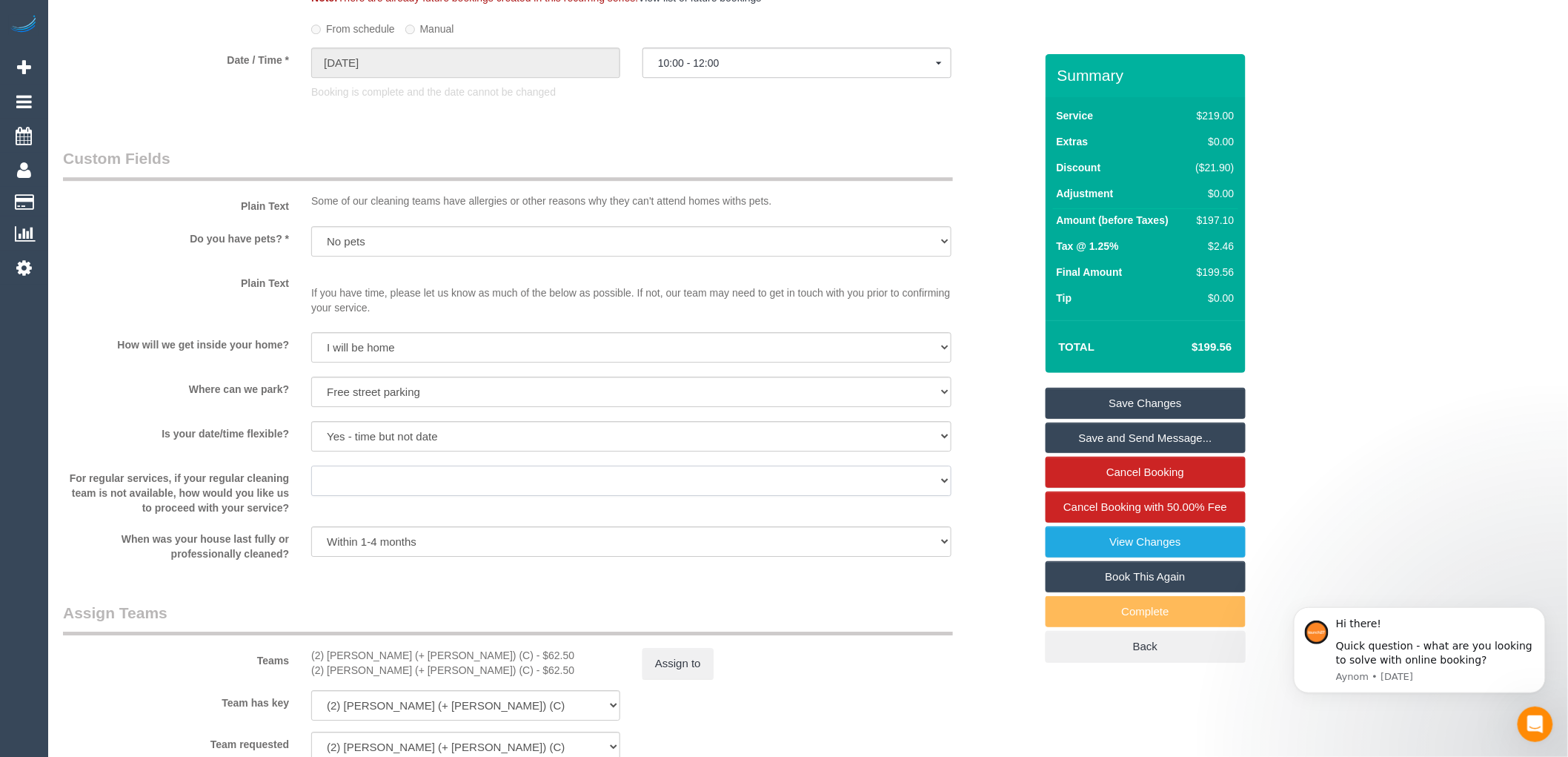
click at [311, 481] on select "Arrange a cleaner to cover and do not bother you Arrange a cleaner to cover and…" at bounding box center [631, 480] width 641 height 31
click at [408, 557] on select "Within 1-2 weeks Within 2-4 weeks Within 1-4 months Over 4 months ago" at bounding box center [631, 541] width 641 height 31
select select
click at [311, 542] on select "Within 1-2 weeks Within 2-4 weeks Within 1-4 months Over 4 months ago" at bounding box center [631, 541] width 641 height 31
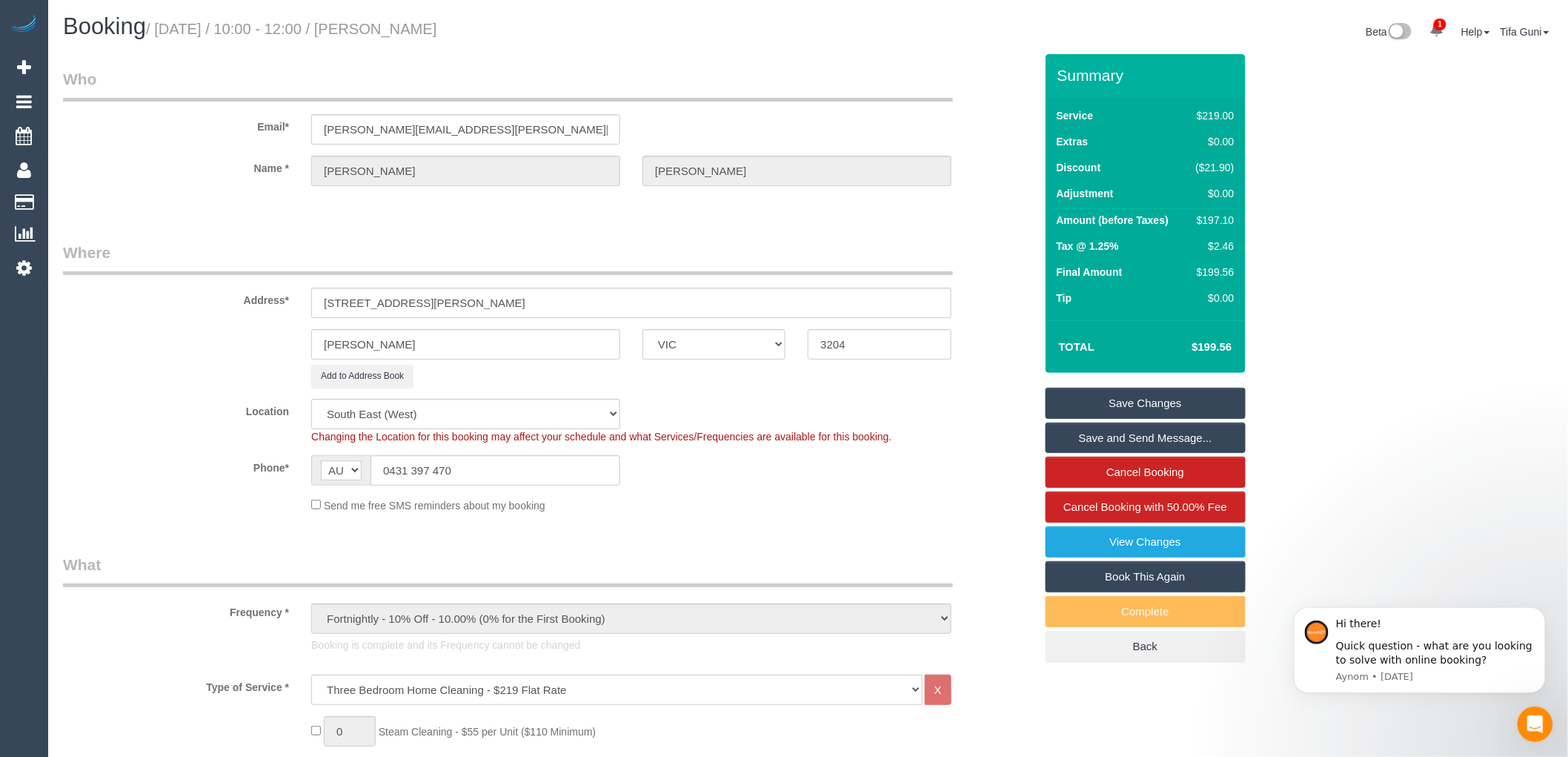
scroll to position [0, 0]
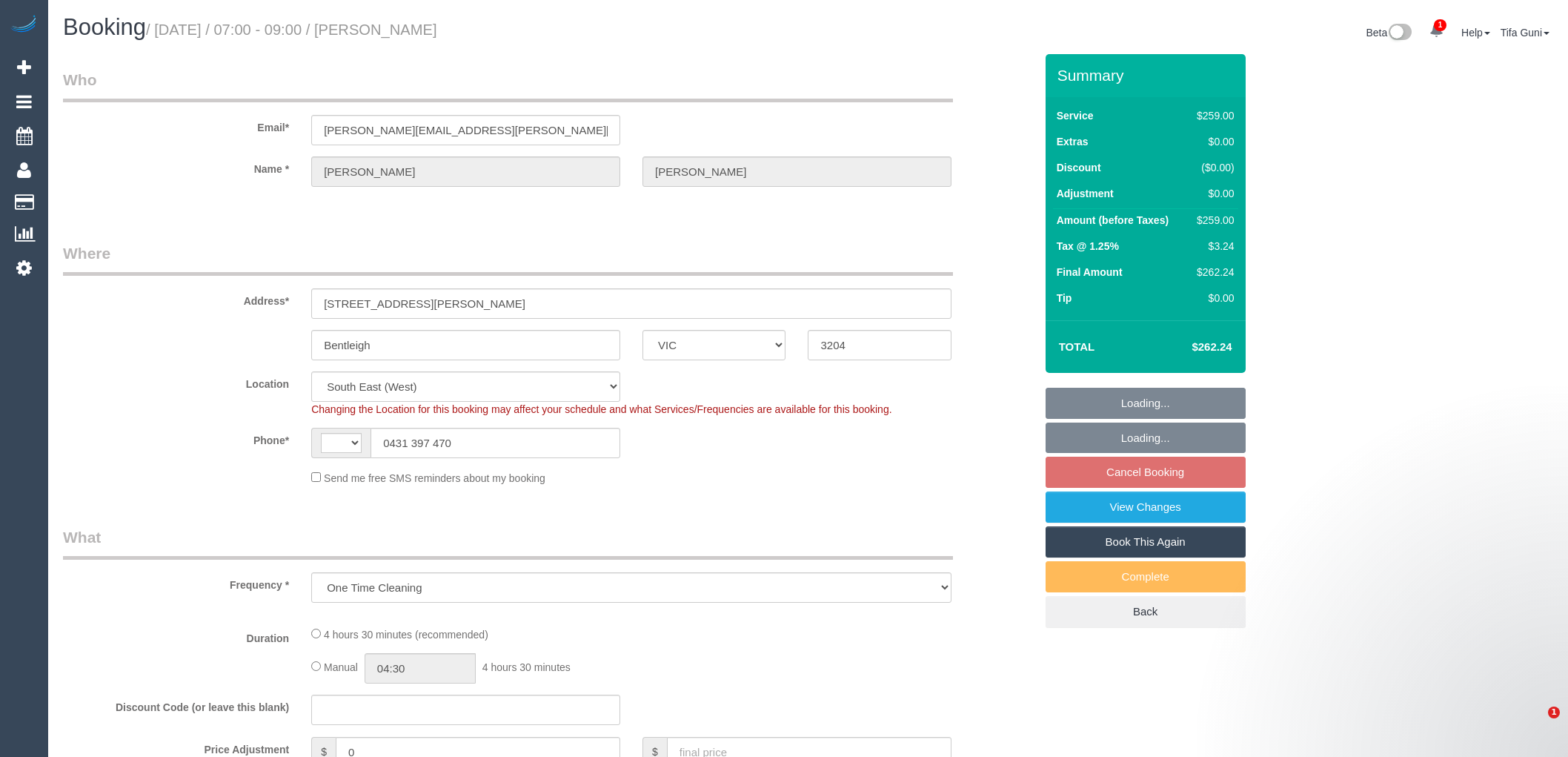
select select "VIC"
select select "object:538"
select select "string:AU"
select select "string:stripe-pm_1MU5OA2GScqysDRV42SJ4BMW"
select select "number:28"
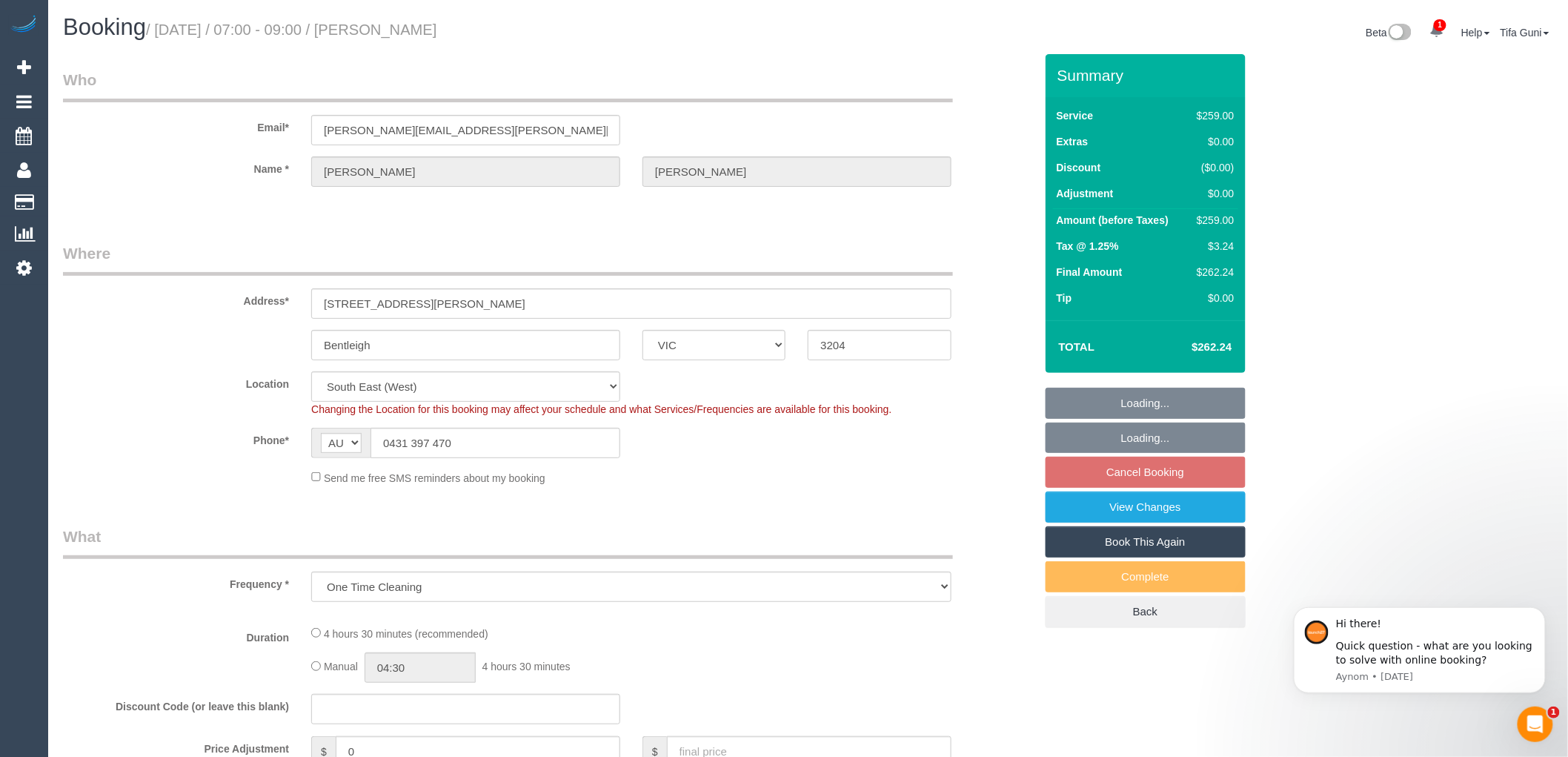
select select "number:14"
select select "number:19"
select select "number:24"
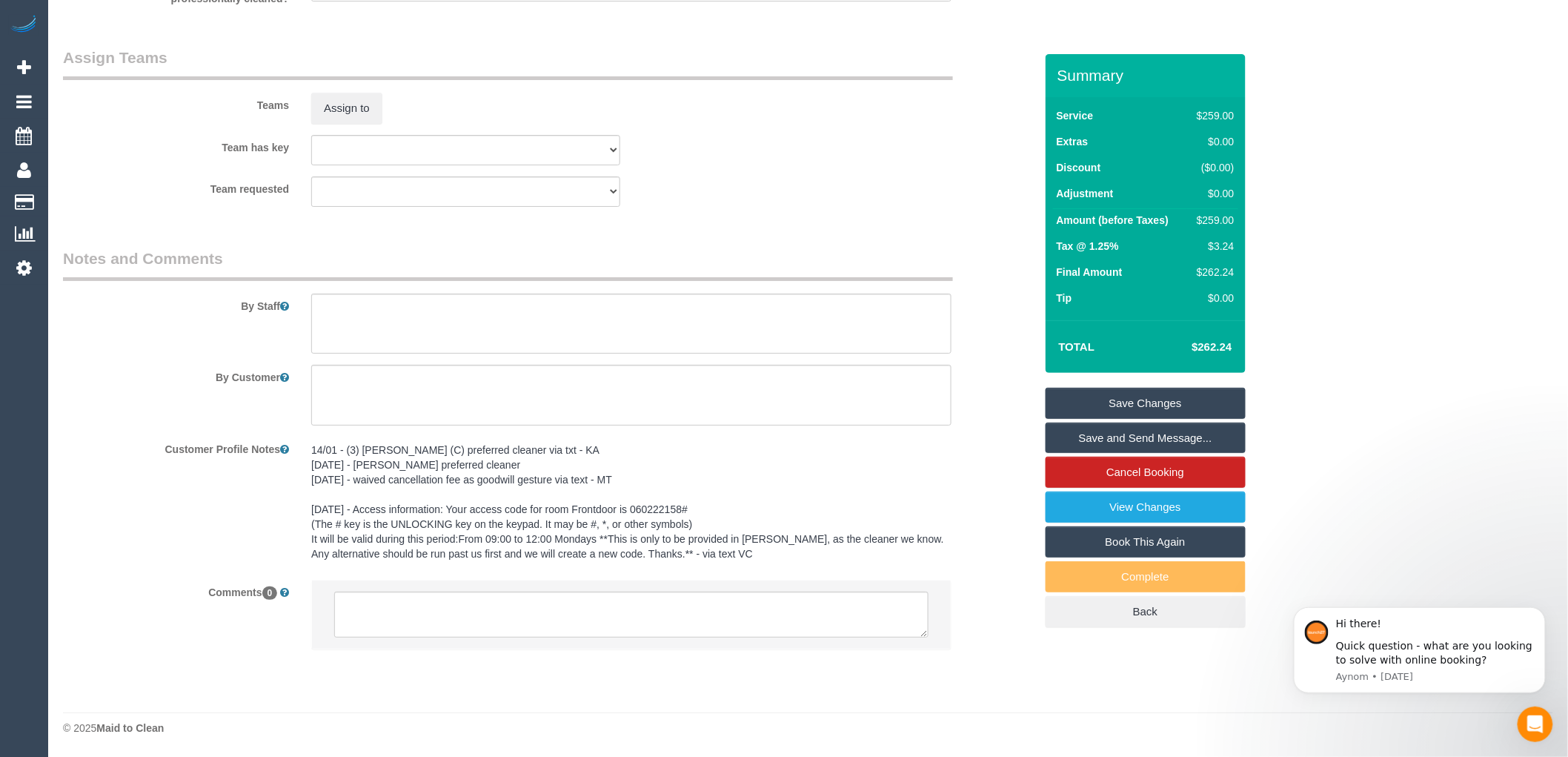
scroll to position [2270, 0]
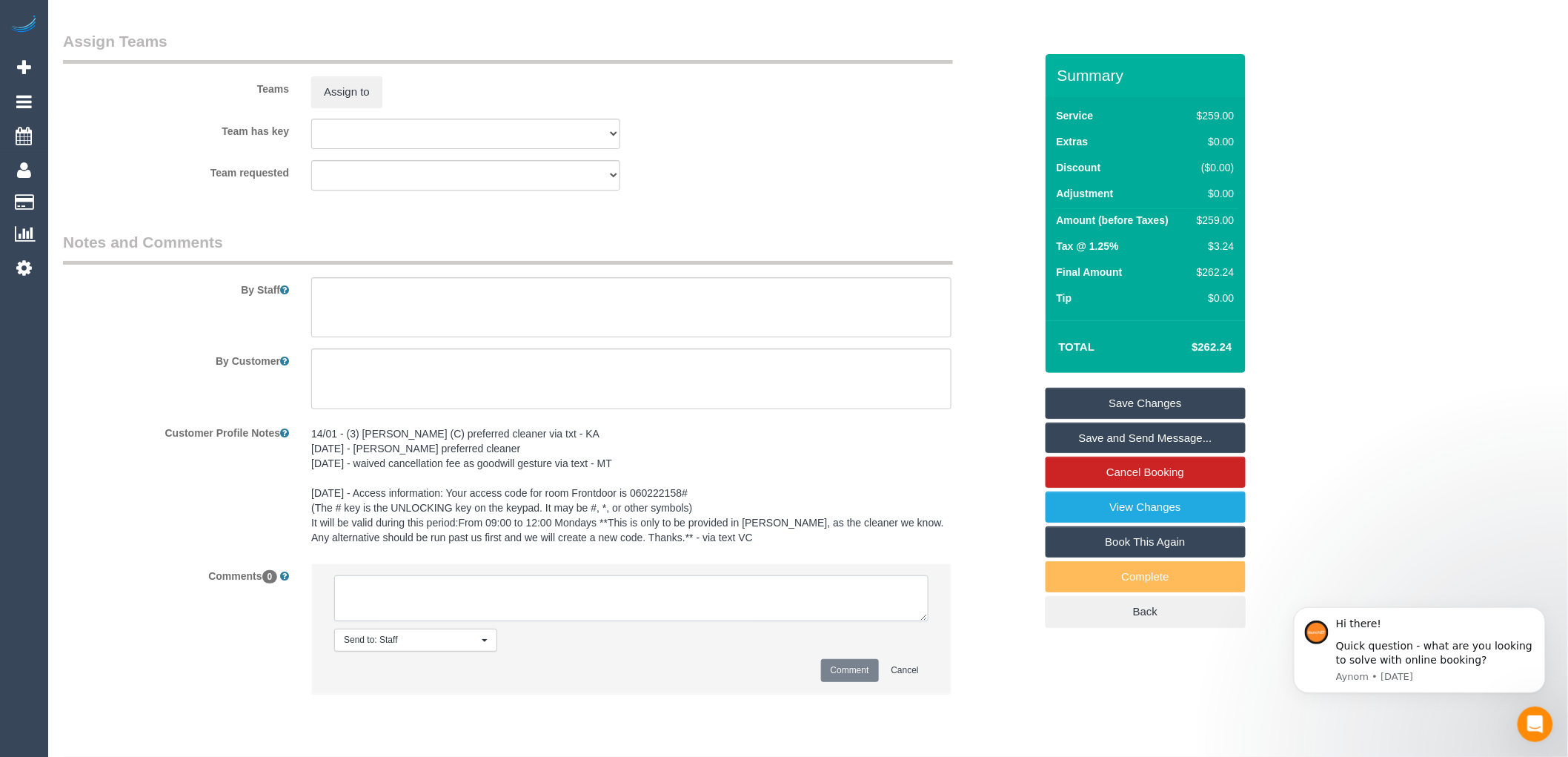
click at [452, 616] on textarea at bounding box center [631, 598] width 595 height 46
paste textarea "Flexibility dates: Flexibility times: Notes: Contact via:"
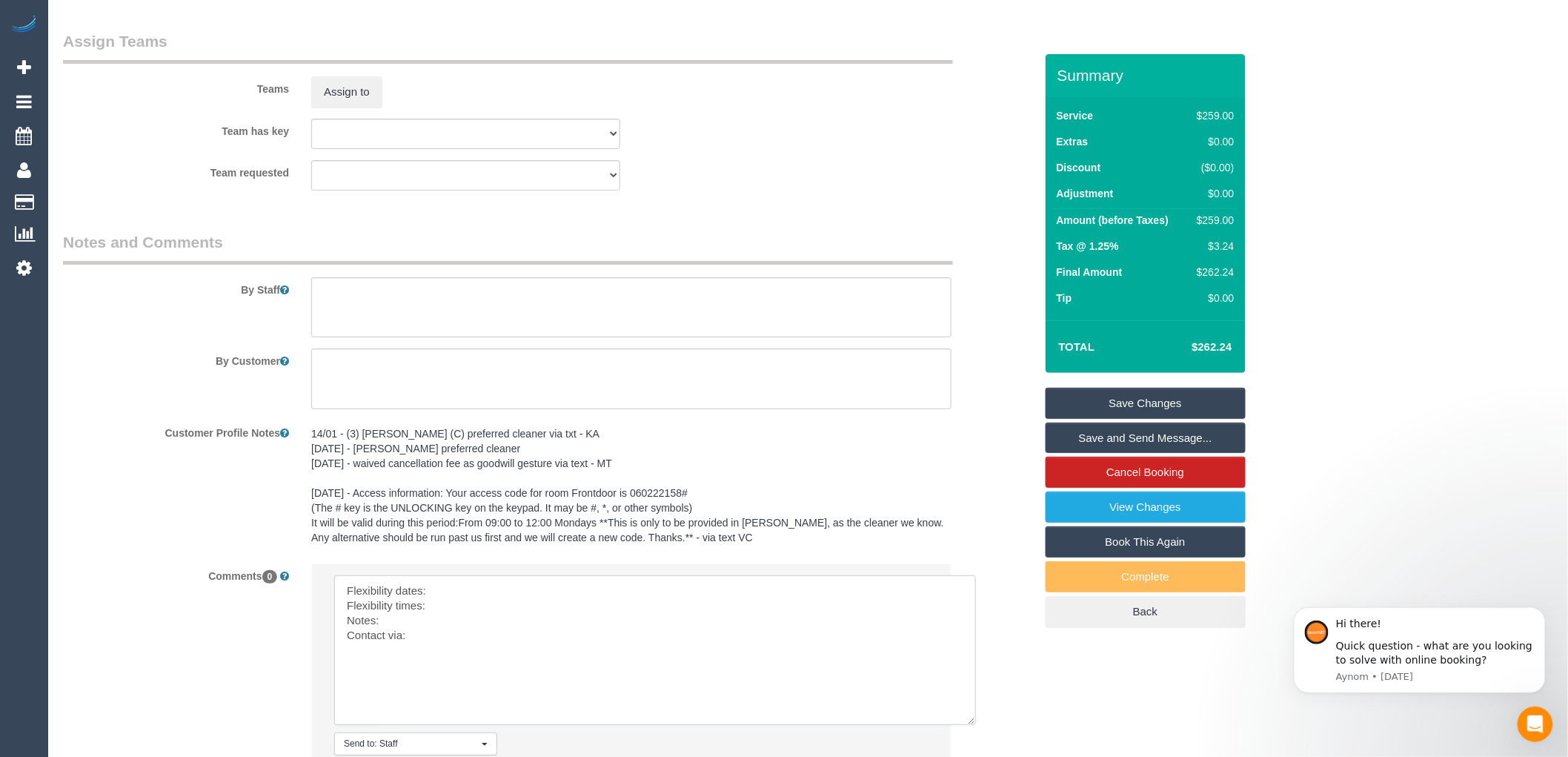
drag, startPoint x: 923, startPoint y: 634, endPoint x: 972, endPoint y: 738, distance: 115.0
click at [972, 725] on textarea at bounding box center [655, 650] width 642 height 150
click at [451, 599] on textarea at bounding box center [655, 650] width 642 height 150
drag, startPoint x: 468, startPoint y: 604, endPoint x: 430, endPoint y: 598, distance: 38.5
click at [430, 598] on textarea at bounding box center [655, 650] width 642 height 150
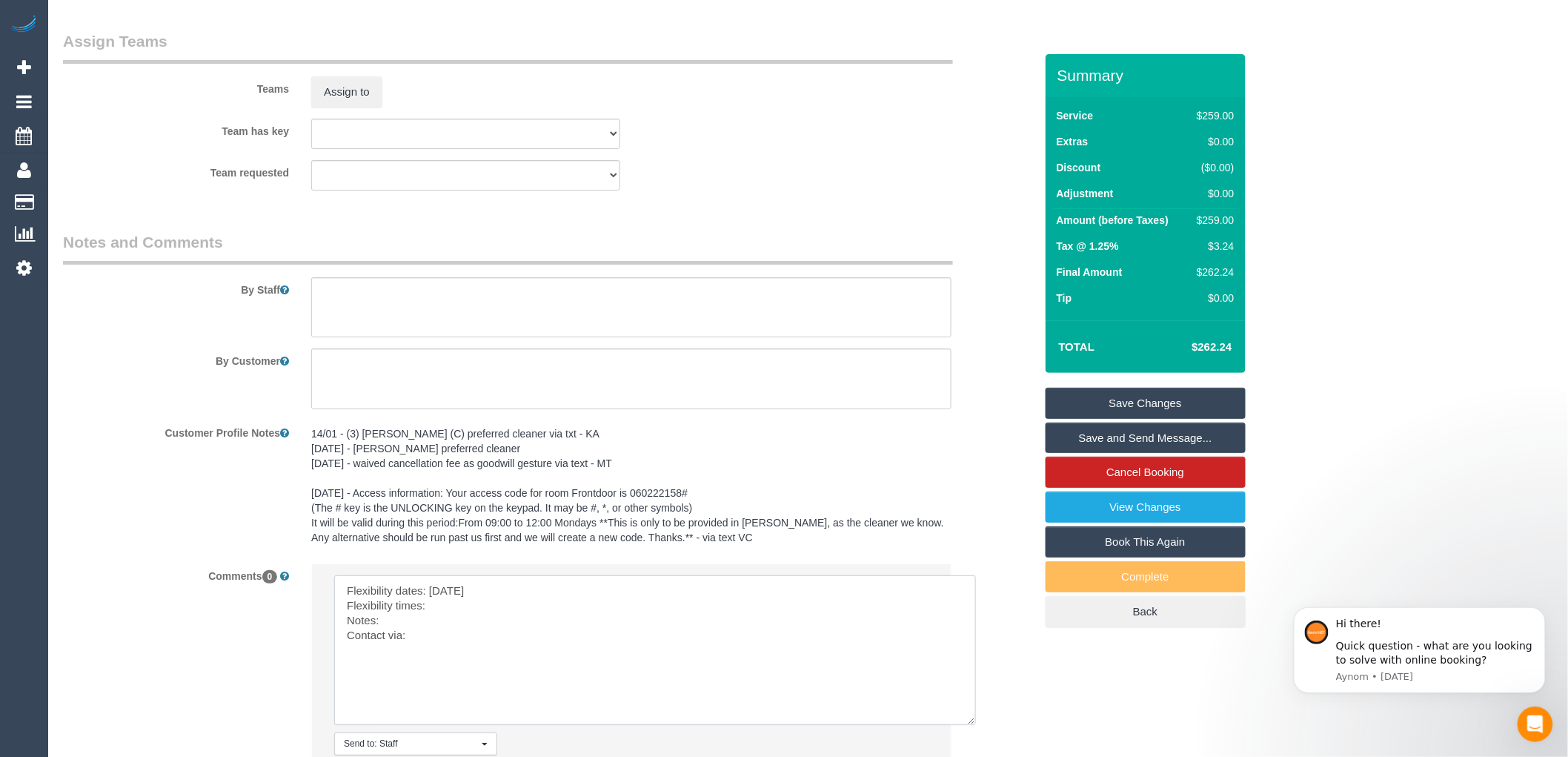
click at [449, 620] on textarea at bounding box center [655, 650] width 642 height 150
click at [403, 635] on textarea at bounding box center [655, 650] width 642 height 150
click at [464, 641] on textarea at bounding box center [655, 650] width 642 height 150
click at [454, 655] on textarea at bounding box center [655, 650] width 642 height 150
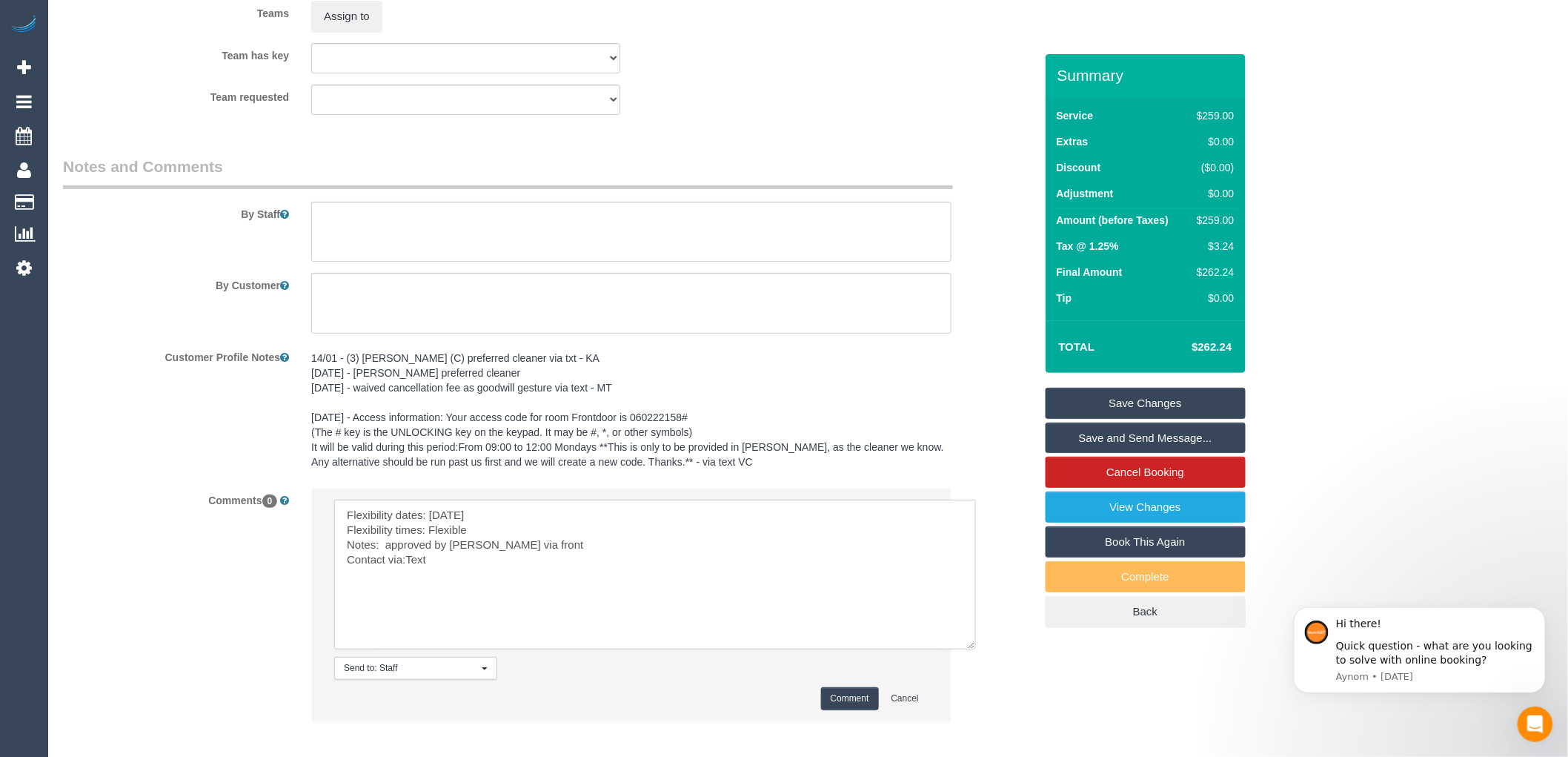
scroll to position [2351, 0]
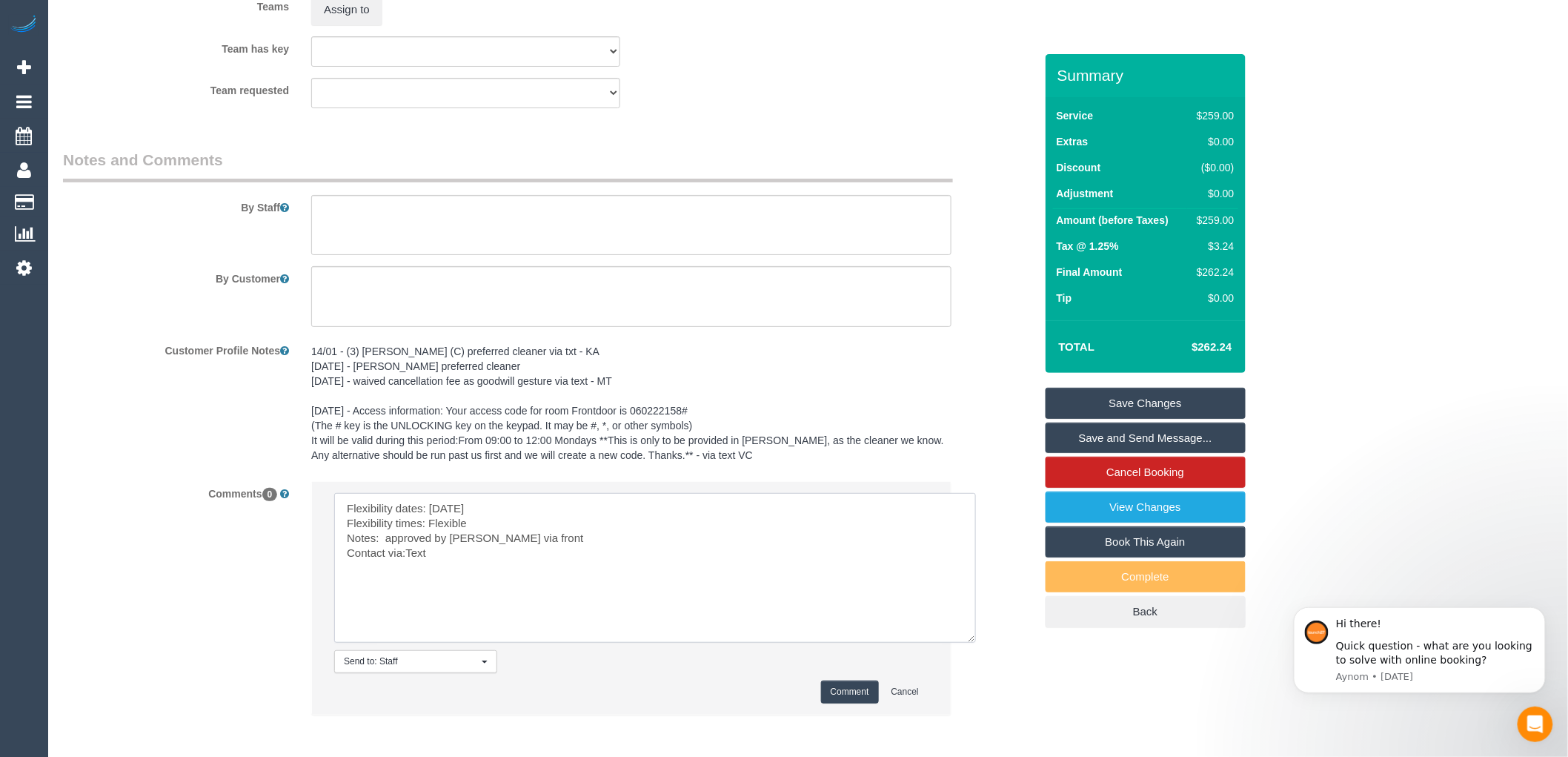
type textarea "Flexibility dates: Friday Flexibility times: Flexible Notes: approved by Jessic…"
click at [839, 703] on button "Comment" at bounding box center [851, 691] width 58 height 23
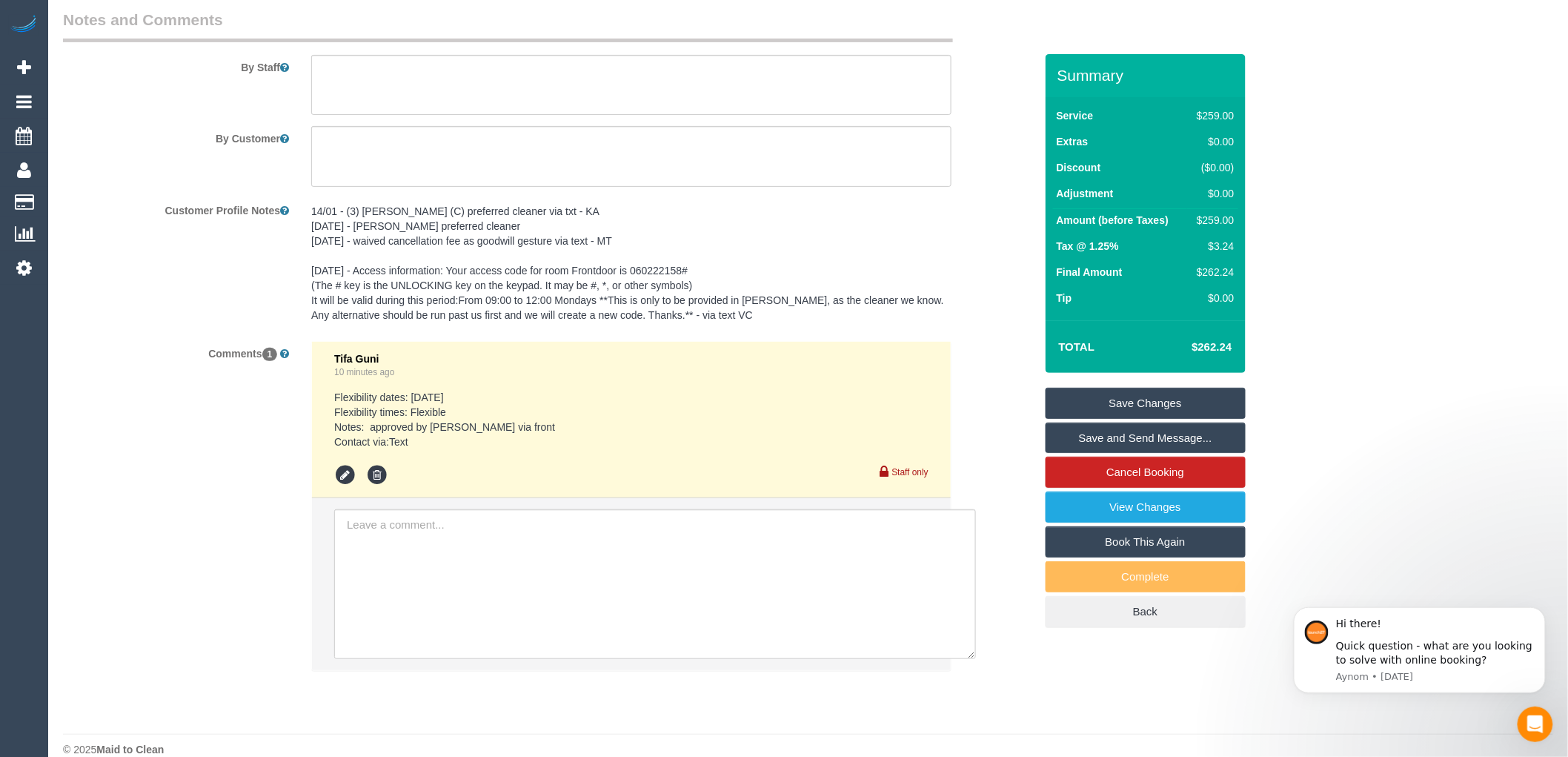
scroll to position [2528, 0]
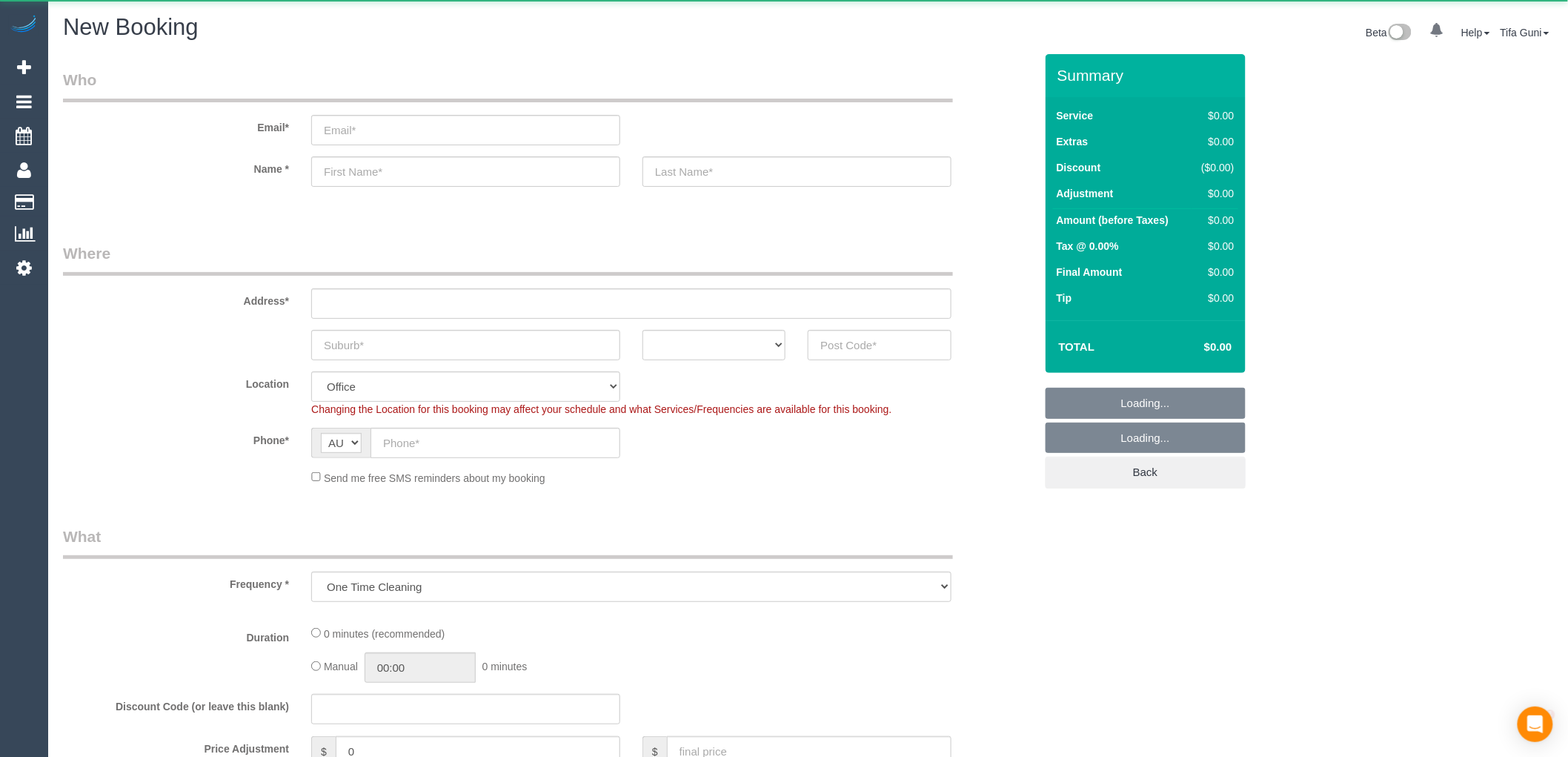
select select "object:831"
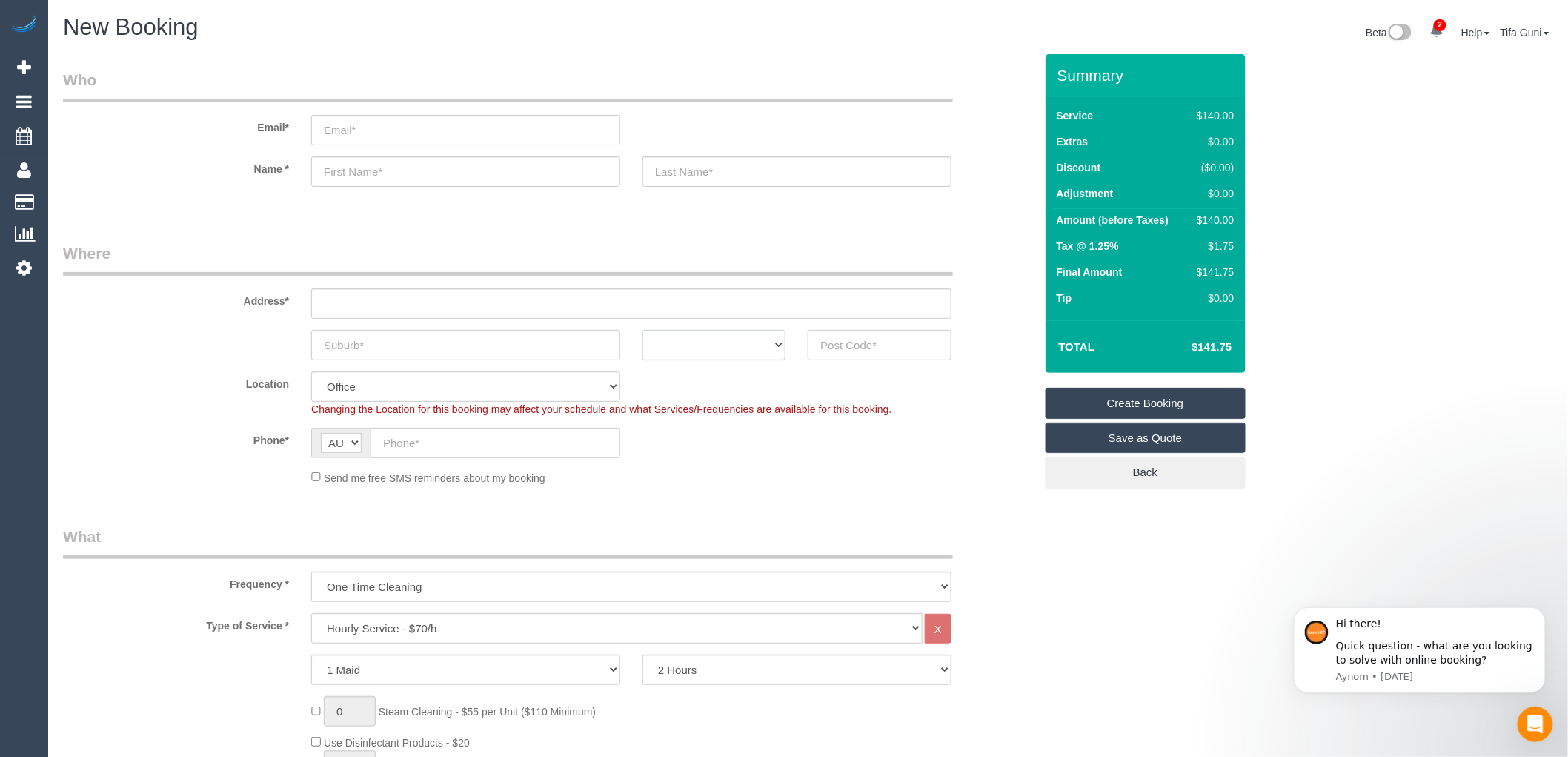
click at [772, 343] on select "ACT NSW NT QLD SA TAS VIC WA" at bounding box center [714, 345] width 143 height 31
select select "VIC"
click at [643, 330] on select "ACT NSW NT QLD SA TAS VIC WA" at bounding box center [714, 345] width 143 height 31
click at [487, 351] on input "text" at bounding box center [465, 345] width 309 height 31
drag, startPoint x: 388, startPoint y: 347, endPoint x: 279, endPoint y: 345, distance: 109.0
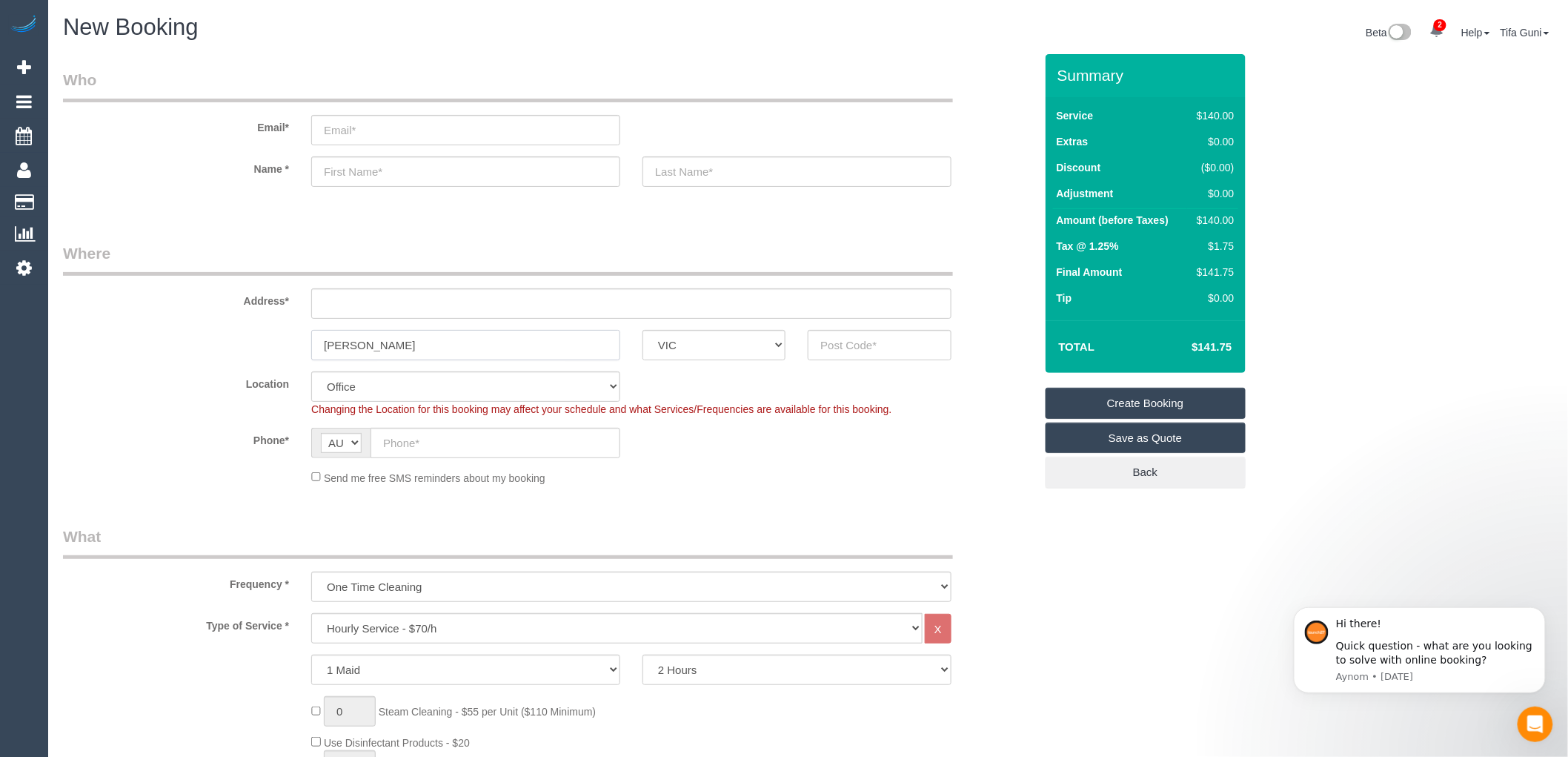
click at [279, 345] on div "wollert ACT NSW NT QLD SA TAS VIC WA" at bounding box center [549, 345] width 994 height 31
type input "wollert"
click at [838, 353] on input "text" at bounding box center [880, 345] width 143 height 31
paste input "3750"
type input "3750"
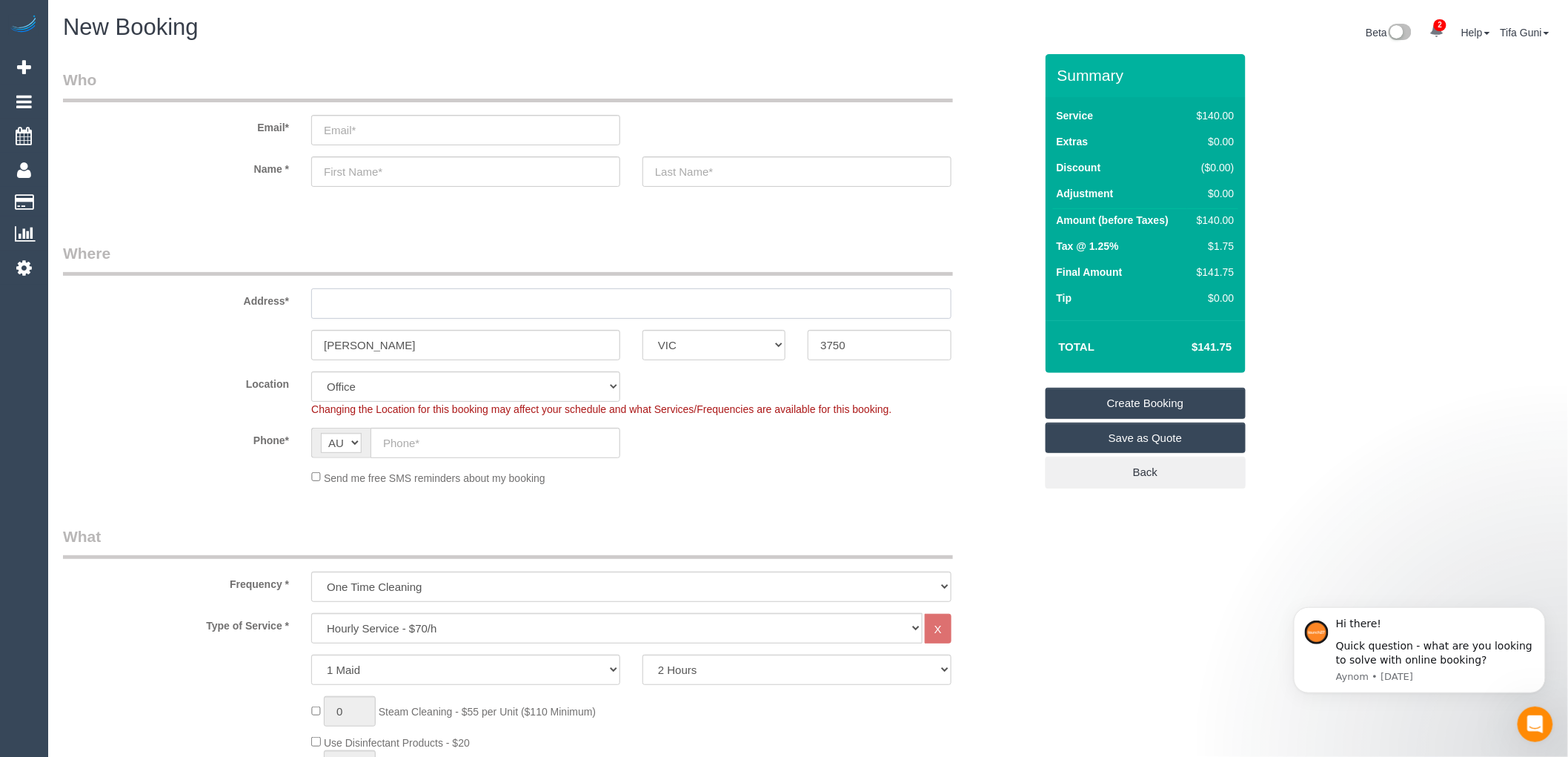
click at [346, 299] on input "text" at bounding box center [631, 303] width 641 height 31
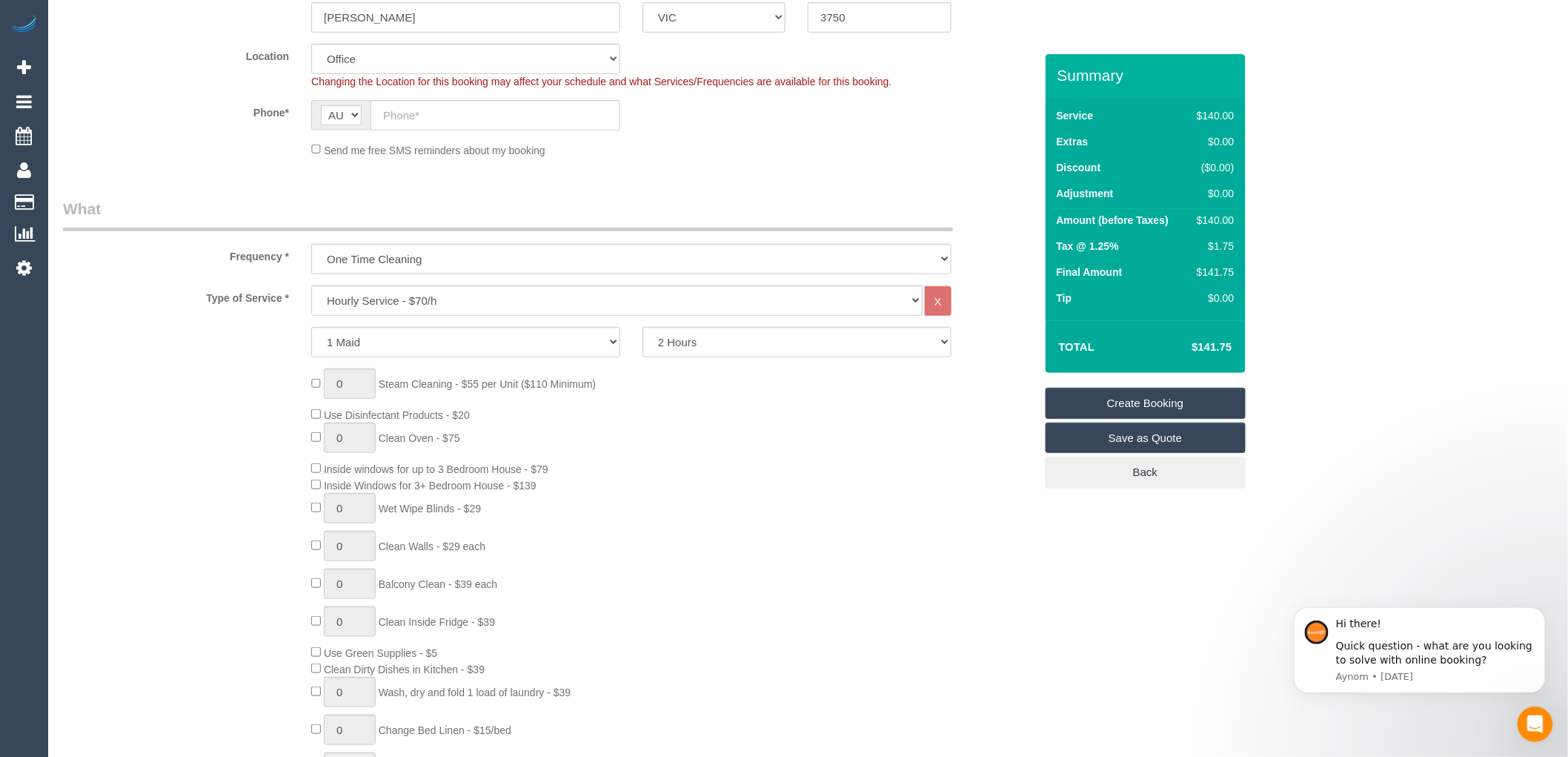
scroll to position [329, 0]
type input "-"
click at [402, 300] on select "Hourly Service - $70/h Hourly Service - $65/h Hourly Service - $60/h Hourly Ser…" at bounding box center [617, 298] width 612 height 31
click at [311, 284] on select "Hourly Service - $70/h Hourly Service - $65/h Hourly Service - $60/h Hourly Ser…" at bounding box center [617, 298] width 612 height 31
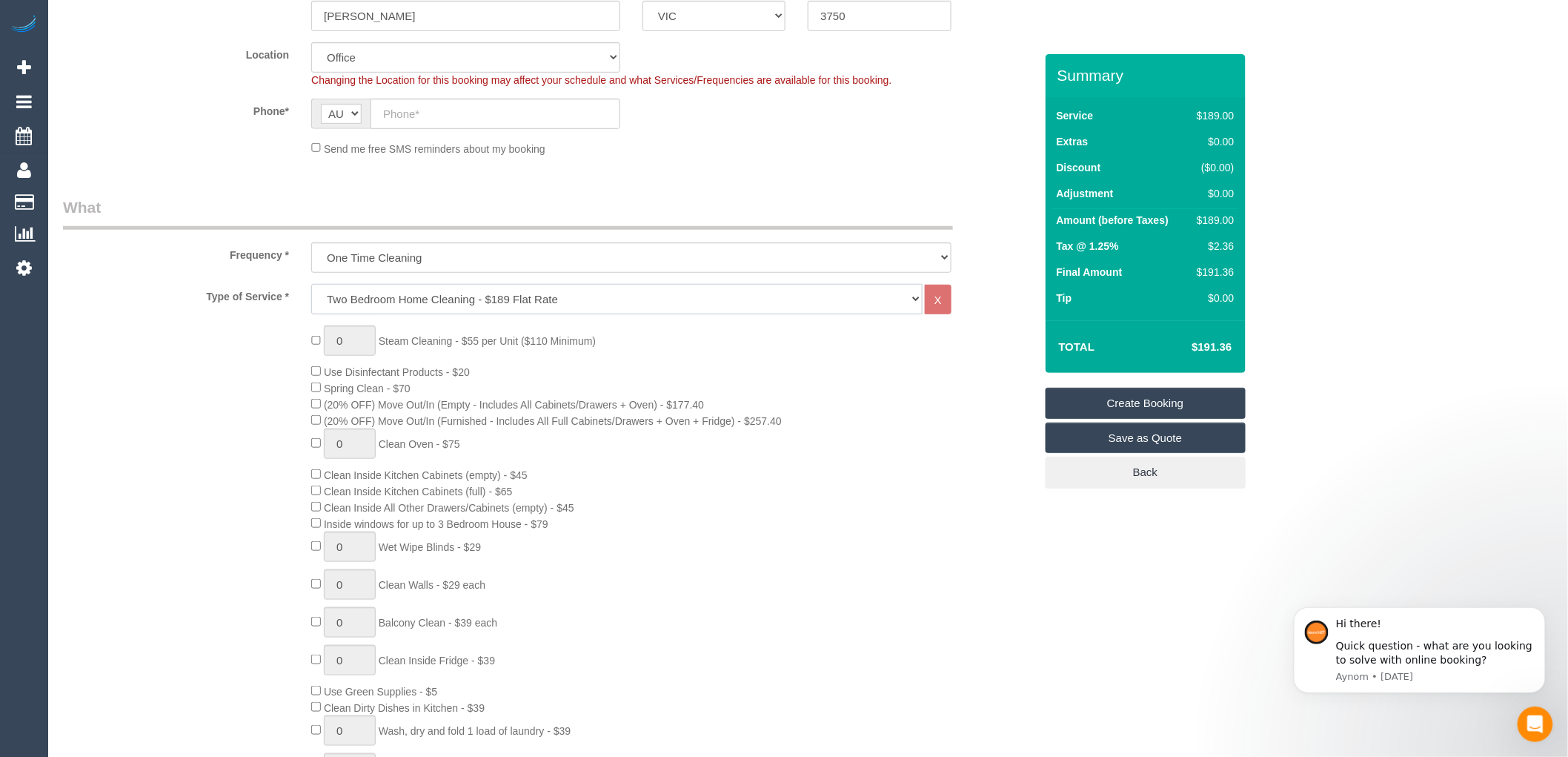
click at [377, 301] on select "Hourly Service - $70/h Hourly Service - $65/h Hourly Service - $60/h Hourly Ser…" at bounding box center [617, 298] width 612 height 31
select select "212"
click at [311, 284] on select "Hourly Service - $70/h Hourly Service - $65/h Hourly Service - $60/h Hourly Ser…" at bounding box center [617, 298] width 612 height 31
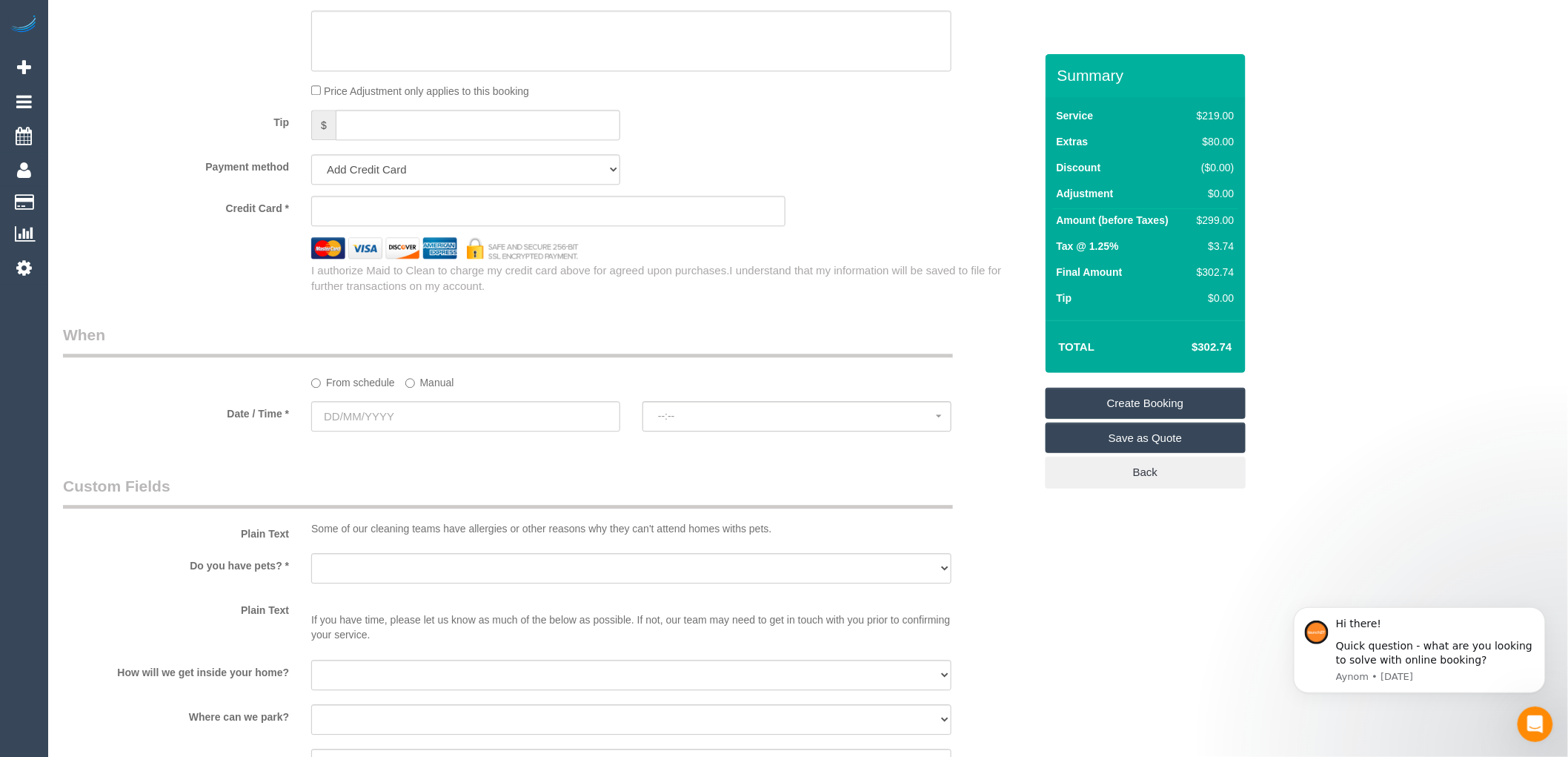
scroll to position [1483, 0]
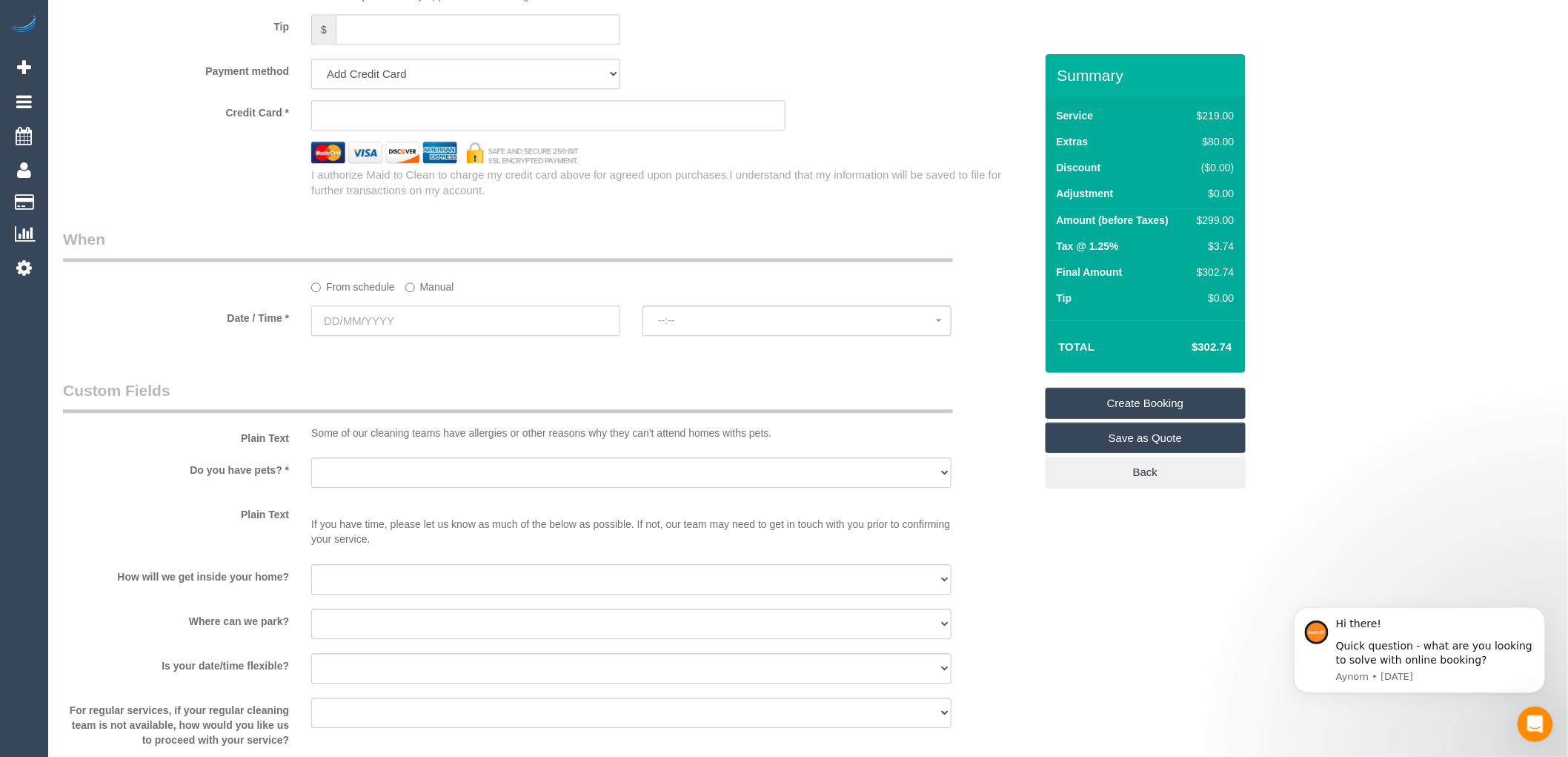
click at [408, 336] on input "text" at bounding box center [465, 320] width 309 height 31
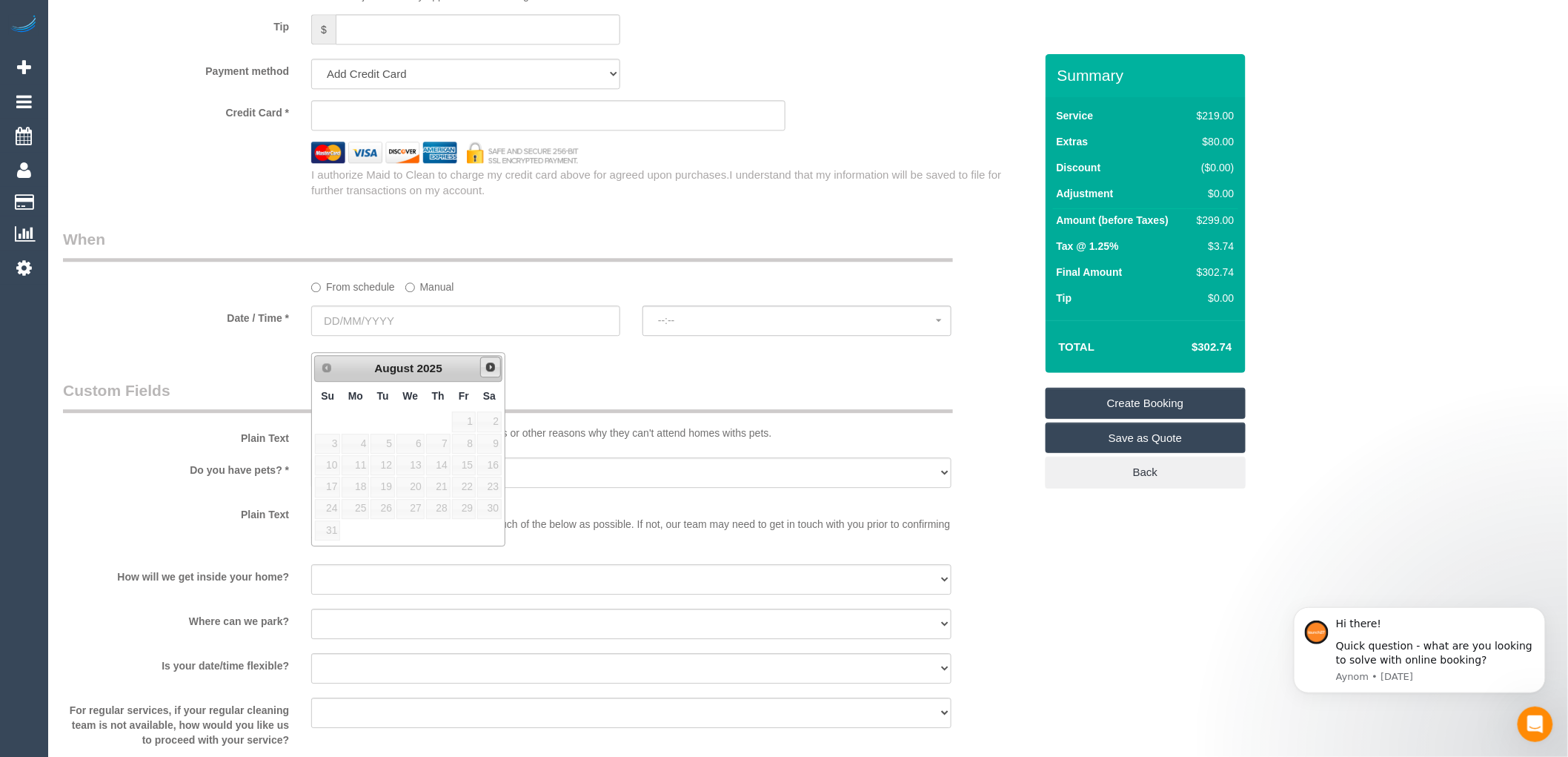
click at [490, 371] on span "Next" at bounding box center [490, 367] width 12 height 12
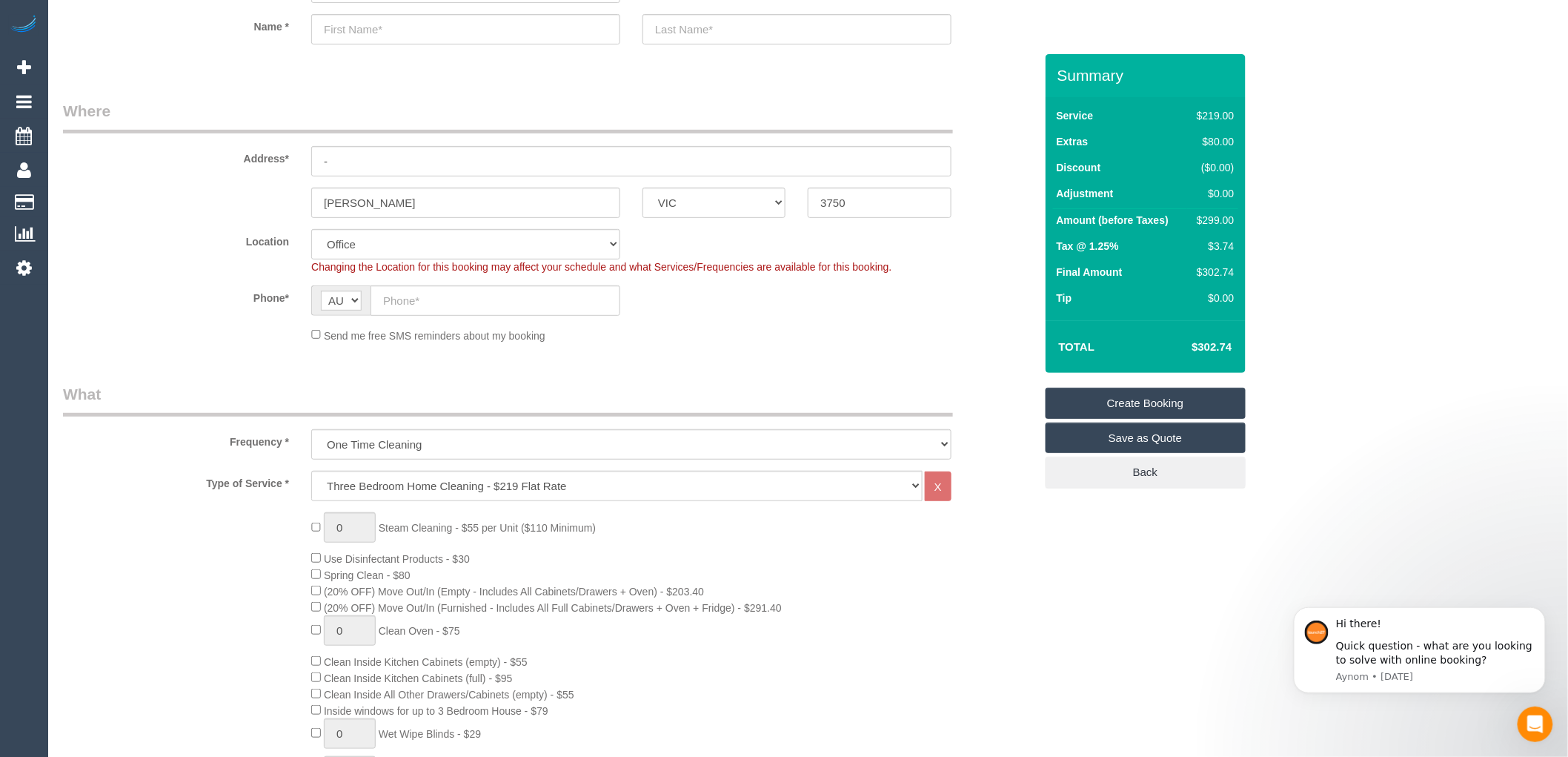
scroll to position [0, 0]
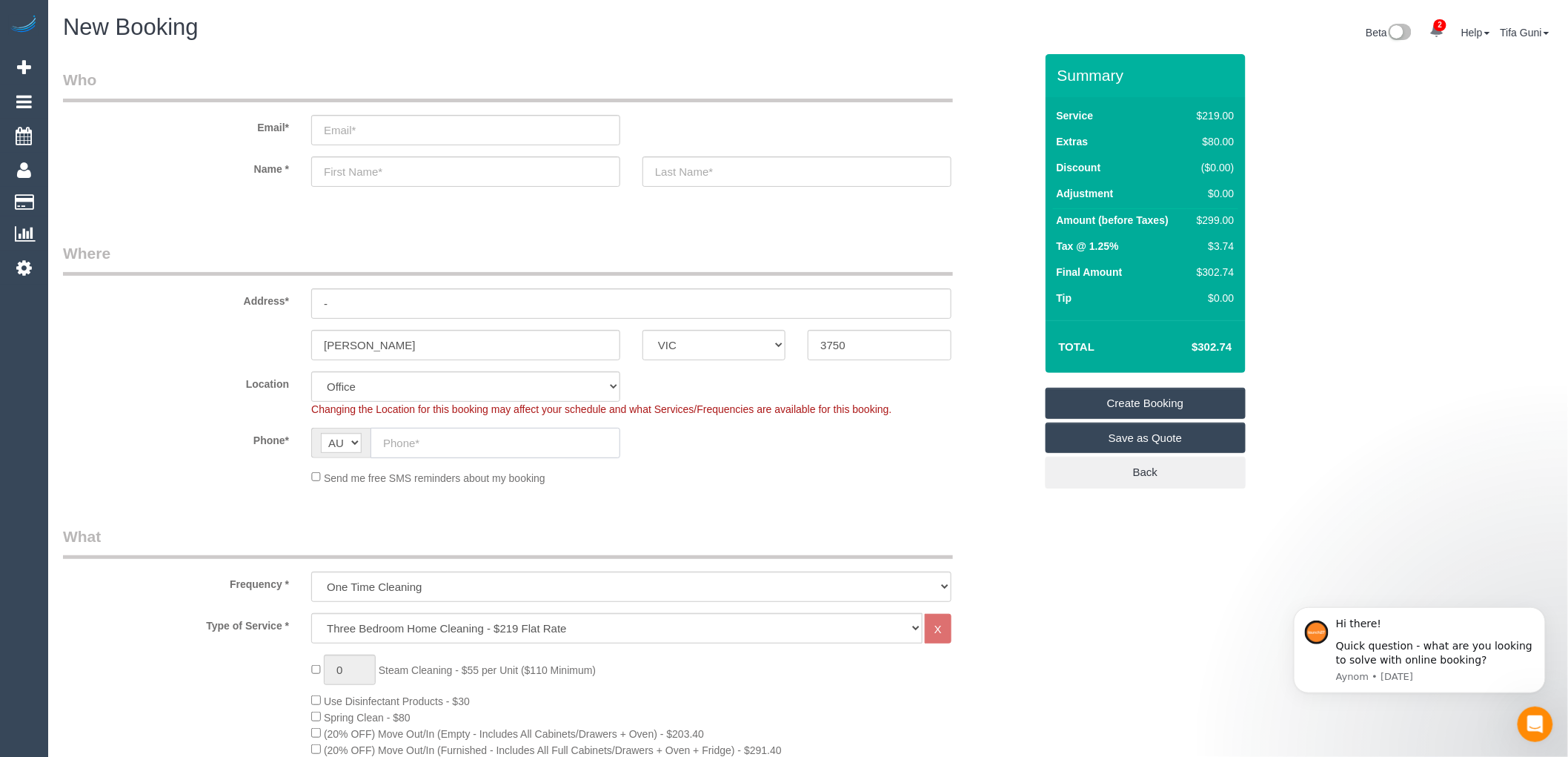
click at [446, 447] on input "text" at bounding box center [496, 443] width 250 height 31
click at [438, 346] on input "wollert" at bounding box center [465, 345] width 309 height 31
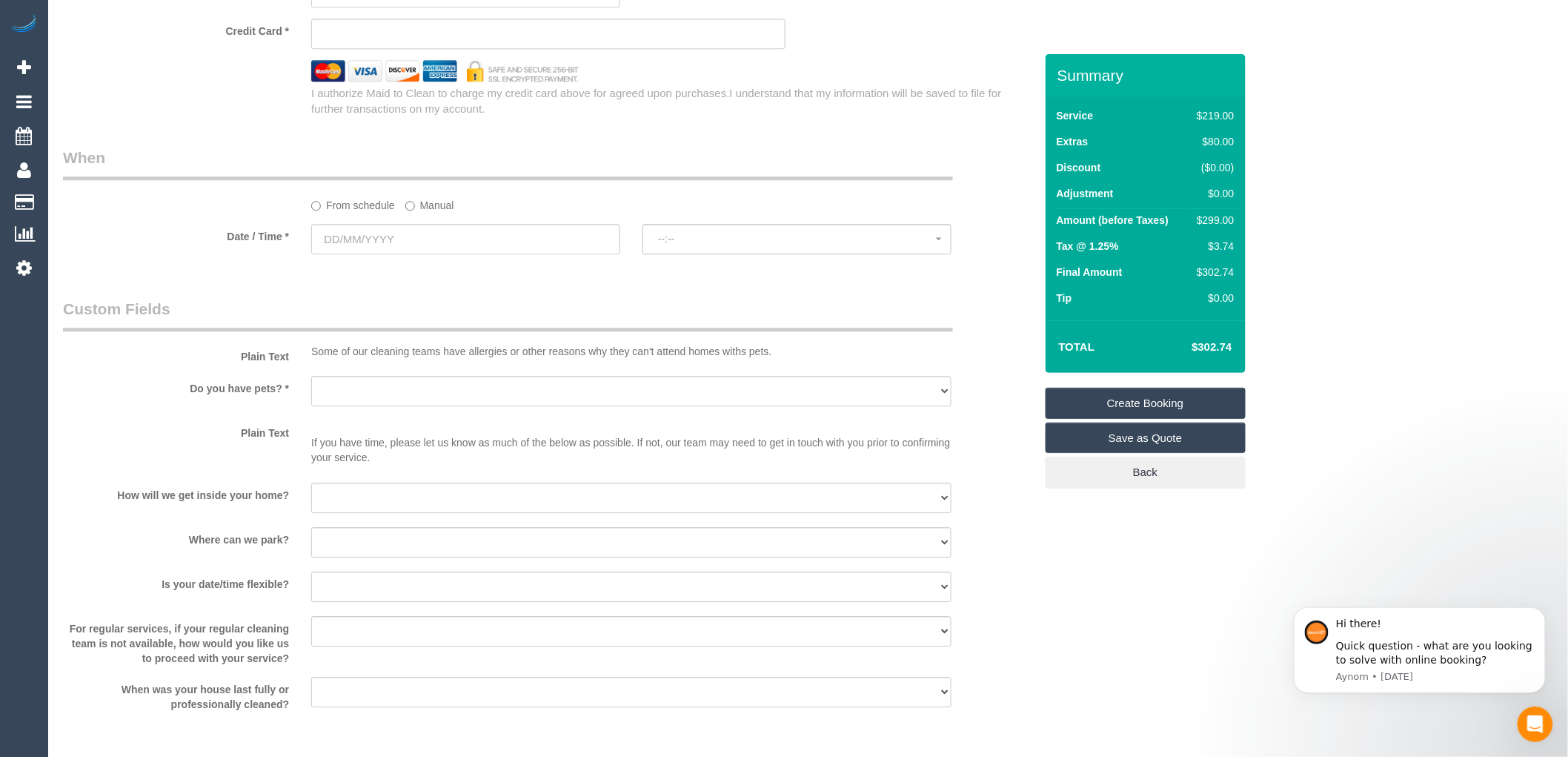
scroll to position [1565, 0]
click at [388, 254] on input "text" at bounding box center [465, 238] width 309 height 31
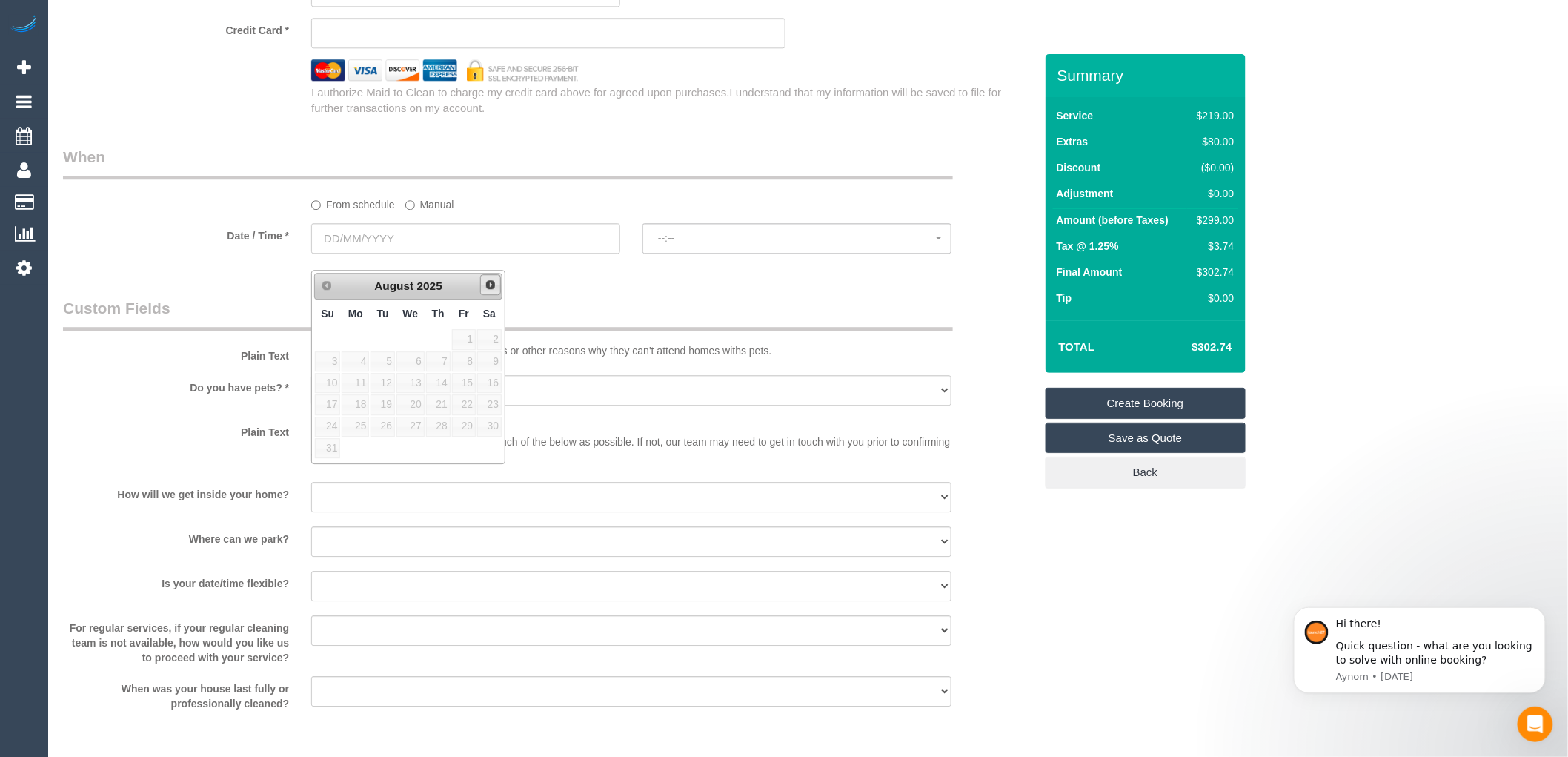
click at [492, 290] on span "Next" at bounding box center [490, 284] width 12 height 12
click at [324, 290] on span "Prev" at bounding box center [326, 284] width 12 height 12
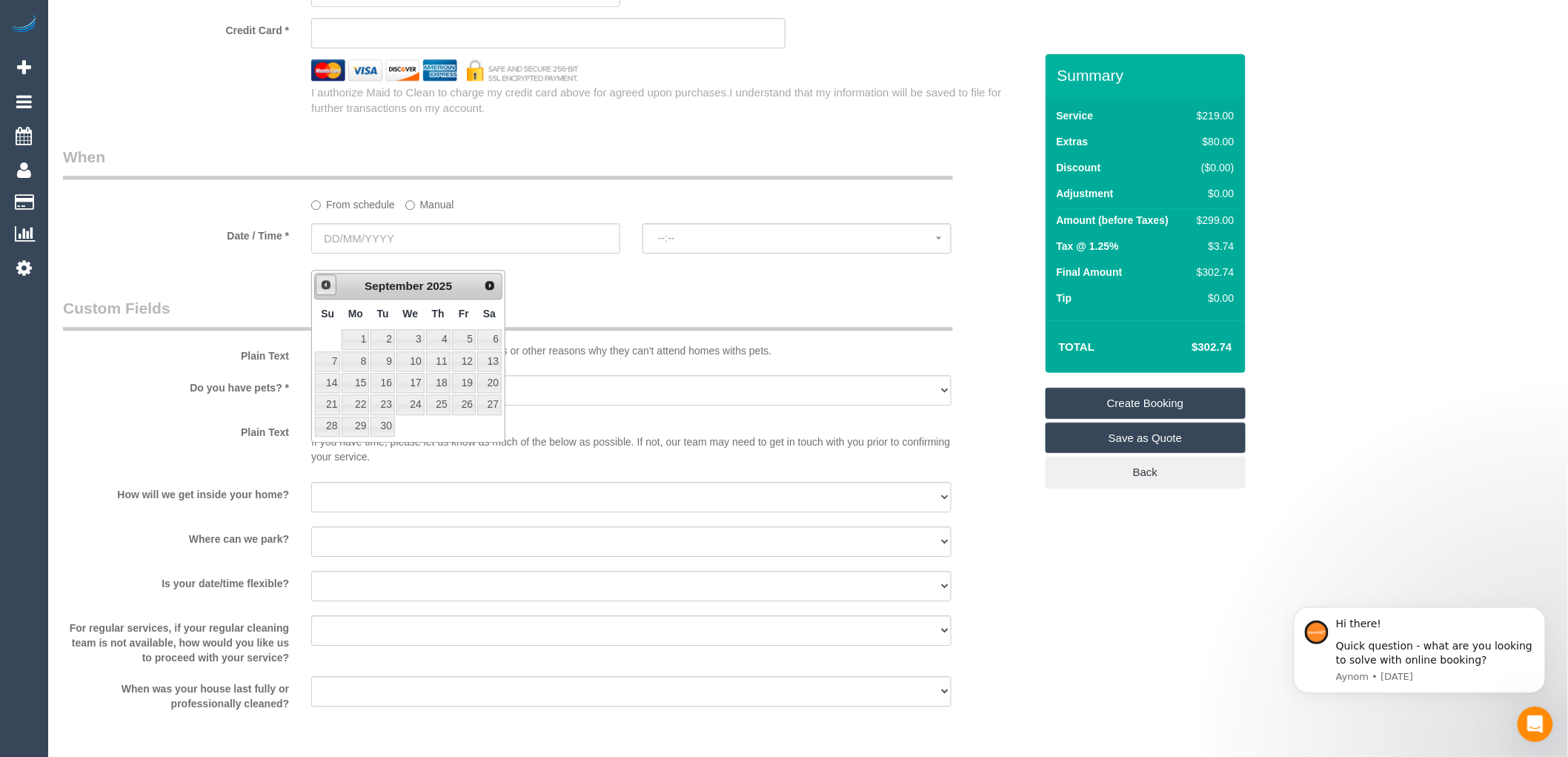
click at [324, 290] on span "Prev" at bounding box center [326, 284] width 12 height 12
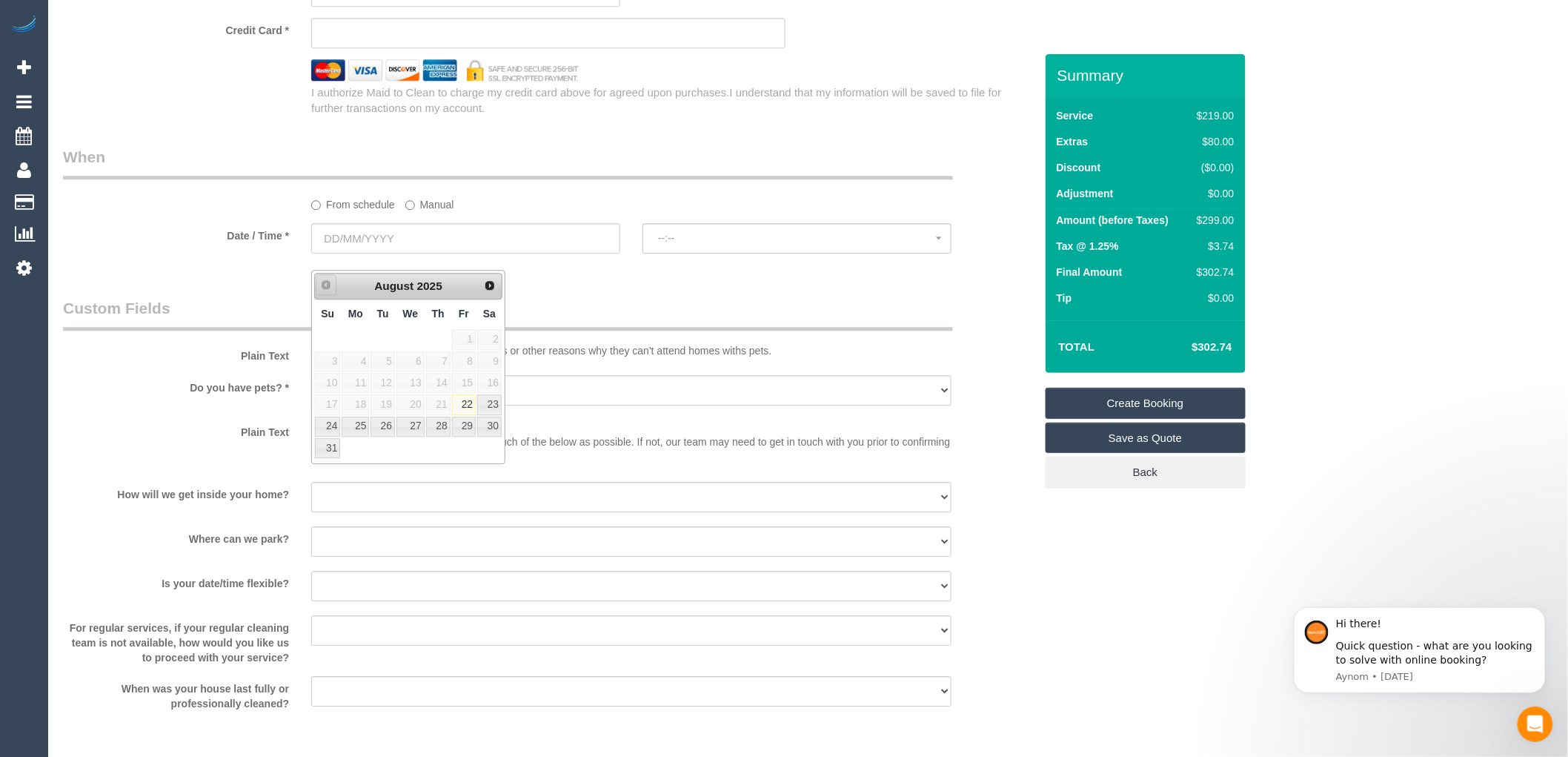
click at [324, 290] on span "Prev" at bounding box center [326, 284] width 12 height 12
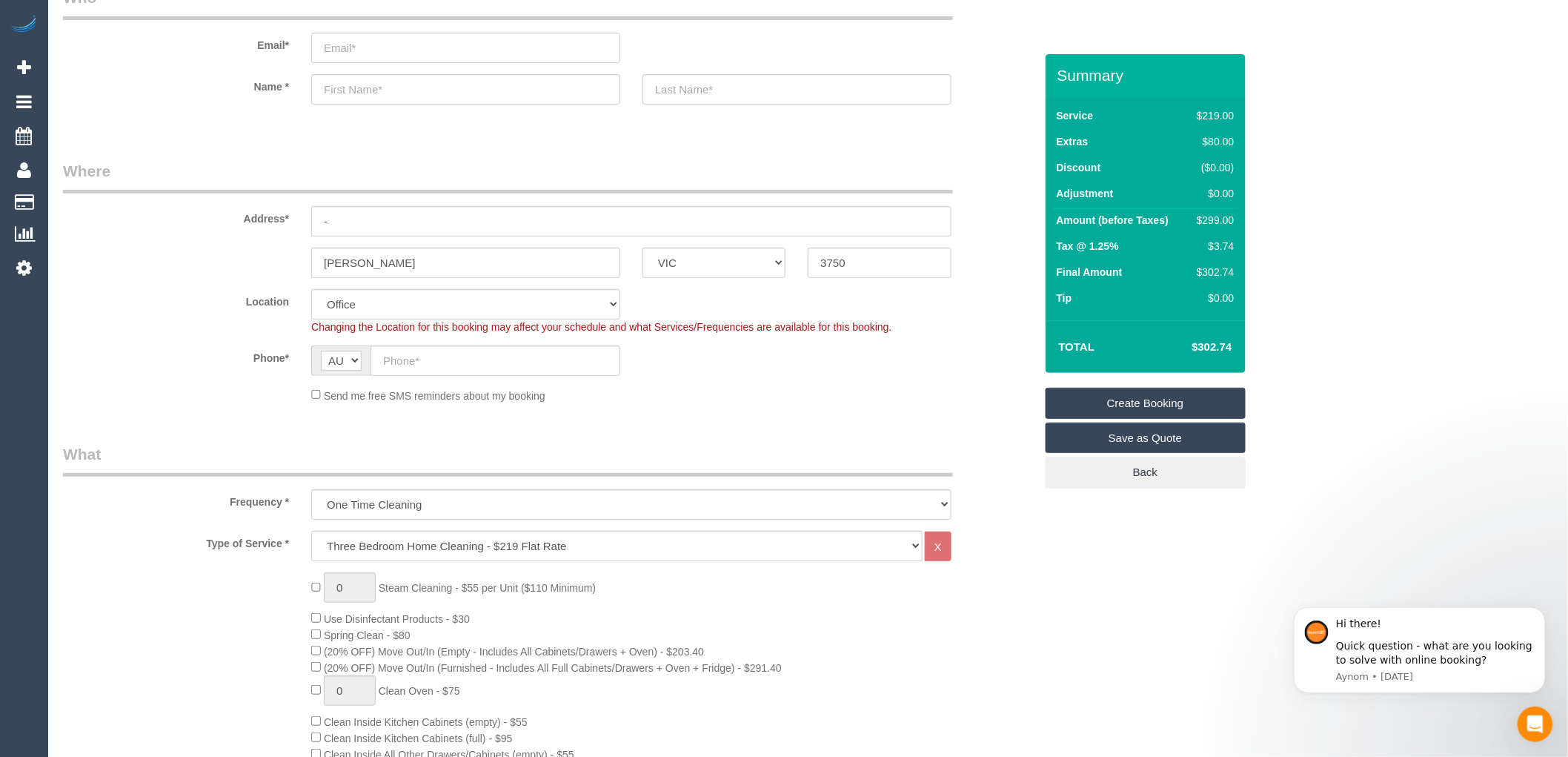
scroll to position [0, 0]
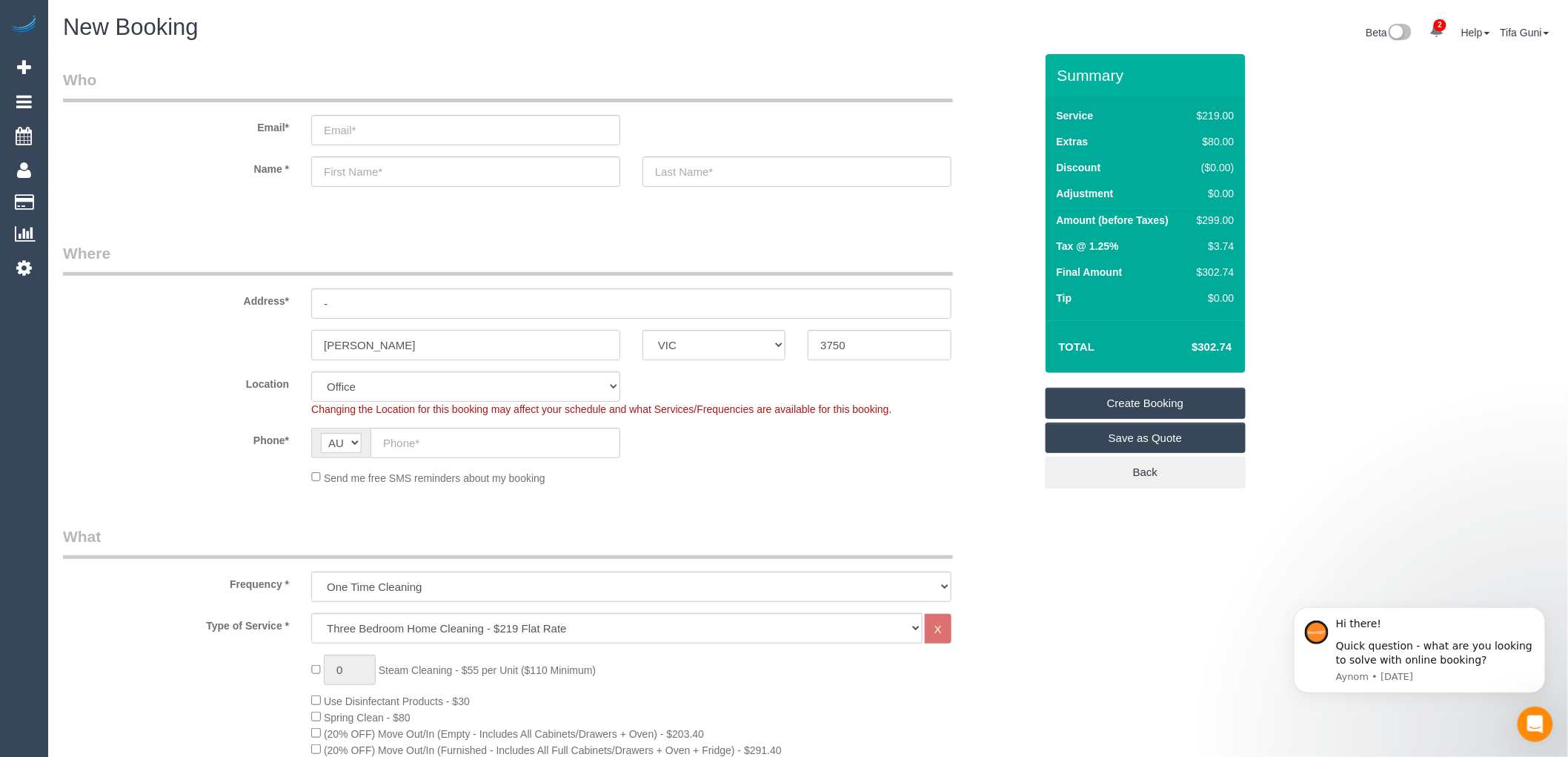
click at [468, 343] on input "wollert" at bounding box center [465, 345] width 309 height 31
click at [698, 345] on select "ACT [GEOGRAPHIC_DATA] NT [GEOGRAPHIC_DATA] SA TAS [GEOGRAPHIC_DATA] [GEOGRAPHIC…" at bounding box center [714, 345] width 143 height 31
click at [847, 346] on input "3750" at bounding box center [880, 345] width 143 height 31
click at [477, 347] on input "wollert" at bounding box center [465, 345] width 309 height 31
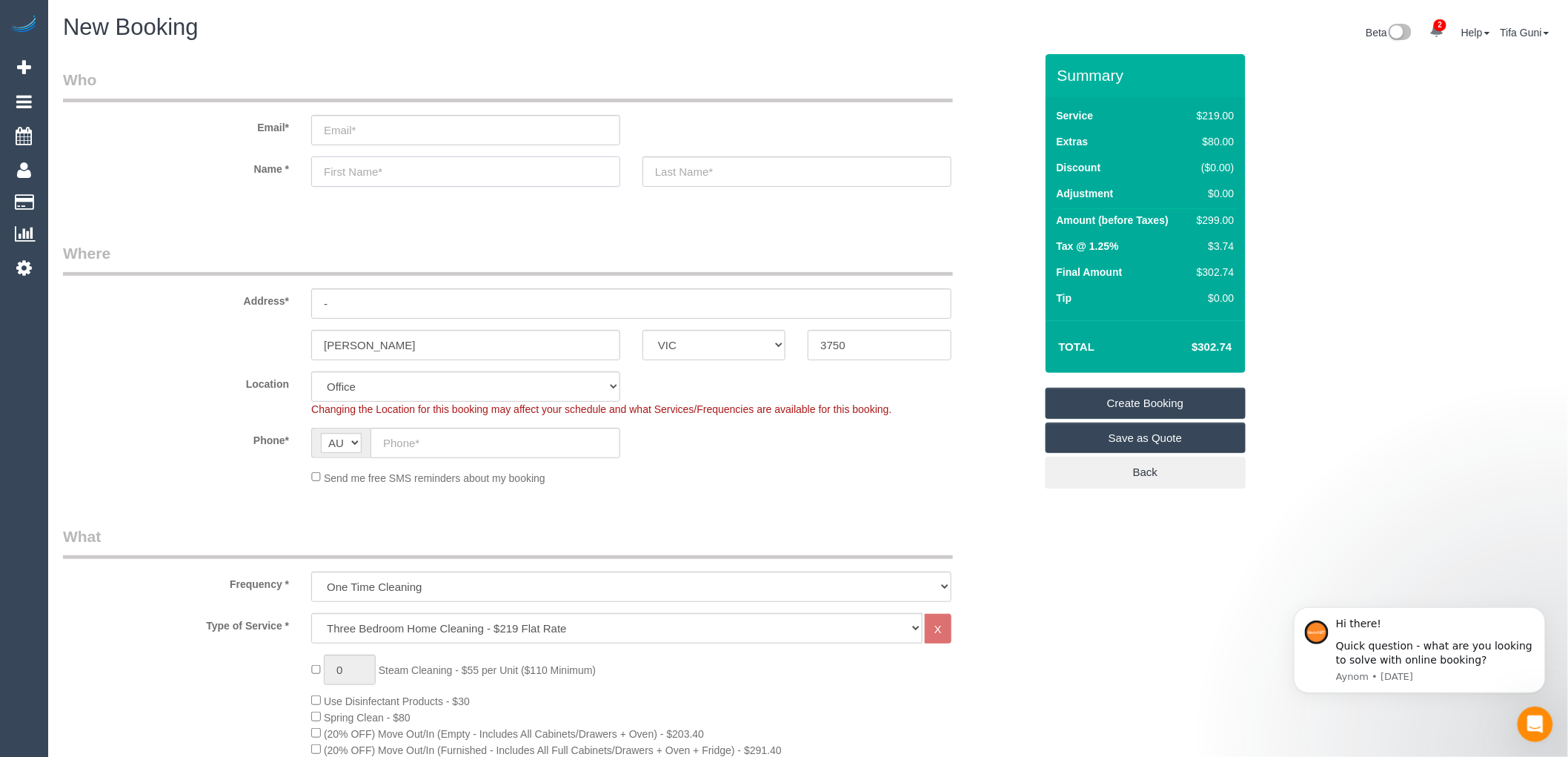
click at [372, 173] on input "text" at bounding box center [465, 171] width 309 height 31
type input "Andy"
drag, startPoint x: 378, startPoint y: 294, endPoint x: 319, endPoint y: 295, distance: 59.0
click at [319, 295] on input "-" at bounding box center [631, 303] width 641 height 31
drag, startPoint x: 380, startPoint y: 299, endPoint x: 342, endPoint y: 299, distance: 38.0
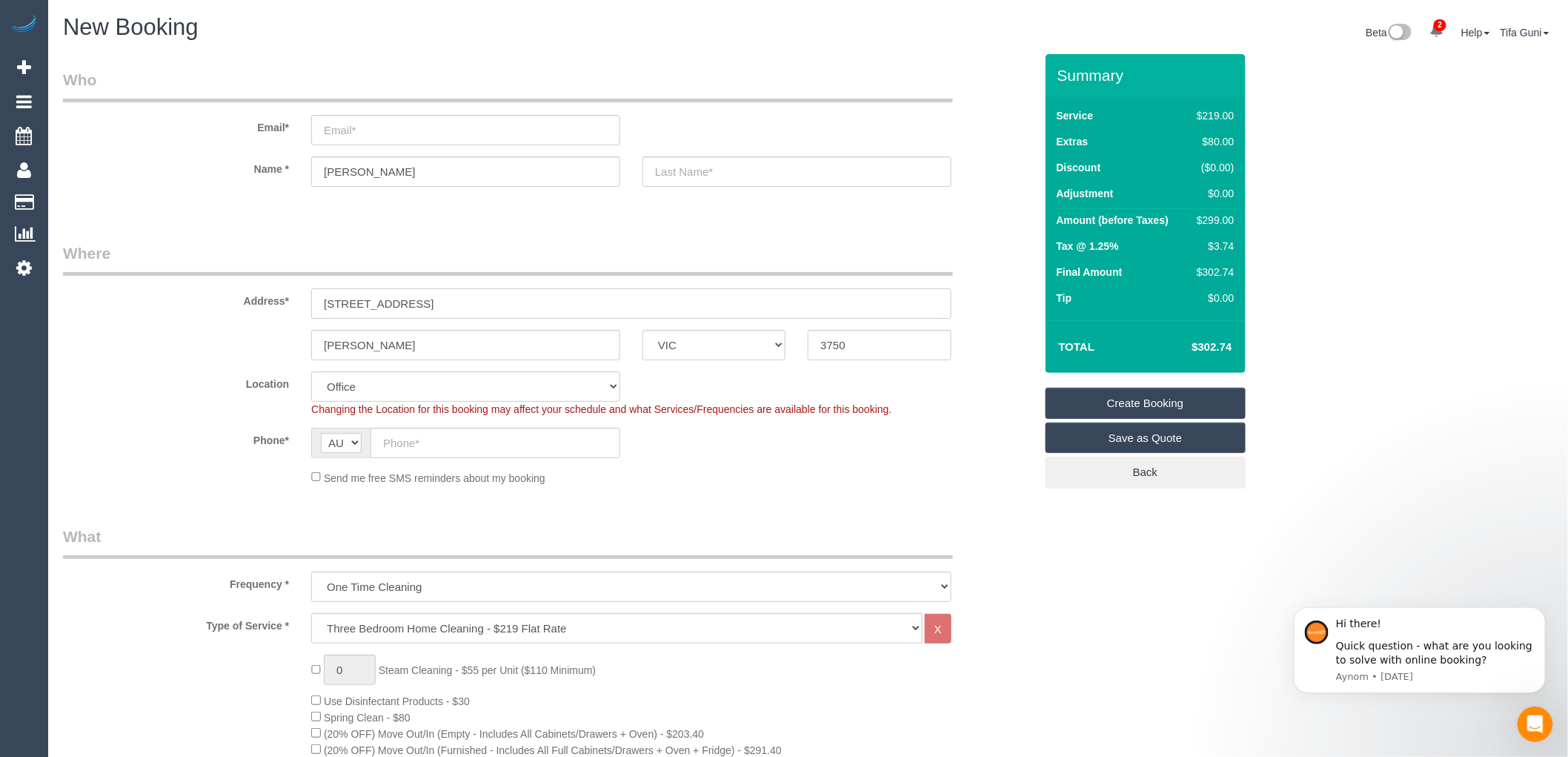
click at [342, 299] on input "29 attenart street" at bounding box center [631, 303] width 641 height 31
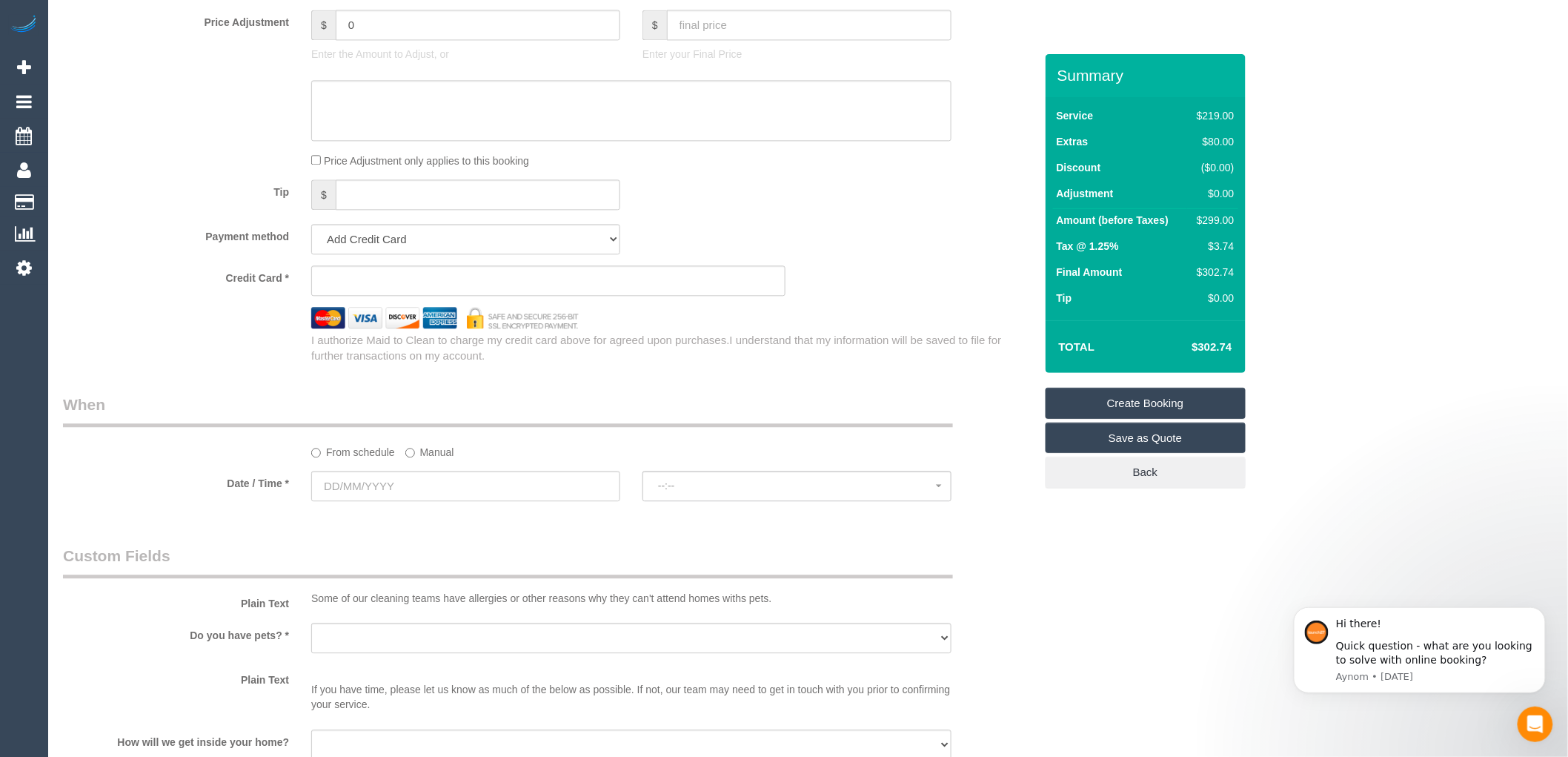
scroll to position [1399, 0]
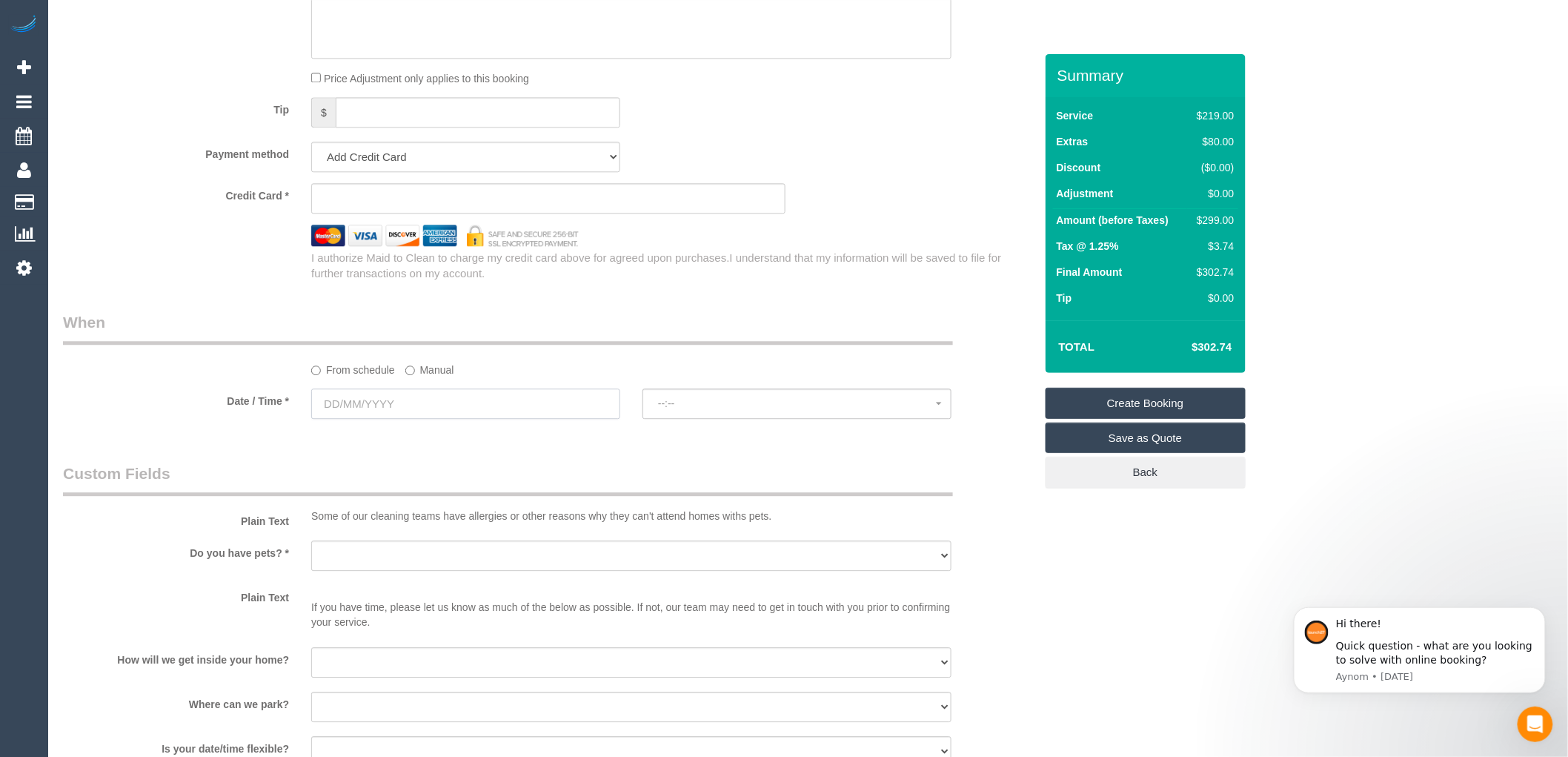
click at [382, 414] on input "text" at bounding box center [465, 403] width 309 height 31
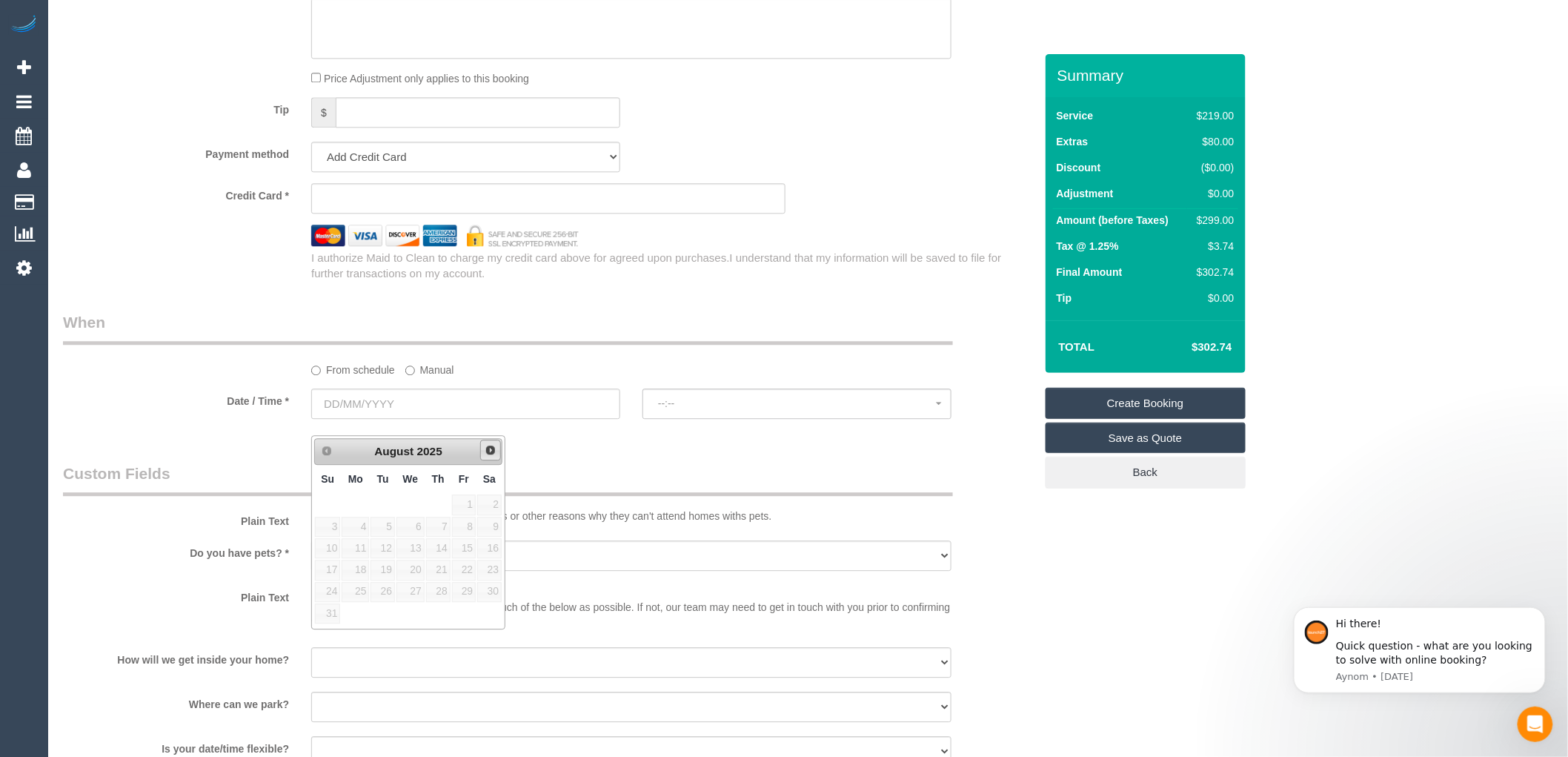
click at [490, 450] on span "Next" at bounding box center [490, 450] width 12 height 12
click at [324, 450] on span "Prev" at bounding box center [326, 450] width 12 height 12
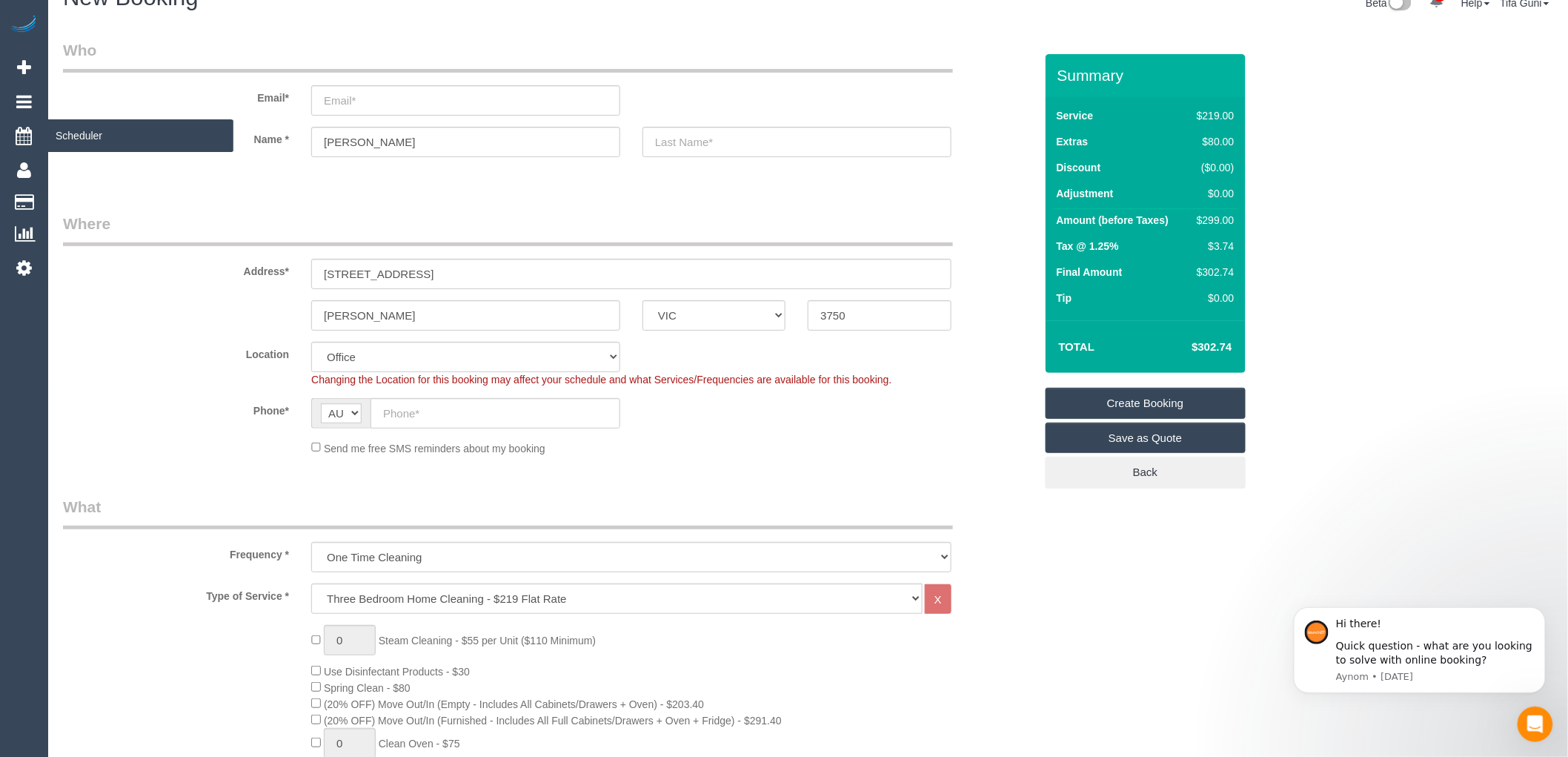
scroll to position [83, 0]
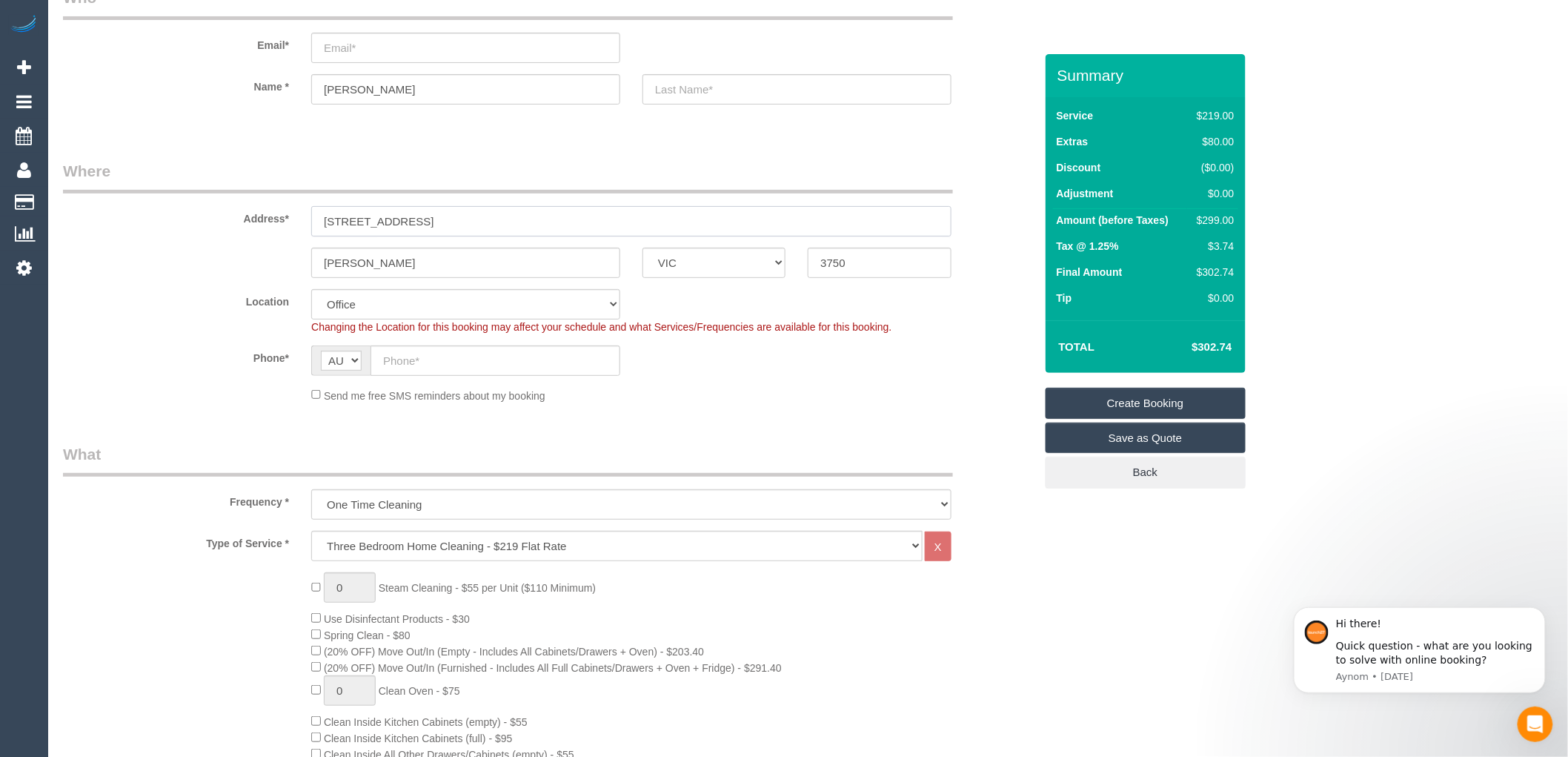
drag, startPoint x: 428, startPoint y: 219, endPoint x: 295, endPoint y: 225, distance: 133.1
click at [295, 225] on div "Address* 29 cutternut street" at bounding box center [549, 198] width 994 height 77
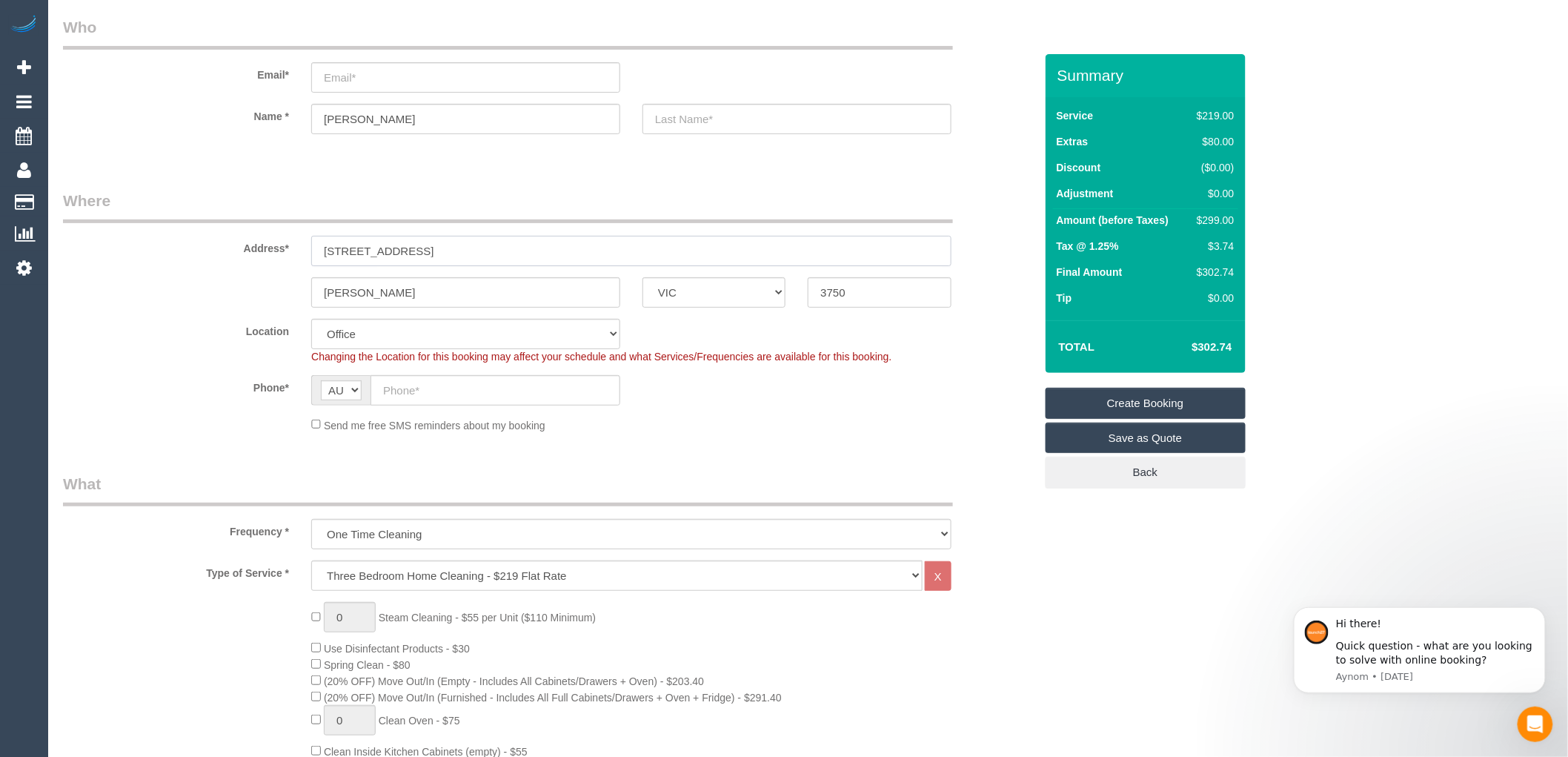
scroll to position [0, 0]
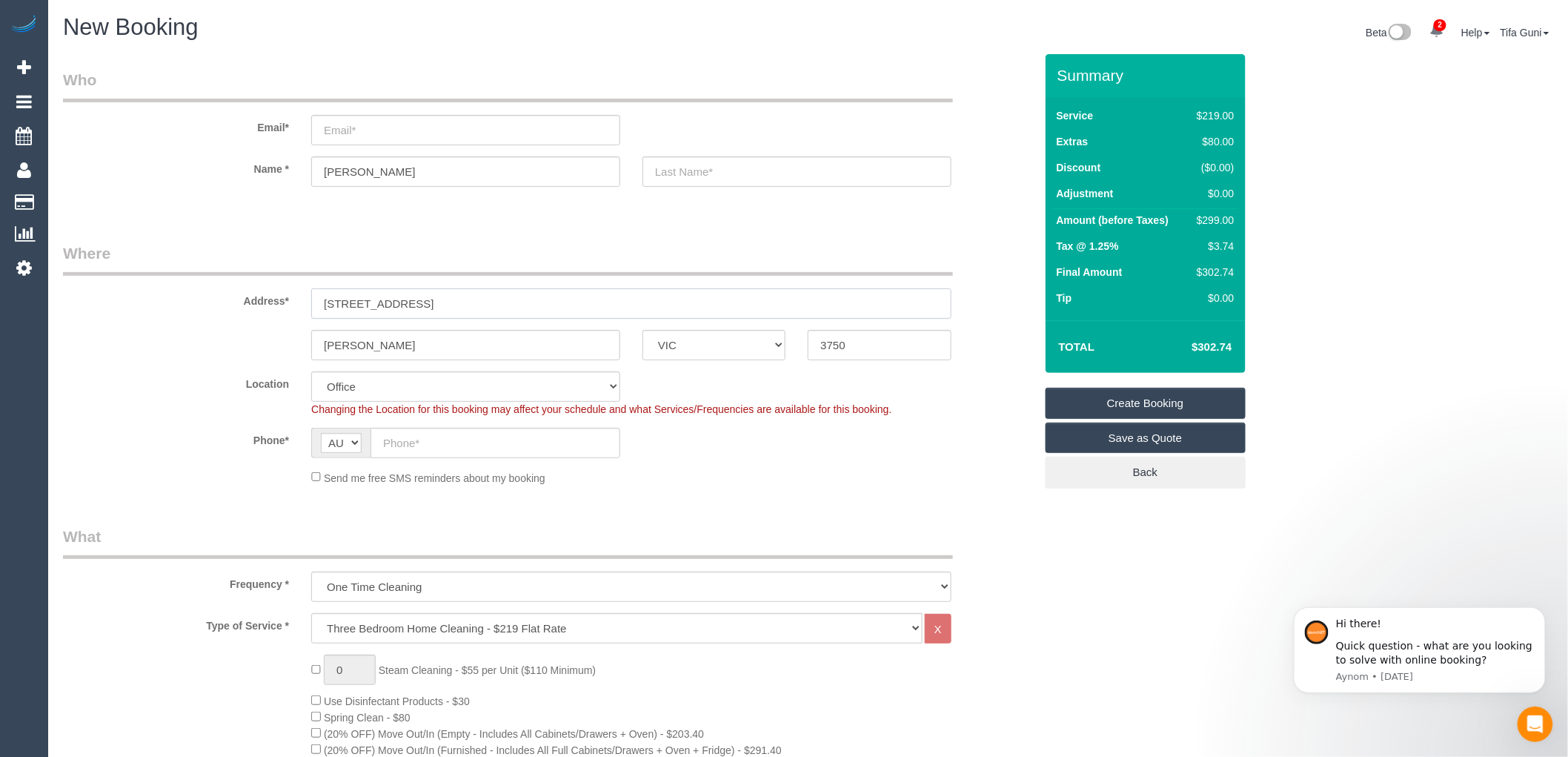
click at [345, 293] on input "29 cutternut street" at bounding box center [631, 303] width 641 height 31
click at [343, 304] on input "29 cutternut street" at bounding box center [631, 303] width 641 height 31
drag, startPoint x: 427, startPoint y: 304, endPoint x: 292, endPoint y: 302, distance: 135.0
click at [292, 302] on div "Address* 29 butternut street" at bounding box center [549, 281] width 994 height 77
paste input "https://www.google.com/maps/d/viewer?mid=1dInTa97A9qUlSKsi8Y0I8_pB47DnI7tQ&ll=-…"
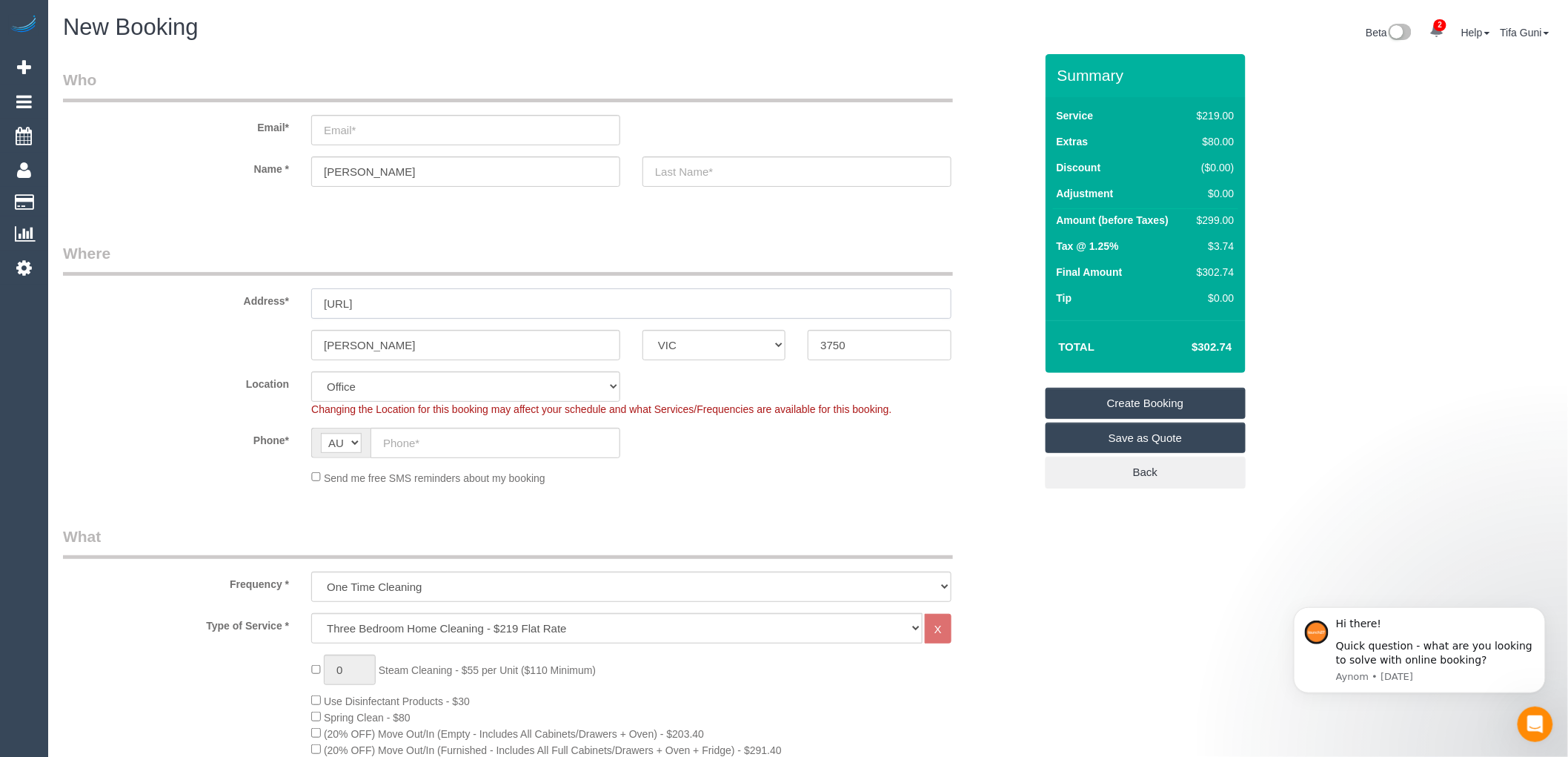
drag, startPoint x: 393, startPoint y: 299, endPoint x: 203, endPoint y: 316, distance: 190.8
click at [203, 316] on div "Address* https://ww" at bounding box center [549, 281] width 994 height 77
paste input "29 Butternut St, Wollert VIC 3750"
drag, startPoint x: 408, startPoint y: 304, endPoint x: 508, endPoint y: 301, distance: 100.0
click at [508, 301] on input "29 Butternut St, Wollert VIC 3750" at bounding box center [631, 303] width 641 height 31
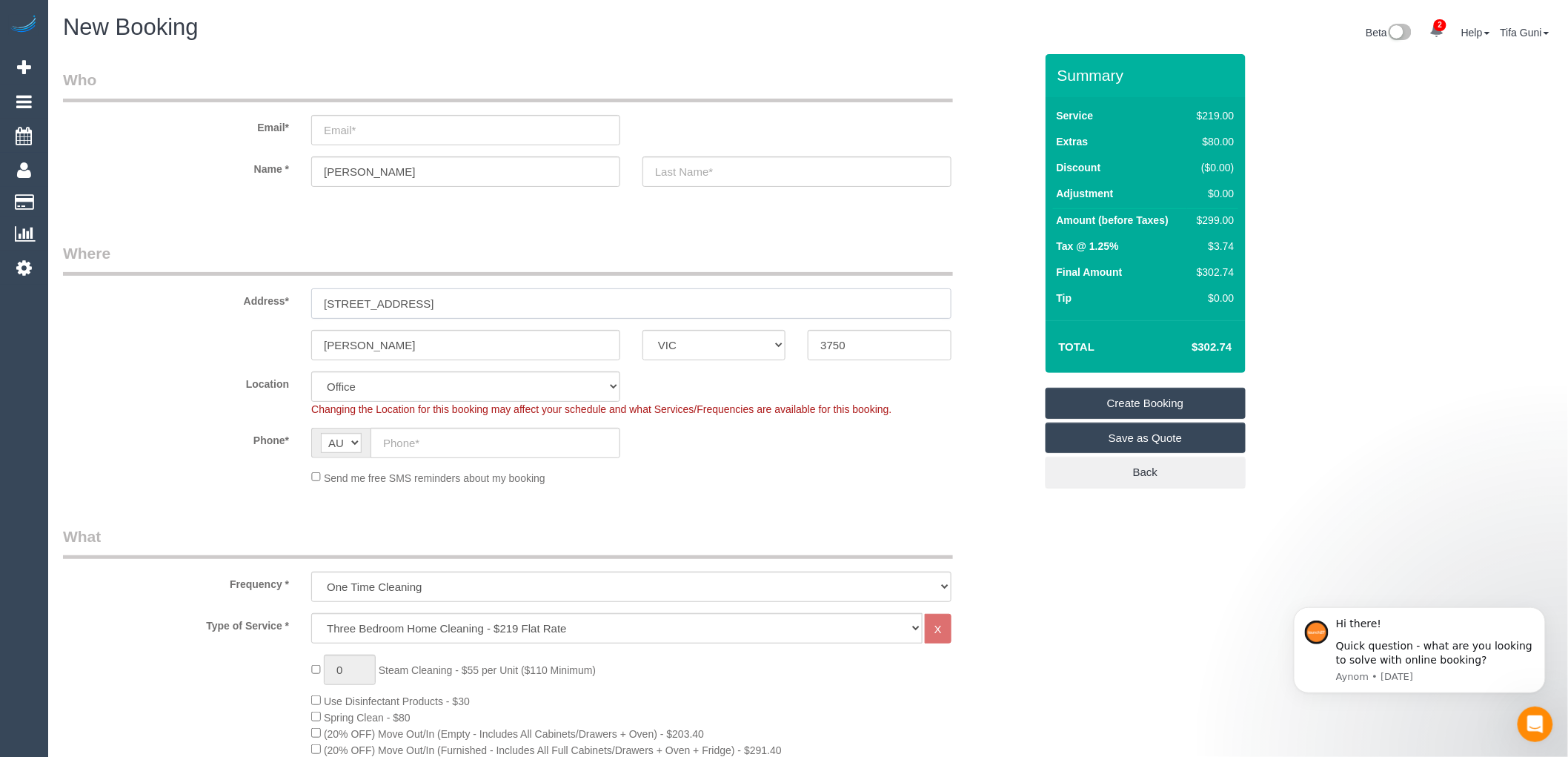
type input "29 Butternut St"
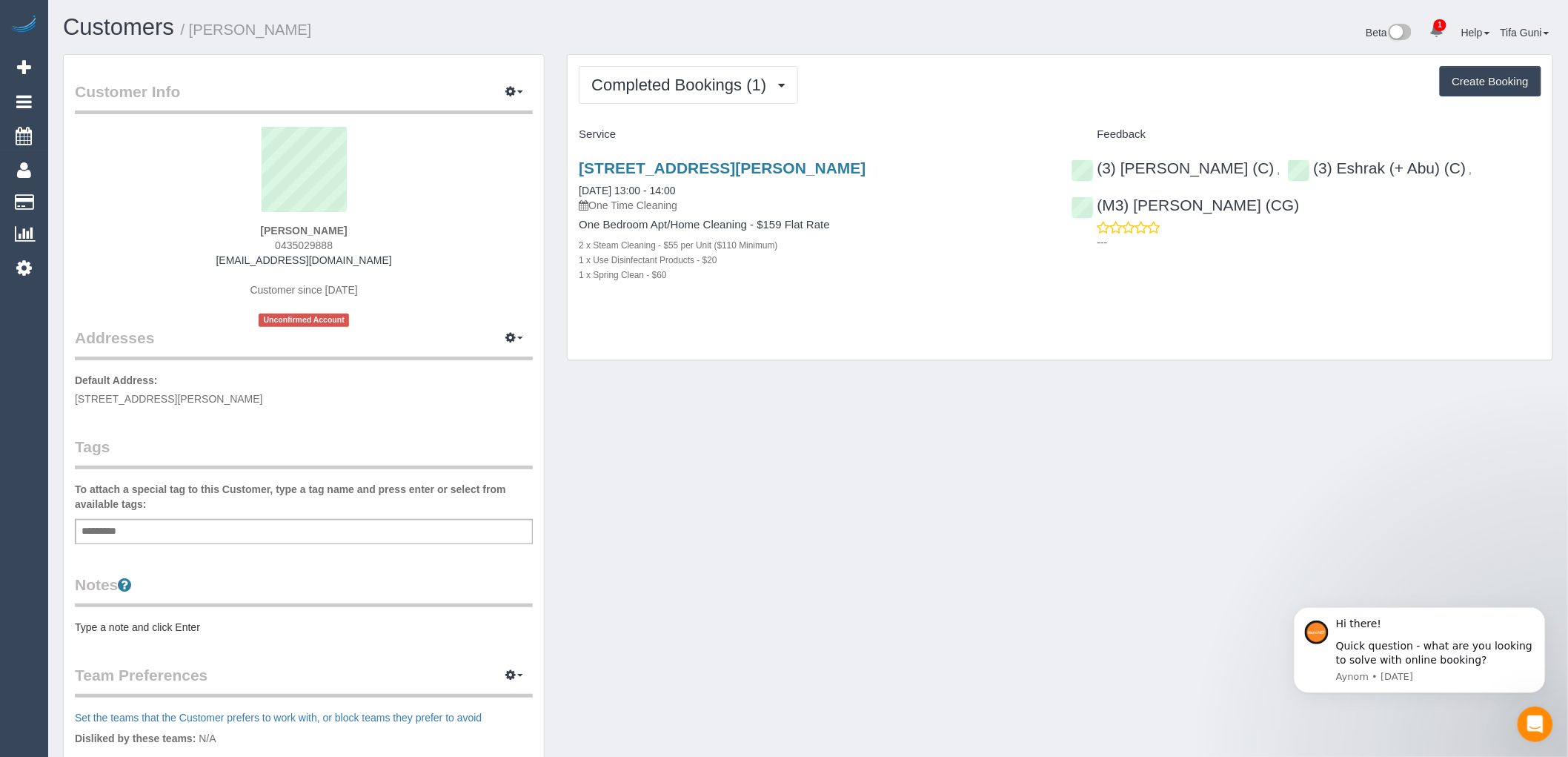
click at [1495, 83] on button "Create Booking" at bounding box center [1491, 82] width 101 height 31
select select "VIC"
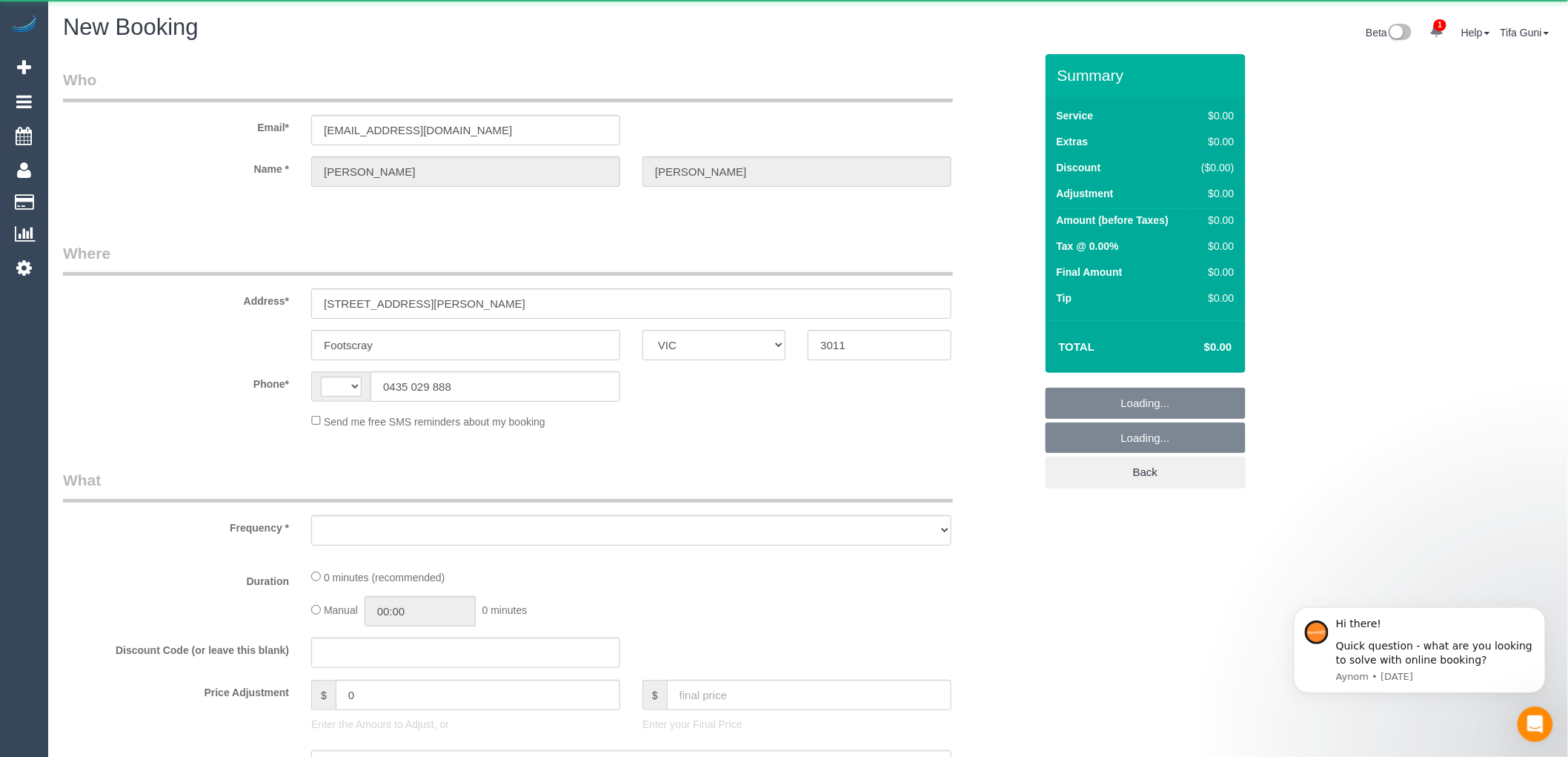
select select "object:855"
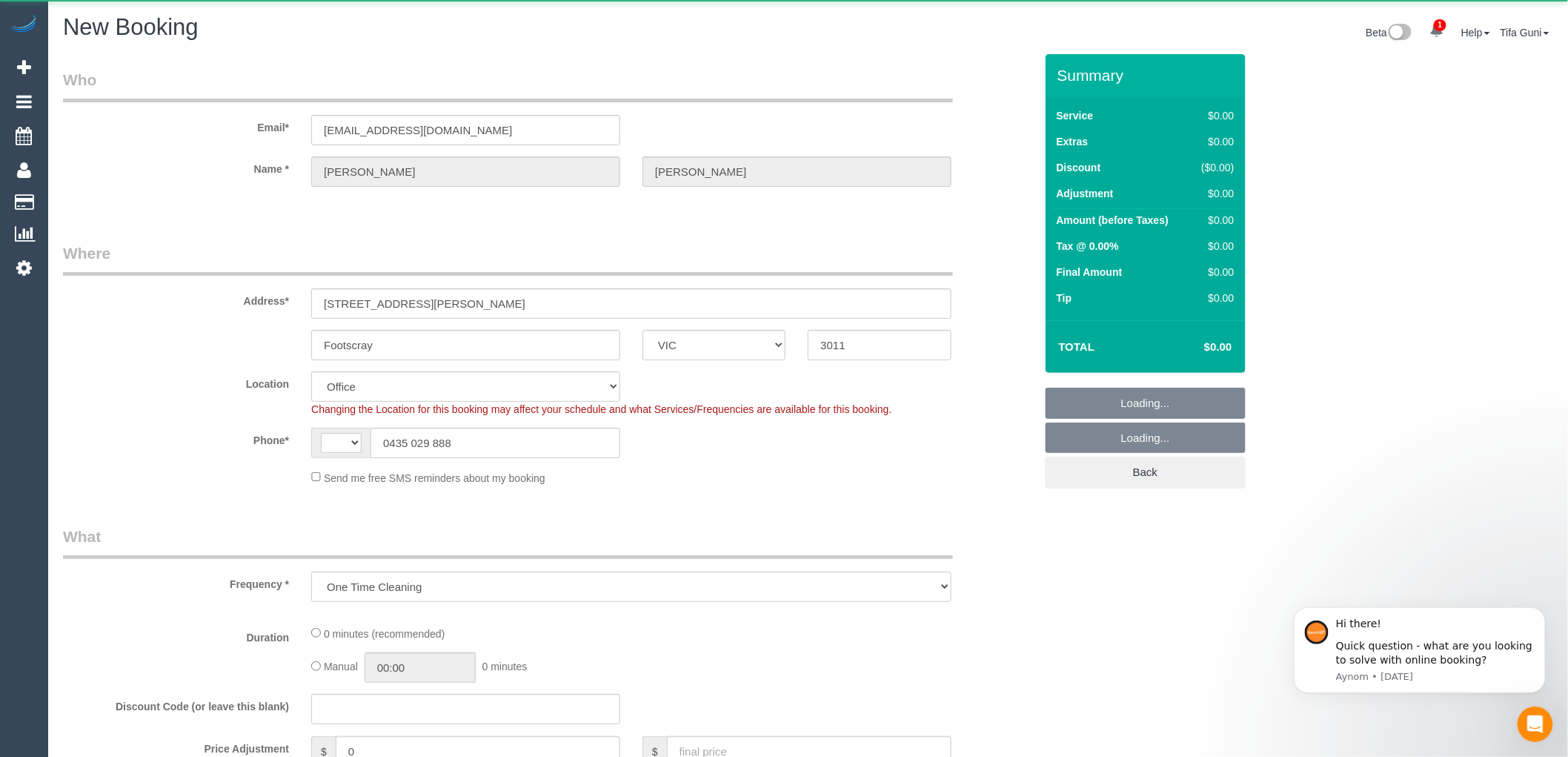
select select "string:stripe-pm_1OWGR12GScqysDRVbgXXJxzE"
select select "object:862"
select select "string:AU"
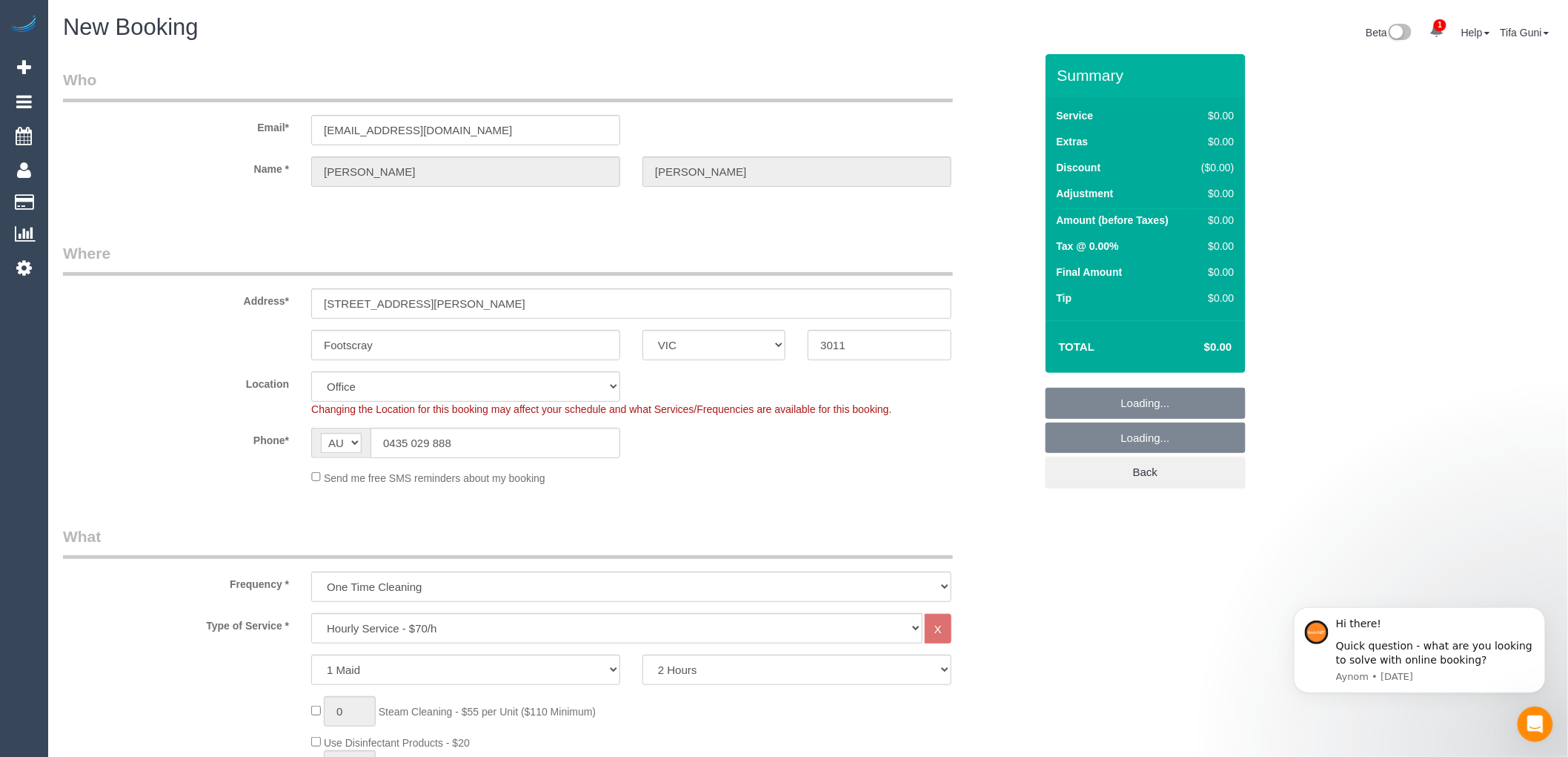
select select "59"
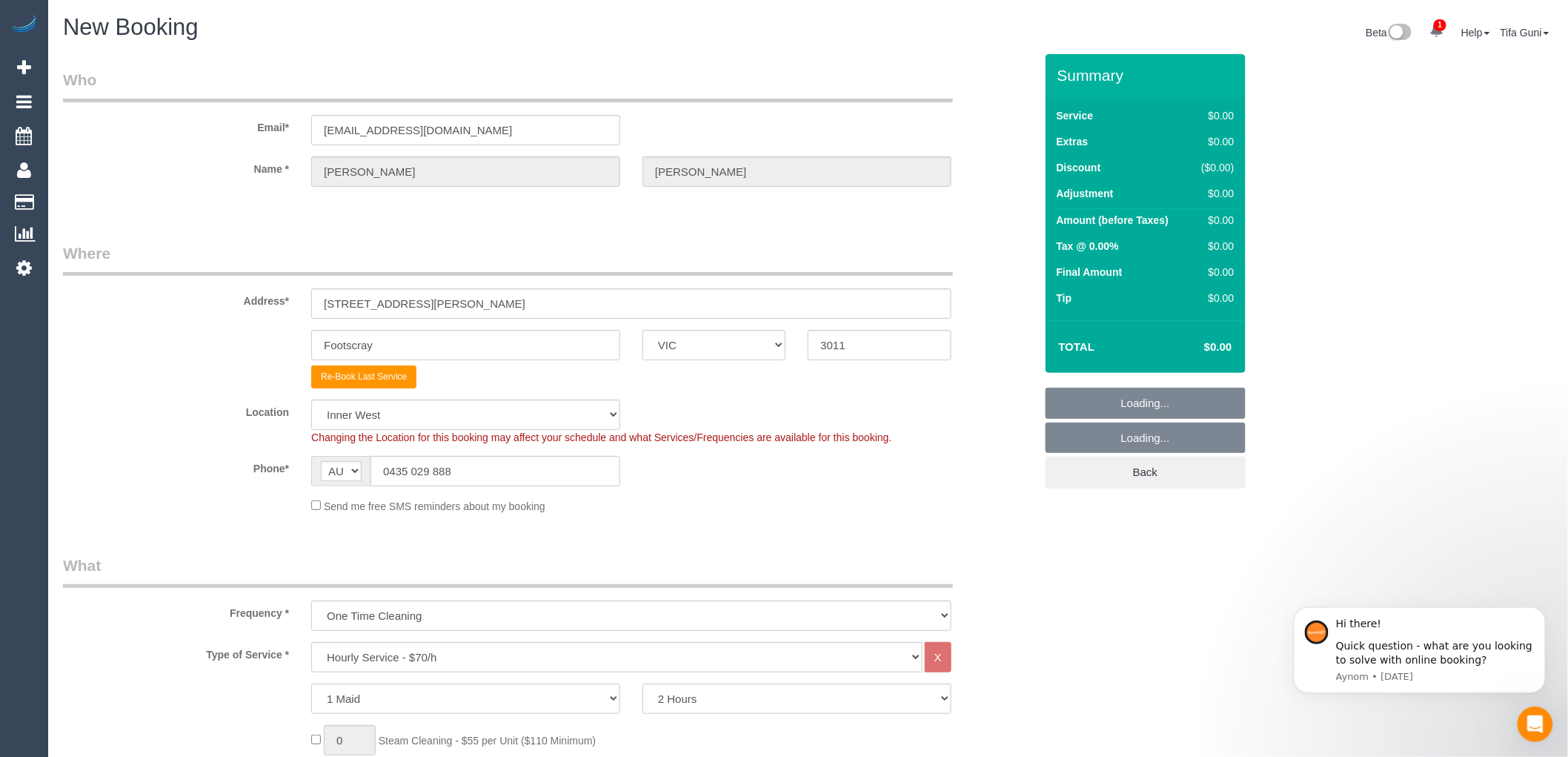
select select "object:2569"
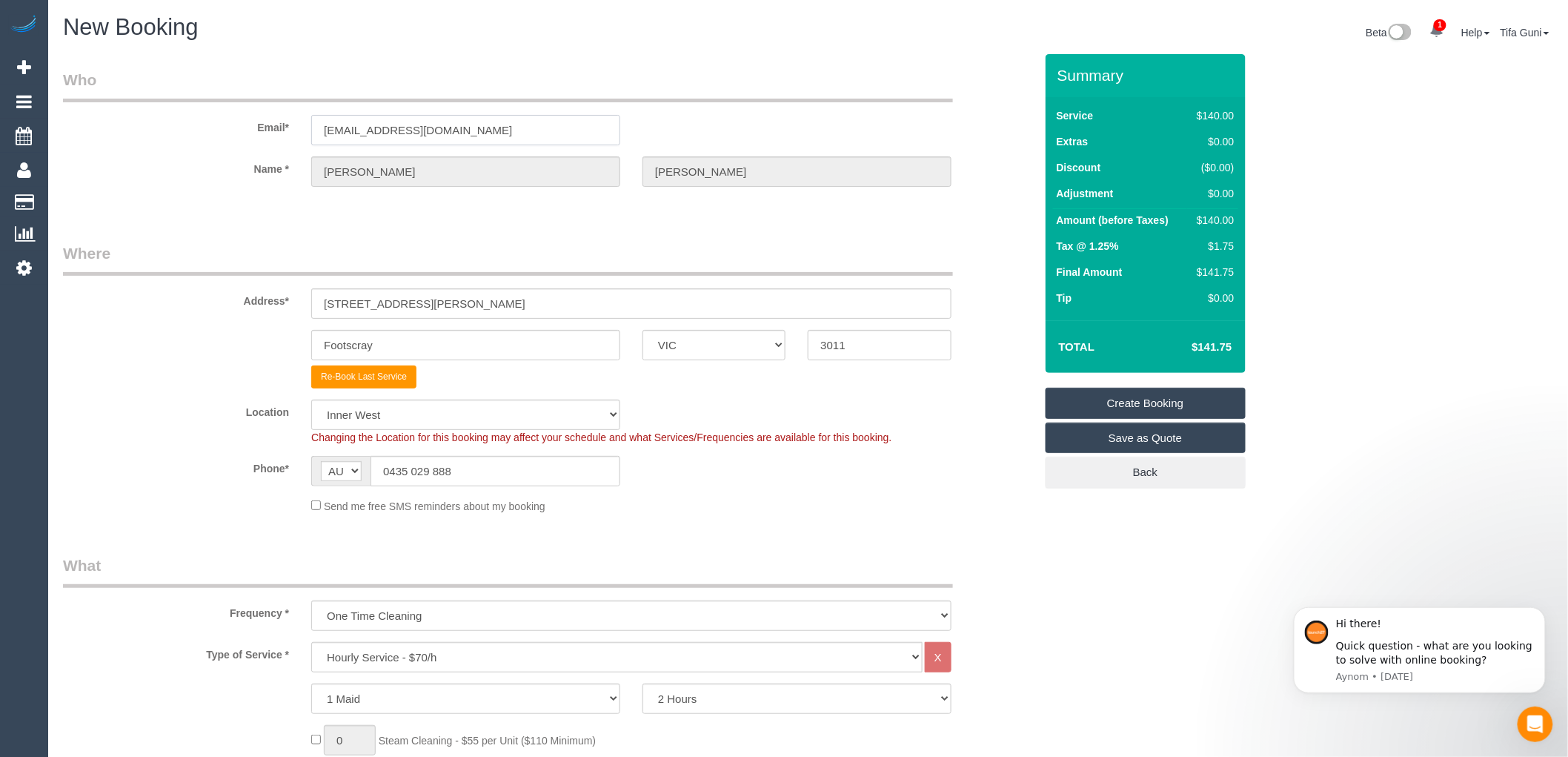
click at [485, 132] on input "[EMAIL_ADDRESS][DOMAIN_NAME]" at bounding box center [465, 130] width 309 height 31
drag, startPoint x: 474, startPoint y: 300, endPoint x: 307, endPoint y: 302, distance: 167.0
click at [307, 302] on div "[STREET_ADDRESS][PERSON_NAME]" at bounding box center [631, 303] width 662 height 31
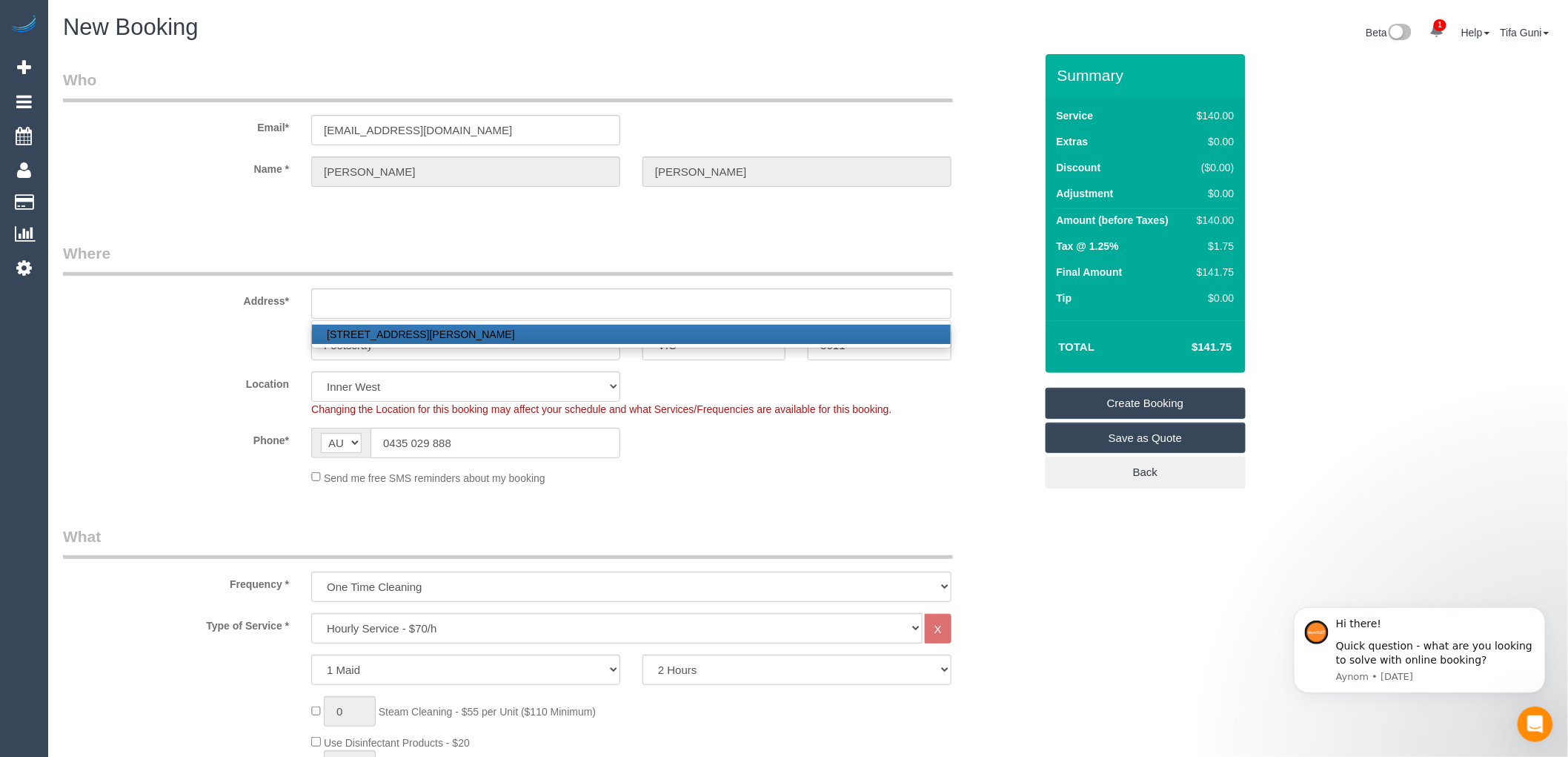
click at [417, 211] on fieldset "Who Email* [EMAIL_ADDRESS][DOMAIN_NAME] Name * [PERSON_NAME]" at bounding box center [549, 141] width 972 height 144
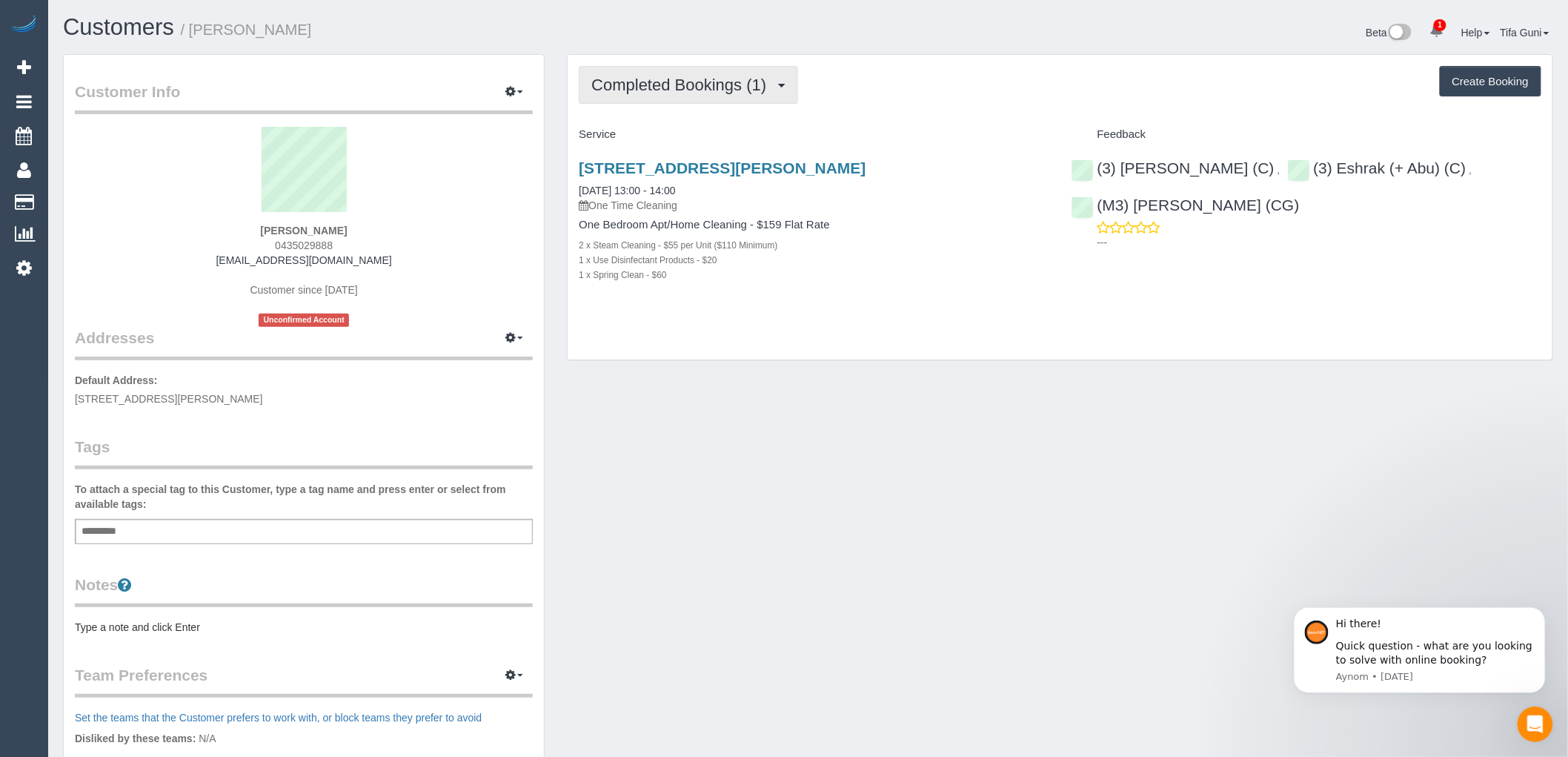
click at [774, 78] on span "Completed Bookings (1)" at bounding box center [682, 85] width 182 height 19
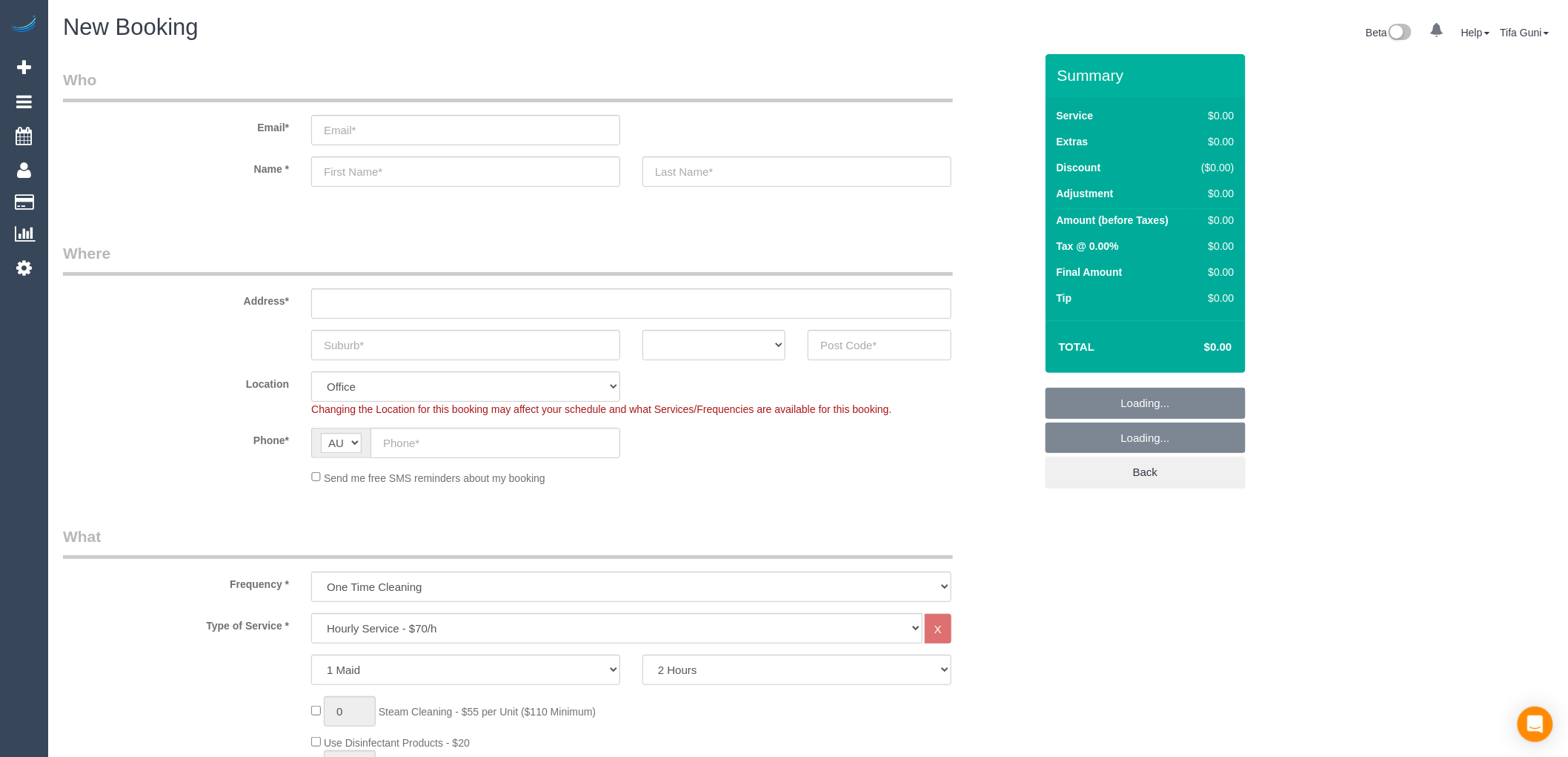
select select "object:2099"
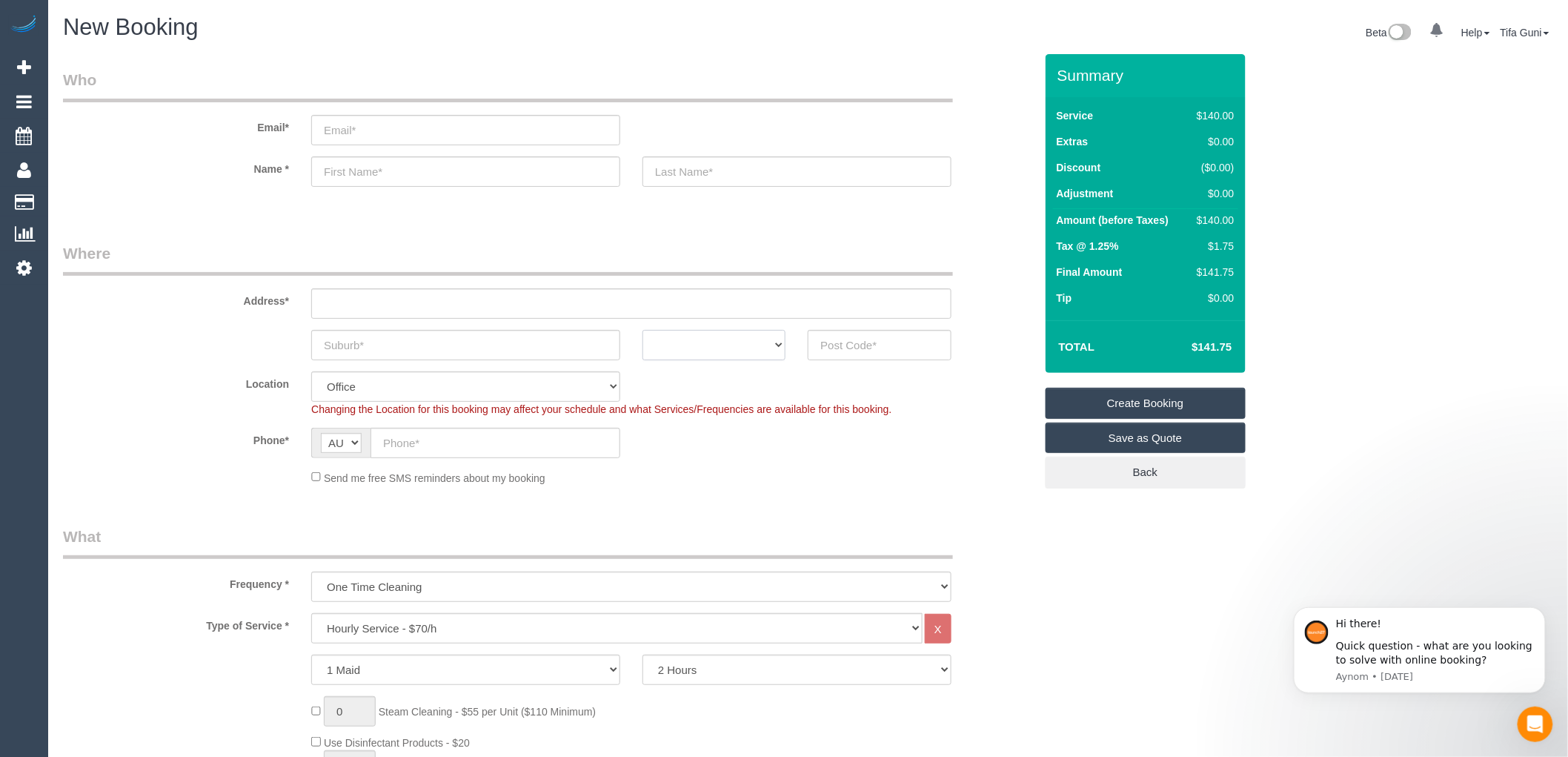
click at [761, 350] on select "ACT [GEOGRAPHIC_DATA] NT [GEOGRAPHIC_DATA] SA TAS [GEOGRAPHIC_DATA] [GEOGRAPHIC…" at bounding box center [714, 345] width 143 height 31
select select "VIC"
click at [643, 330] on select "ACT [GEOGRAPHIC_DATA] NT [GEOGRAPHIC_DATA] SA TAS [GEOGRAPHIC_DATA] [GEOGRAPHIC…" at bounding box center [714, 345] width 143 height 31
click at [837, 341] on input "text" at bounding box center [880, 345] width 143 height 31
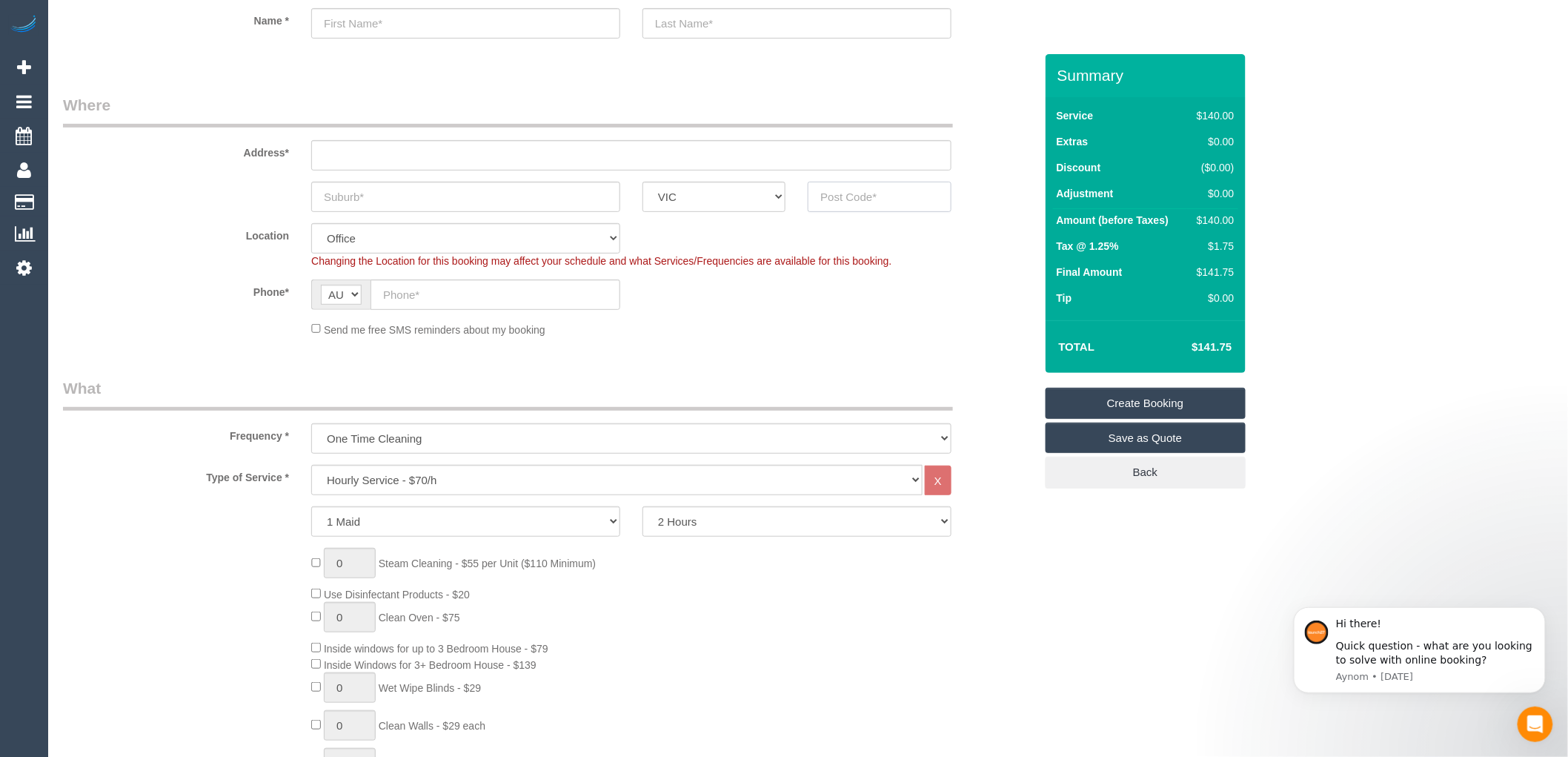
scroll to position [165, 0]
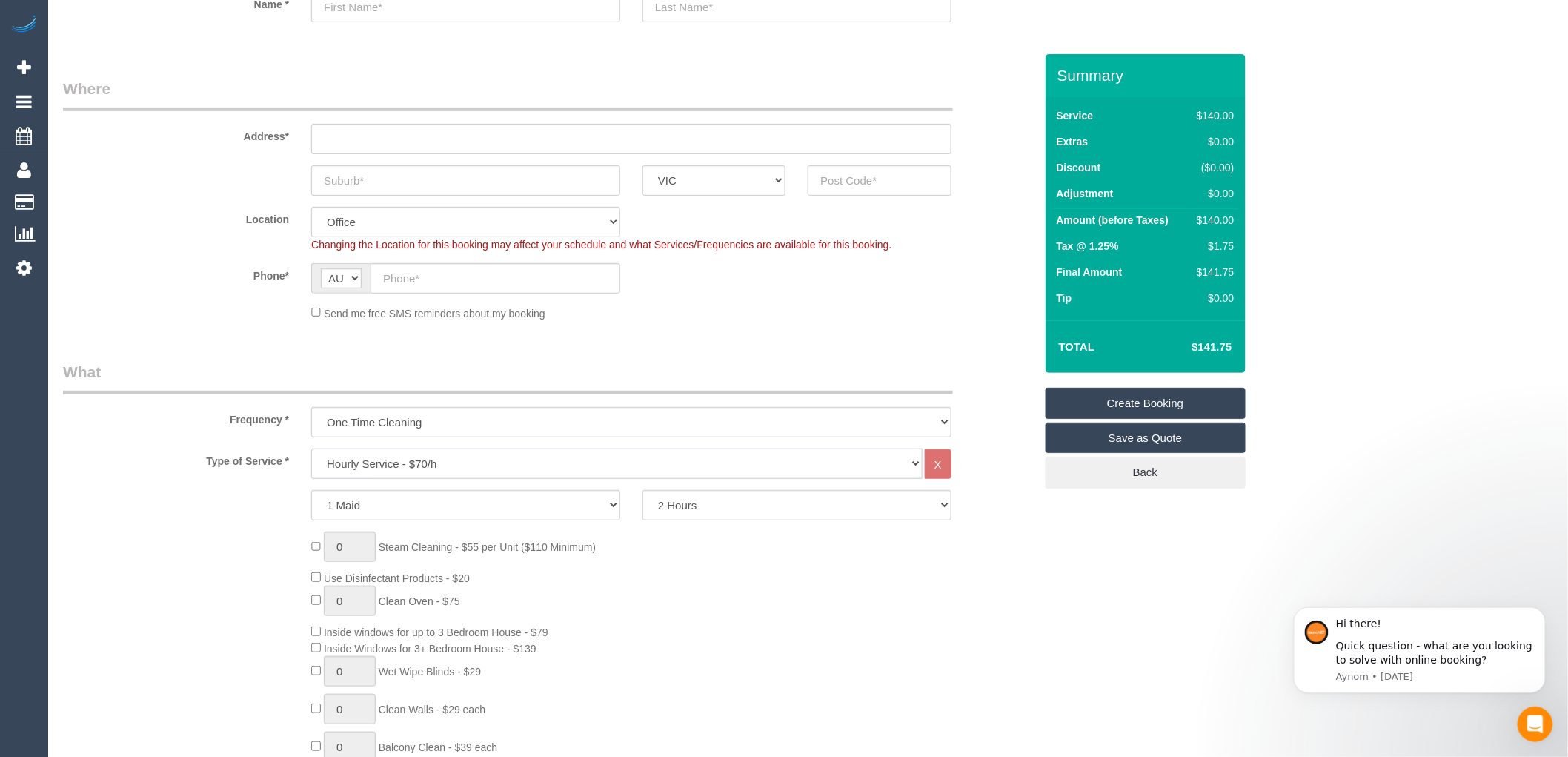
click at [449, 464] on select "Hourly Service - $70/h Hourly Service - $65/h Hourly Service - $60/h Hourly Ser…" at bounding box center [617, 464] width 612 height 31
click at [311, 450] on select "Hourly Service - $70/h Hourly Service - $65/h Hourly Service - $60/h Hourly Ser…" at bounding box center [617, 464] width 612 height 31
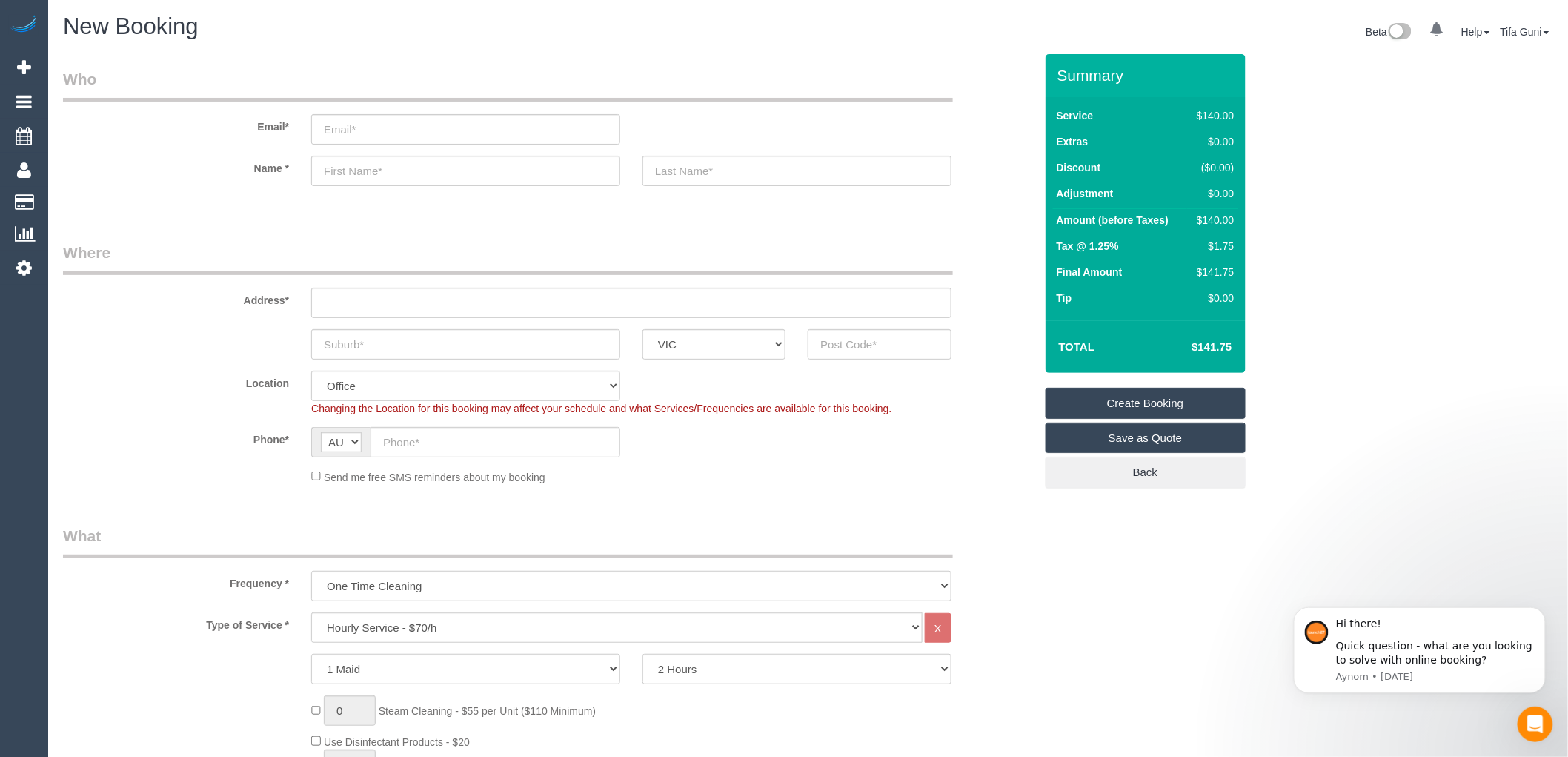
scroll to position [0, 0]
click at [409, 347] on input "text" at bounding box center [465, 345] width 309 height 31
type input "Brownswick"
click at [847, 345] on input "text" at bounding box center [880, 345] width 143 height 31
drag, startPoint x: 860, startPoint y: 348, endPoint x: 786, endPoint y: 335, distance: 75.1
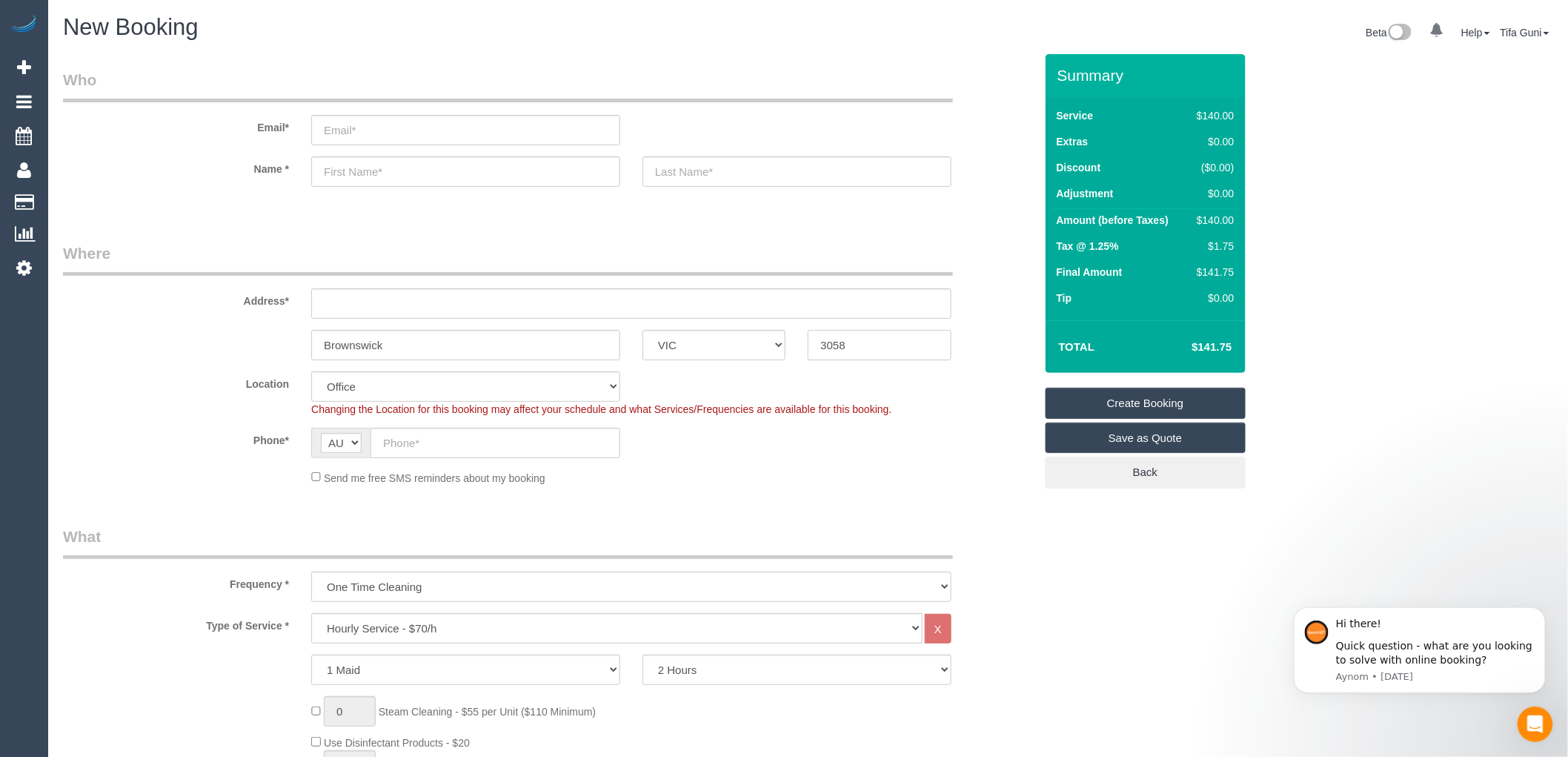
click at [786, 335] on div "Brownswick ACT [GEOGRAPHIC_DATA] NT [GEOGRAPHIC_DATA] SA TAS [GEOGRAPHIC_DATA] …" at bounding box center [549, 345] width 994 height 31
type input "3058"
click at [324, 308] on input "text" at bounding box center [631, 303] width 641 height 31
click at [353, 301] on input "8 narranoah" at bounding box center [631, 303] width 641 height 31
click at [359, 305] on input "8 naranoah" at bounding box center [631, 303] width 641 height 31
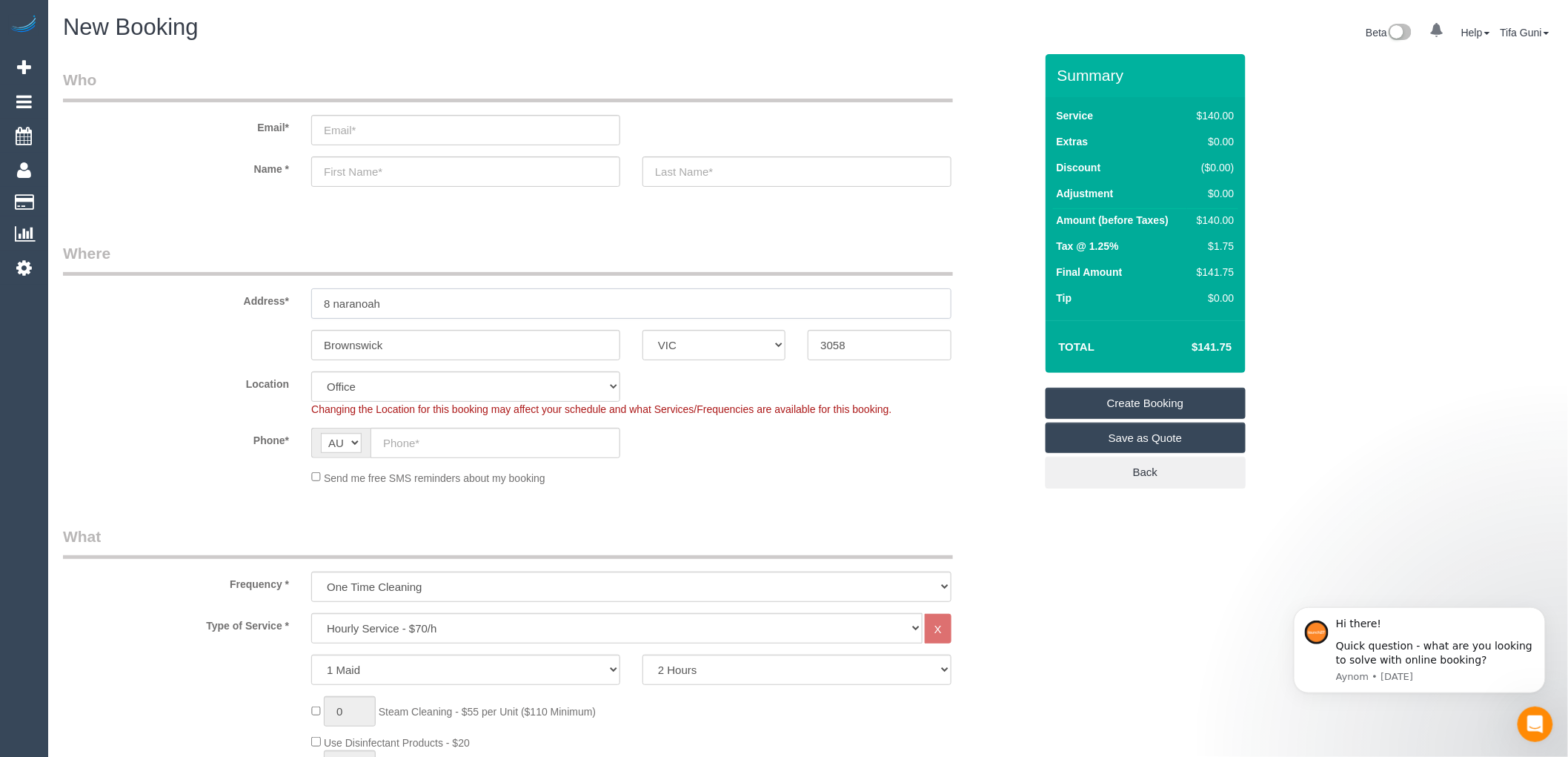
click at [381, 304] on input "8 naranoah" at bounding box center [631, 303] width 641 height 31
drag, startPoint x: 449, startPoint y: 308, endPoint x: 279, endPoint y: 293, distance: 170.7
click at [279, 293] on div "Address* 8 naranoa creasent" at bounding box center [549, 281] width 994 height 77
type input "8 naranoa creasent"
select select "61"
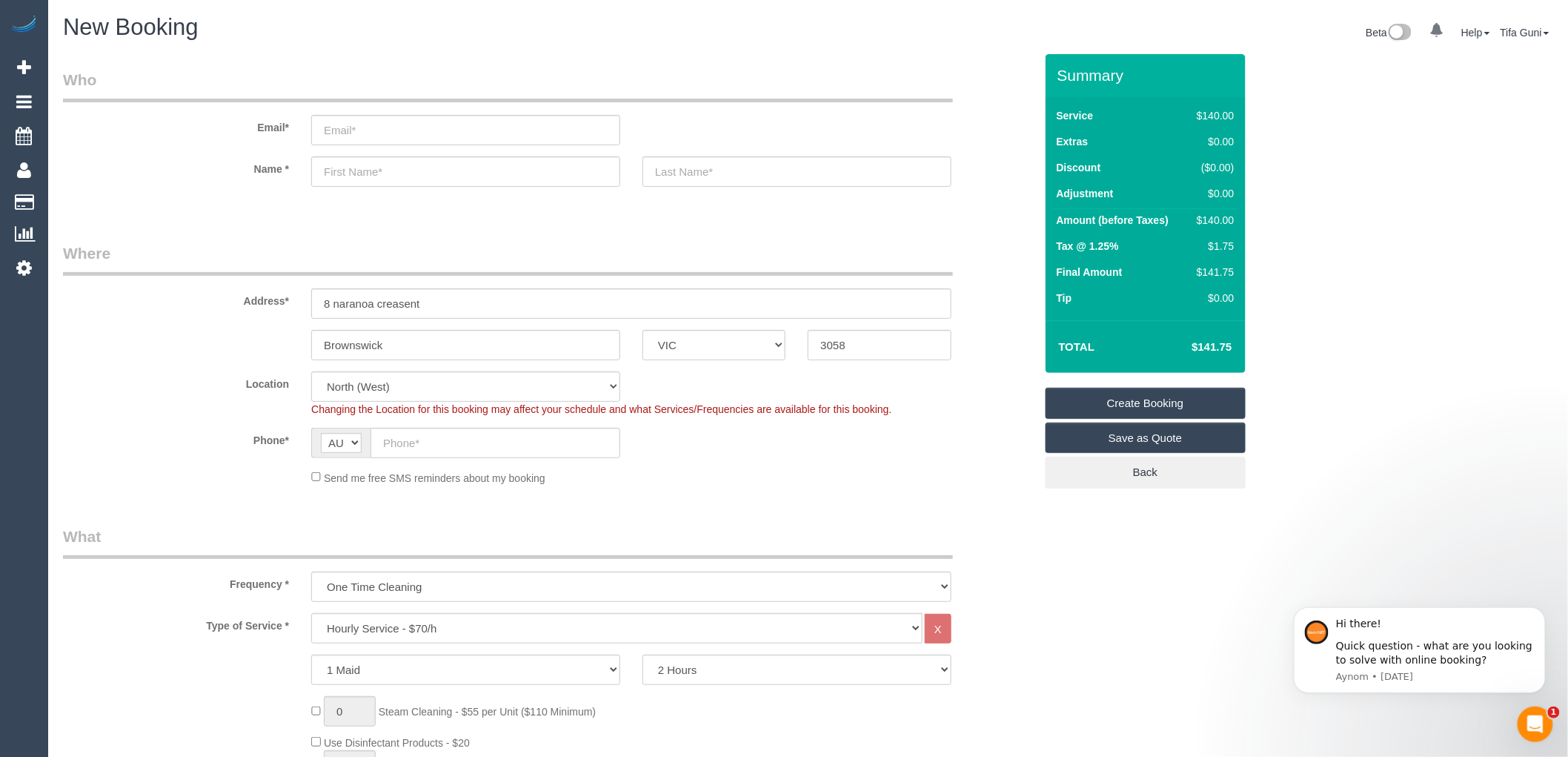
select select "object:2104"
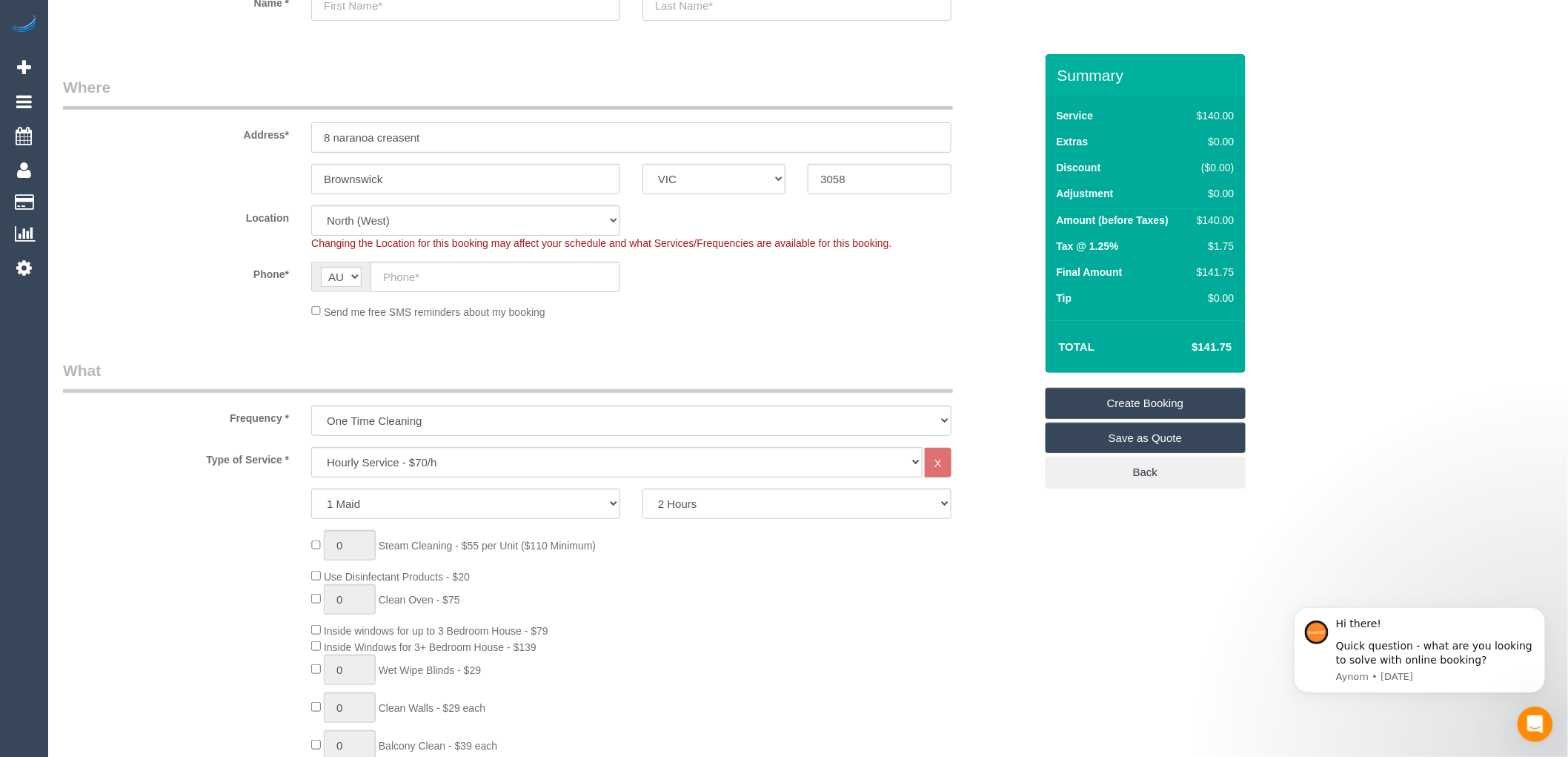
scroll to position [83, 0]
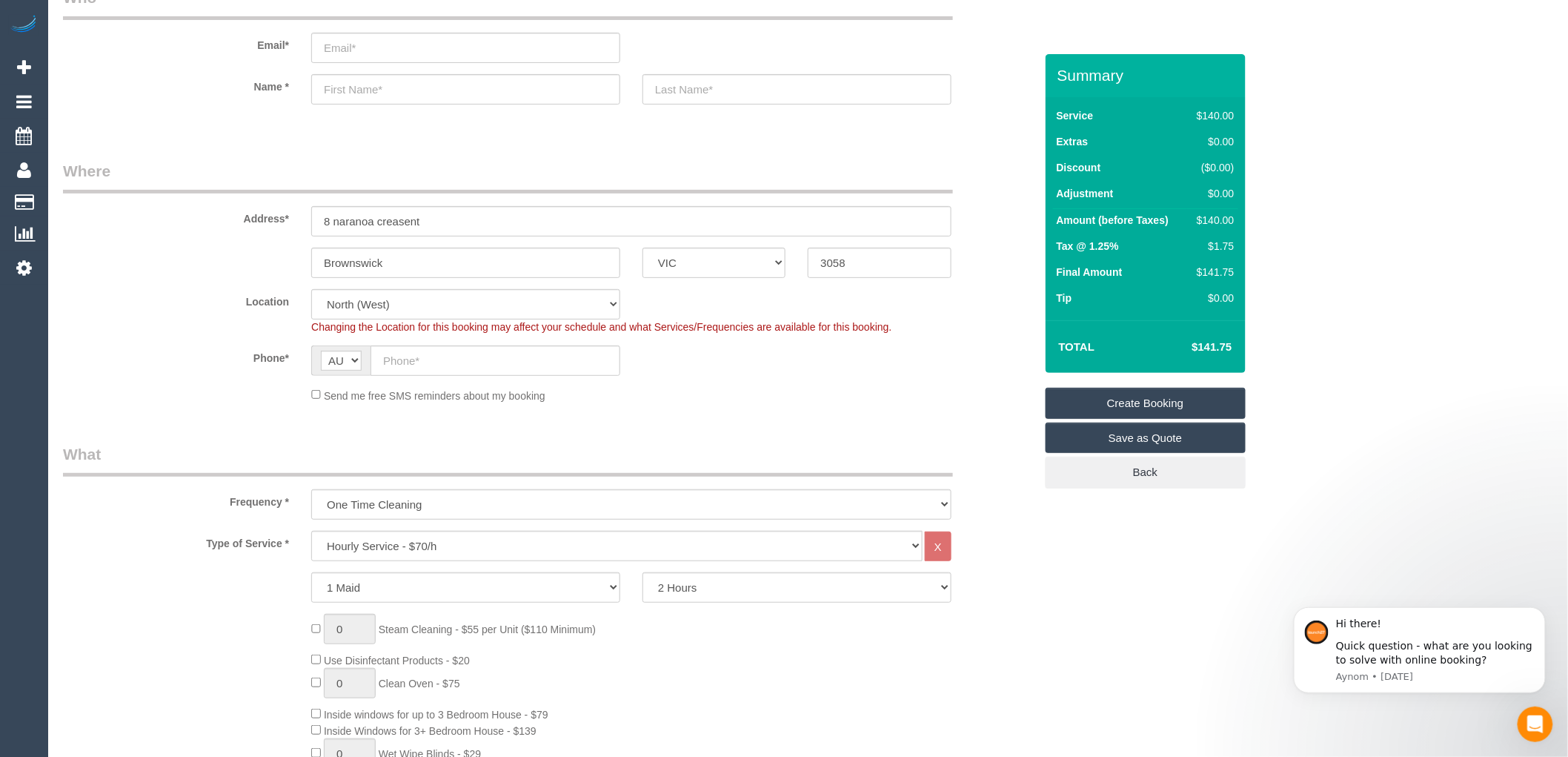
click at [870, 364] on div "Phone* AF AL DZ AD AO AI AQ AG AR AM AW AU AT AZ BS BH BD BB BY BE BZ BJ BM BT …" at bounding box center [549, 360] width 994 height 31
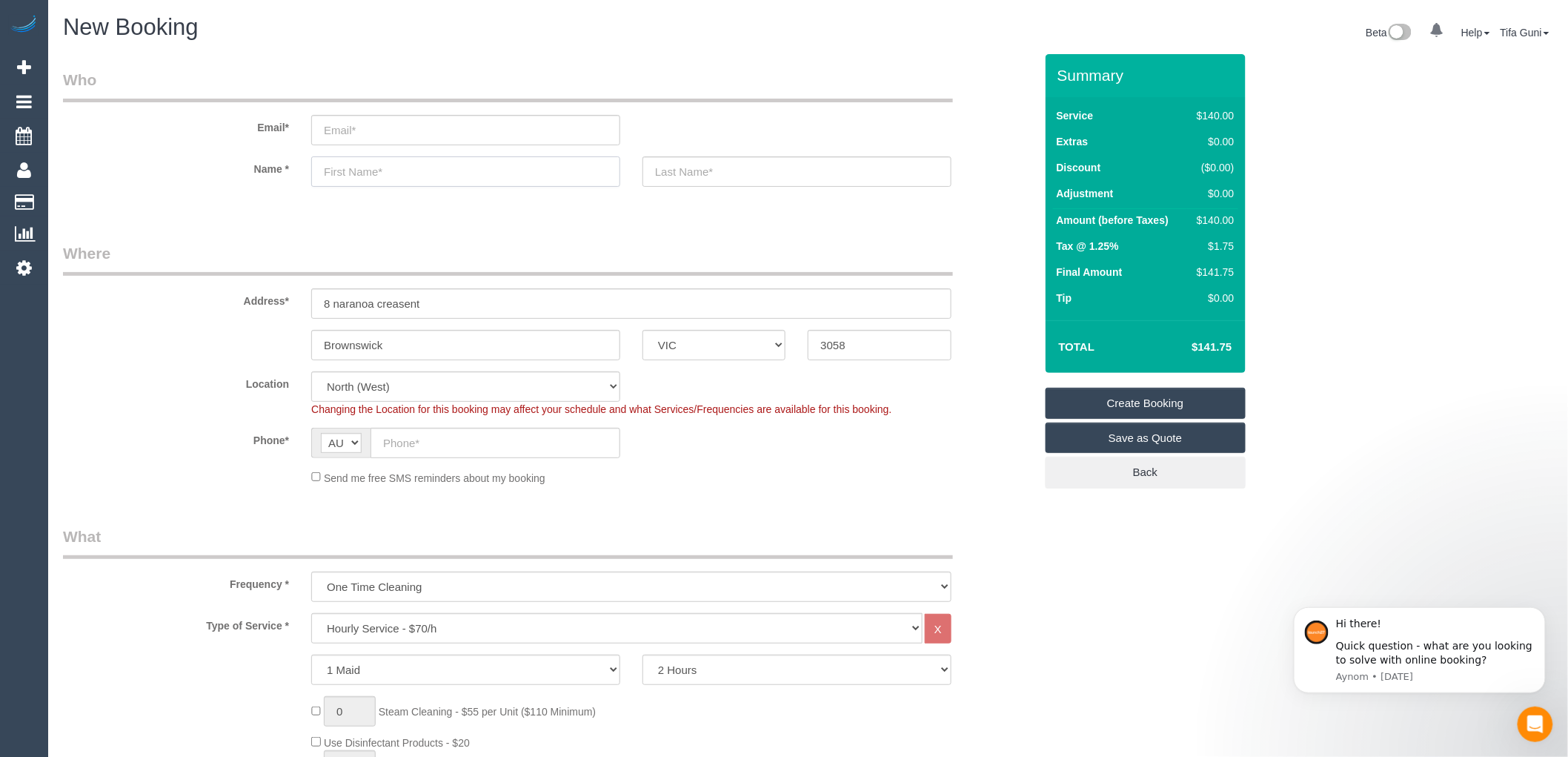
click at [345, 174] on input "text" at bounding box center [465, 171] width 309 height 31
type input "[PERSON_NAME]"
click at [337, 129] on input "email" at bounding box center [465, 130] width 309 height 31
paste input "[URL][DOMAIN_NAME]"
type input "[URL][DOMAIN_NAME]"
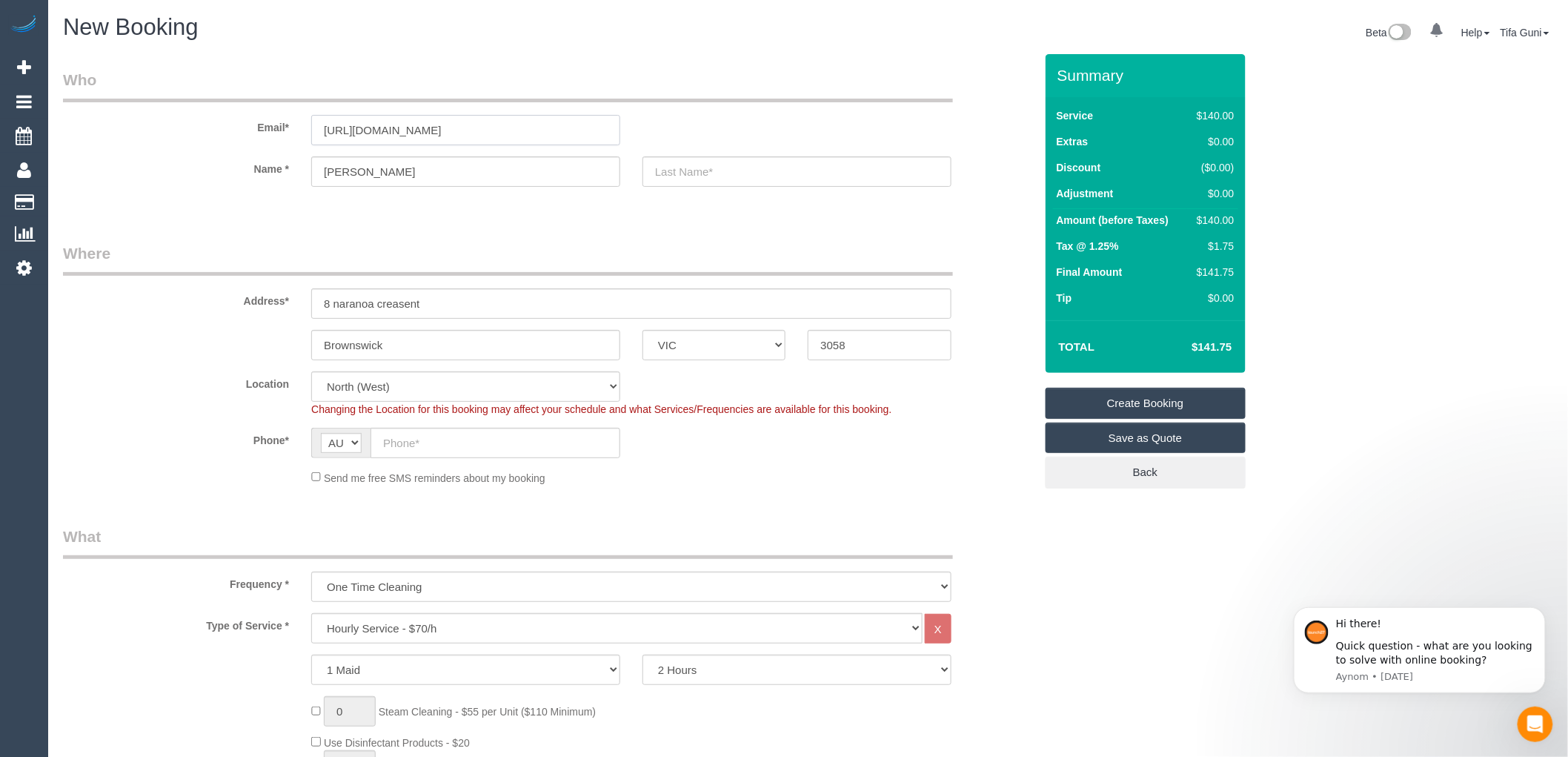
drag, startPoint x: 581, startPoint y: 133, endPoint x: 185, endPoint y: 135, distance: 396.0
click at [185, 135] on div "Email* [URL][DOMAIN_NAME]" at bounding box center [549, 107] width 994 height 77
click at [806, 476] on div "Send me free SMS reminders about my booking" at bounding box center [631, 477] width 662 height 16
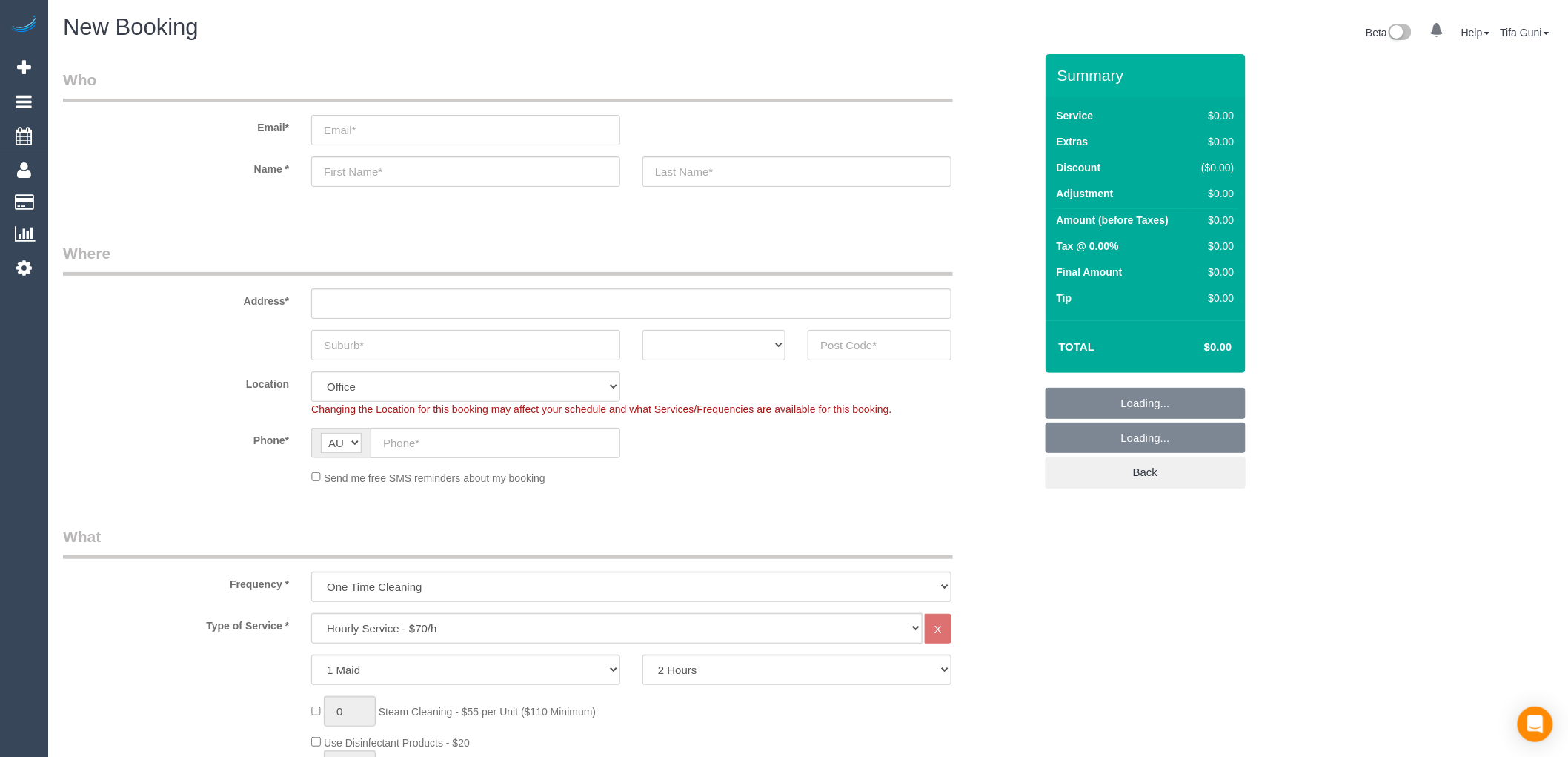
select select "object:2099"
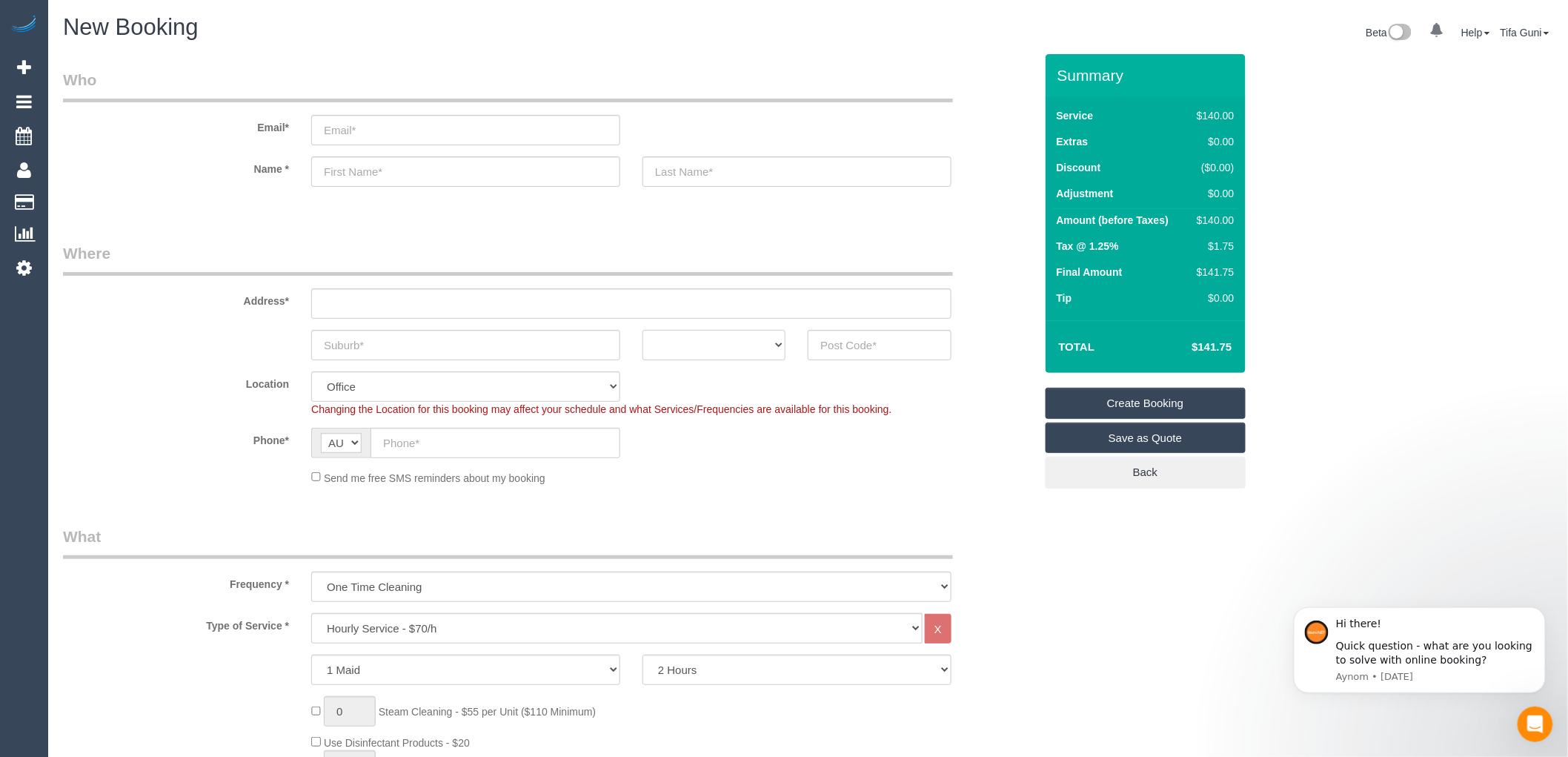
click at [715, 345] on select "ACT NSW NT QLD SA TAS VIC WA" at bounding box center [714, 345] width 143 height 31
select select "VIC"
click at [643, 330] on select "ACT NSW NT QLD SA TAS VIC WA" at bounding box center [714, 345] width 143 height 31
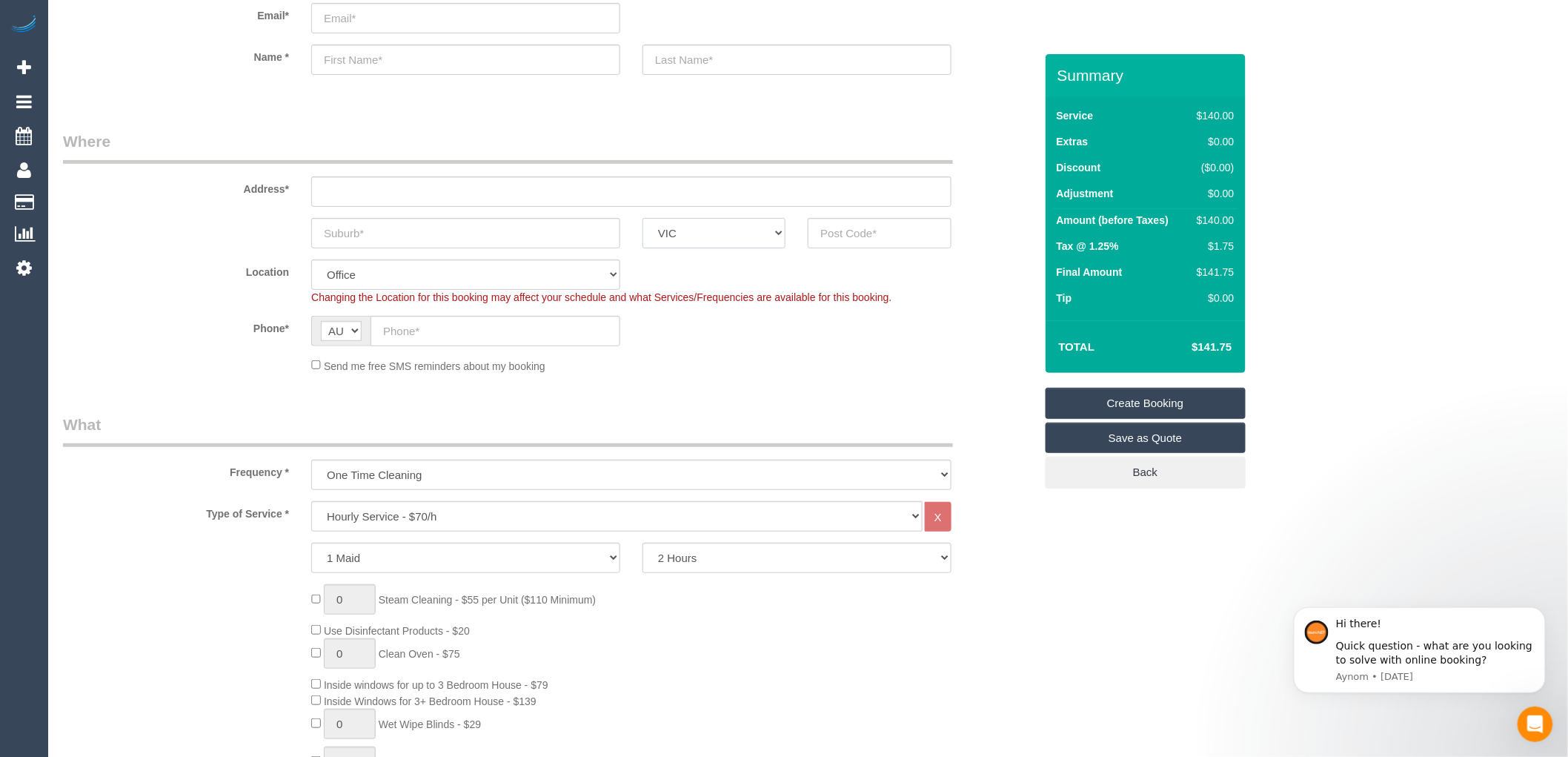
scroll to position [83, 0]
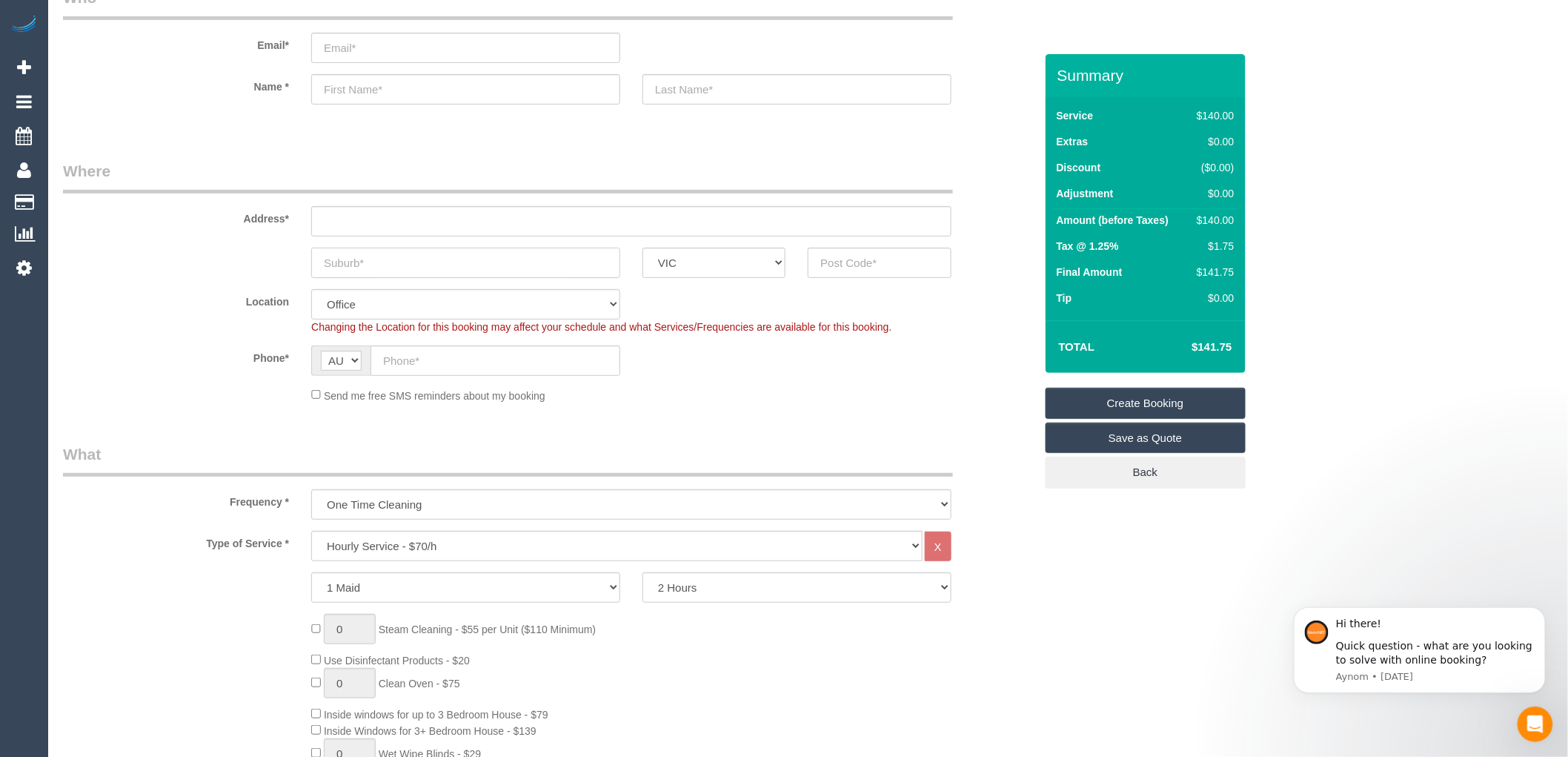
click at [418, 263] on input "text" at bounding box center [465, 263] width 309 height 31
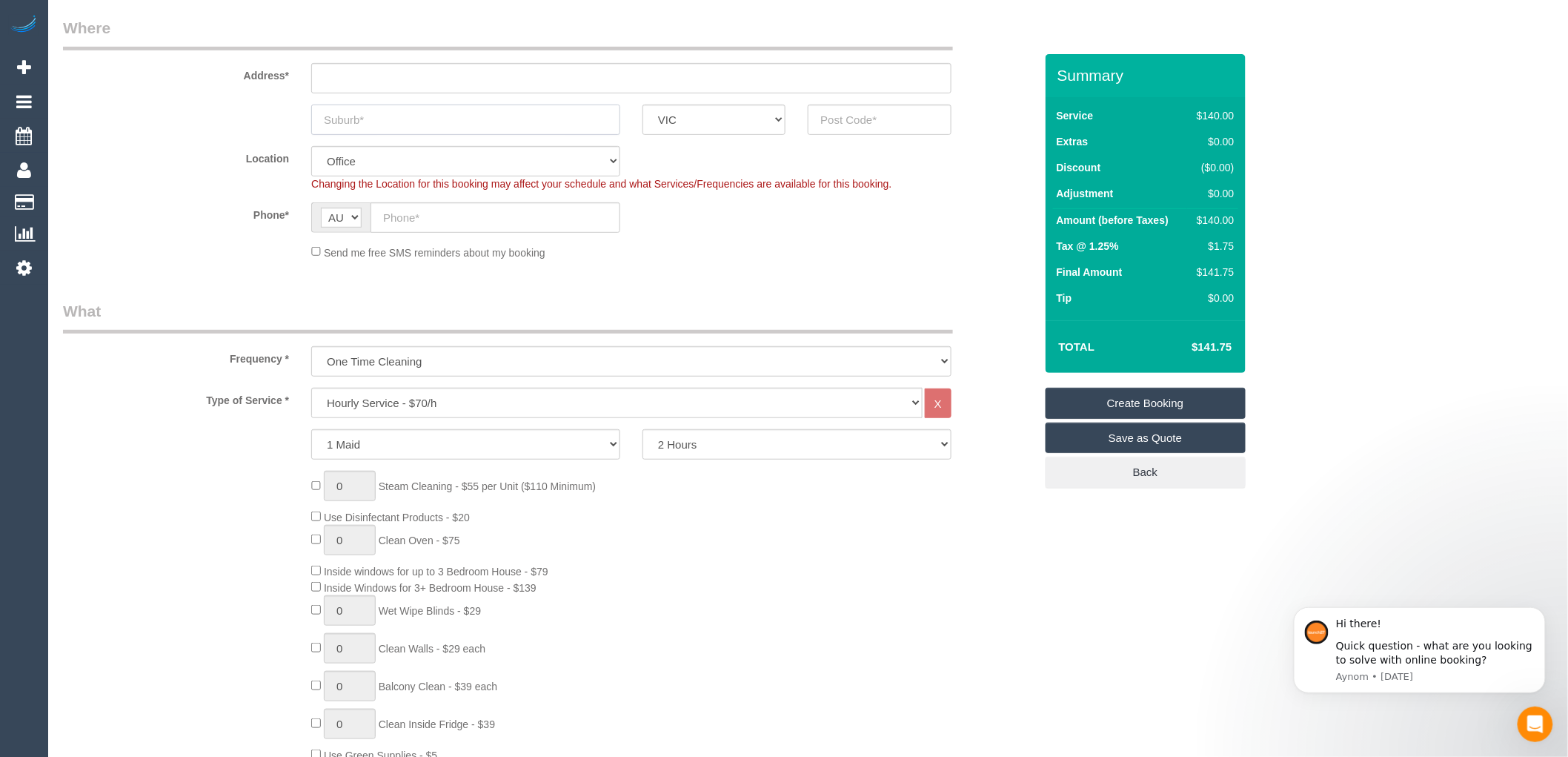
scroll to position [247, 0]
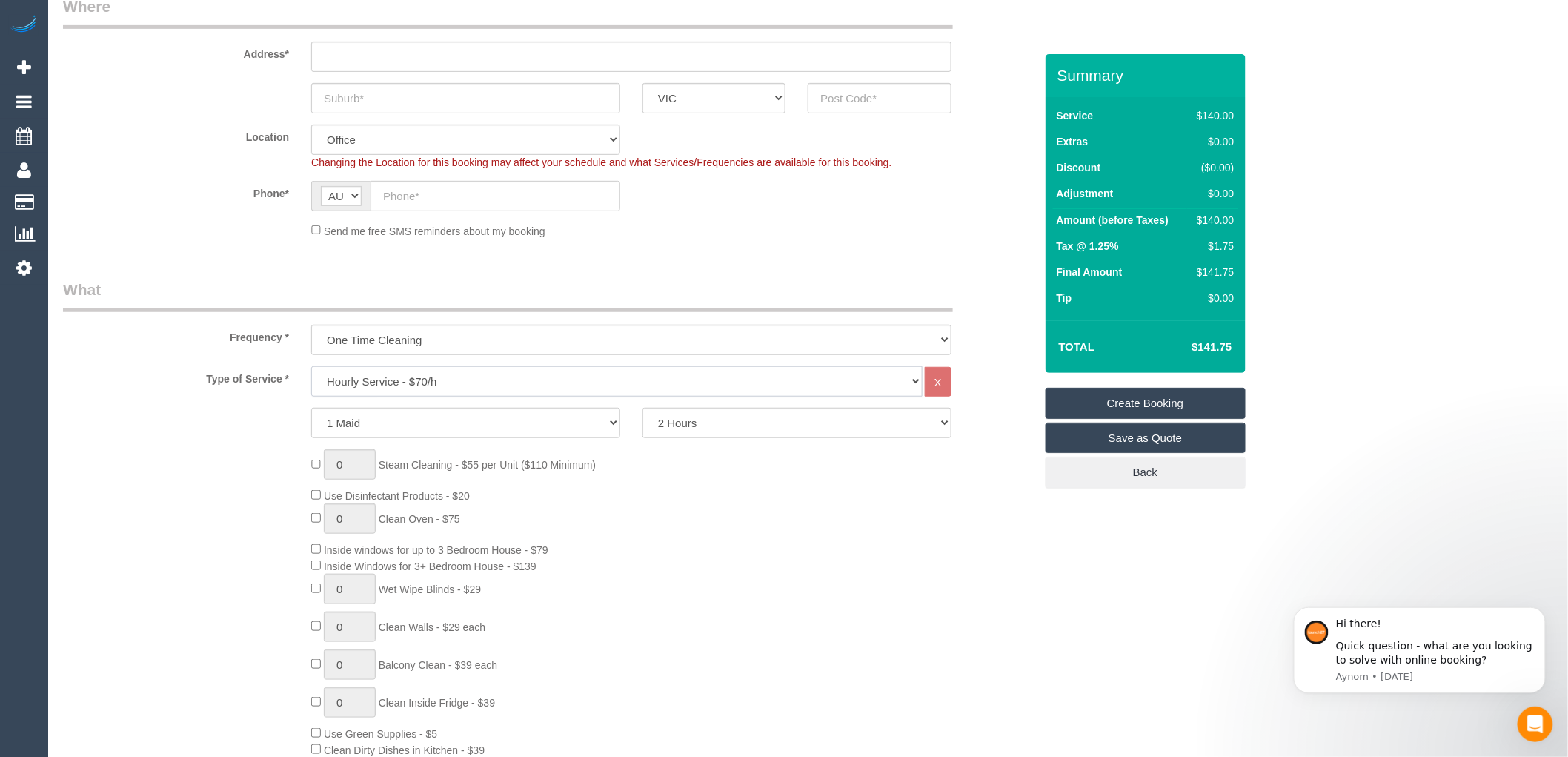
click at [411, 383] on select "Hourly Service - $70/h Hourly Service - $65/h Hourly Service - $60/h Hourly Ser…" at bounding box center [617, 381] width 612 height 31
select select "212"
click at [311, 367] on select "Hourly Service - $70/h Hourly Service - $65/h Hourly Service - $60/h Hourly Ser…" at bounding box center [617, 381] width 612 height 31
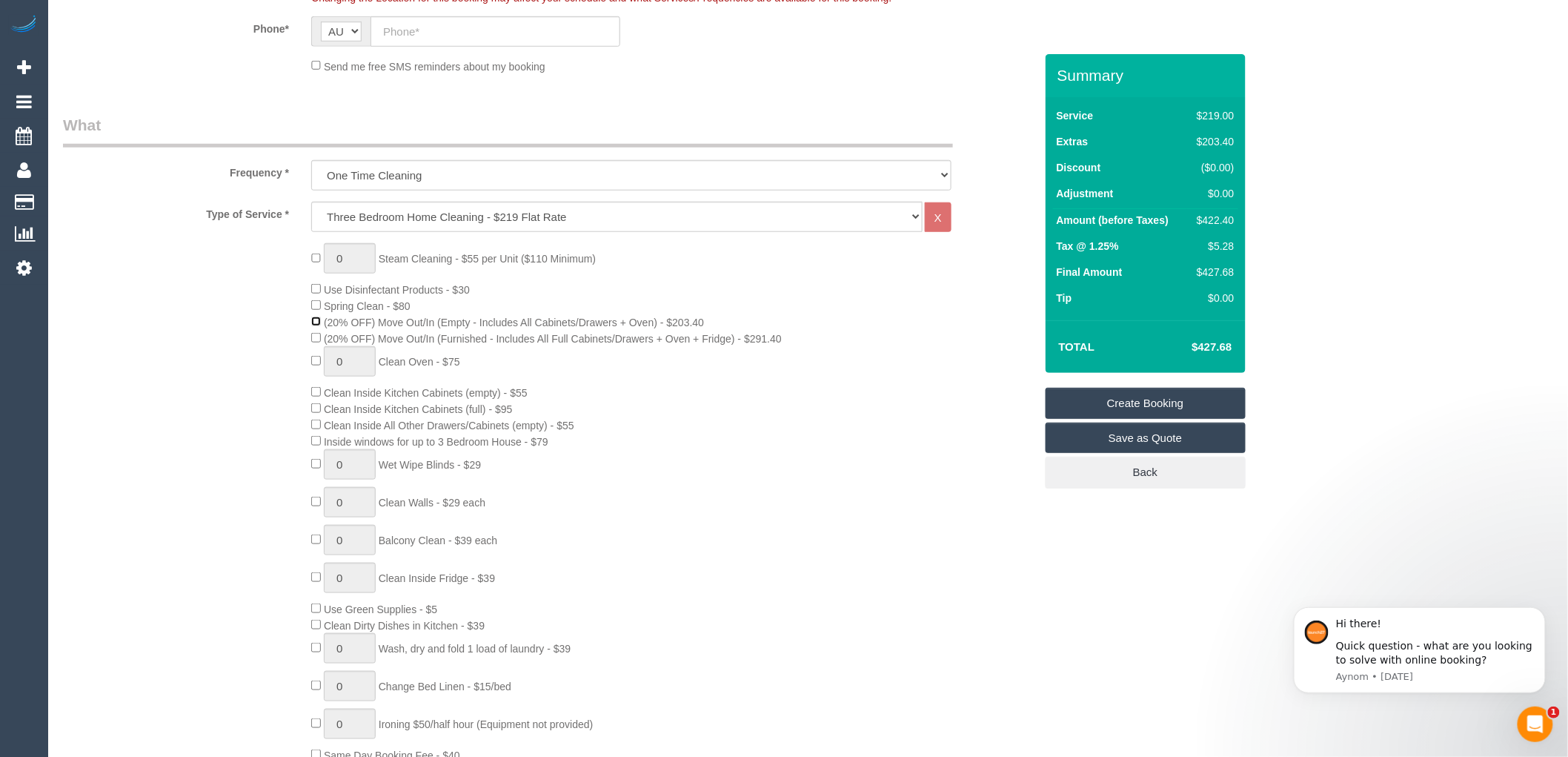
scroll to position [494, 0]
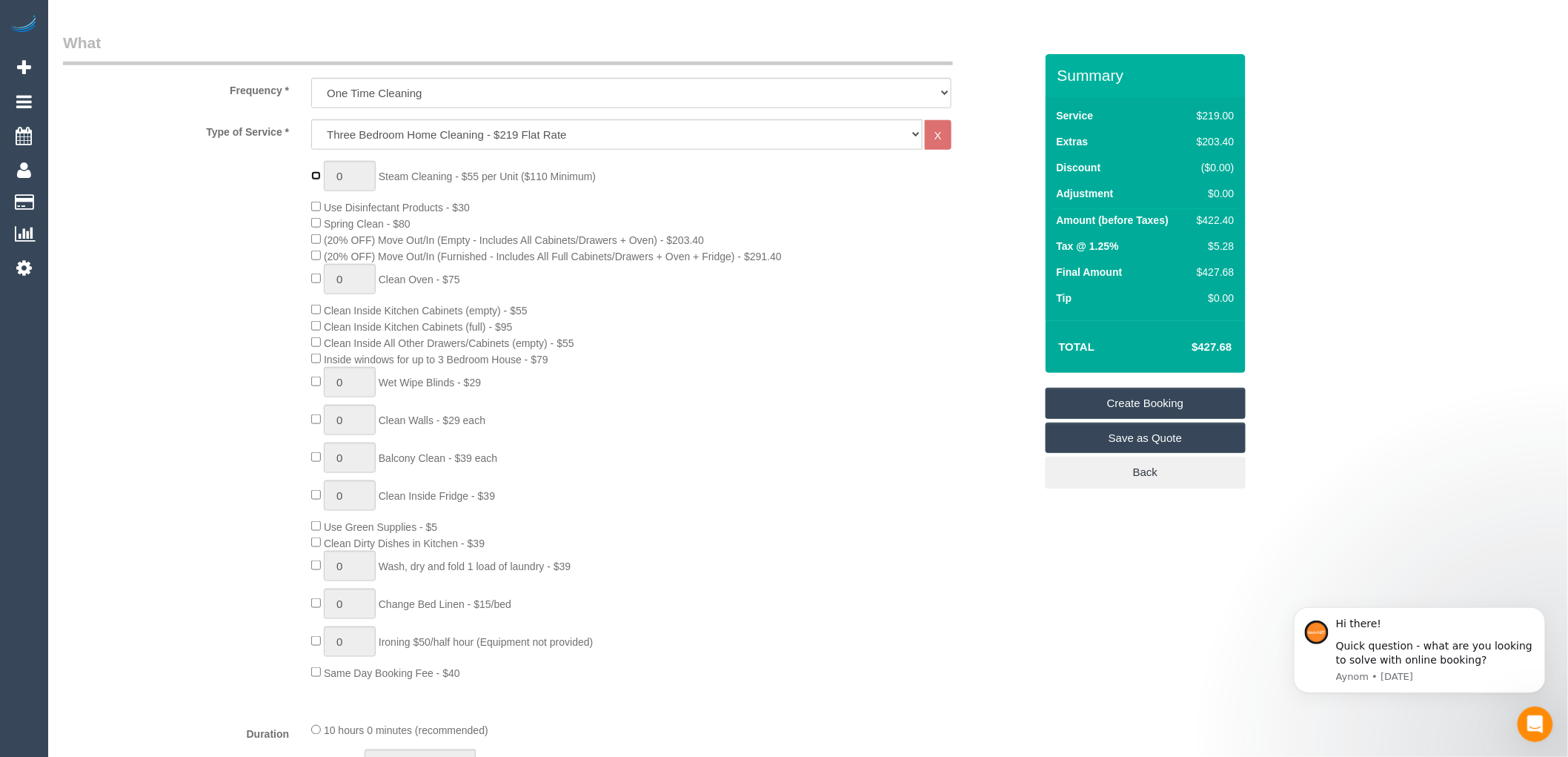
type input "1"
click at [348, 173] on input "1" at bounding box center [350, 176] width 52 height 31
type input "2"
click at [519, 199] on div "2 Steam Cleaning - $55 per Unit ($110 Minimum) Use Disinfectant Products - $30 …" at bounding box center [672, 421] width 745 height 520
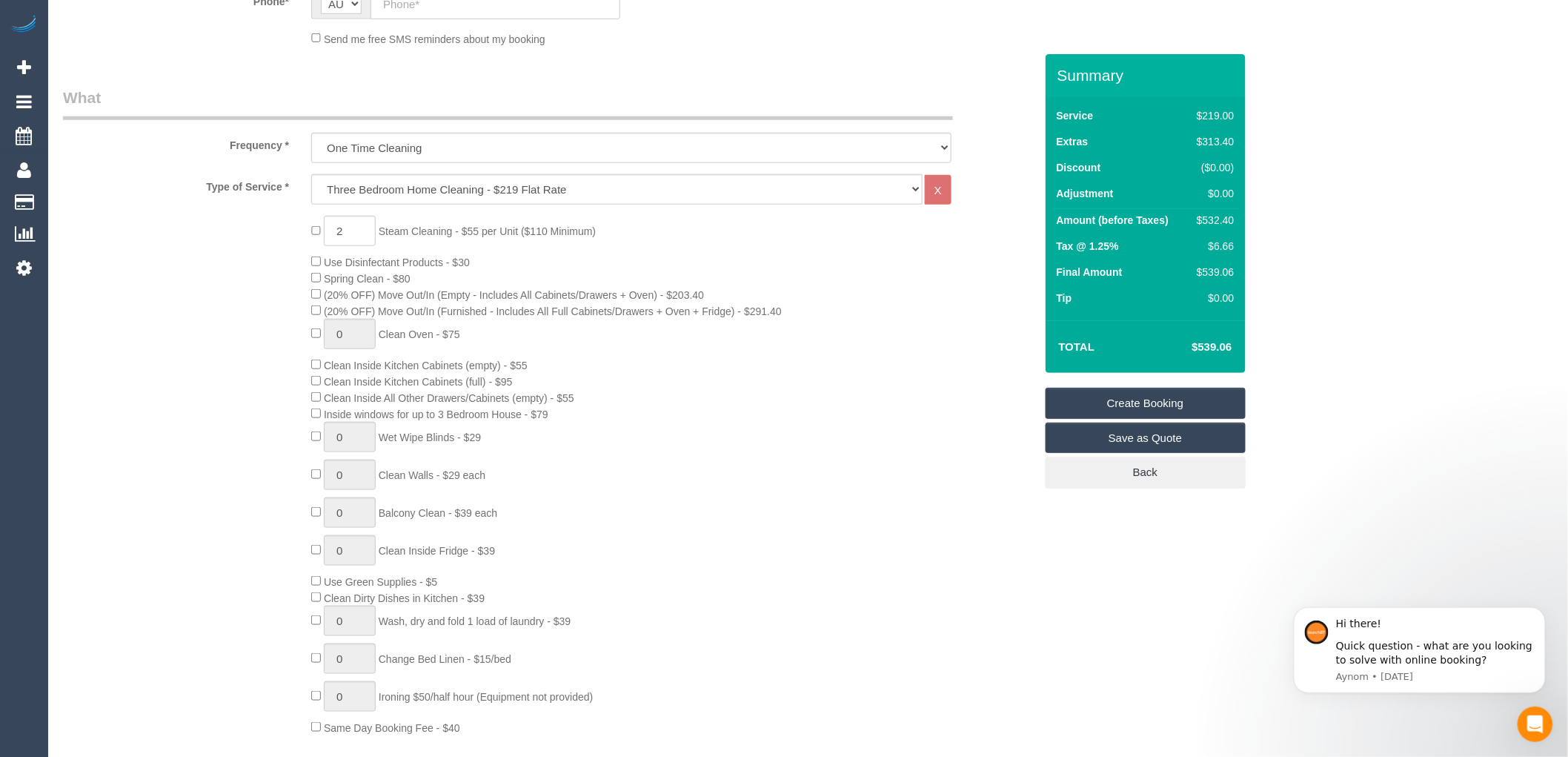
scroll to position [412, 0]
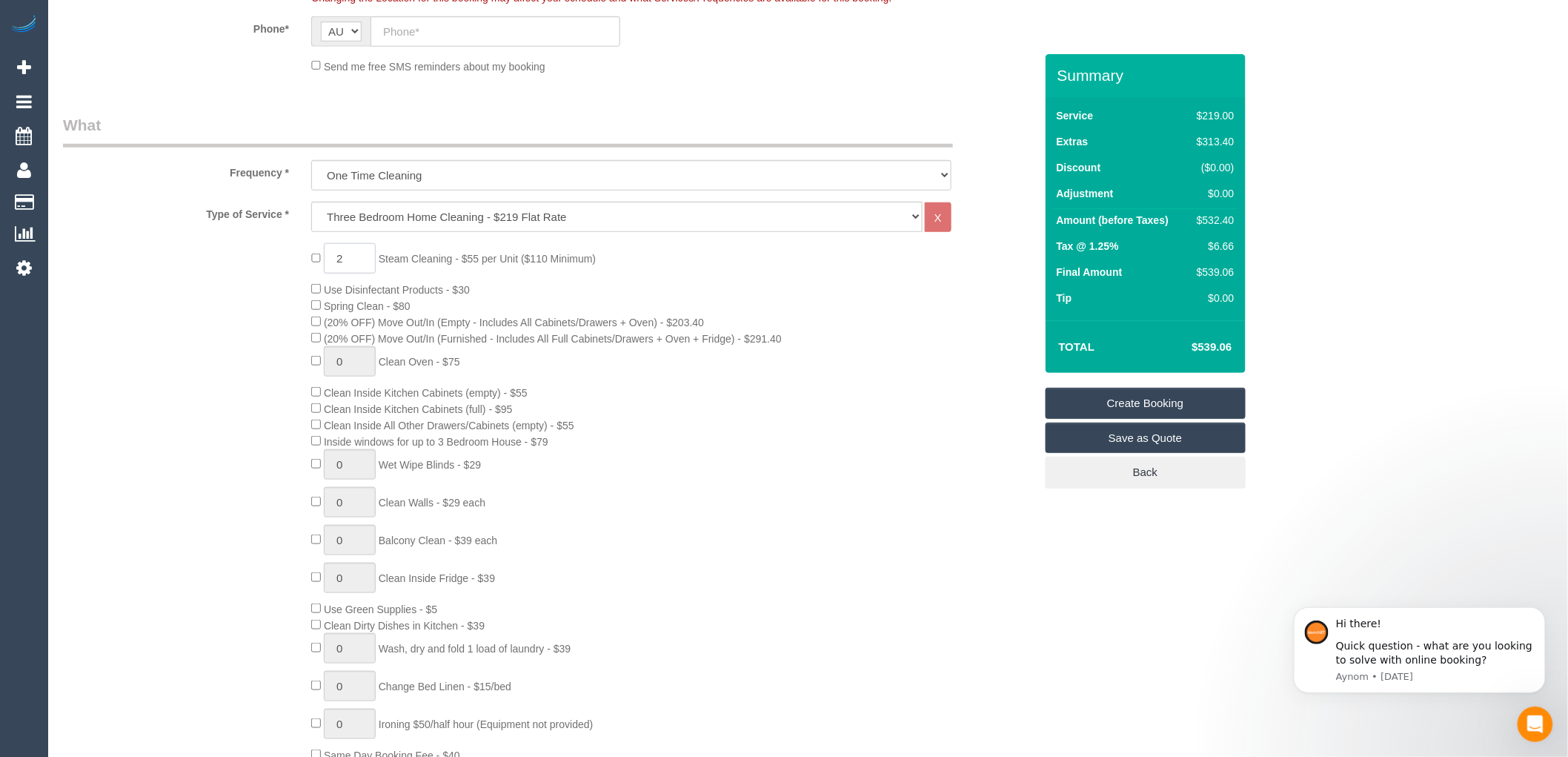
click at [356, 258] on input "2" at bounding box center [350, 258] width 52 height 31
type input "3"
click at [639, 314] on div "3 Steam Cleaning - $55 per Unit ($110 Minimum) Use Disinfectant Products - $30 …" at bounding box center [672, 503] width 745 height 520
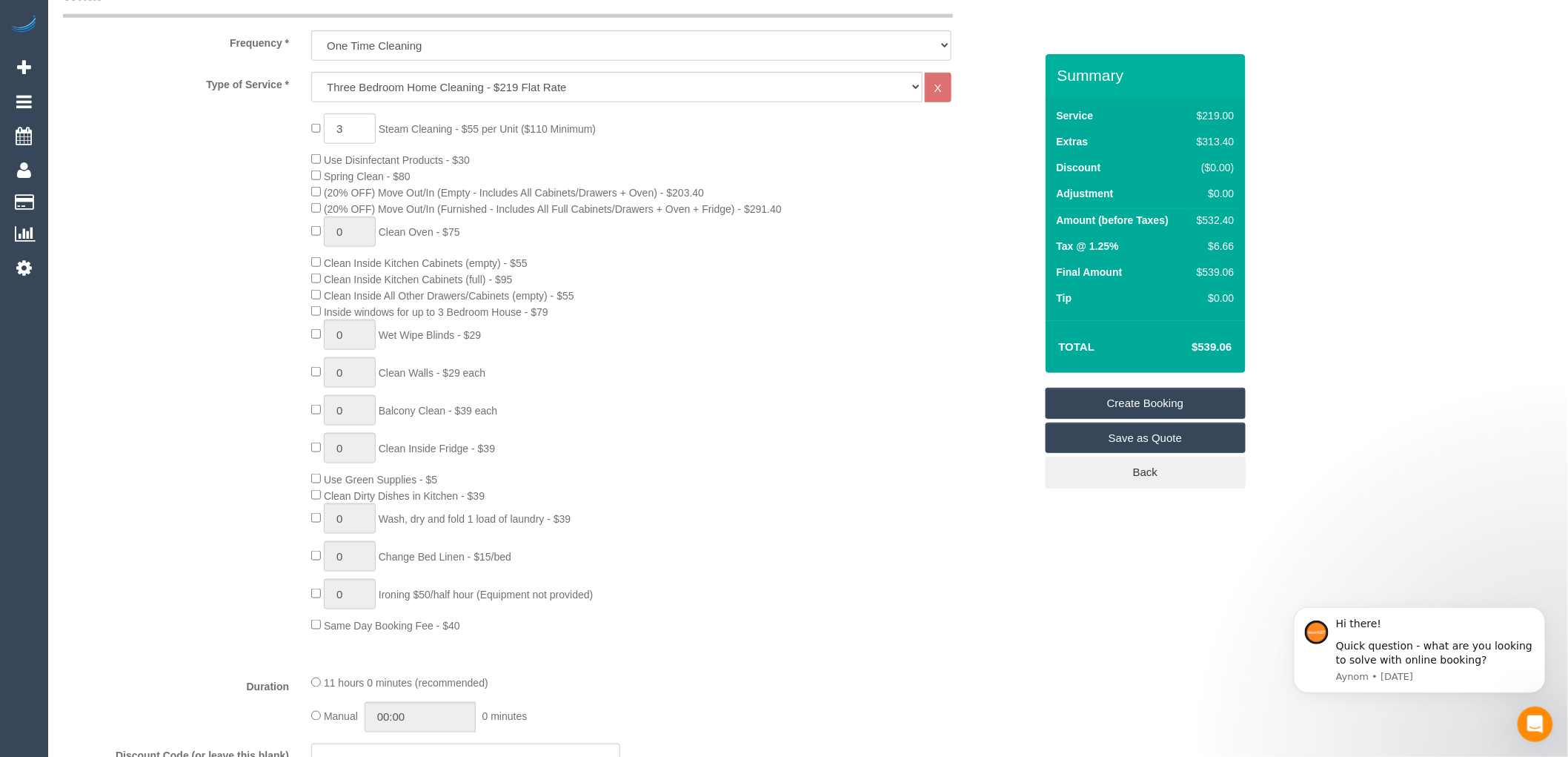
scroll to position [576, 0]
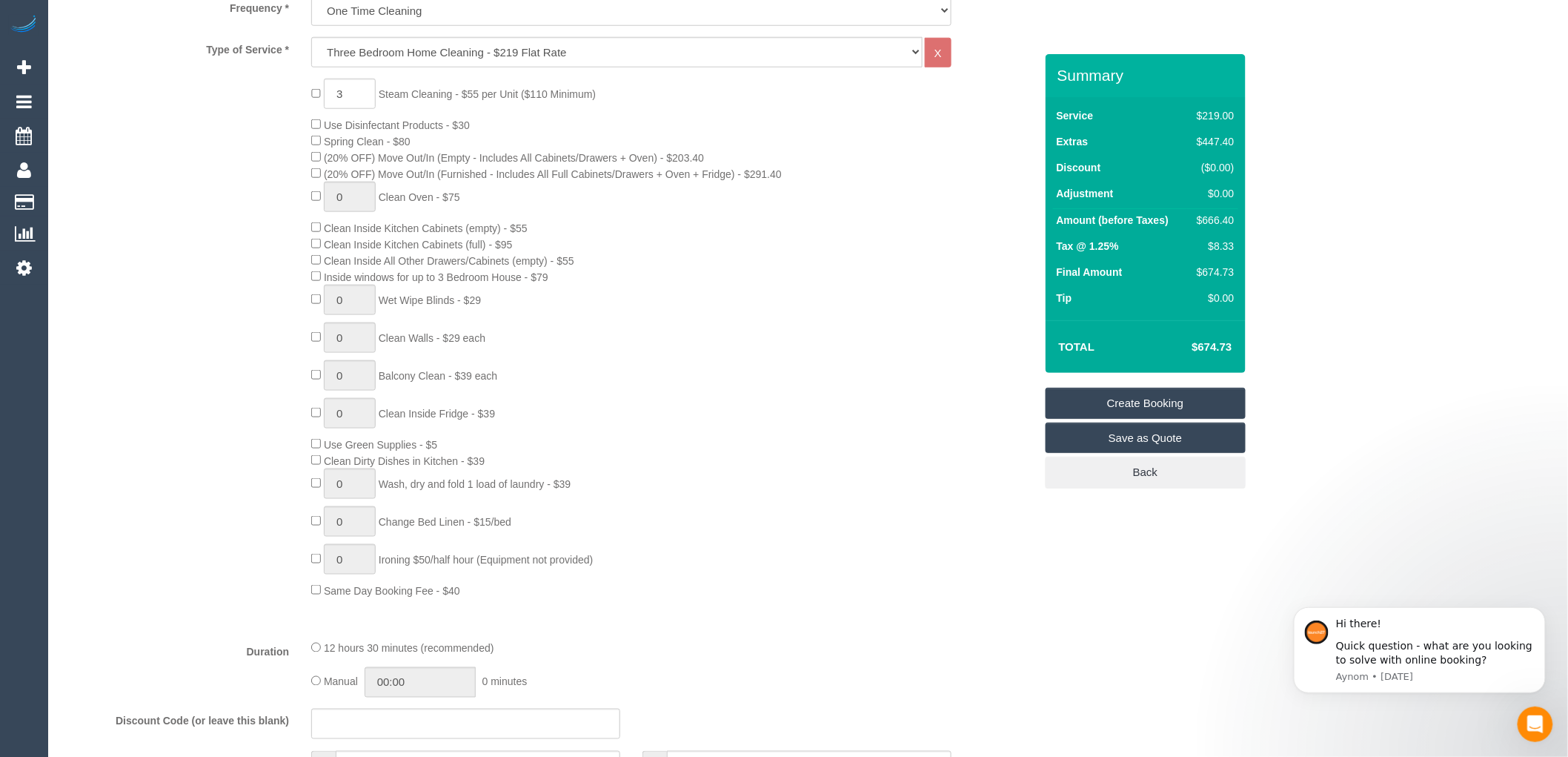
click at [537, 314] on div "3 Steam Cleaning - $55 per Unit ($110 Minimum) Use Disinfectant Products - $30 …" at bounding box center [672, 339] width 745 height 520
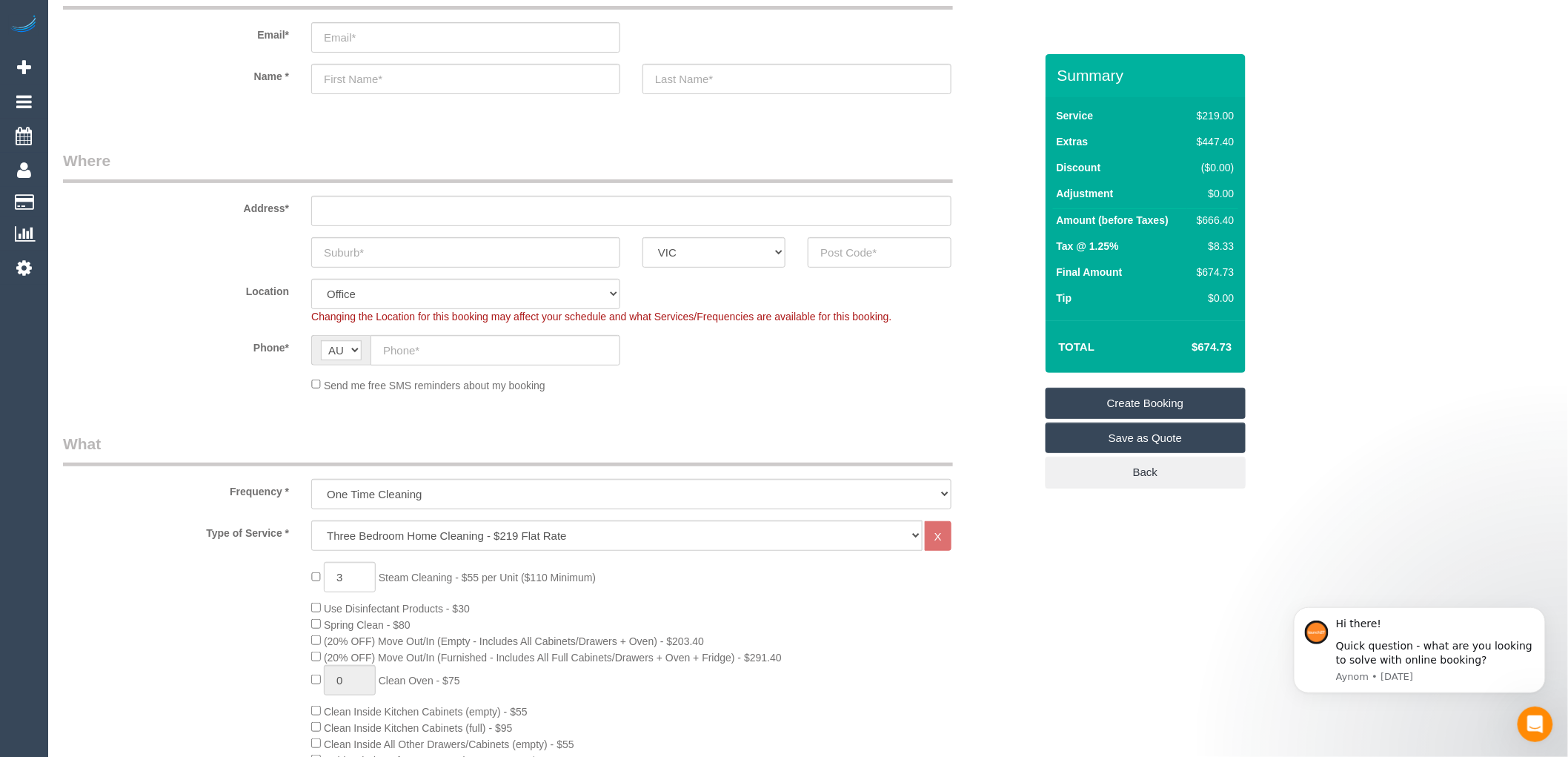
scroll to position [0, 0]
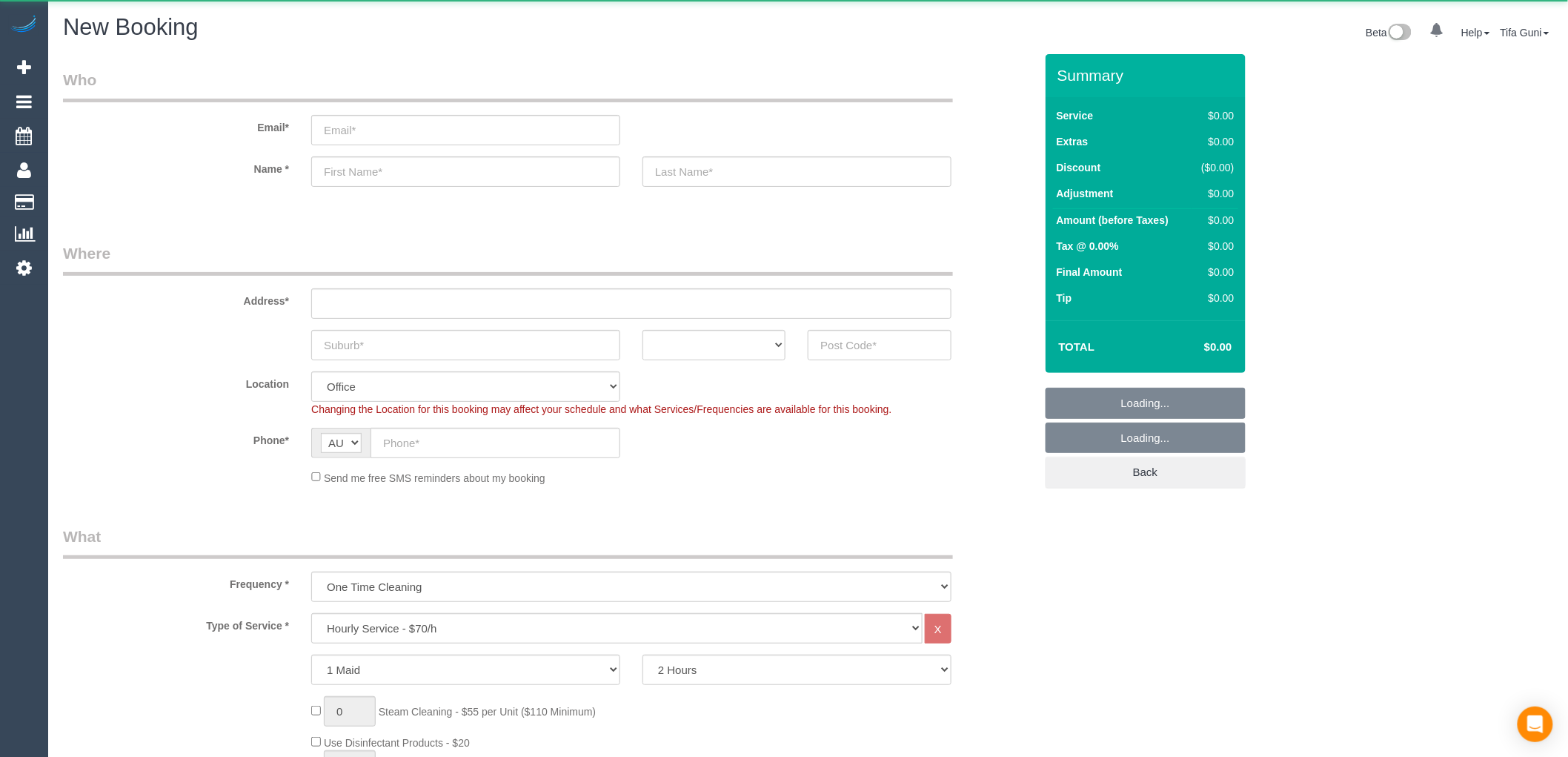
select select "object:813"
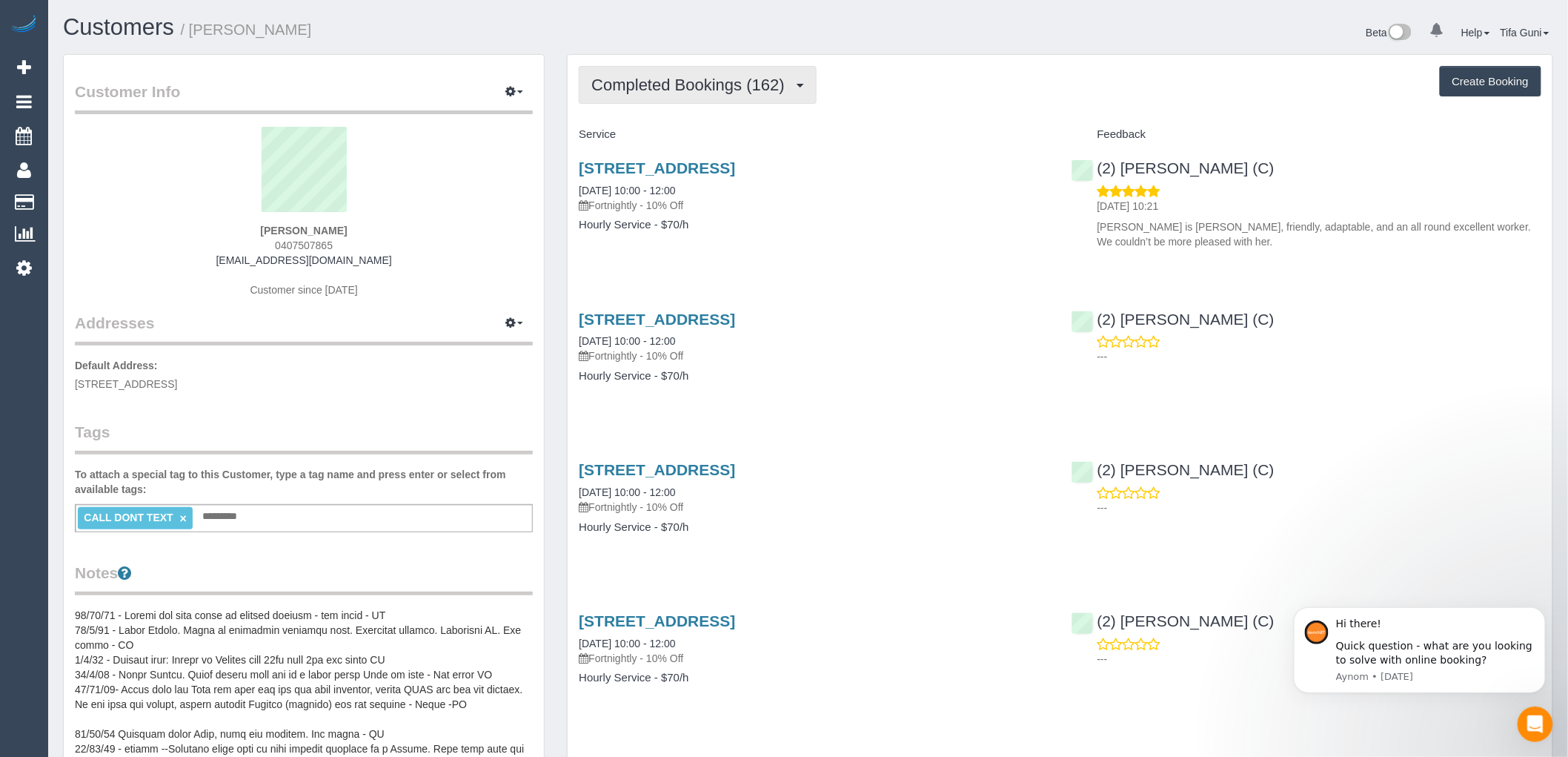
click at [773, 87] on span "Completed Bookings (162)" at bounding box center [691, 85] width 200 height 19
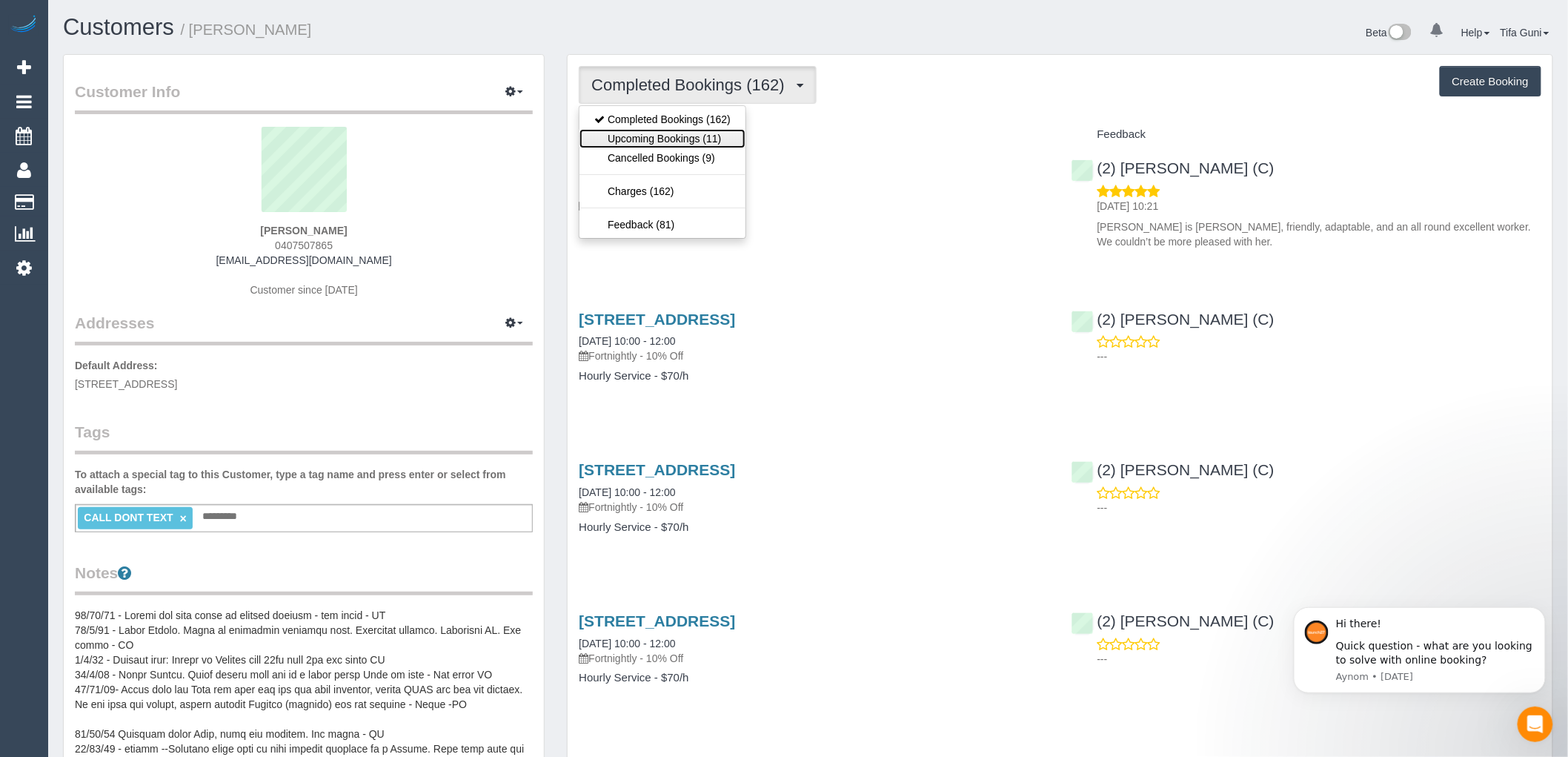
click at [712, 139] on link "Upcoming Bookings (11)" at bounding box center [662, 138] width 166 height 19
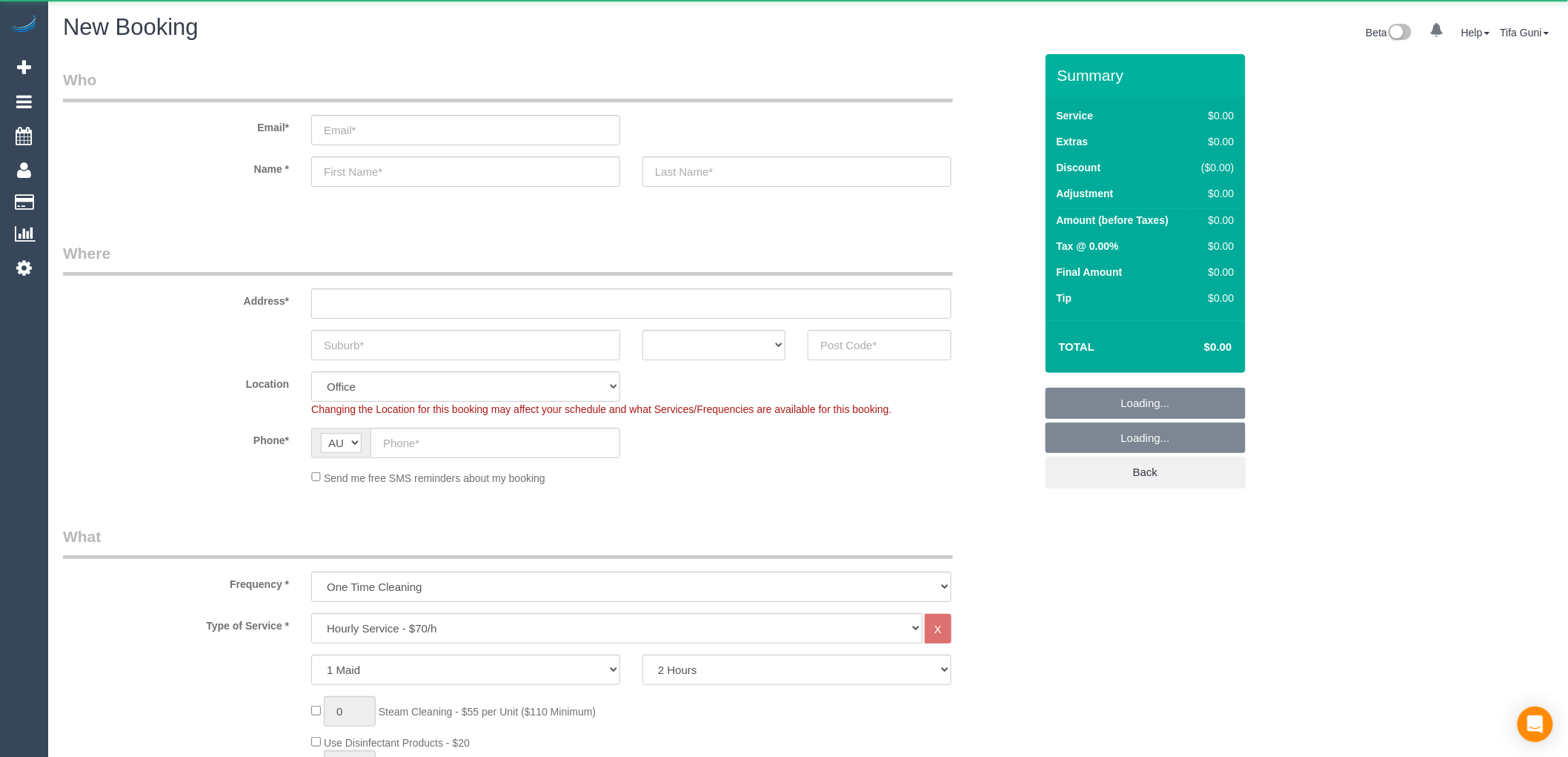
select select "object:2099"
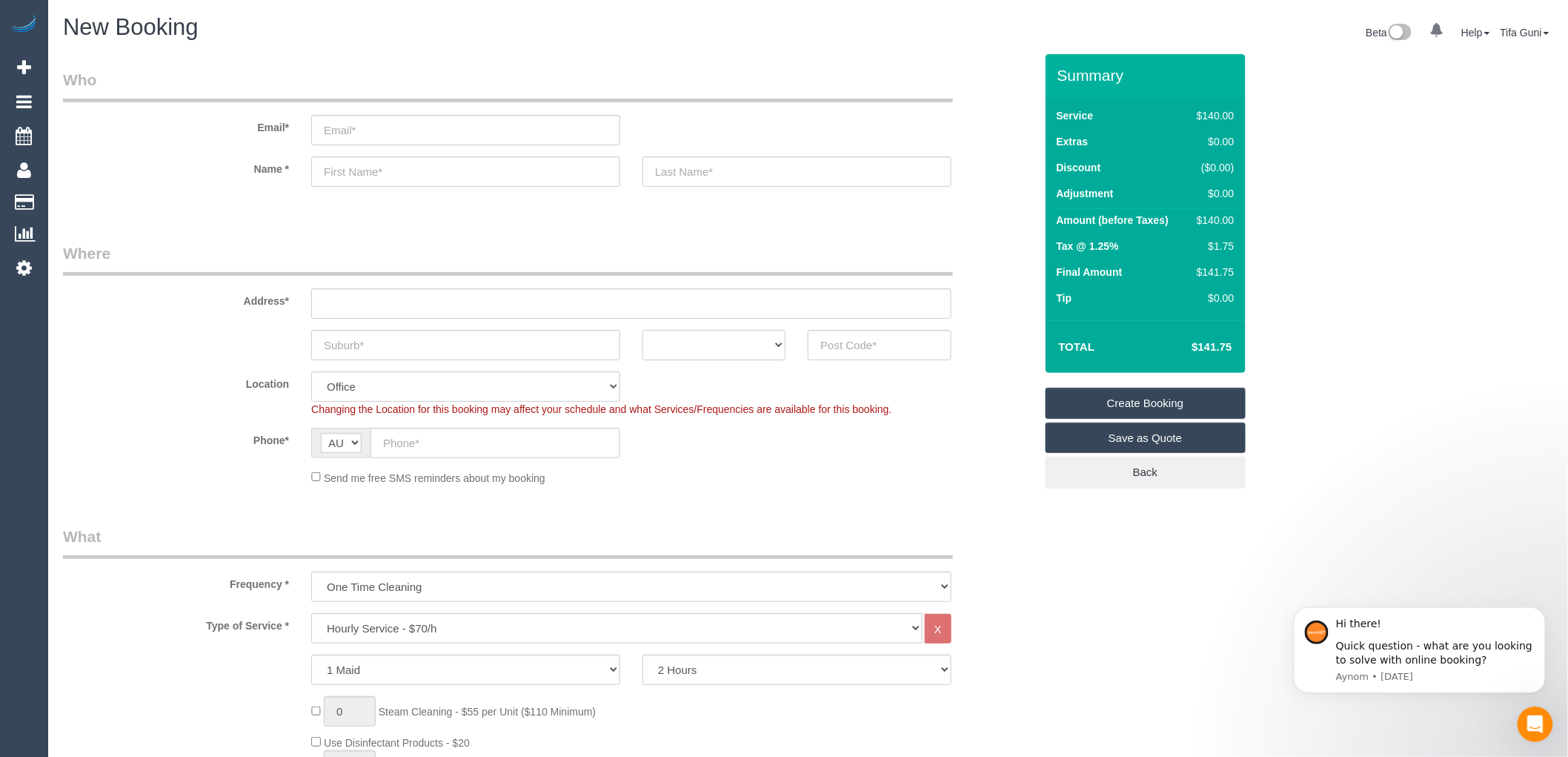
click at [714, 341] on select "ACT [GEOGRAPHIC_DATA] NT [GEOGRAPHIC_DATA] SA TAS [GEOGRAPHIC_DATA] [GEOGRAPHIC…" at bounding box center [714, 345] width 143 height 31
select select "VIC"
click at [643, 330] on select "ACT [GEOGRAPHIC_DATA] NT [GEOGRAPHIC_DATA] SA TAS [GEOGRAPHIC_DATA] [GEOGRAPHIC…" at bounding box center [714, 345] width 143 height 31
click at [368, 337] on input "text" at bounding box center [465, 345] width 309 height 31
type input "Coburg North"
